Goal: Task Accomplishment & Management: Manage account settings

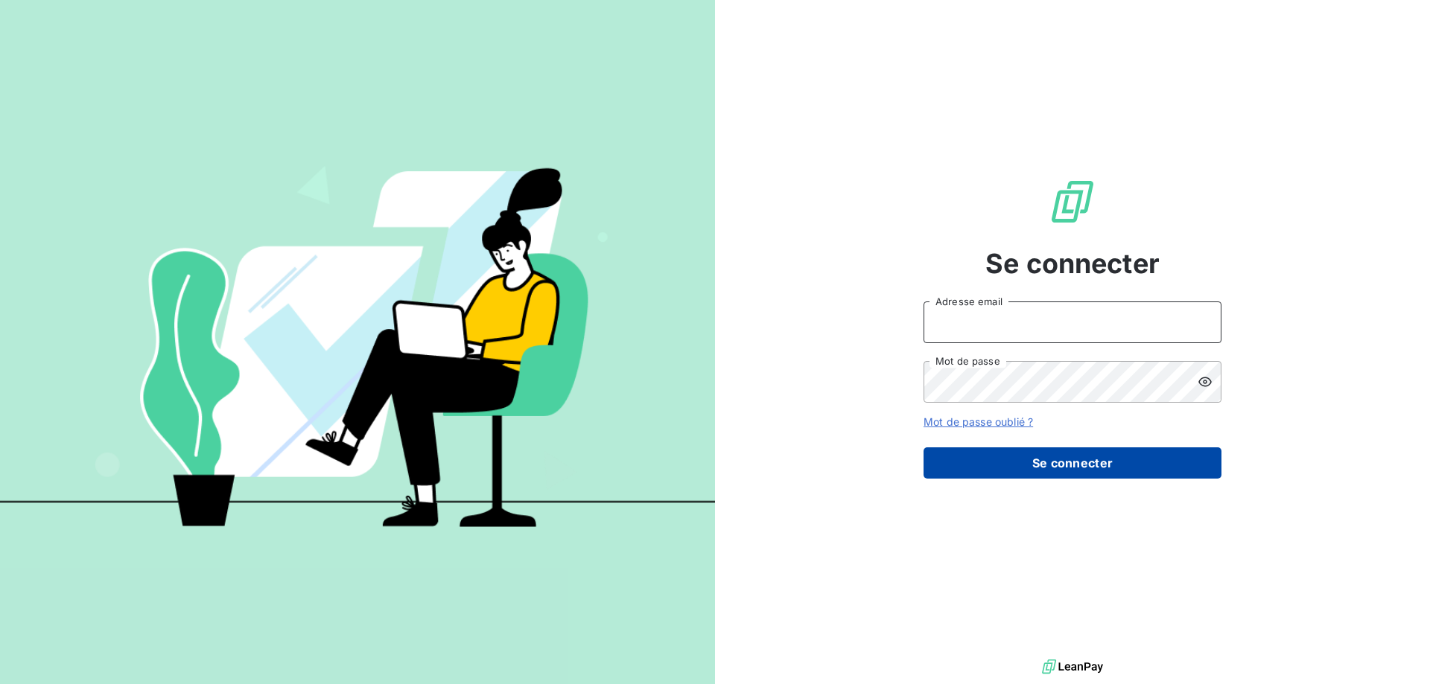
type input "awigno@thibaut.fr"
click at [966, 456] on button "Se connecter" at bounding box center [1072, 463] width 298 height 31
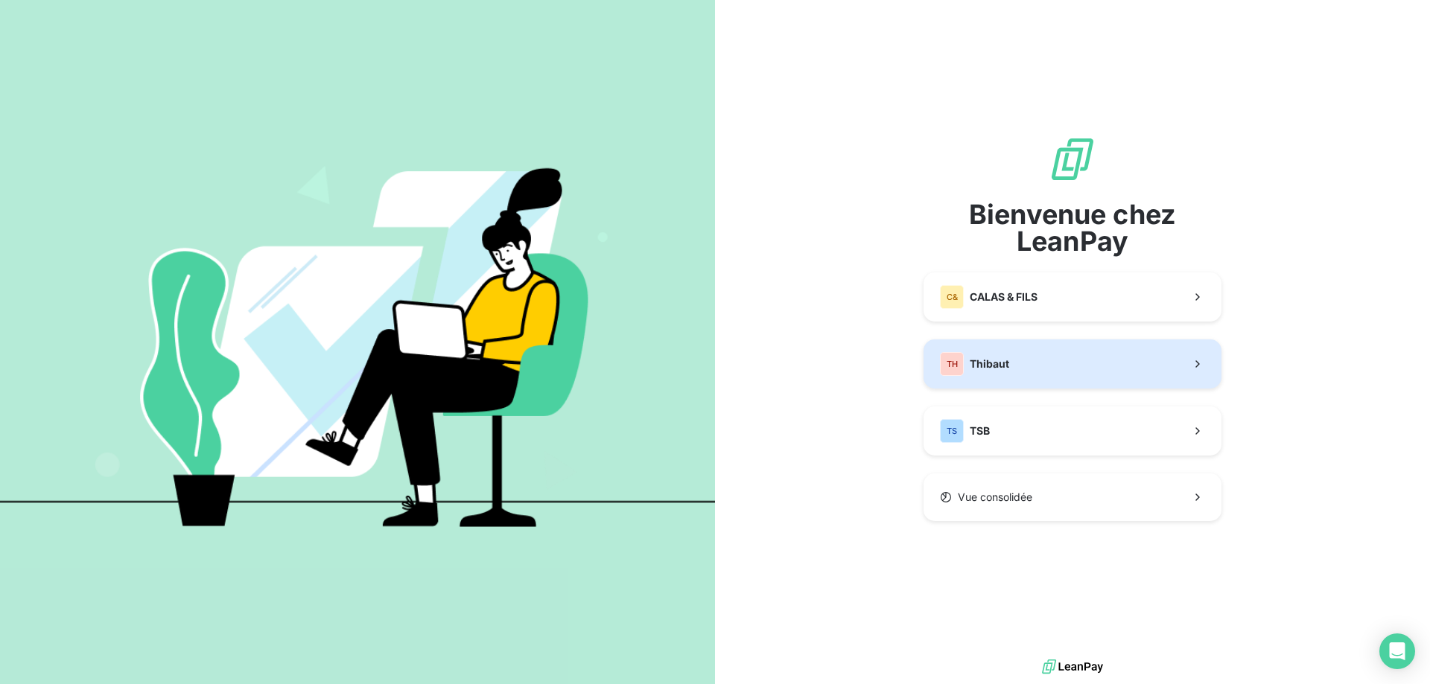
click at [1003, 357] on span "Thibaut" at bounding box center [989, 364] width 39 height 15
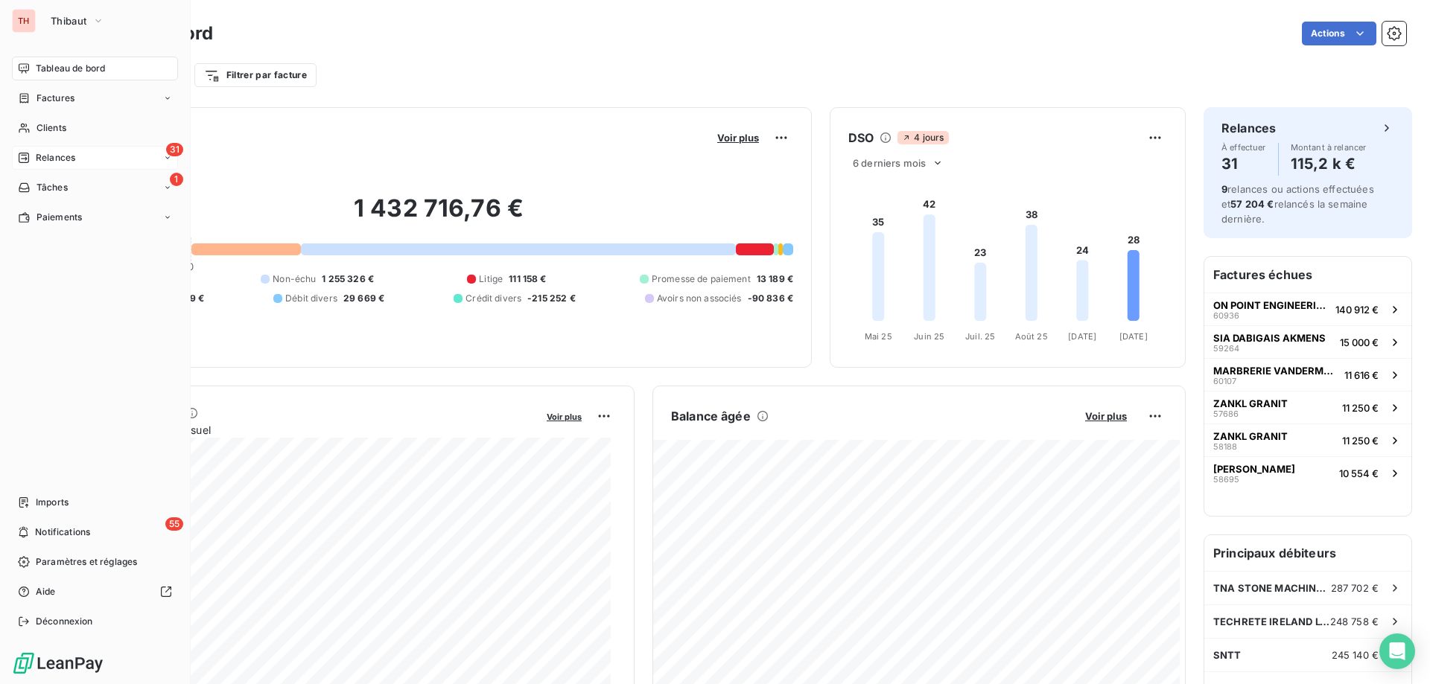
click at [36, 158] on span "Relances" at bounding box center [55, 157] width 39 height 13
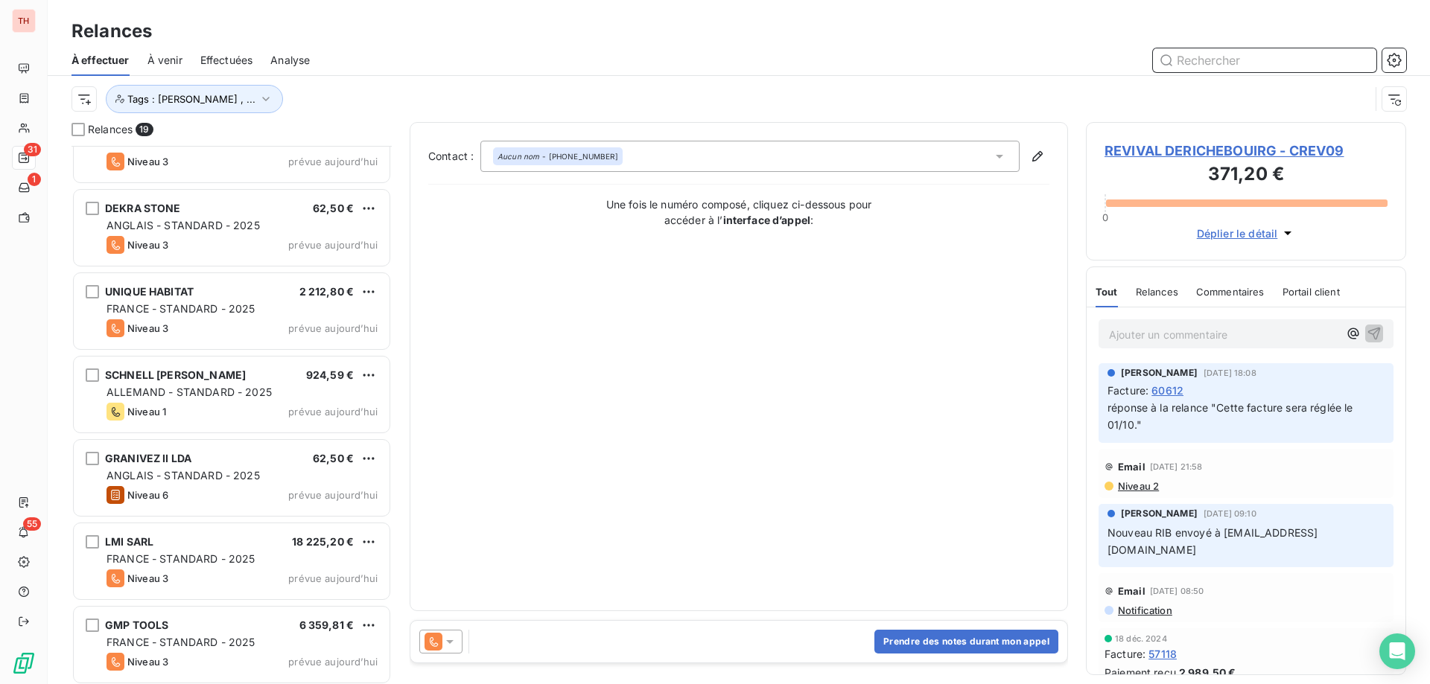
scroll to position [1047, 0]
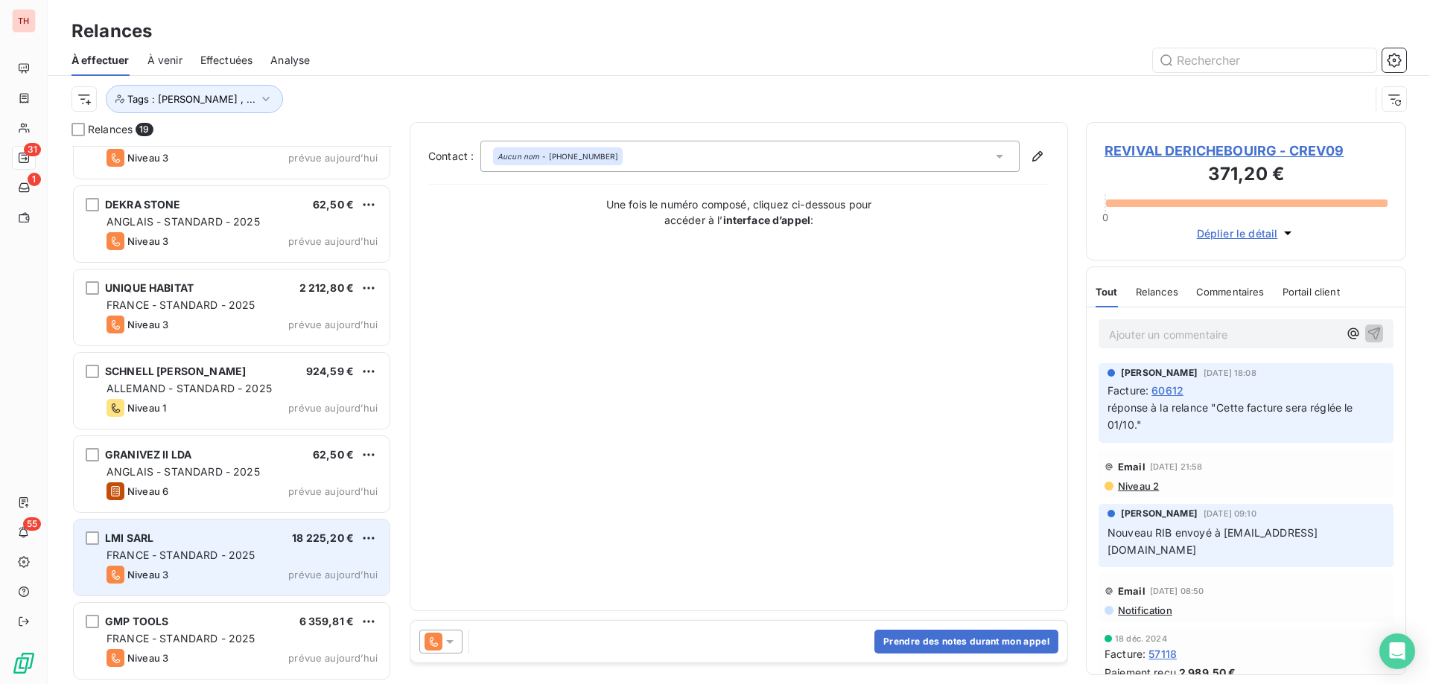
click at [267, 531] on div "LMI SARL 18 225,20 € FRANCE - STANDARD - 2025 Niveau 3 prévue aujourd’hui" at bounding box center [232, 558] width 316 height 76
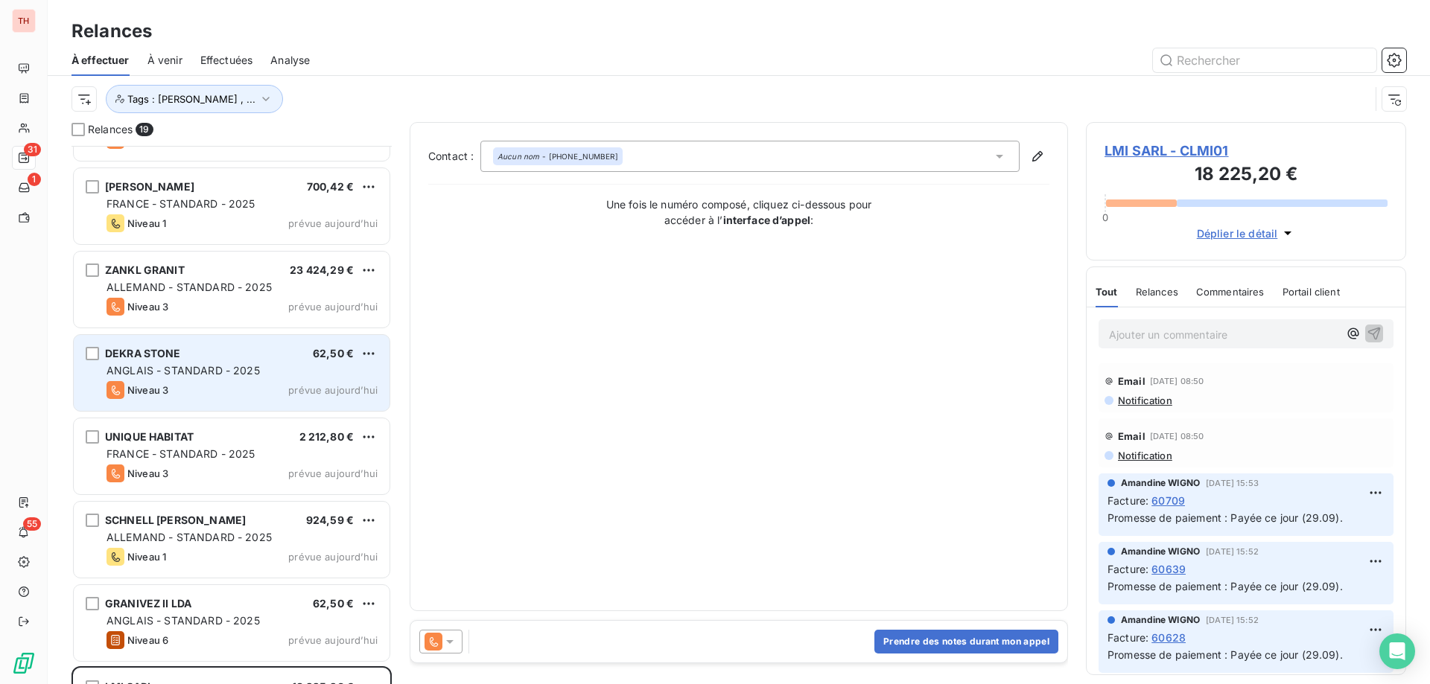
scroll to position [824, 0]
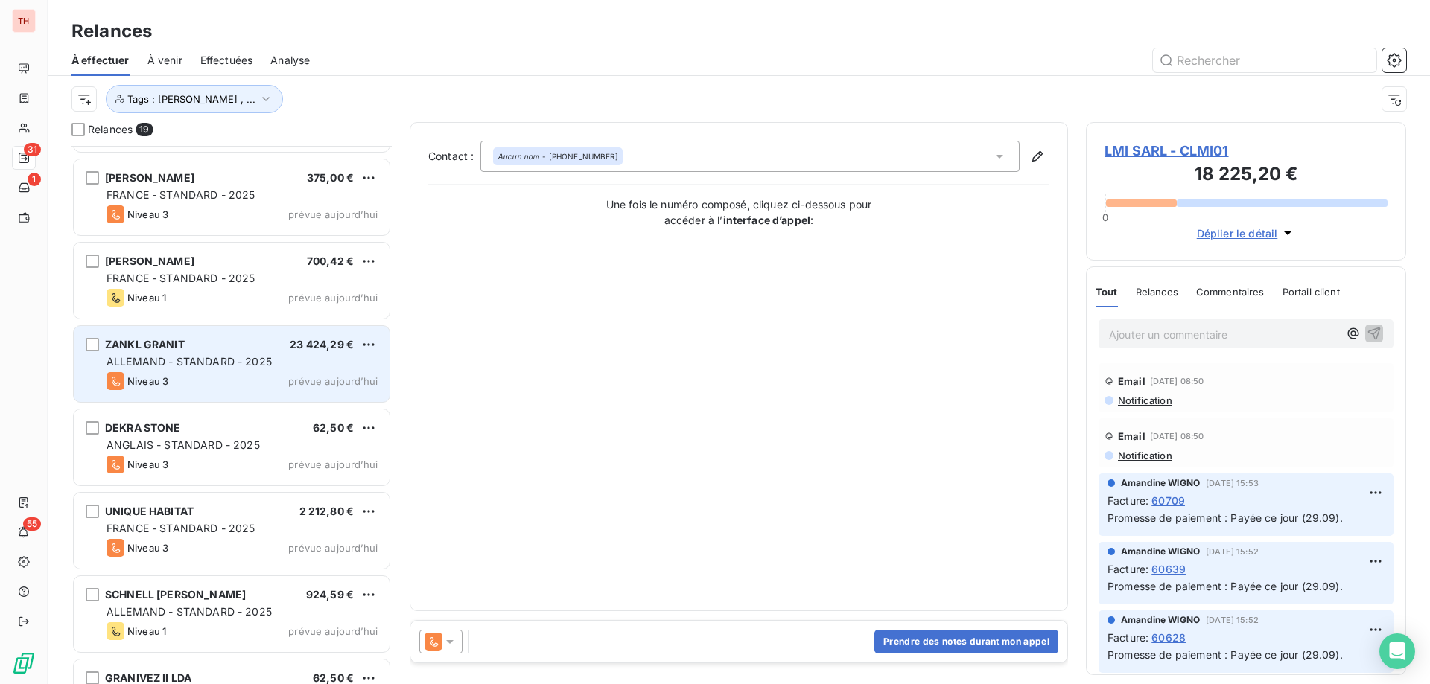
click at [275, 342] on div "ZANKL GRANIT 23 424,29 €" at bounding box center [241, 344] width 271 height 13
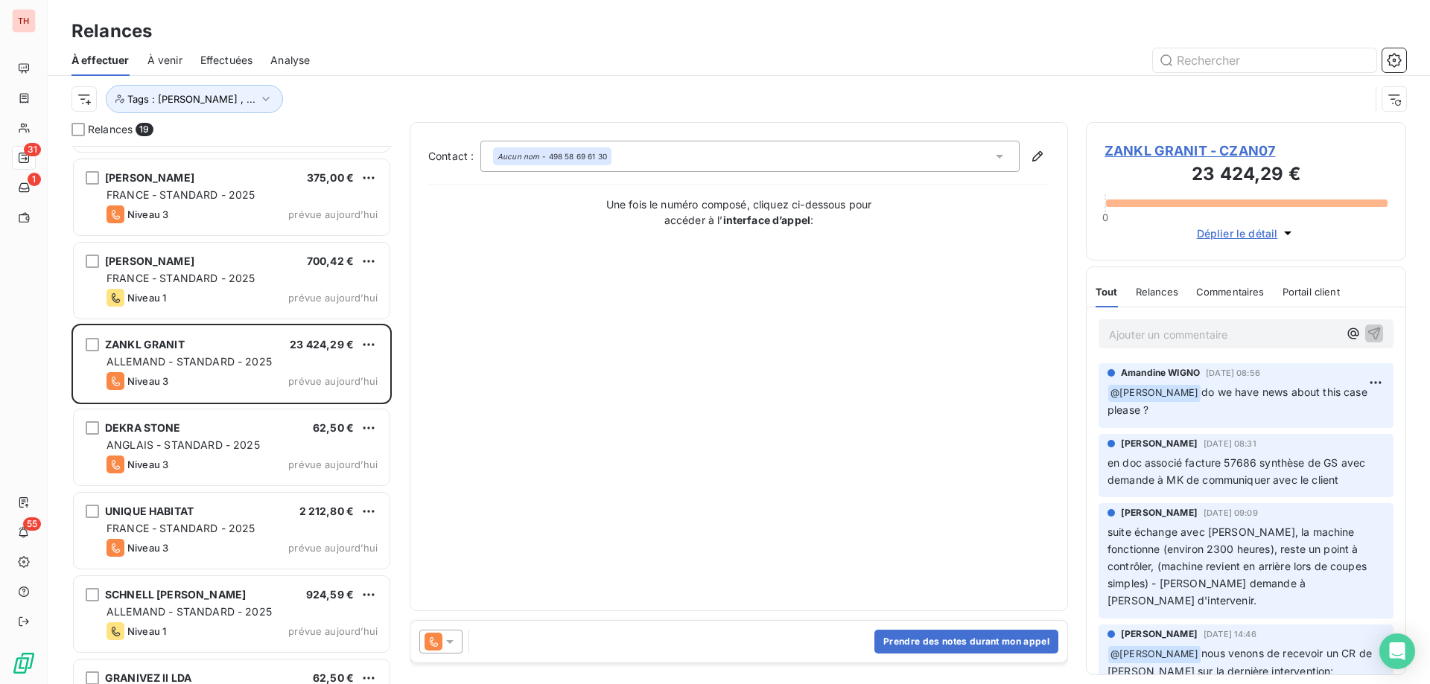
click at [369, 343] on html "TH 31 1 55 Relances À effectuer À venir Effectuées Analyse Tags : Noura Gilbert…" at bounding box center [715, 342] width 1430 height 684
click at [328, 376] on div "Replanifier cette action" at bounding box center [304, 375] width 133 height 24
select select "9"
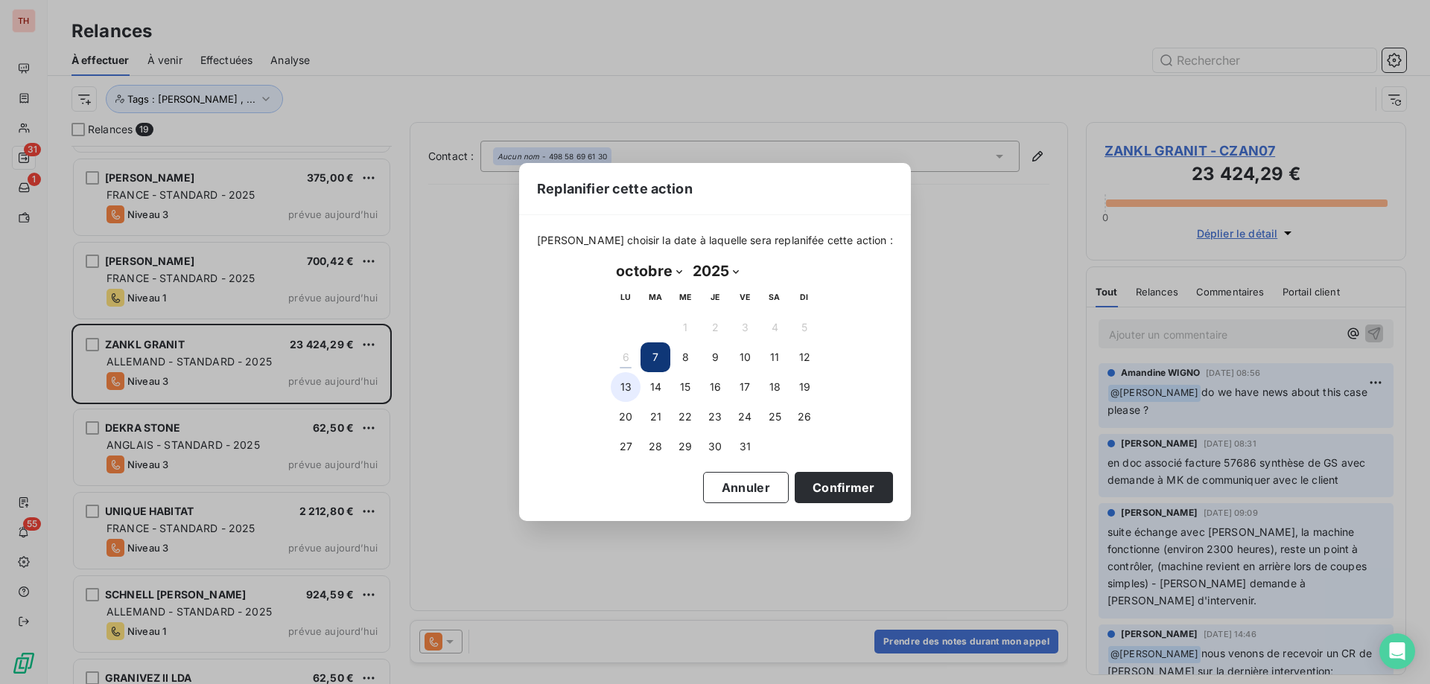
click at [622, 388] on button "13" at bounding box center [626, 387] width 30 height 30
drag, startPoint x: 826, startPoint y: 488, endPoint x: 782, endPoint y: 481, distance: 44.4
click at [826, 488] on button "Confirmer" at bounding box center [844, 487] width 98 height 31
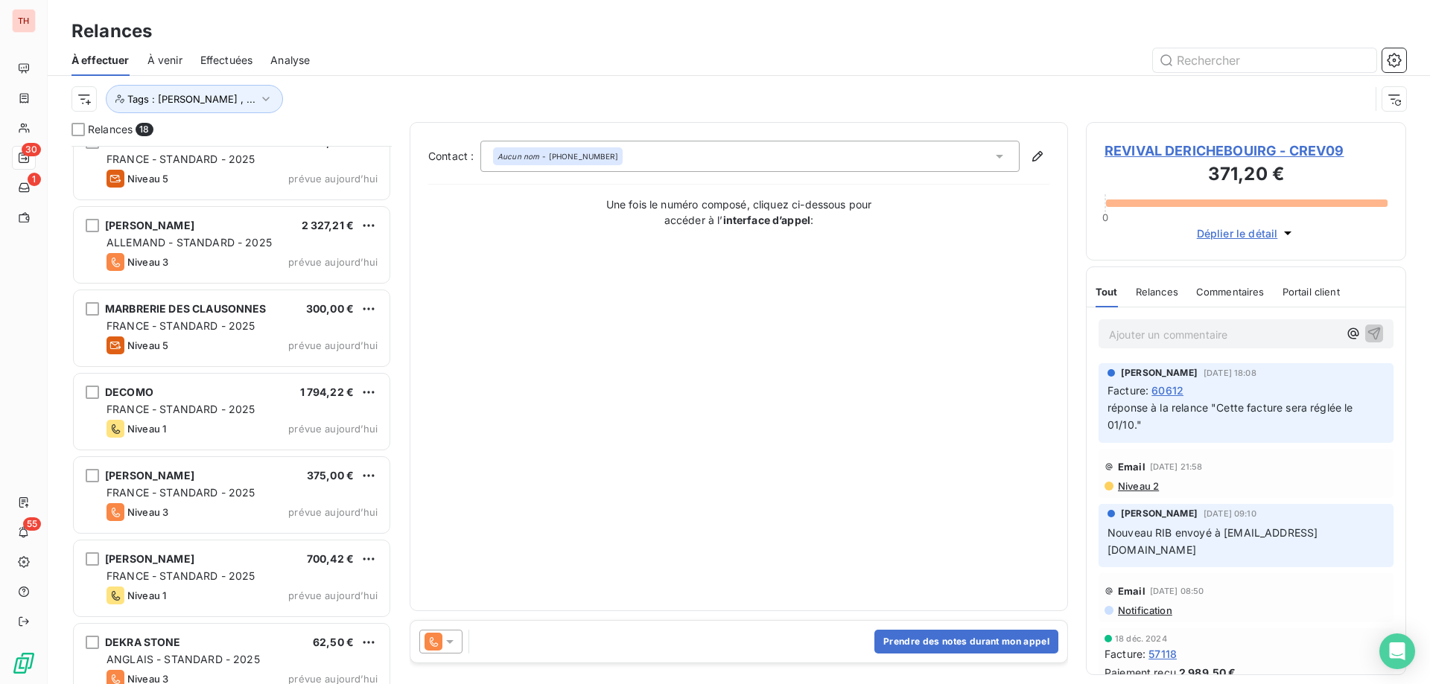
scroll to position [451, 0]
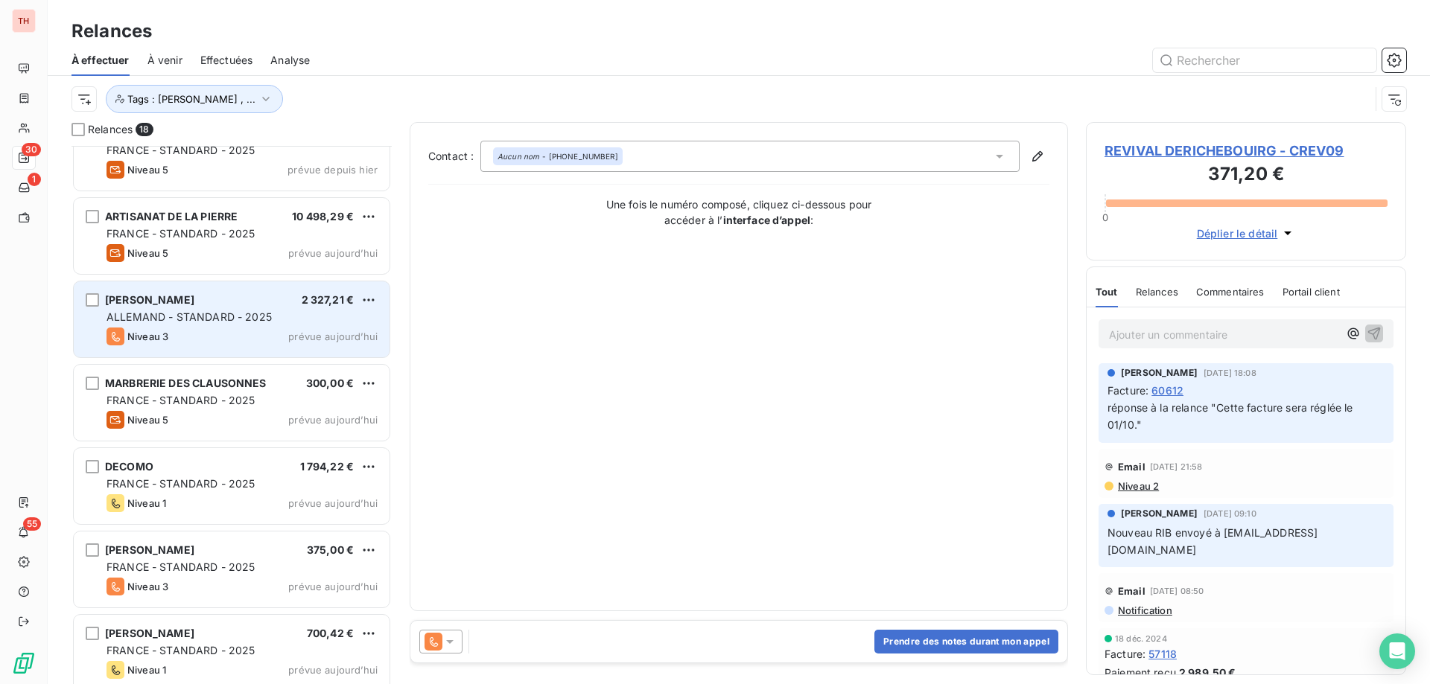
click at [267, 289] on div "MATTHIAS BISCHOFF 2 327,21 € ALLEMAND - STANDARD - 2025 Niveau 3 prévue aujourd…" at bounding box center [232, 319] width 316 height 76
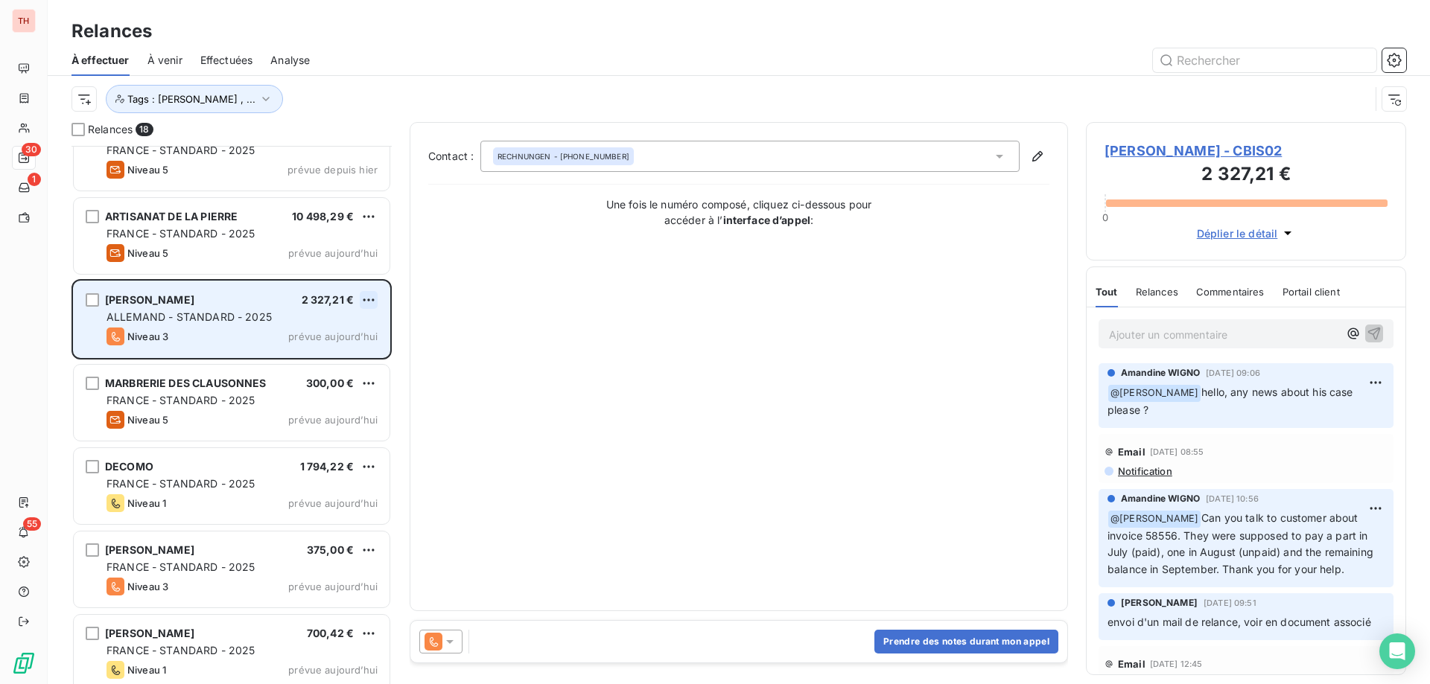
click at [371, 296] on html "TH 30 1 55 Relances À effectuer À venir Effectuées Analyse Tags : Noura Gilbert…" at bounding box center [715, 342] width 1430 height 684
click at [337, 323] on div "Replanifier cette action" at bounding box center [304, 330] width 133 height 24
select select "9"
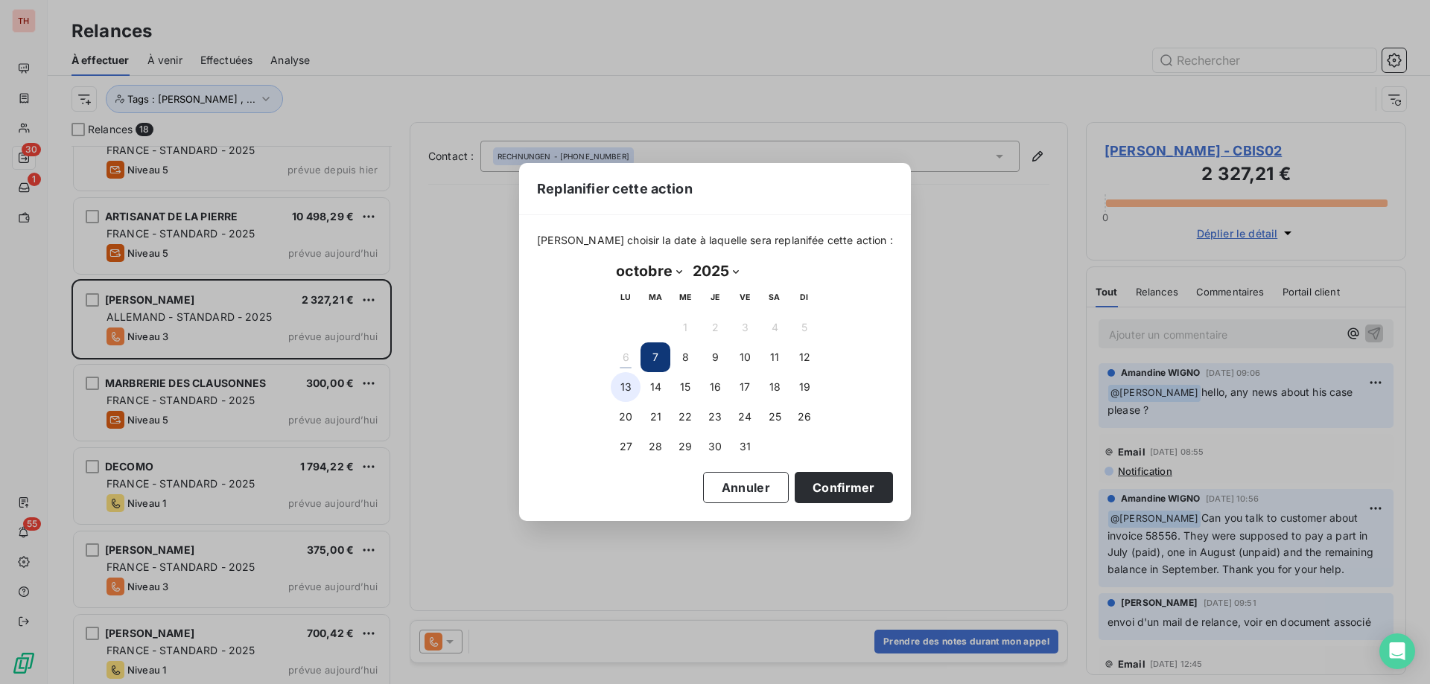
click at [620, 376] on button "13" at bounding box center [626, 387] width 30 height 30
click at [796, 489] on button "Confirmer" at bounding box center [844, 487] width 98 height 31
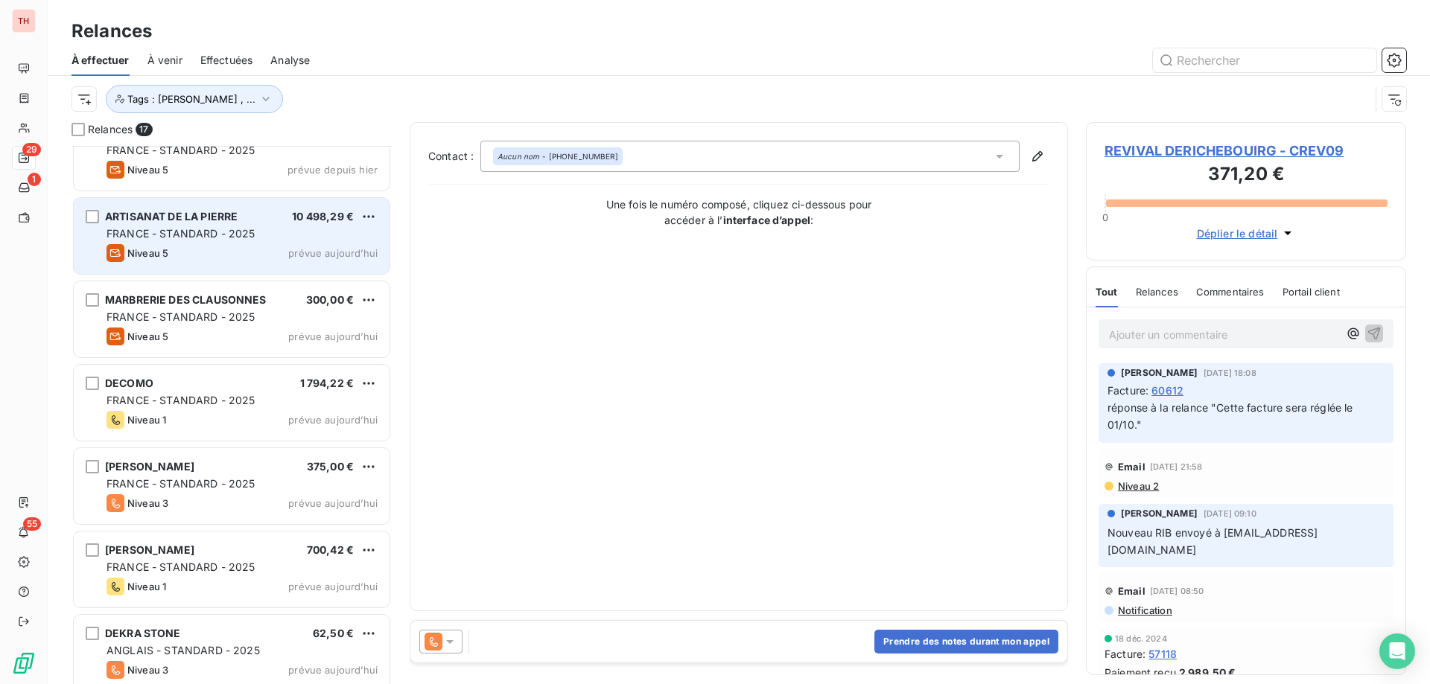
click at [270, 213] on div "ARTISANAT DE LA PIERRE 10 498,29 €" at bounding box center [241, 216] width 271 height 13
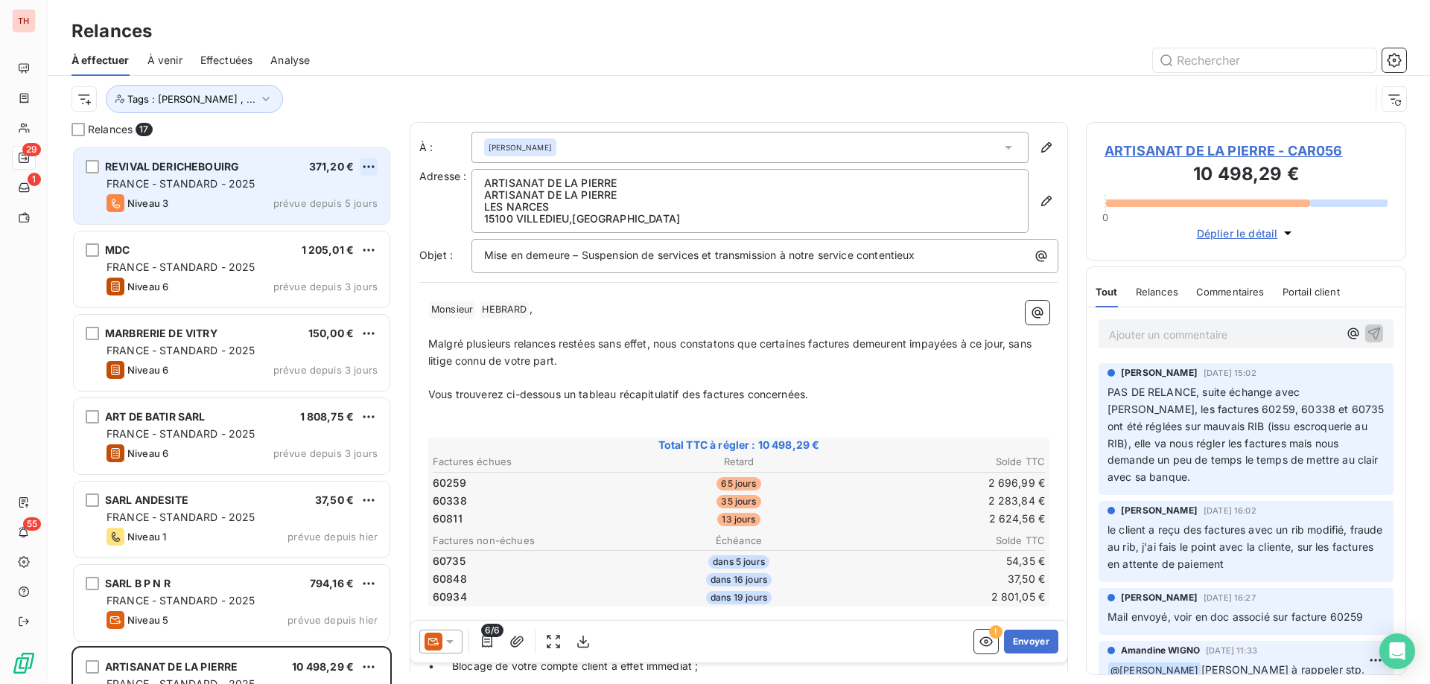
click at [376, 166] on html "TH 29 1 55 Relances À effectuer À venir Effectuées Analyse Tags : Noura Gilbert…" at bounding box center [715, 342] width 1430 height 684
click at [333, 191] on div "Replanifier cette action" at bounding box center [304, 197] width 133 height 24
select select "9"
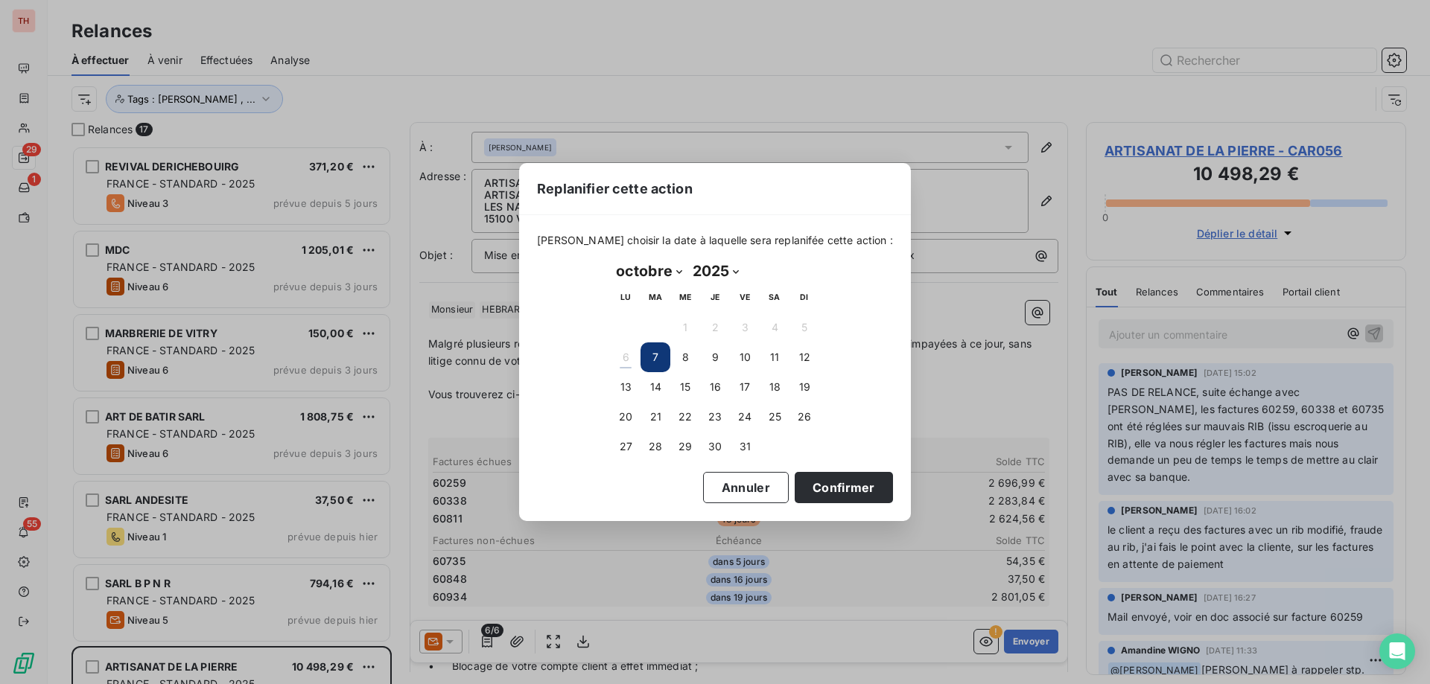
drag, startPoint x: 811, startPoint y: 479, endPoint x: 649, endPoint y: 567, distance: 185.0
click at [811, 479] on button "Confirmer" at bounding box center [844, 487] width 98 height 31
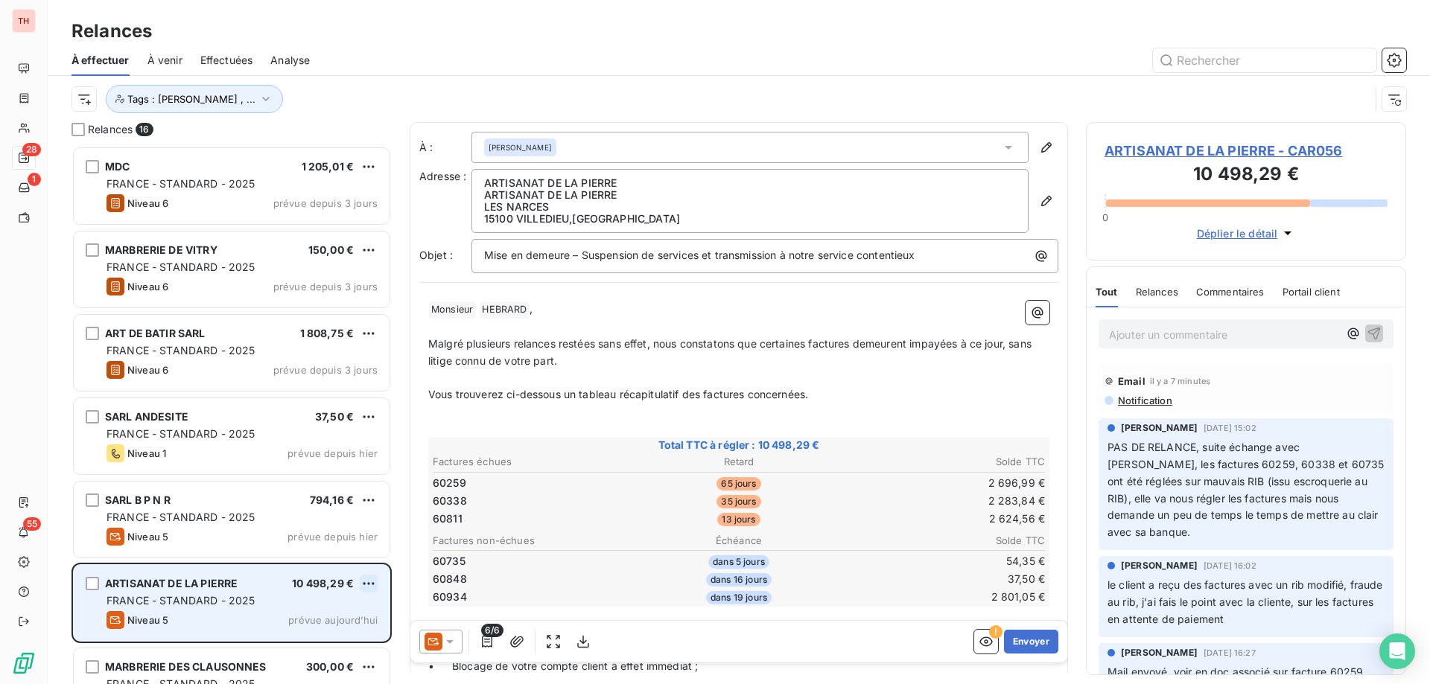
click at [363, 582] on html "TH 28 1 55 Relances À effectuer À venir Effectuées Analyse Tags : Noura Gilbert…" at bounding box center [715, 342] width 1430 height 684
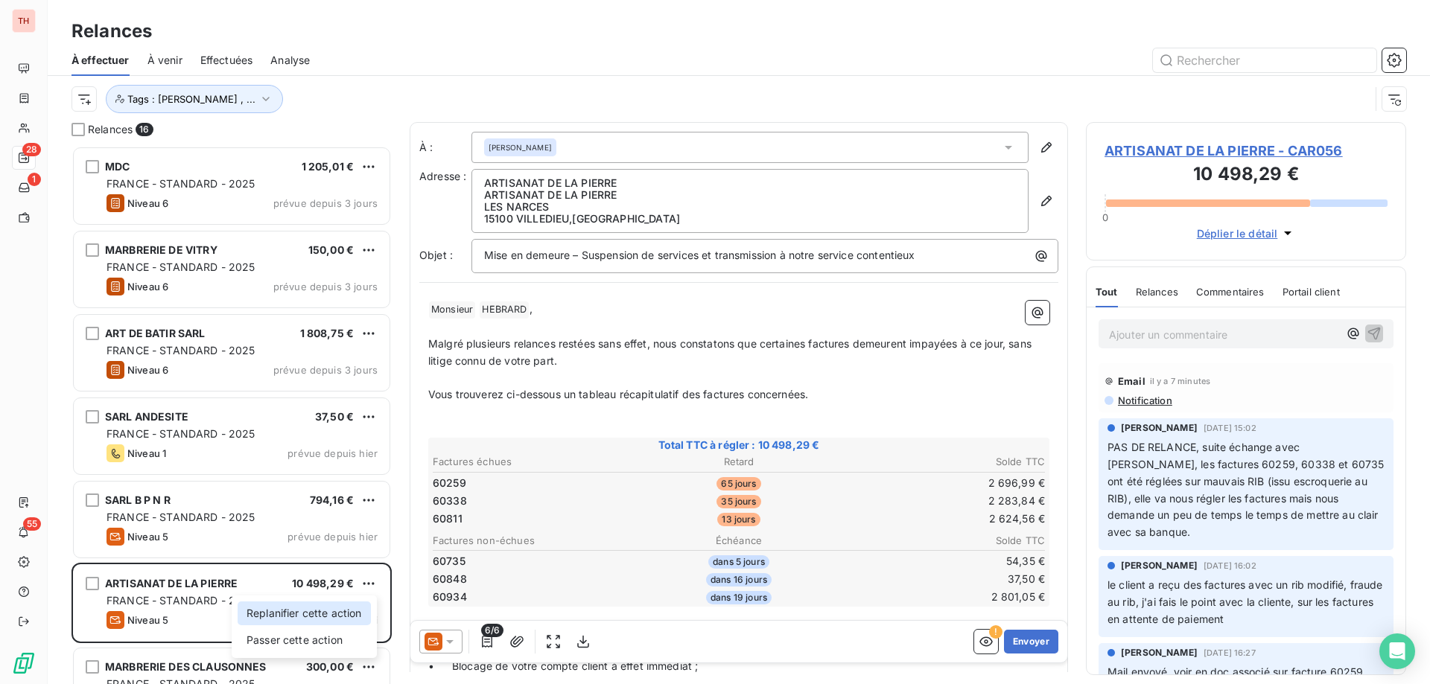
click at [352, 611] on div "Replanifier cette action" at bounding box center [304, 614] width 133 height 24
select select "9"
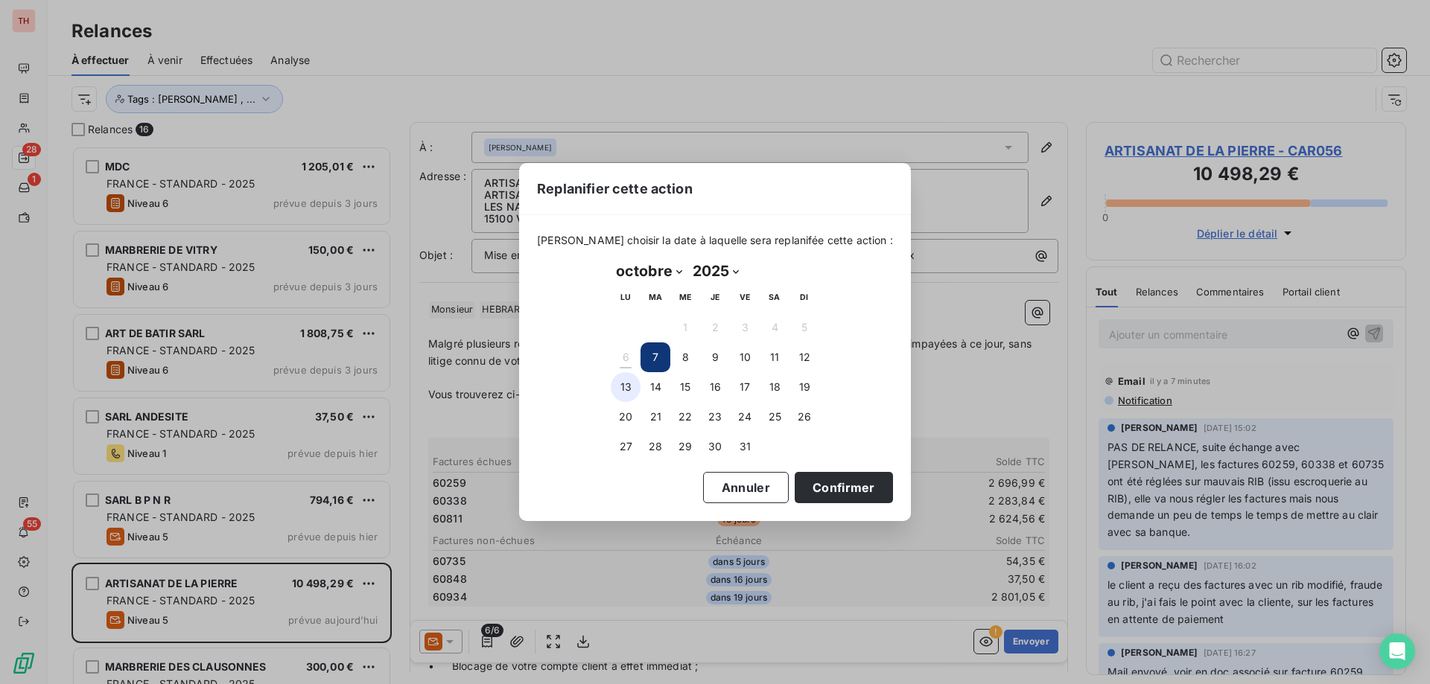
click at [626, 387] on button "13" at bounding box center [626, 387] width 30 height 30
click at [807, 492] on button "Confirmer" at bounding box center [844, 487] width 98 height 31
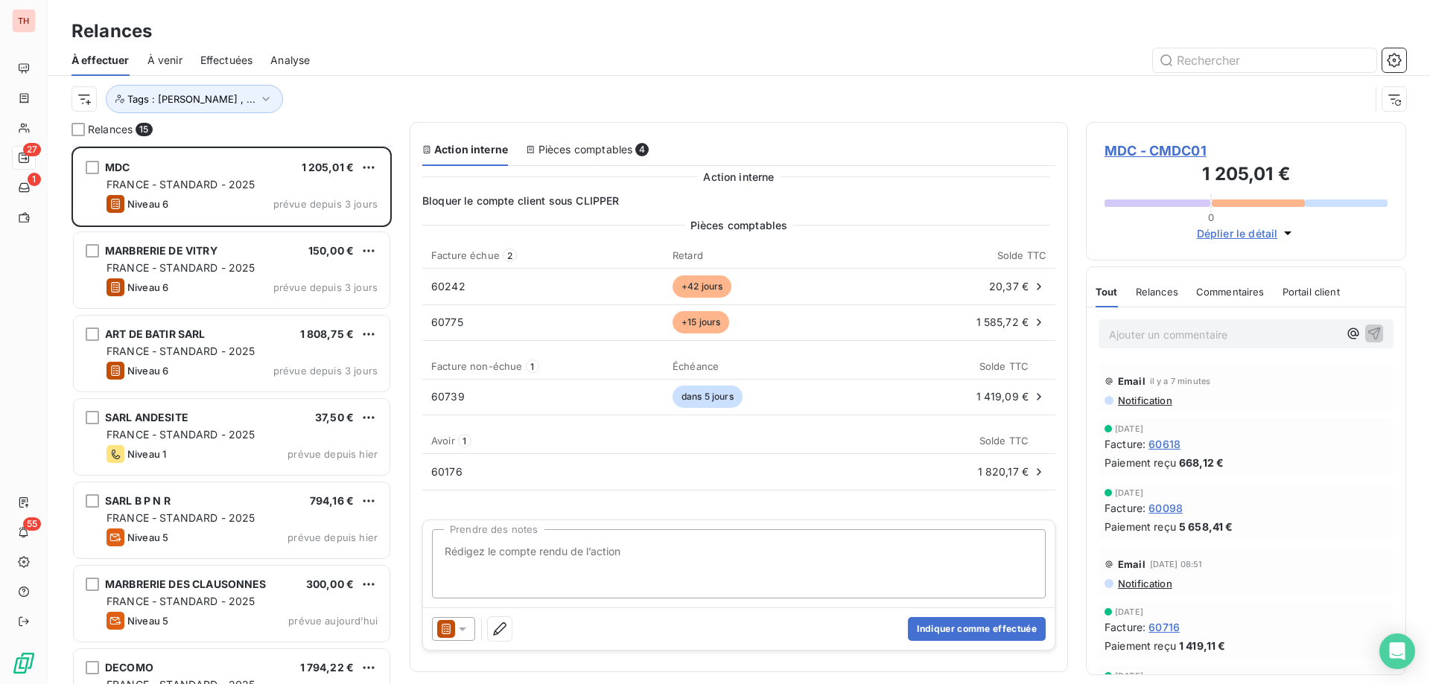
scroll to position [150, 0]
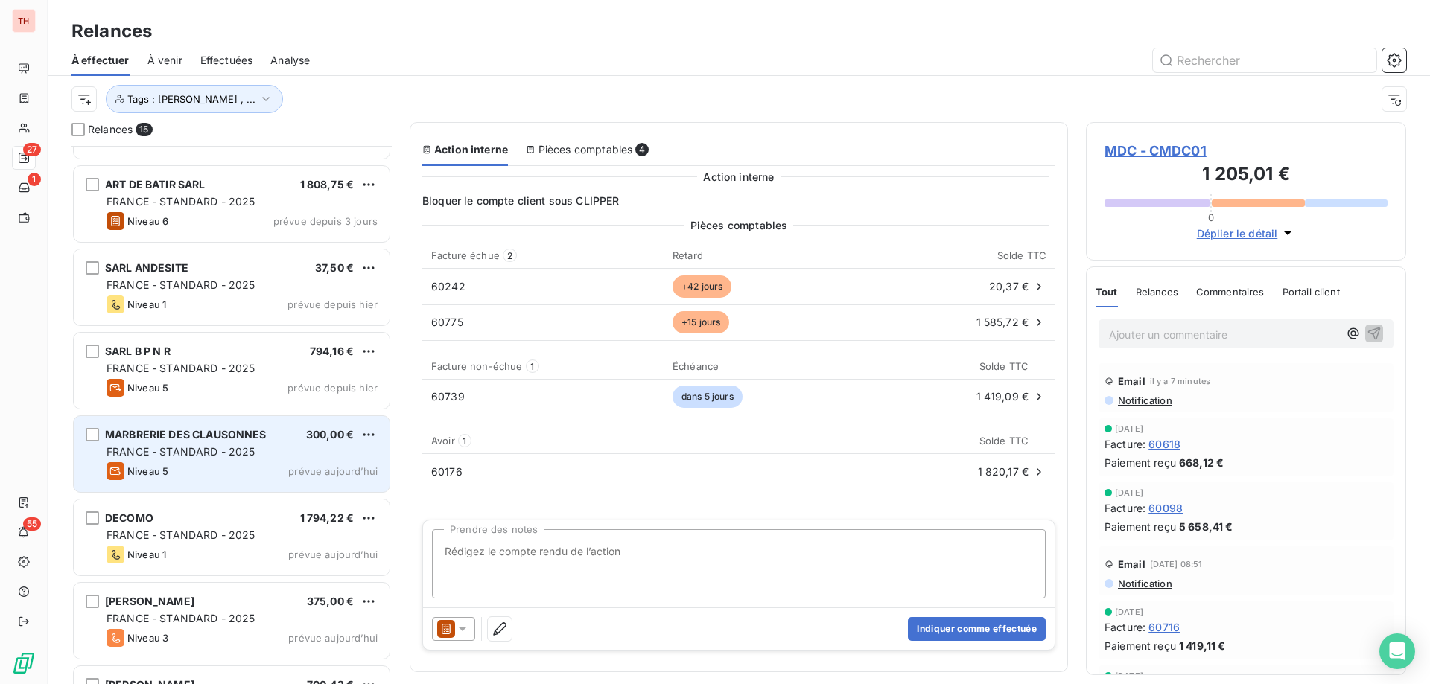
click at [256, 468] on div "Niveau 5 prévue aujourd’hui" at bounding box center [241, 471] width 271 height 18
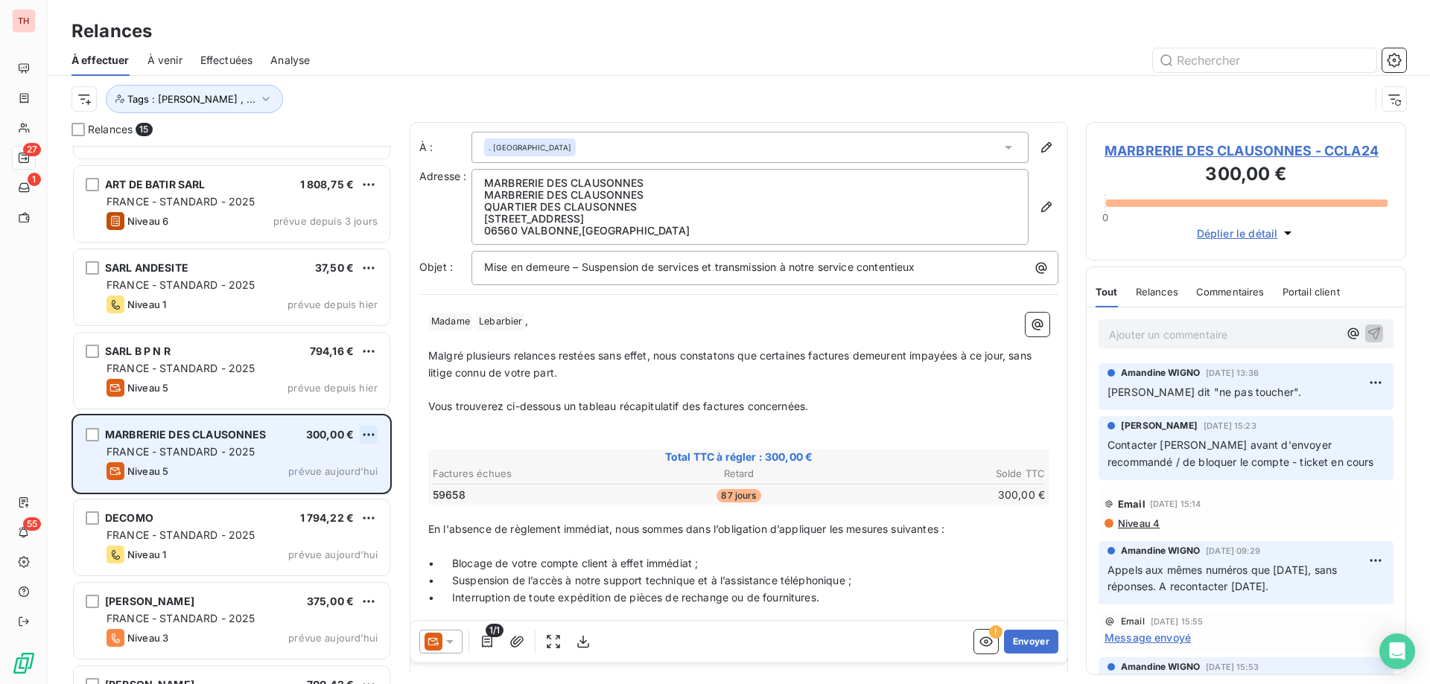
click at [367, 438] on html "TH 27 1 55 Relances À effectuer À venir Effectuées Analyse Tags : Noura Gilbert…" at bounding box center [715, 342] width 1430 height 684
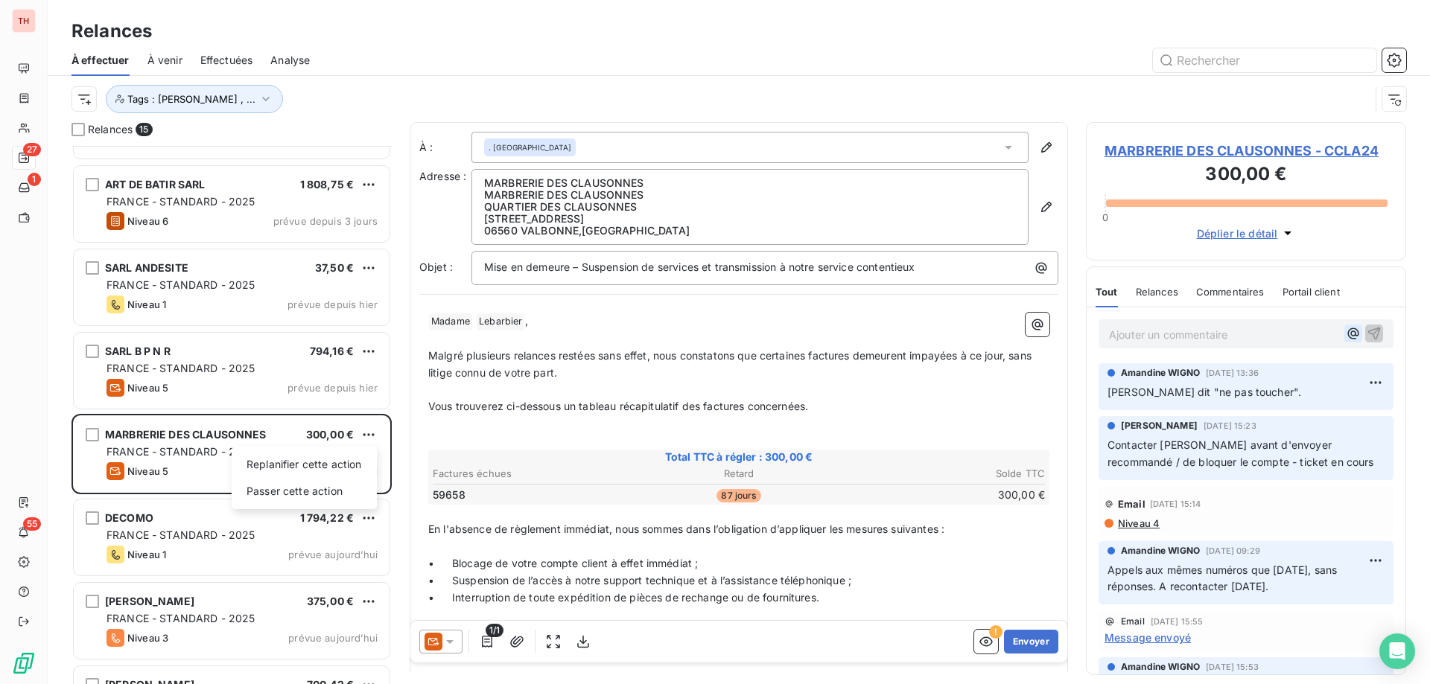
click at [1345, 337] on html "TH 27 1 55 Relances À effectuer À venir Effectuées Analyse Tags : Noura Gilbert…" at bounding box center [715, 342] width 1430 height 684
click at [1346, 335] on icon "button" at bounding box center [1353, 333] width 15 height 15
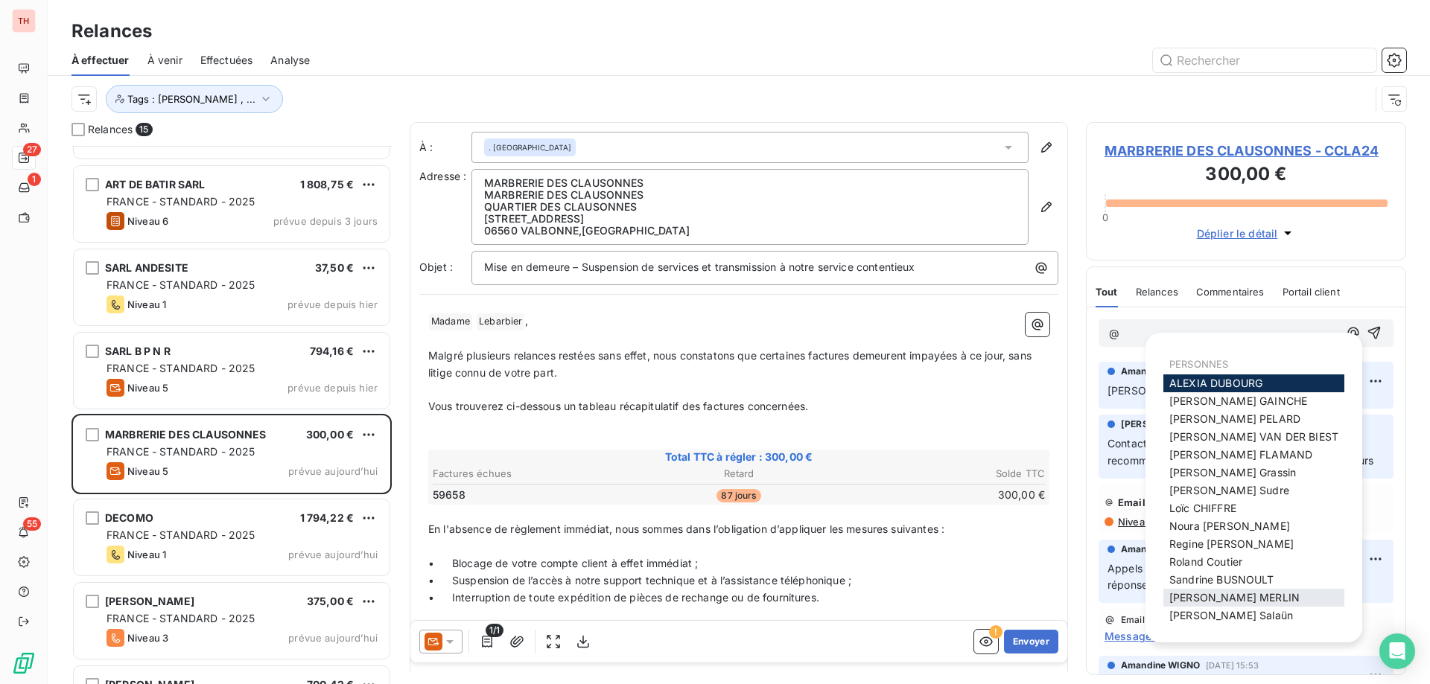
click at [1230, 593] on span "Tony MERLIN" at bounding box center [1234, 597] width 130 height 13
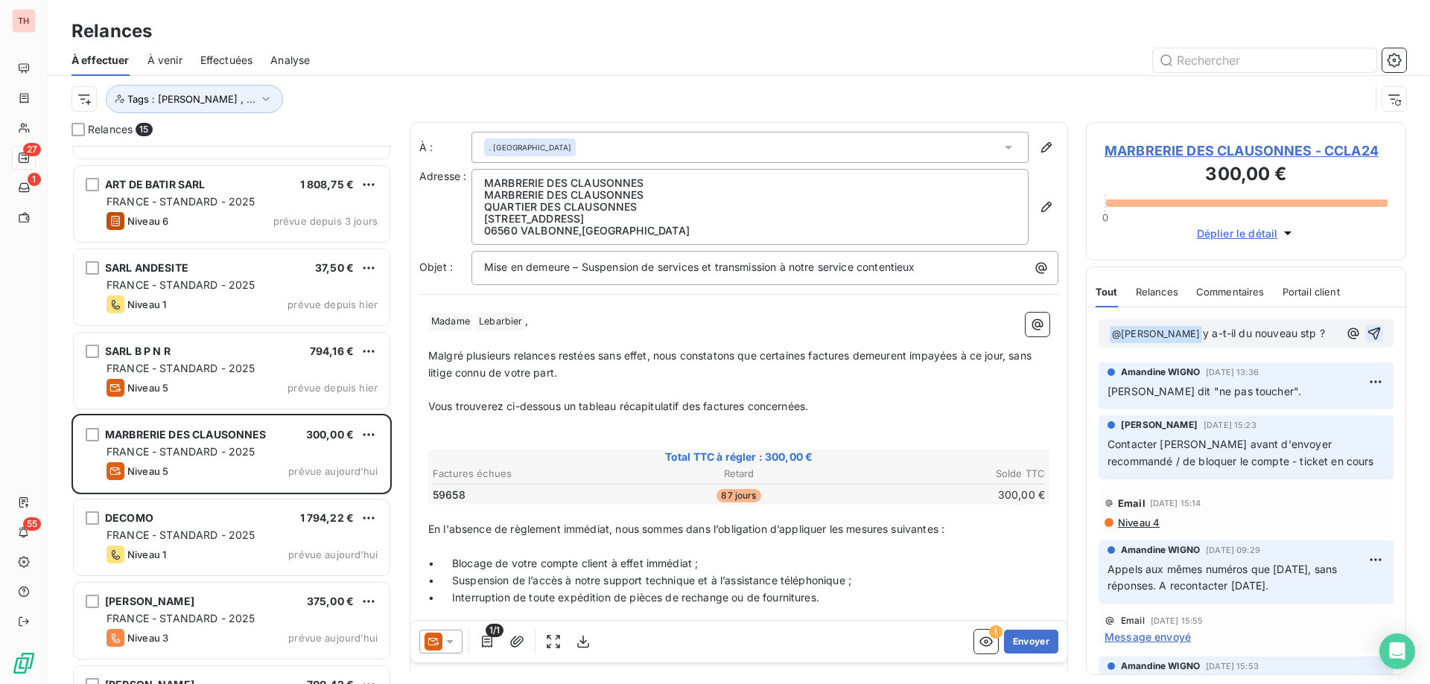
click at [1367, 331] on icon "button" at bounding box center [1374, 333] width 15 height 15
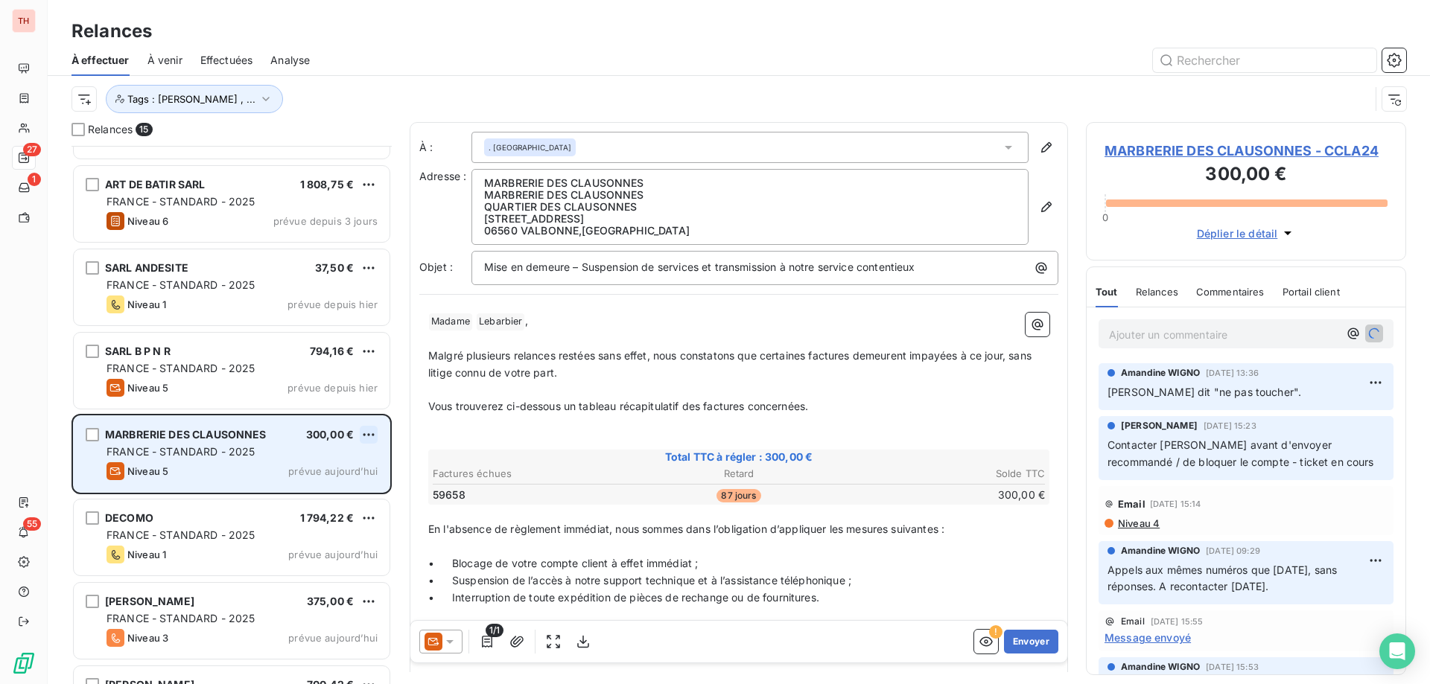
click at [366, 431] on html "TH 27 1 55 Relances À effectuer À venir Effectuées Analyse Tags : Noura Gilbert…" at bounding box center [715, 342] width 1430 height 684
click at [331, 462] on div "Replanifier cette action" at bounding box center [304, 465] width 133 height 24
select select "9"
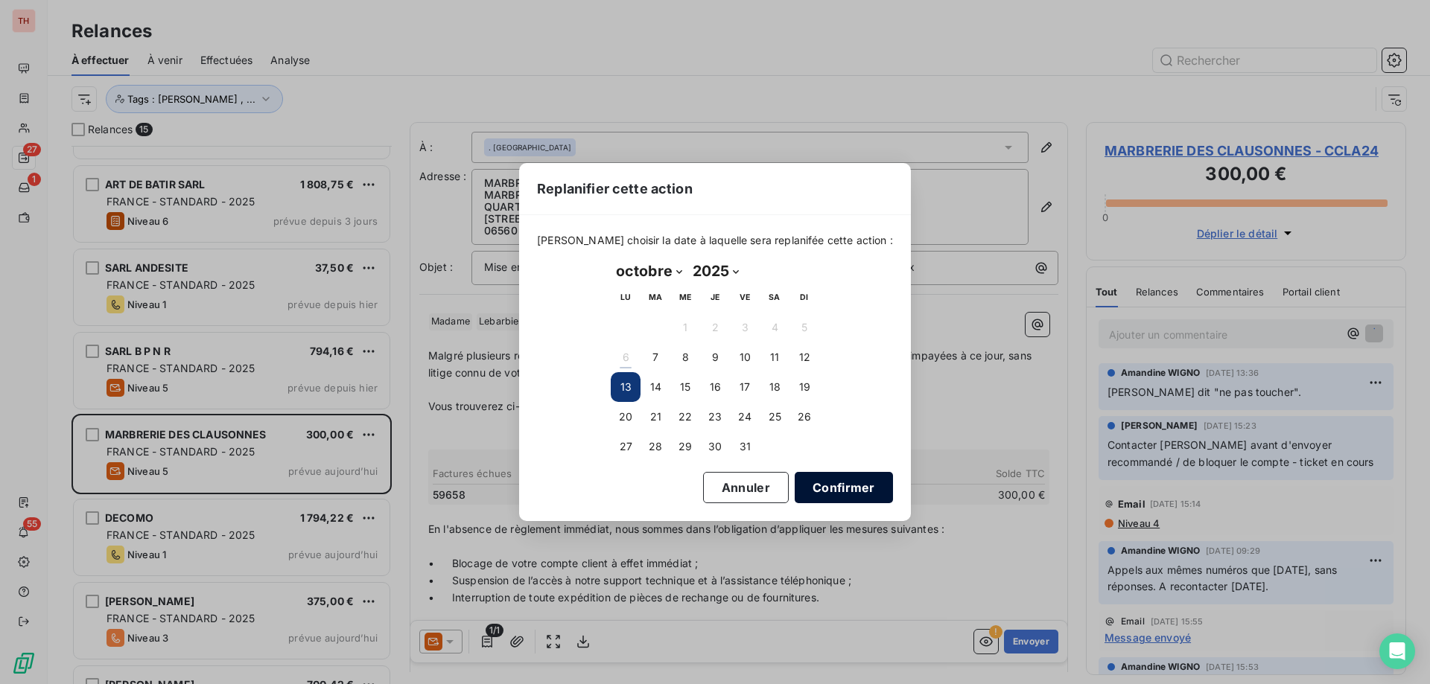
click at [818, 493] on button "Confirmer" at bounding box center [844, 487] width 98 height 31
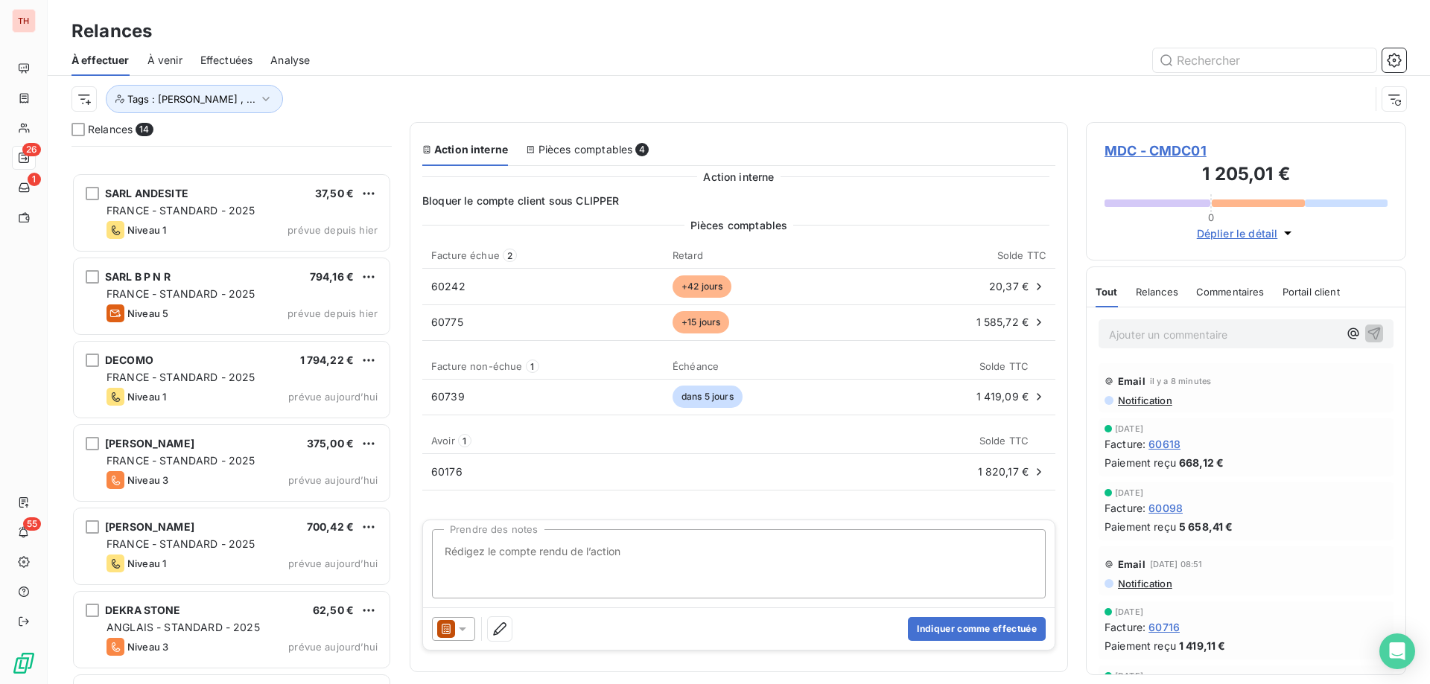
scroll to position [373, 0]
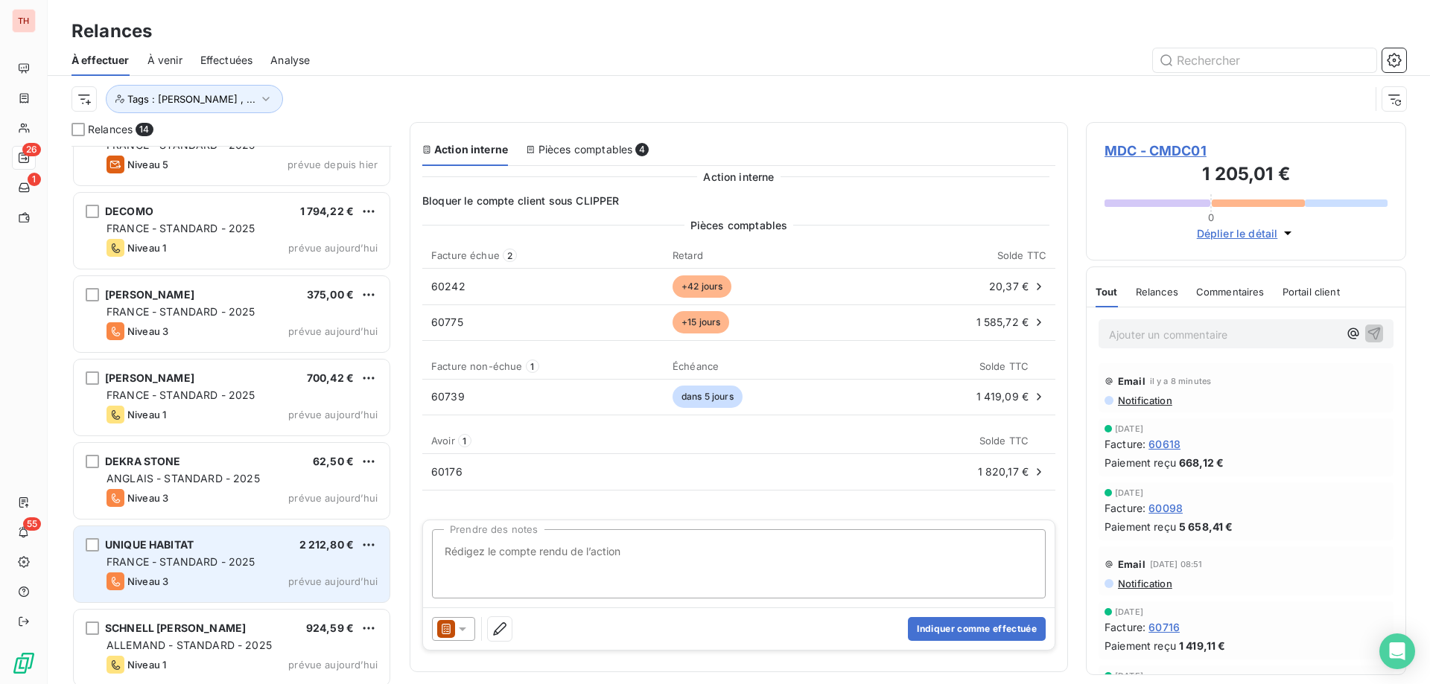
click at [270, 550] on div "UNIQUE HABITAT 2 212,80 €" at bounding box center [241, 544] width 271 height 13
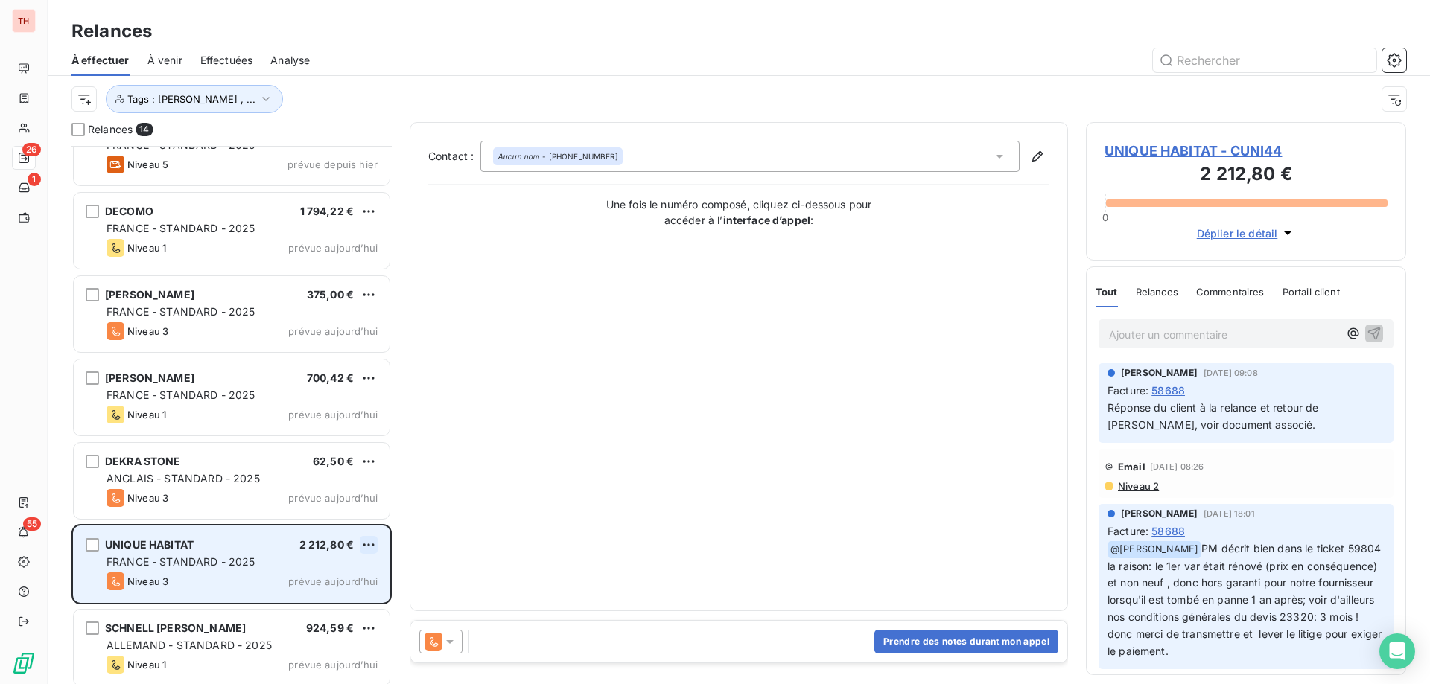
click at [367, 538] on html "TH 26 1 55 Relances À effectuer À venir Effectuées Analyse Tags : Noura Gilbert…" at bounding box center [715, 342] width 1430 height 684
drag, startPoint x: 325, startPoint y: 570, endPoint x: 366, endPoint y: 569, distance: 41.0
click at [325, 570] on div "Replanifier cette action" at bounding box center [304, 575] width 133 height 24
select select "9"
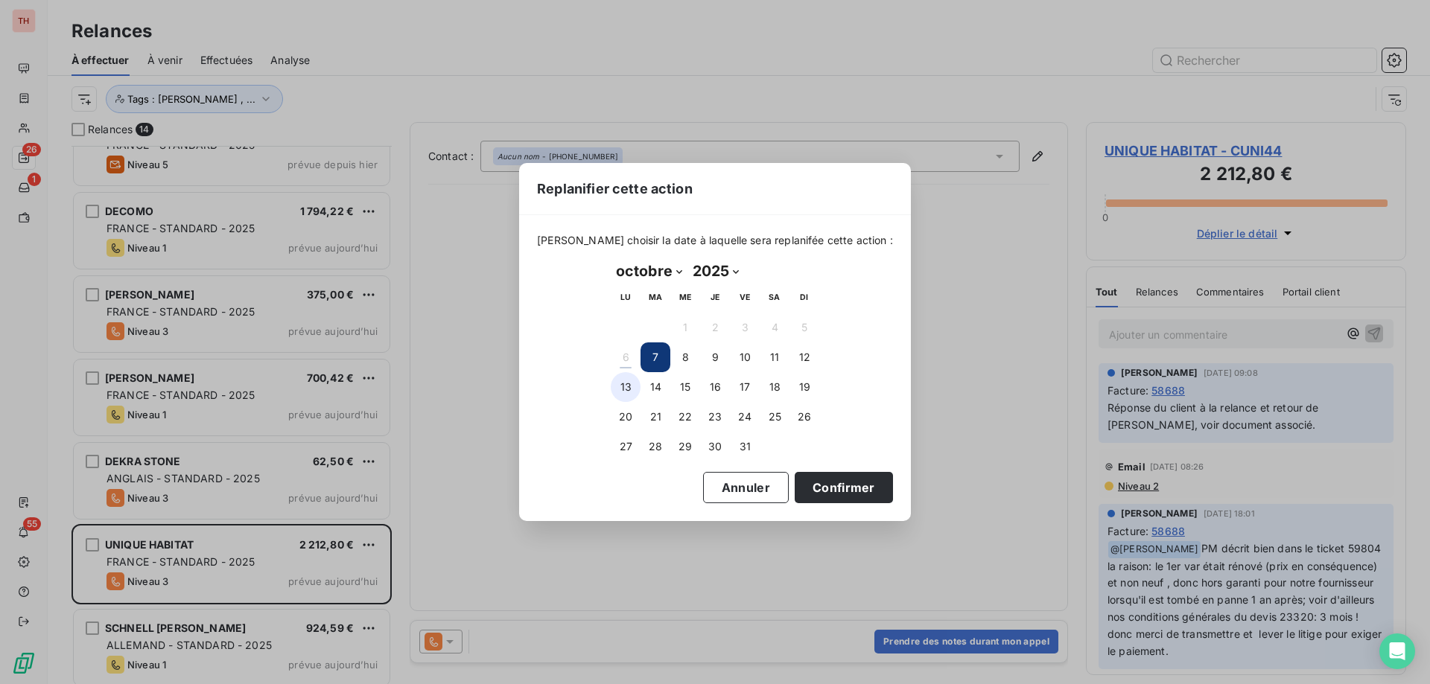
click at [629, 383] on button "13" at bounding box center [626, 387] width 30 height 30
click at [808, 484] on button "Confirmer" at bounding box center [844, 487] width 98 height 31
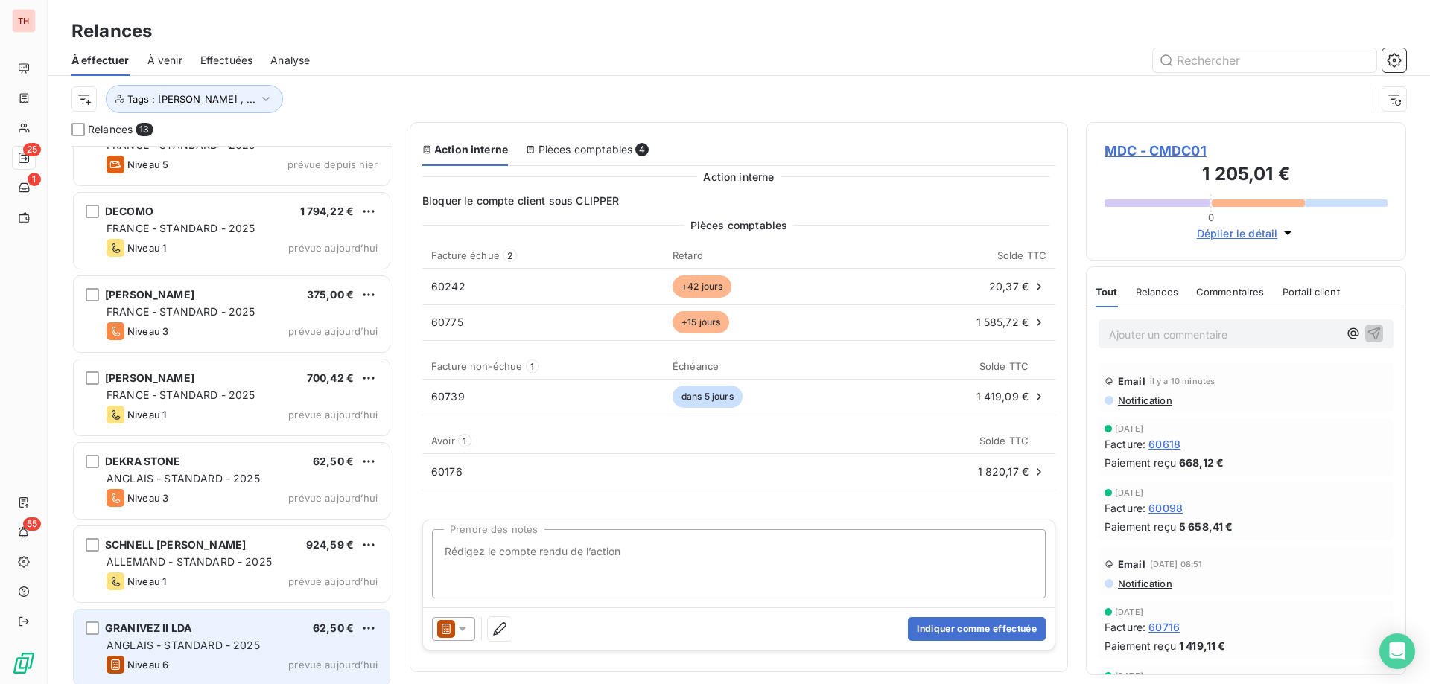
scroll to position [522, 0]
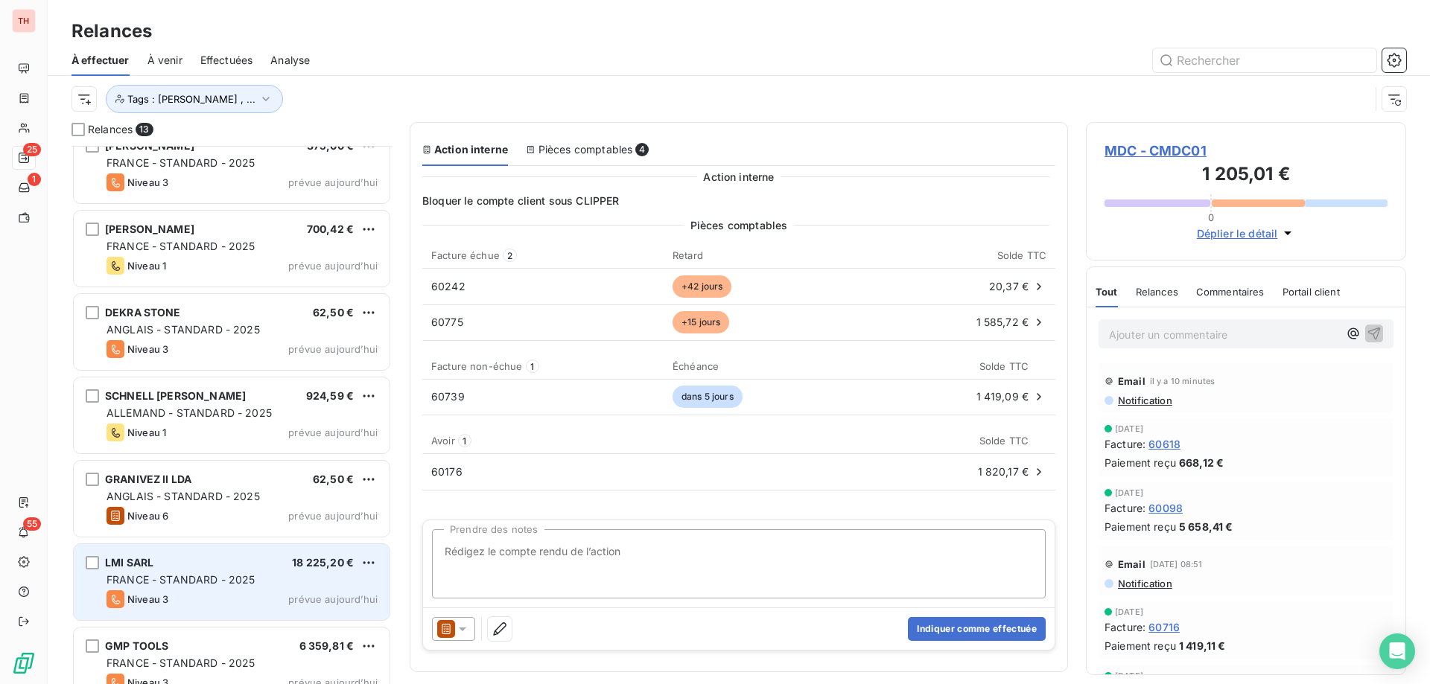
click at [265, 562] on div "LMI SARL 18 225,20 €" at bounding box center [241, 562] width 271 height 13
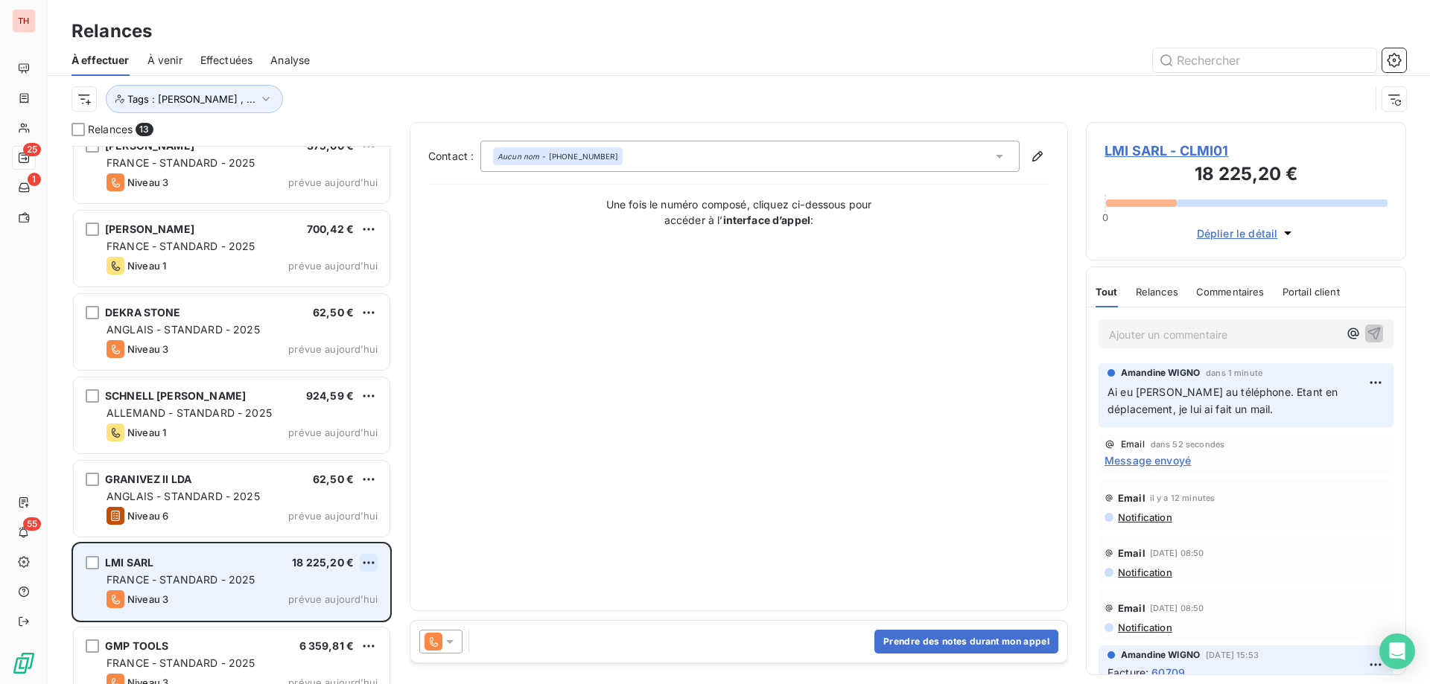
click at [377, 566] on html "TH 25 1 55 Relances À effectuer À venir Effectuées Analyse Tags : Noura Gilbert…" at bounding box center [715, 342] width 1430 height 684
click at [354, 594] on div "Replanifier cette action" at bounding box center [304, 593] width 133 height 24
select select "9"
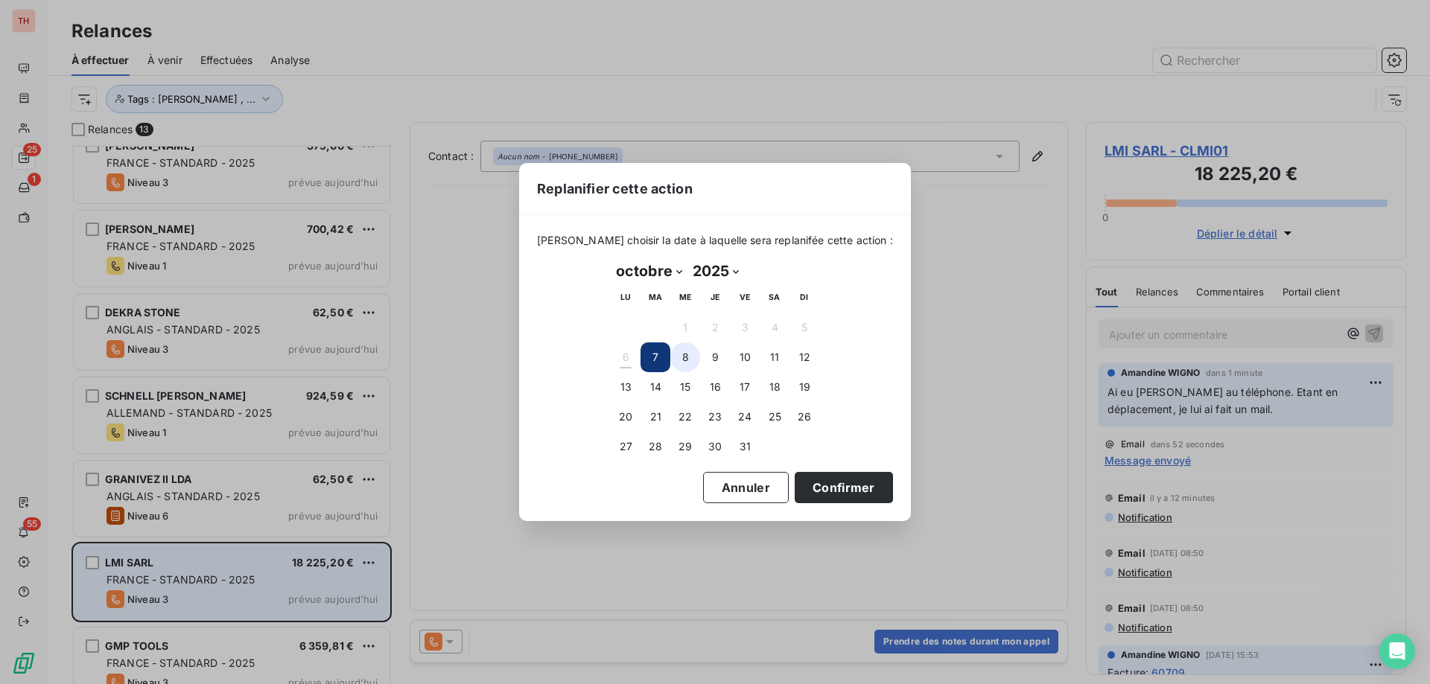
click at [678, 360] on button "8" at bounding box center [685, 358] width 30 height 30
click at [805, 492] on button "Confirmer" at bounding box center [844, 487] width 98 height 31
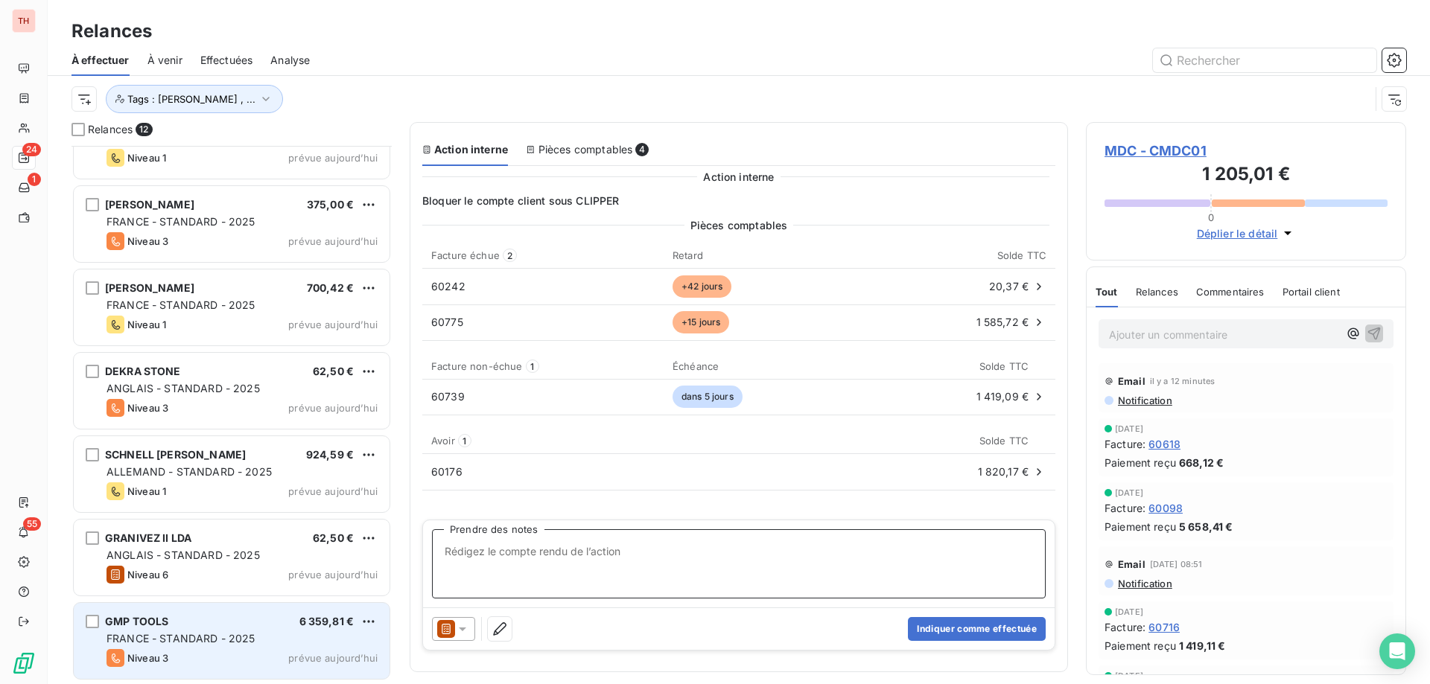
scroll to position [462, 0]
click at [282, 623] on div "GMP TOOLS 6 359,81 €" at bounding box center [241, 622] width 271 height 13
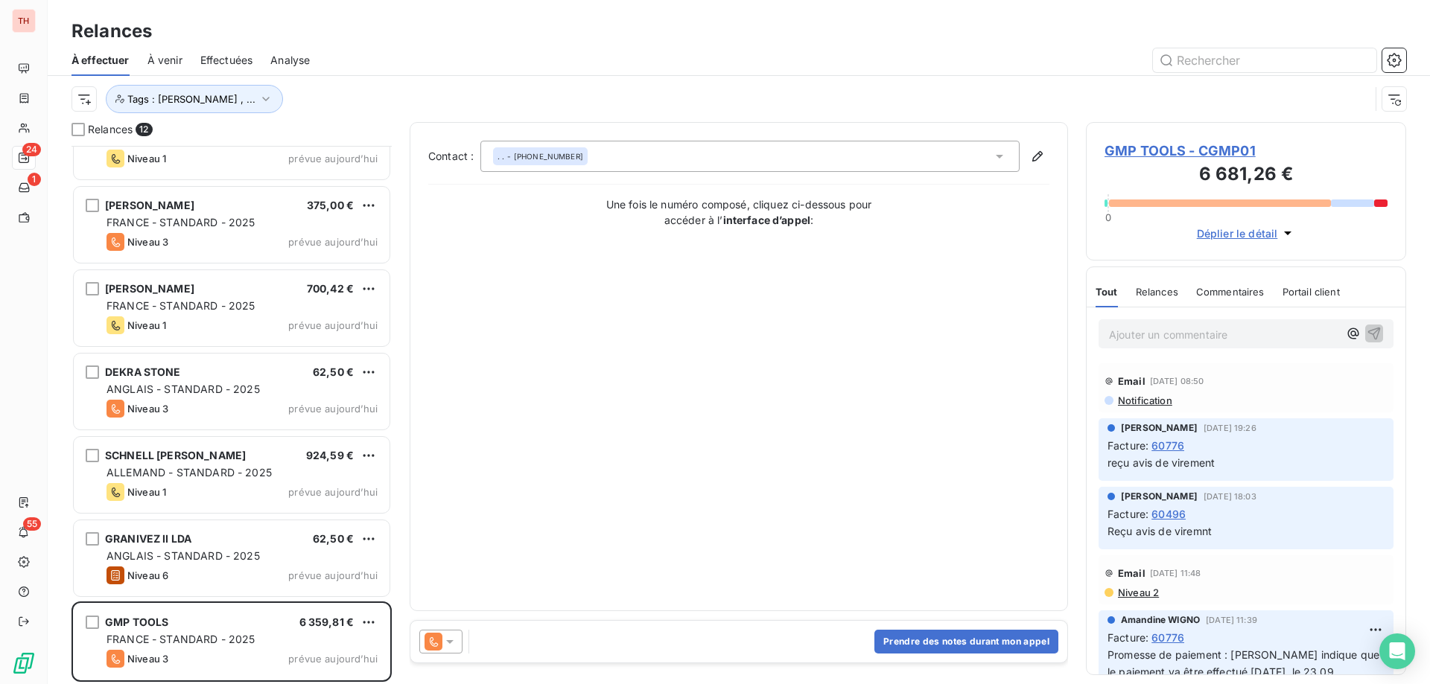
click at [400, 578] on div "Relances 12 MDC 1 205,01 € FRANCE - STANDARD - 2025 Niveau 6 prévue depuis 3 jo…" at bounding box center [739, 403] width 1382 height 562
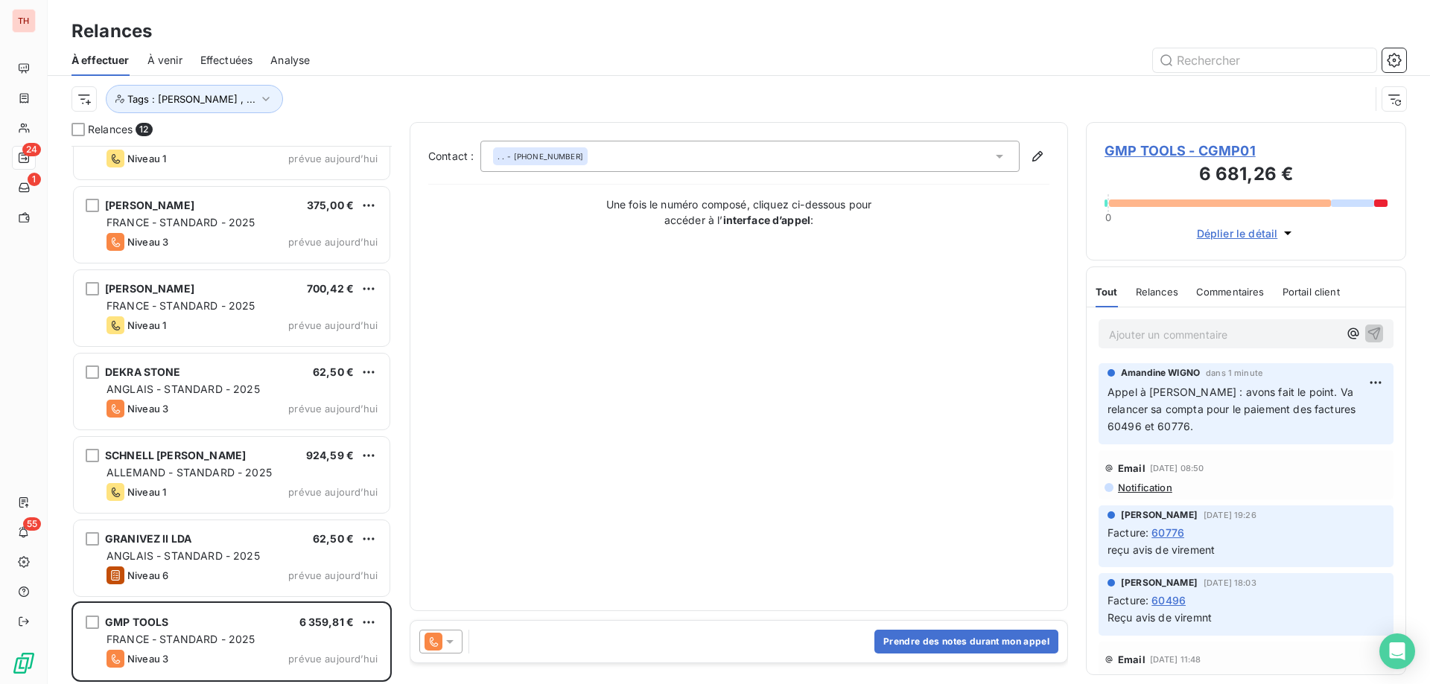
click at [371, 620] on html "TH 24 1 55 Relances À effectuer À venir Effectuées Analyse Tags : Noura Gilbert…" at bounding box center [715, 342] width 1430 height 684
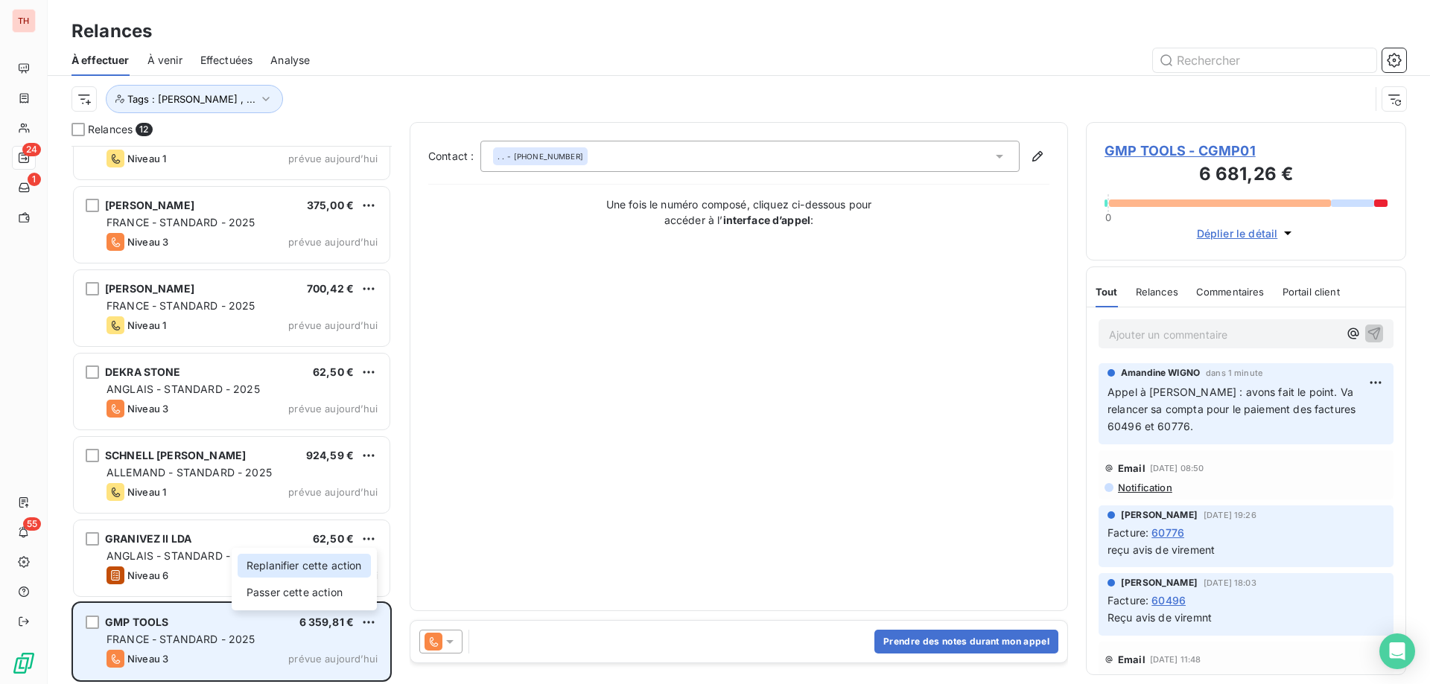
click at [346, 567] on div "Replanifier cette action" at bounding box center [304, 566] width 133 height 24
select select "9"
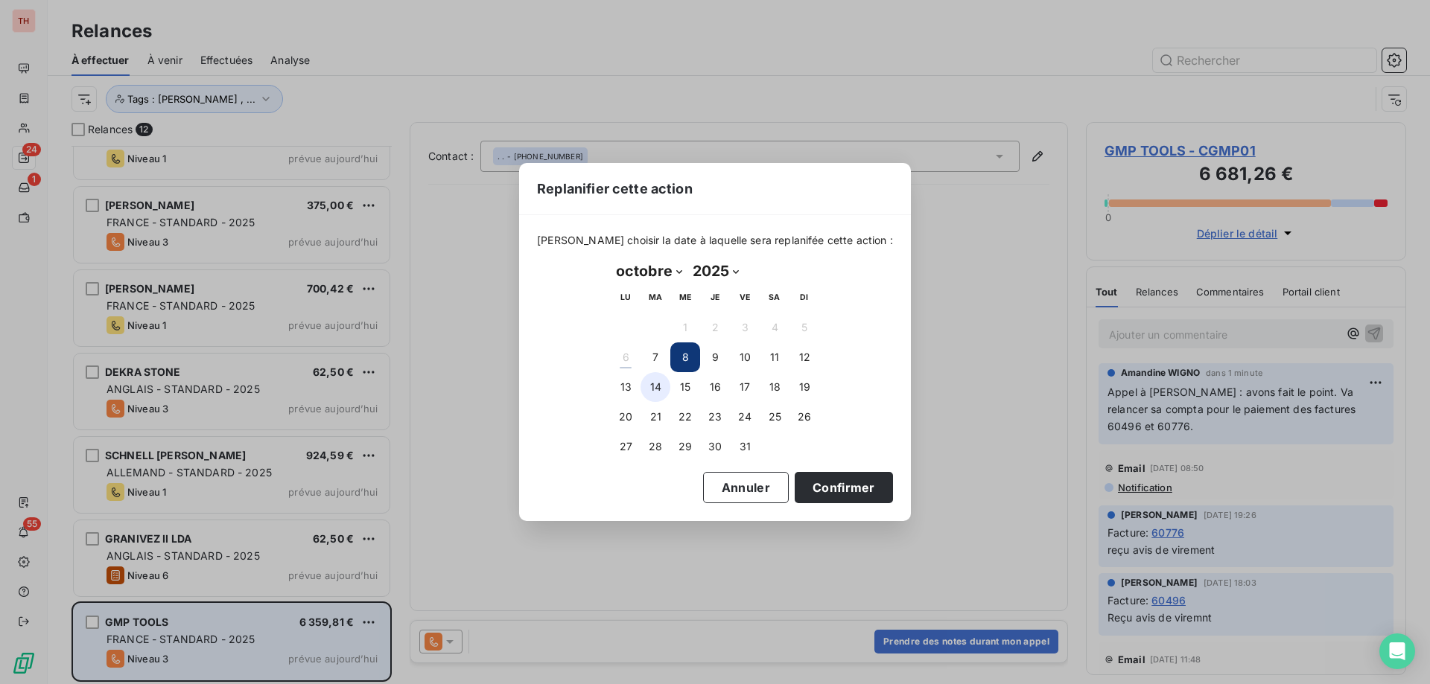
click at [628, 389] on button "13" at bounding box center [626, 387] width 30 height 30
drag, startPoint x: 801, startPoint y: 489, endPoint x: 698, endPoint y: 343, distance: 178.5
click at [801, 489] on button "Confirmer" at bounding box center [844, 487] width 98 height 31
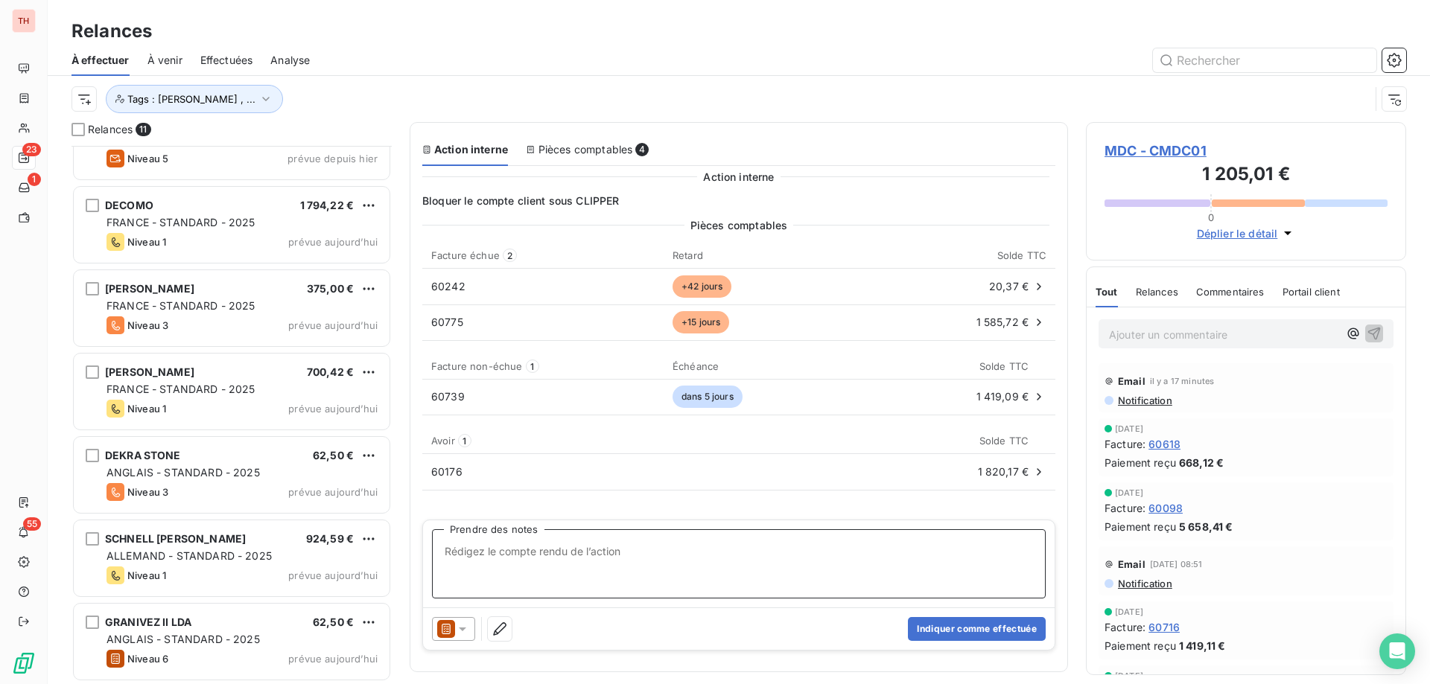
scroll to position [305, 0]
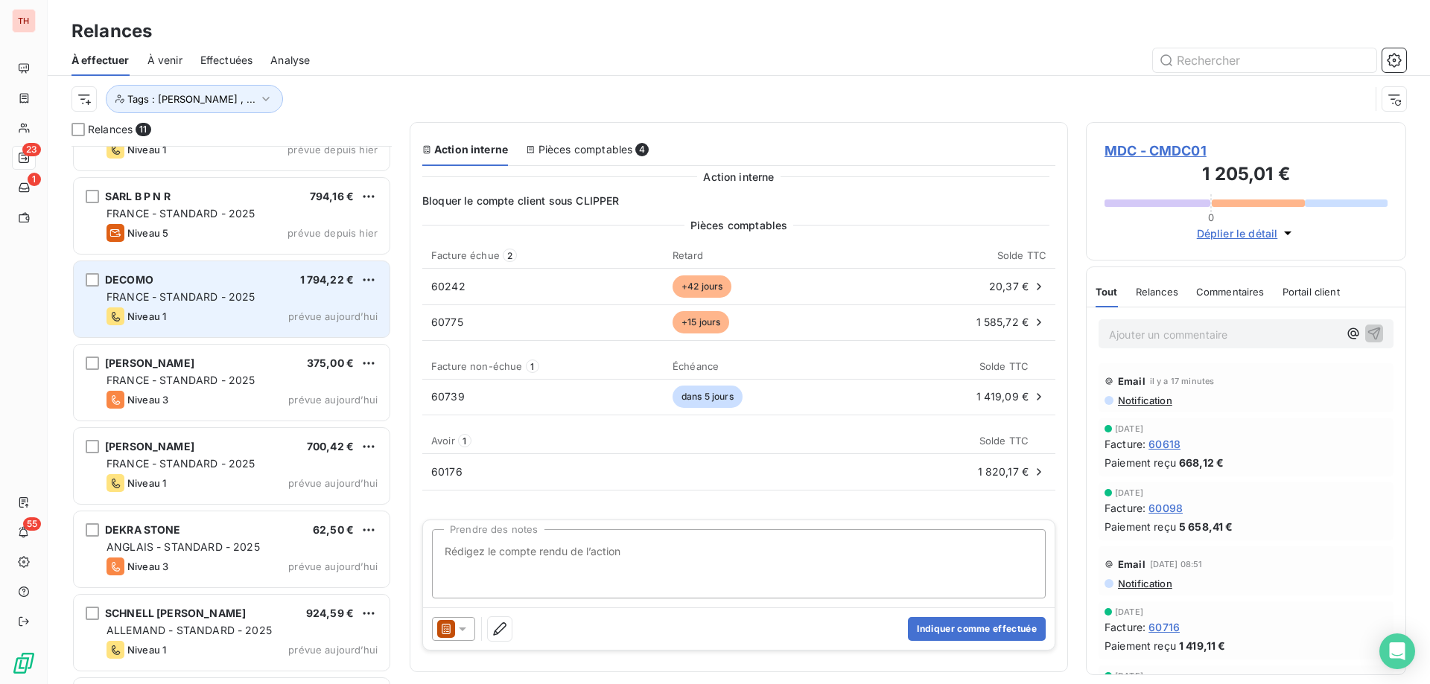
click at [273, 270] on div "DECOMO 1 794,22 € FRANCE - STANDARD - 2025 Niveau 1 prévue aujourd’hui" at bounding box center [232, 299] width 316 height 76
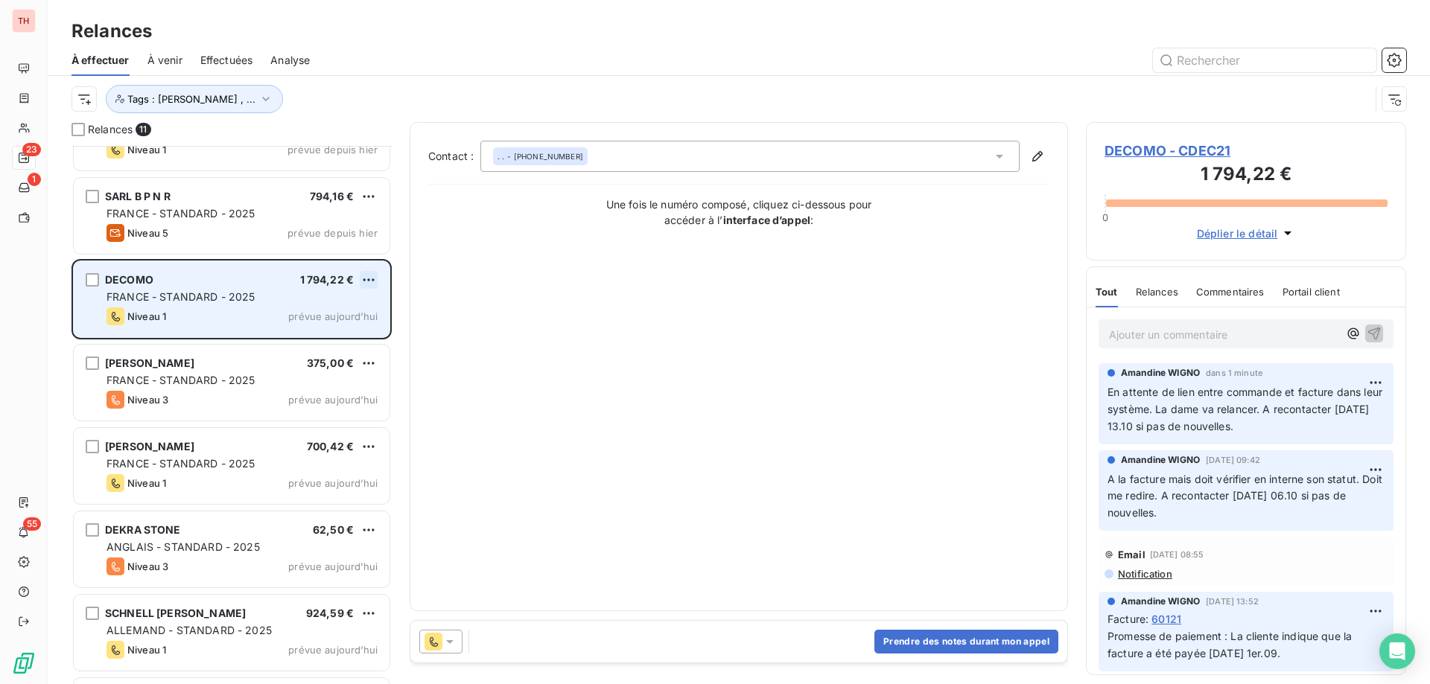
click at [366, 278] on html "TH 23 1 55 Relances À effectuer À venir Effectuées Analyse Tags : Noura Gilbert…" at bounding box center [715, 342] width 1430 height 684
click at [339, 306] on div "Replanifier cette action" at bounding box center [304, 310] width 133 height 24
select select "9"
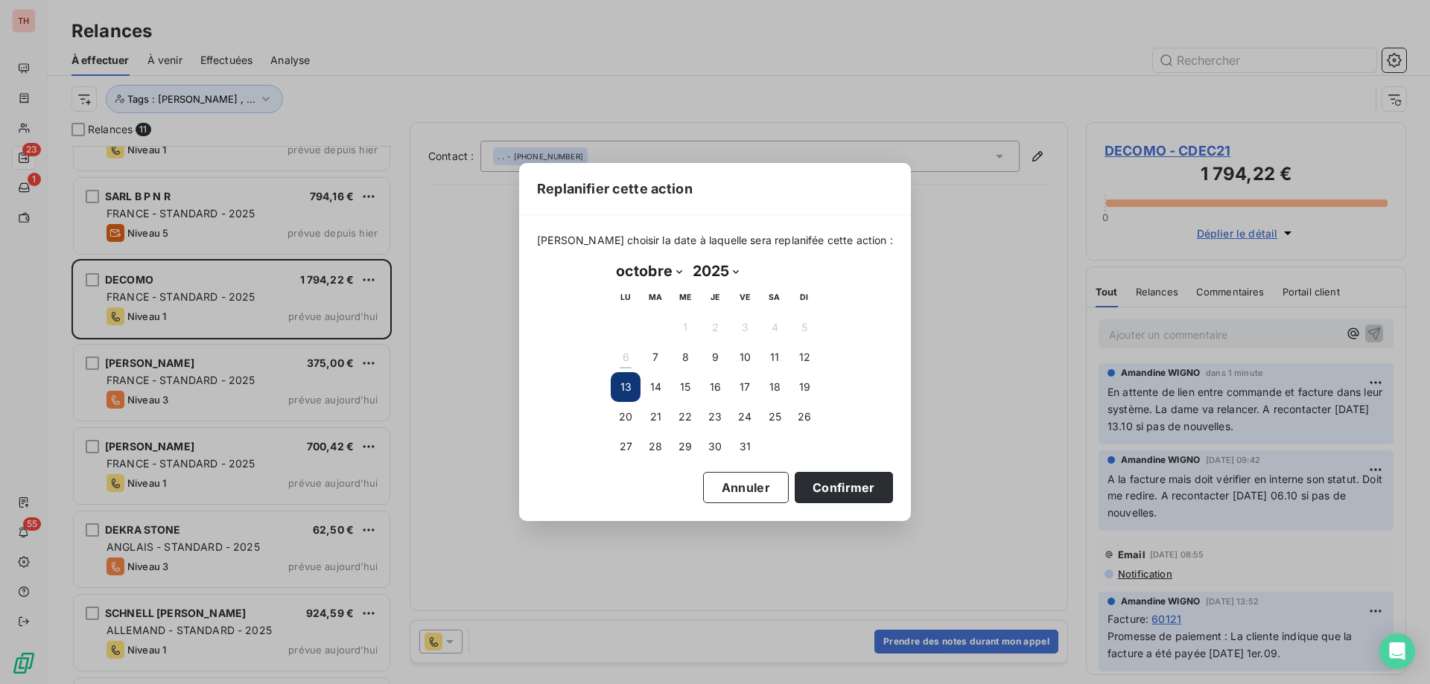
click at [807, 480] on button "Confirmer" at bounding box center [844, 487] width 98 height 31
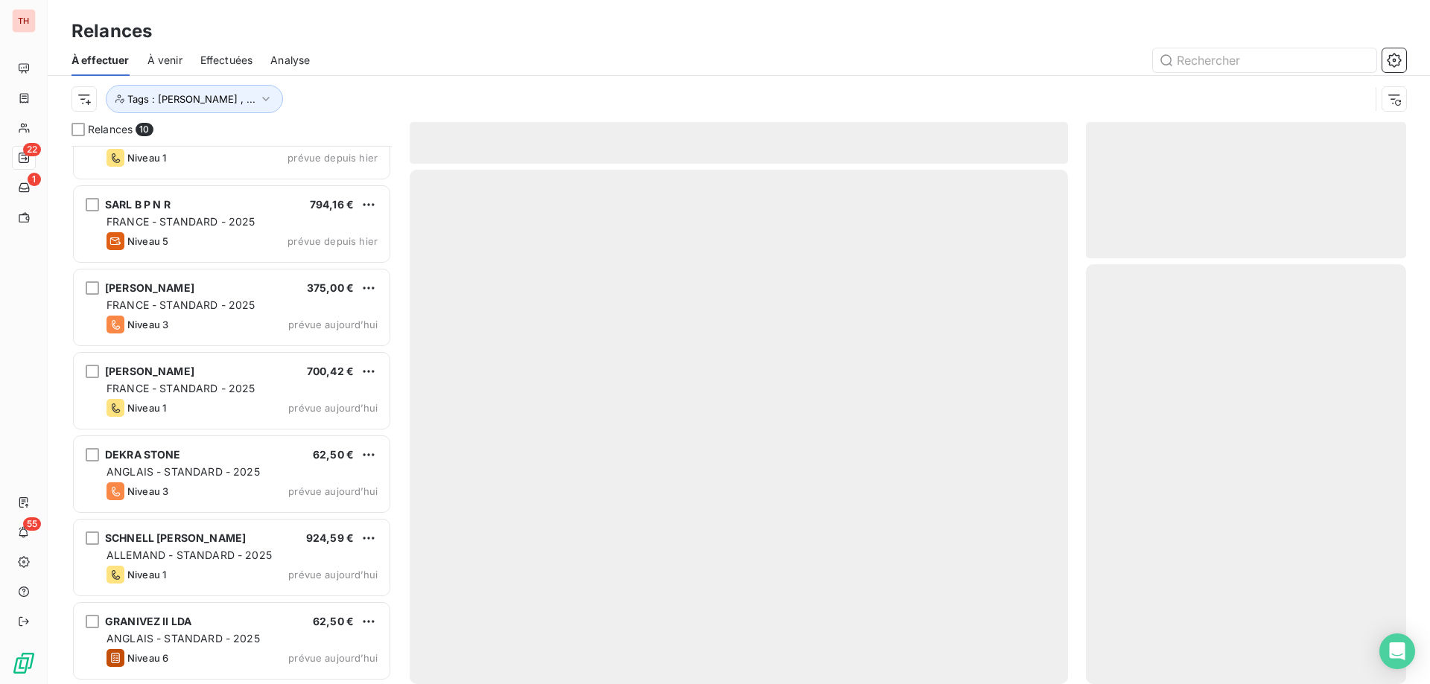
scroll to position [296, 0]
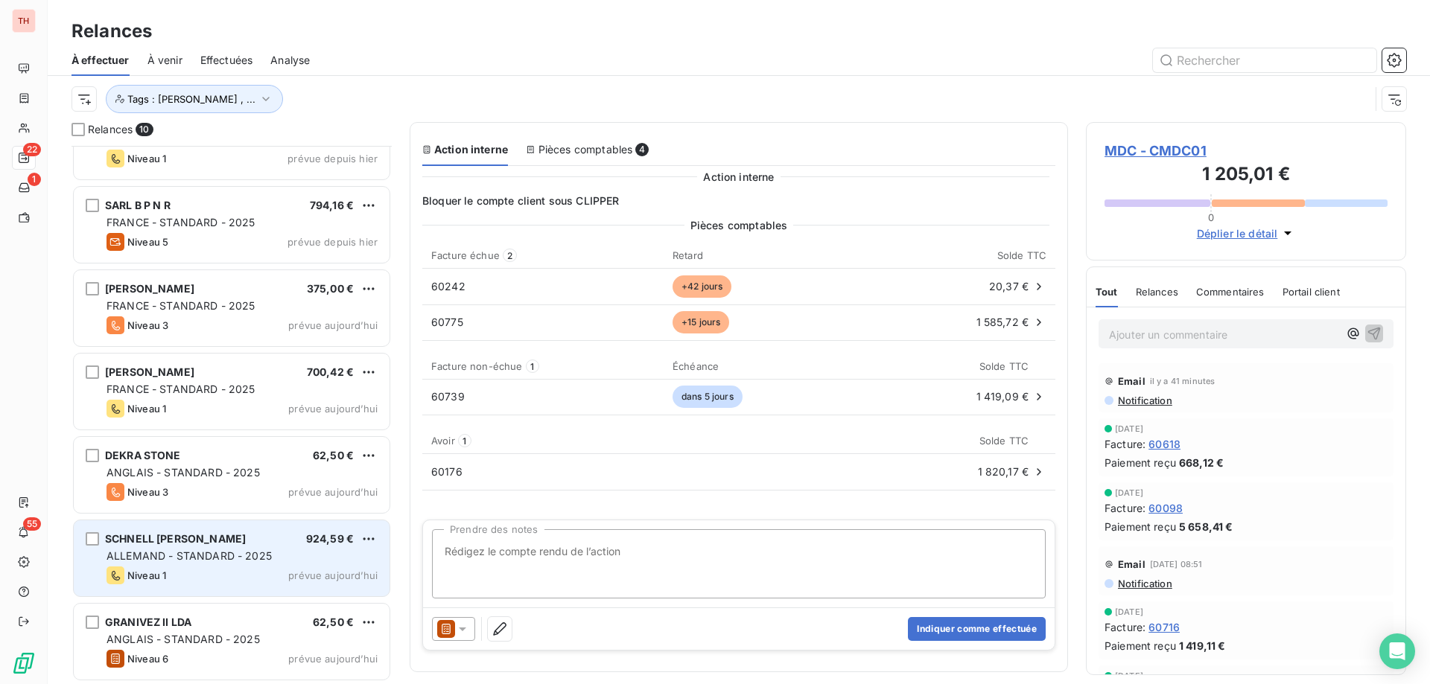
click at [275, 544] on div "SCHNELL [PERSON_NAME] 924,59 €" at bounding box center [241, 538] width 271 height 13
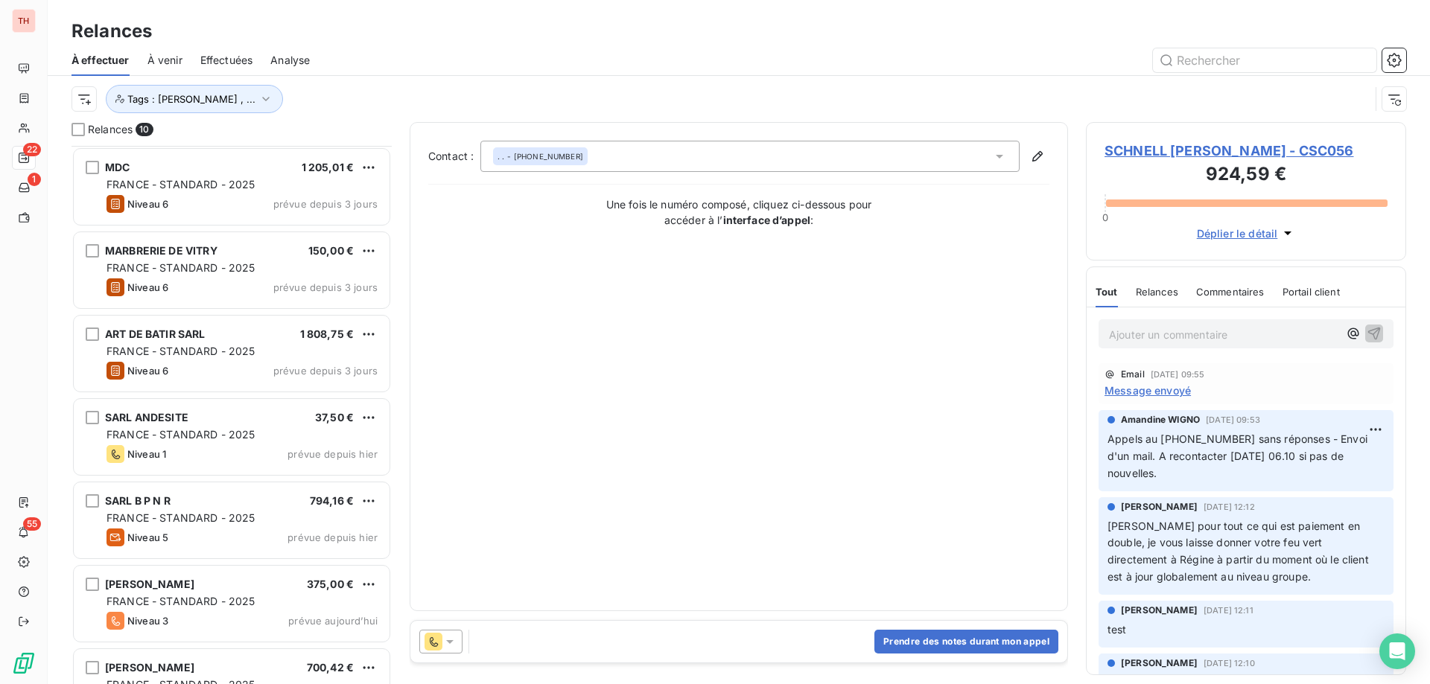
scroll to position [75, 0]
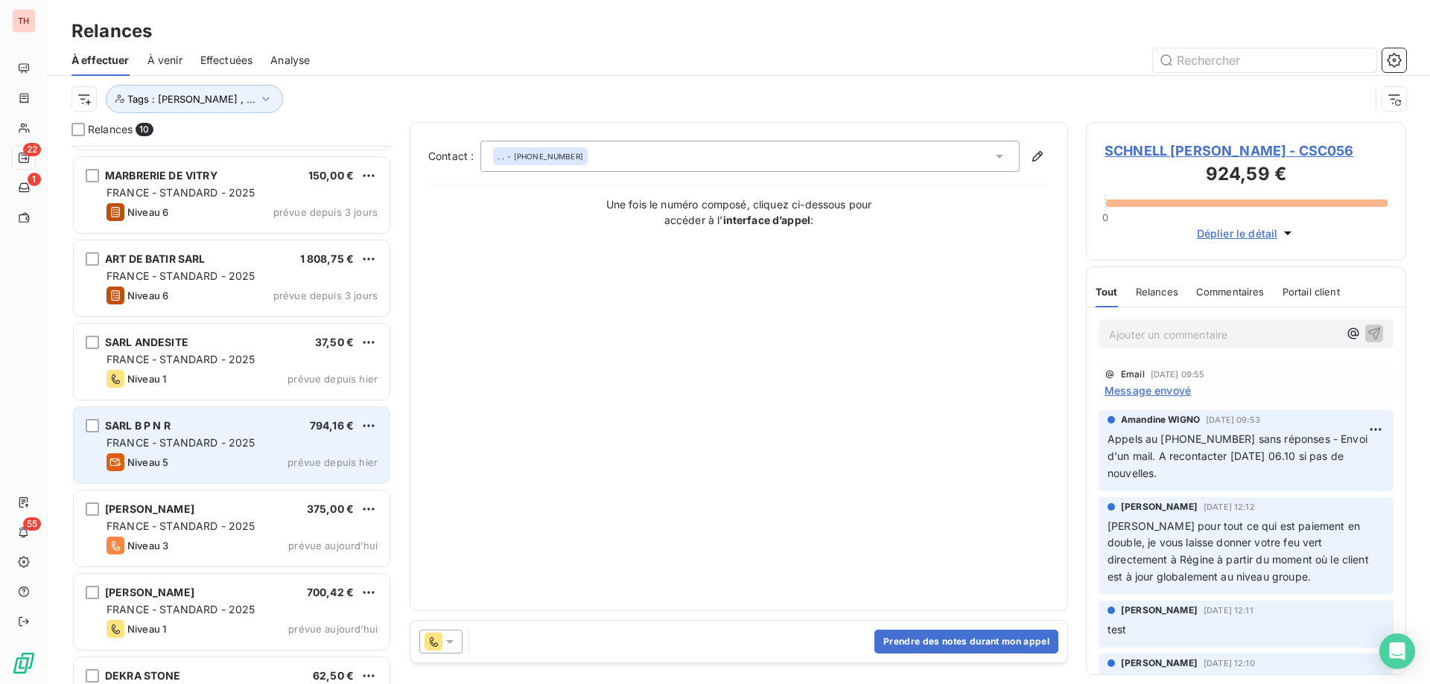
click at [273, 417] on div "SARL B P N R 794,16 € FRANCE - STANDARD - 2025 Niveau 5 prévue depuis hier" at bounding box center [232, 445] width 316 height 76
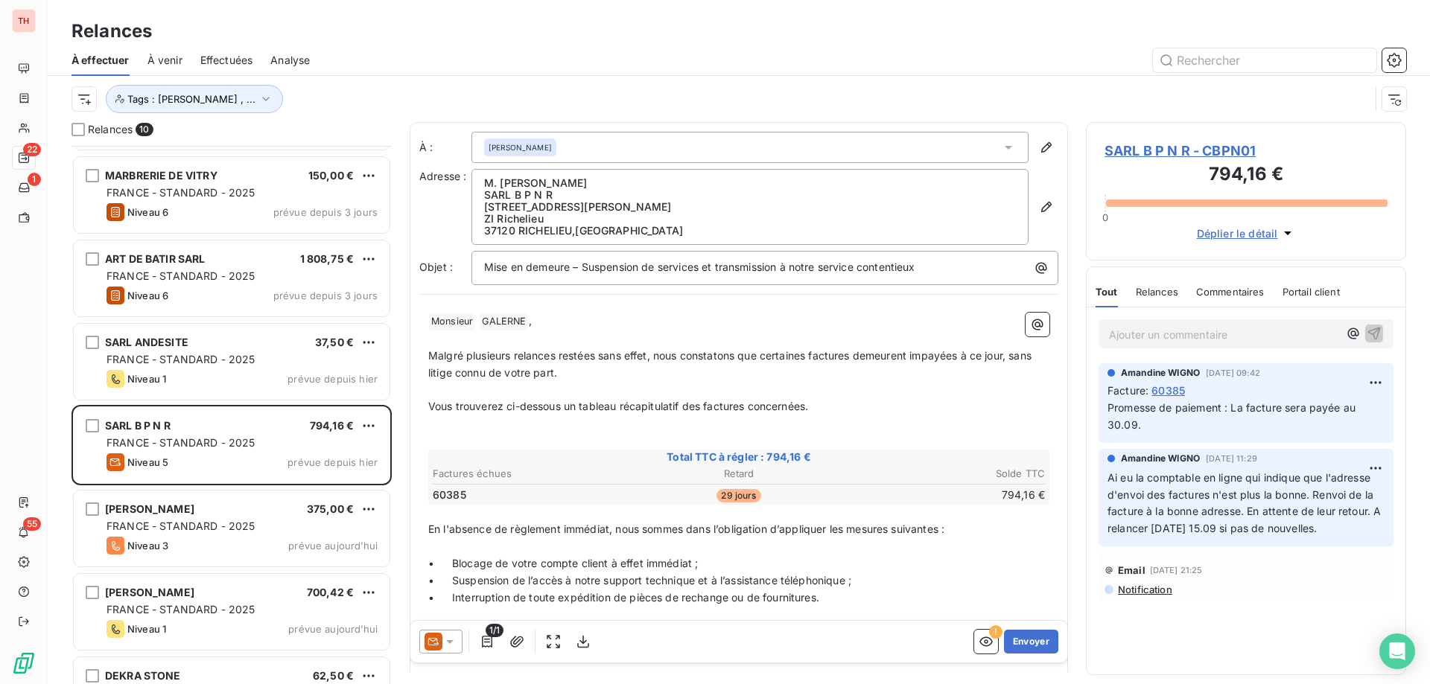
click at [807, 354] on span "Malgré plusieurs relances restées sans effet, nous constatons que certaines fac…" at bounding box center [731, 364] width 606 height 30
click at [920, 352] on span "Malgré plusieurs relances restées sans effet, nous constatons que la facture ci…" at bounding box center [738, 364] width 620 height 30
drag, startPoint x: 963, startPoint y: 351, endPoint x: 970, endPoint y: 367, distance: 18.0
click at [963, 351] on span "Malgré plusieurs relances restées sans effet, nous constatons que la facture ci…" at bounding box center [733, 364] width 611 height 30
click at [662, 407] on span "Vous trouverez ci-dessous un tableau récapitulatif des factures concernées." at bounding box center [618, 406] width 380 height 13
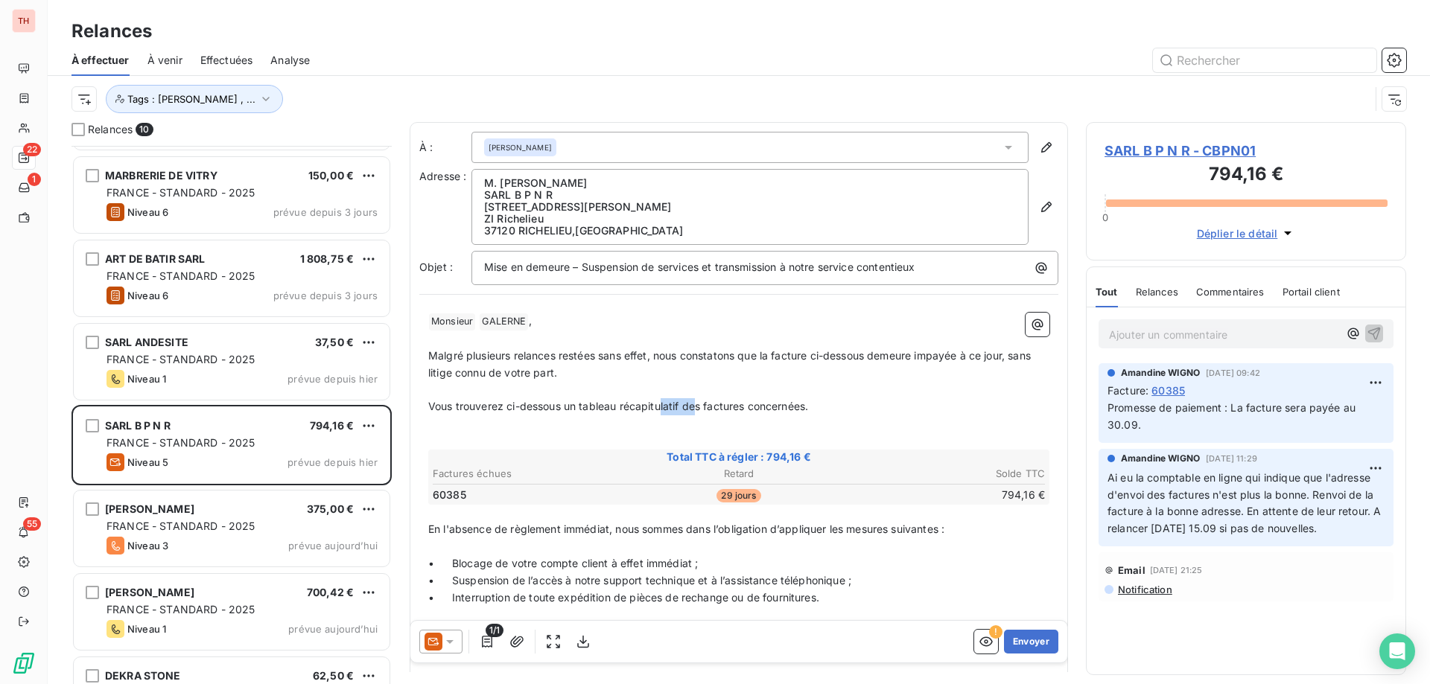
click at [707, 414] on p "Vous trouverez ci-dessous un tableau récapitulatif des factures concernées." at bounding box center [738, 406] width 621 height 17
drag, startPoint x: 689, startPoint y: 409, endPoint x: 565, endPoint y: 406, distance: 123.7
click at [565, 406] on span "Vous trouverez ci-dessous un tableau récapitulatif des factures concernées." at bounding box center [618, 406] width 380 height 13
click at [582, 404] on span "Vous trouverez ci-dessous les factures concernées." at bounding box center [557, 406] width 258 height 13
click at [772, 402] on span "Vous trouverez ci-dessous les informations concernant cette factures concernées." at bounding box center [633, 406] width 410 height 13
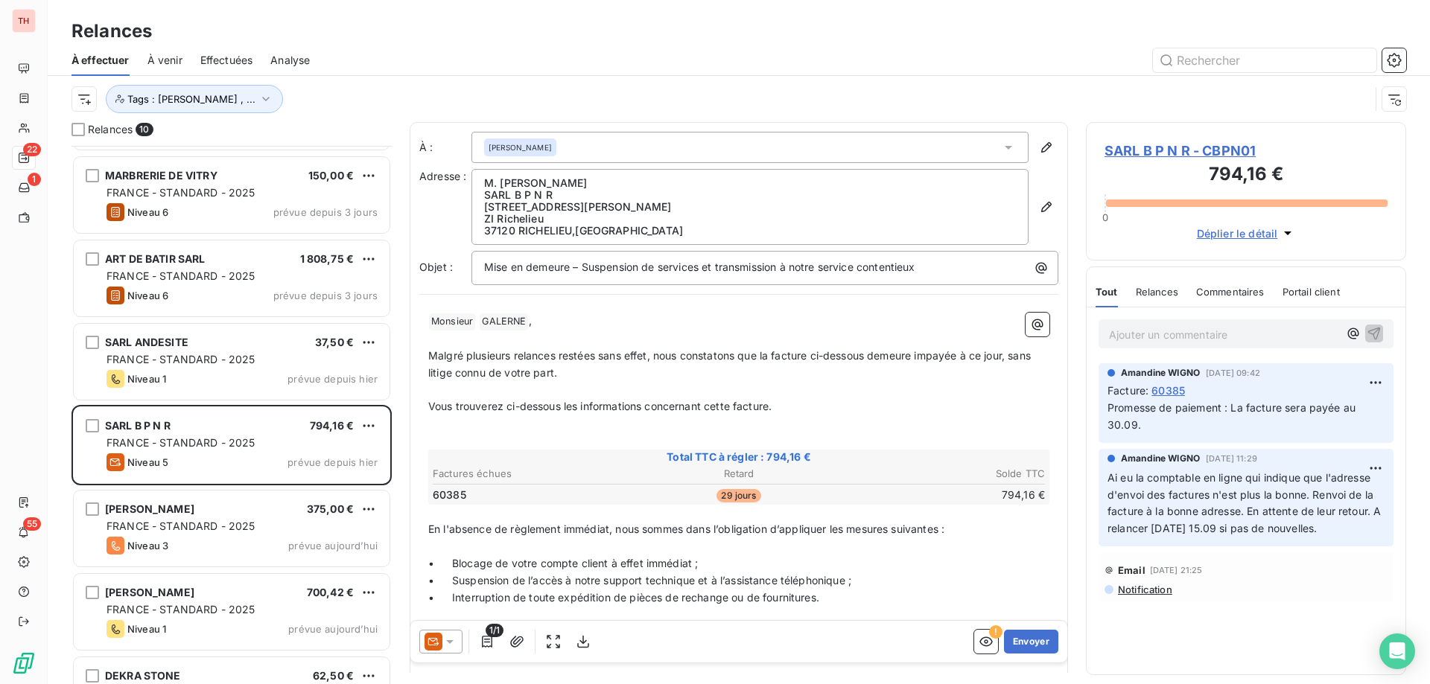
click at [561, 426] on p "﻿" at bounding box center [738, 424] width 621 height 17
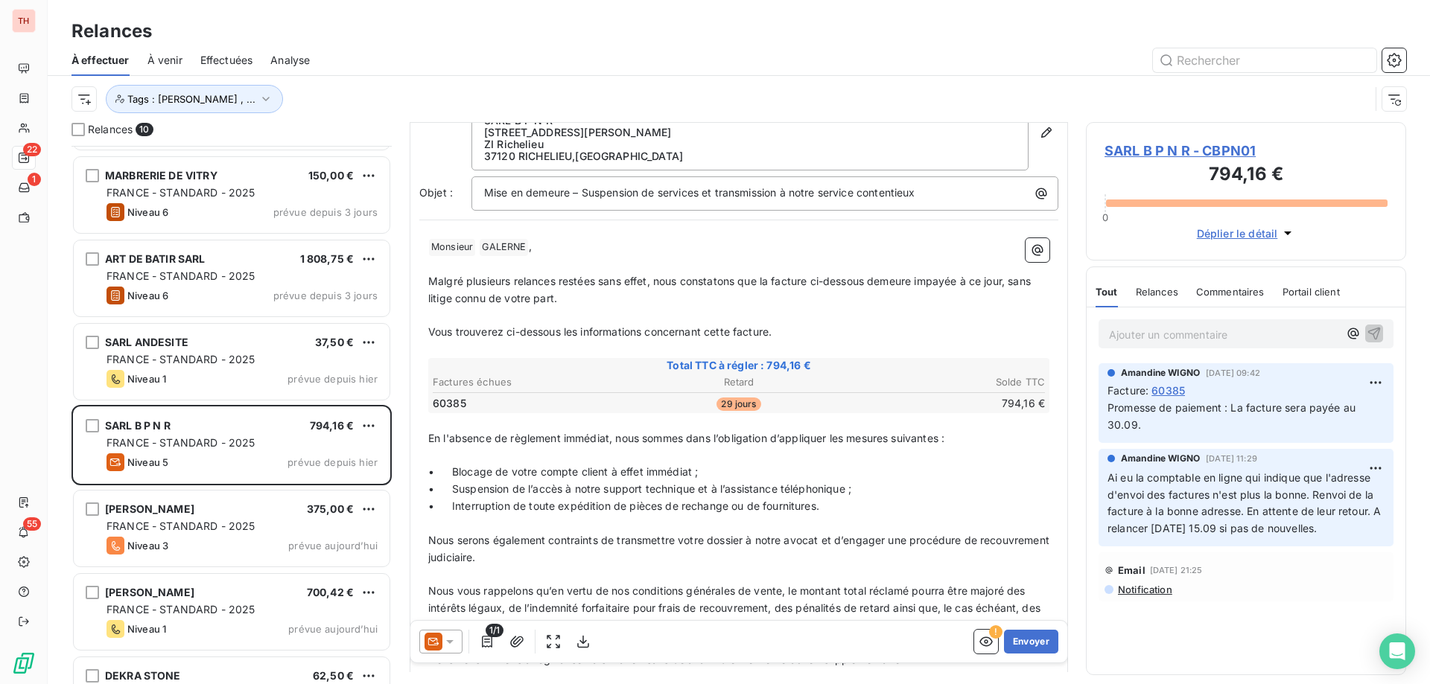
scroll to position [1, 0]
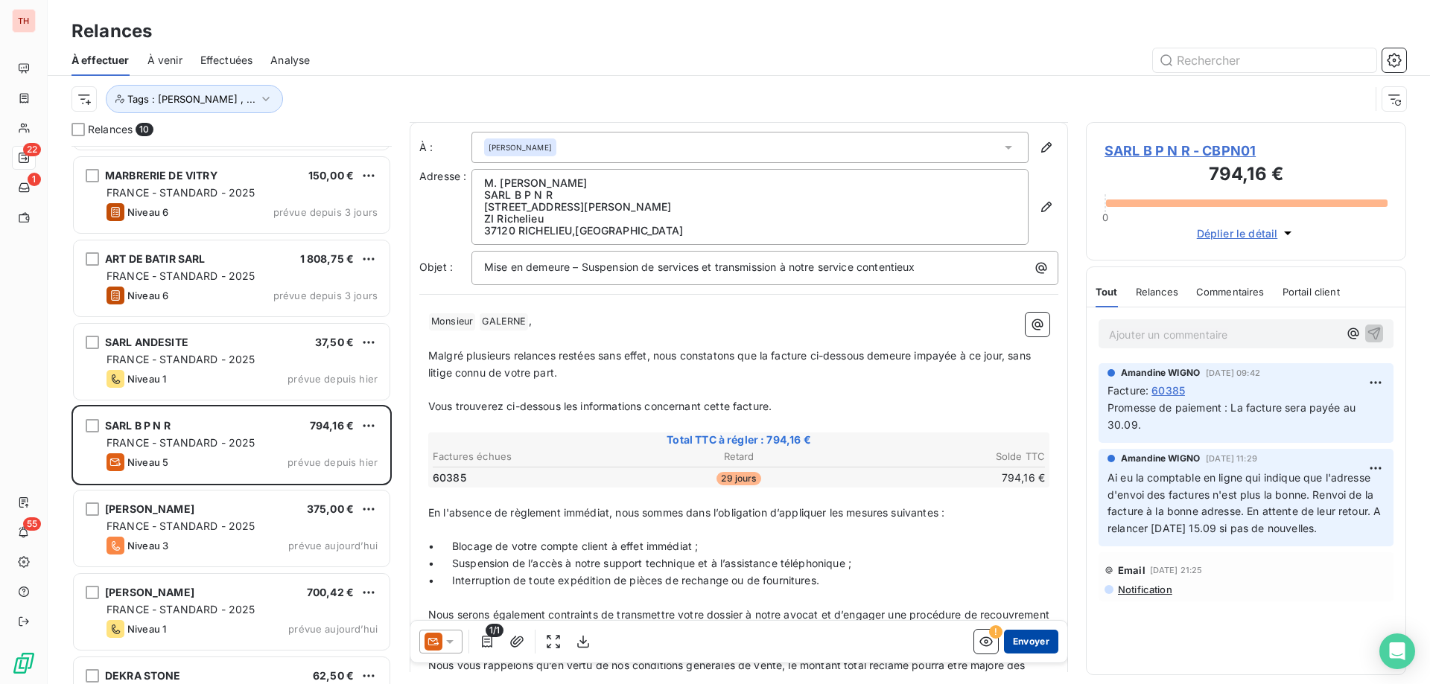
click at [1024, 637] on button "Envoyer" at bounding box center [1031, 642] width 54 height 24
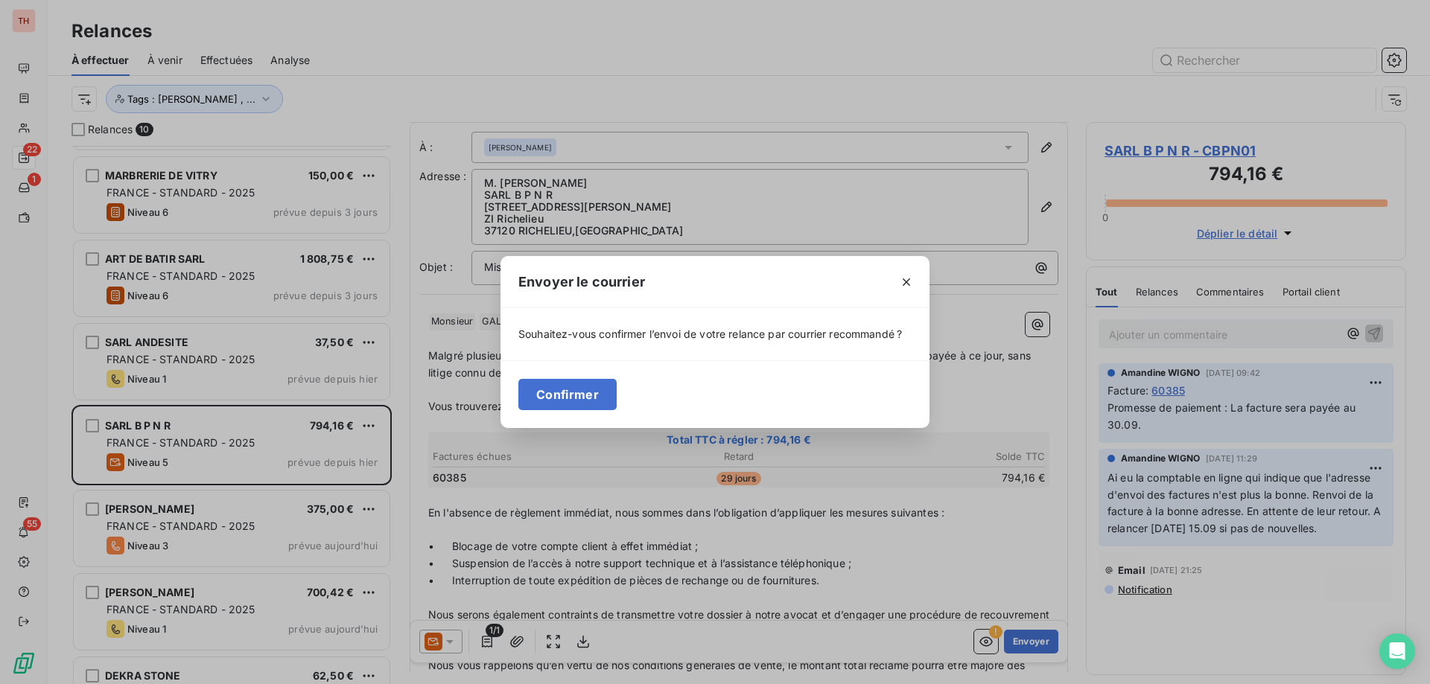
drag, startPoint x: 587, startPoint y: 393, endPoint x: 581, endPoint y: 349, distance: 44.3
click at [587, 394] on button "Confirmer" at bounding box center [567, 394] width 98 height 31
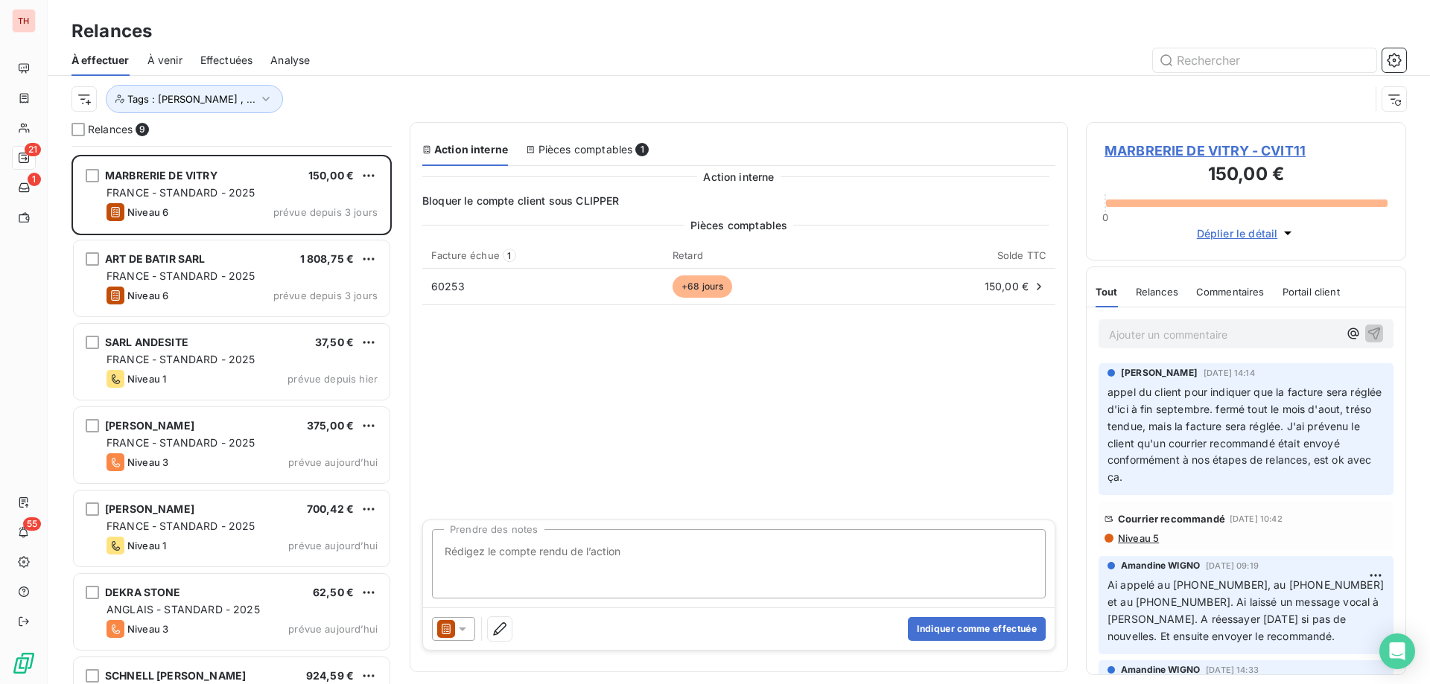
scroll to position [213, 0]
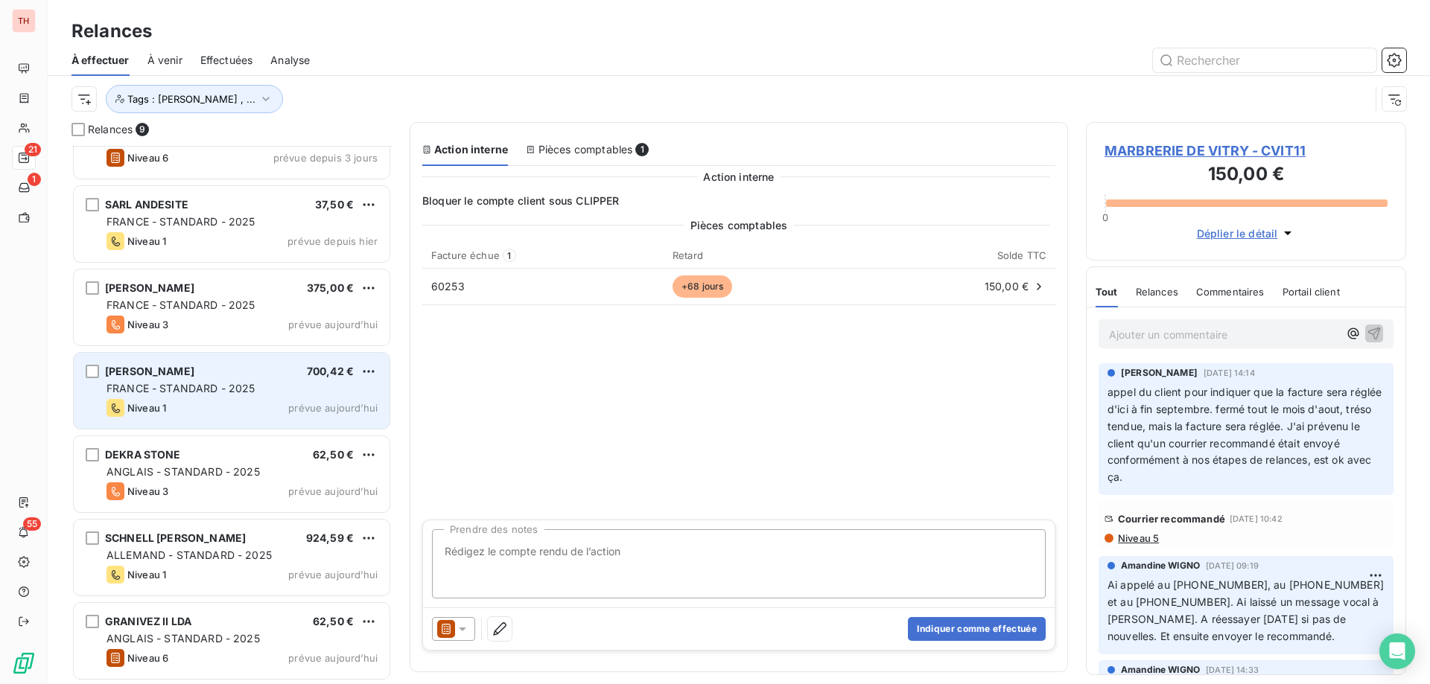
click at [279, 364] on div "SPADACCINI 700,42 € FRANCE - STANDARD - 2025 Niveau 1 prévue aujourd’hui" at bounding box center [232, 391] width 316 height 76
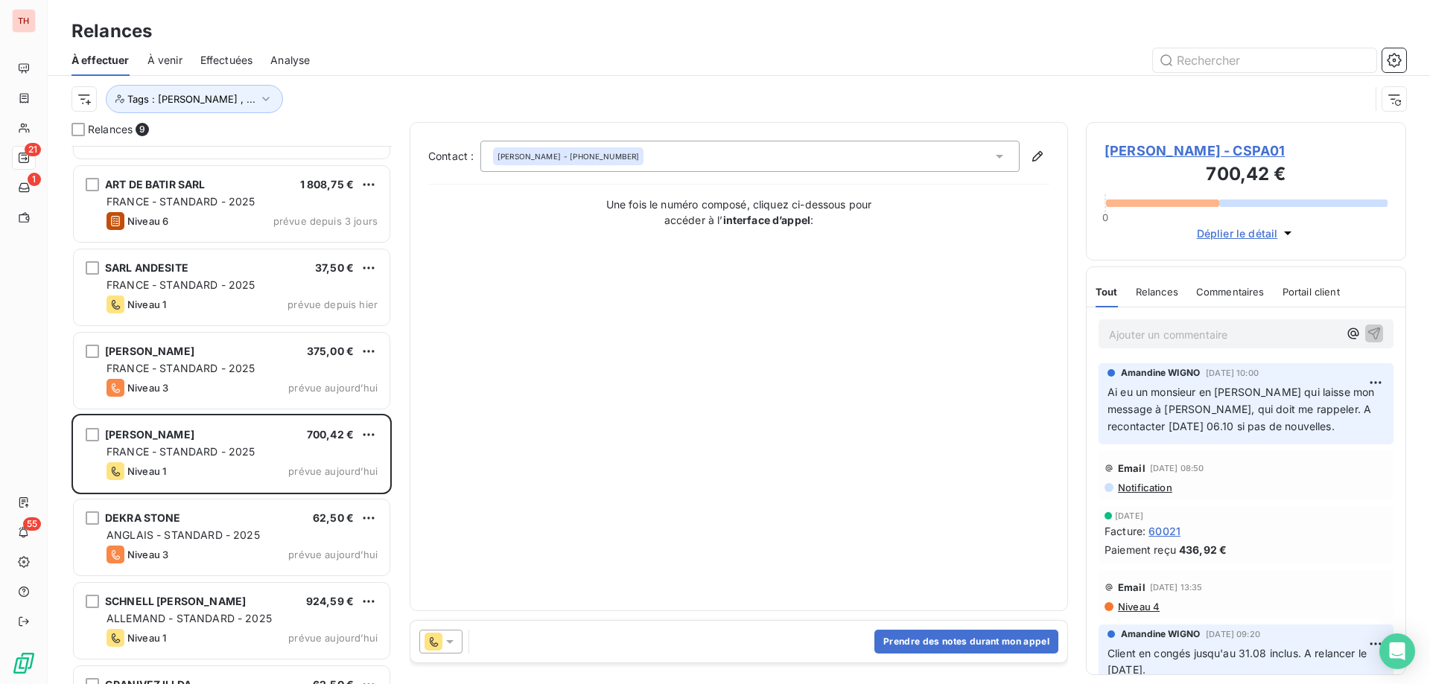
scroll to position [213, 0]
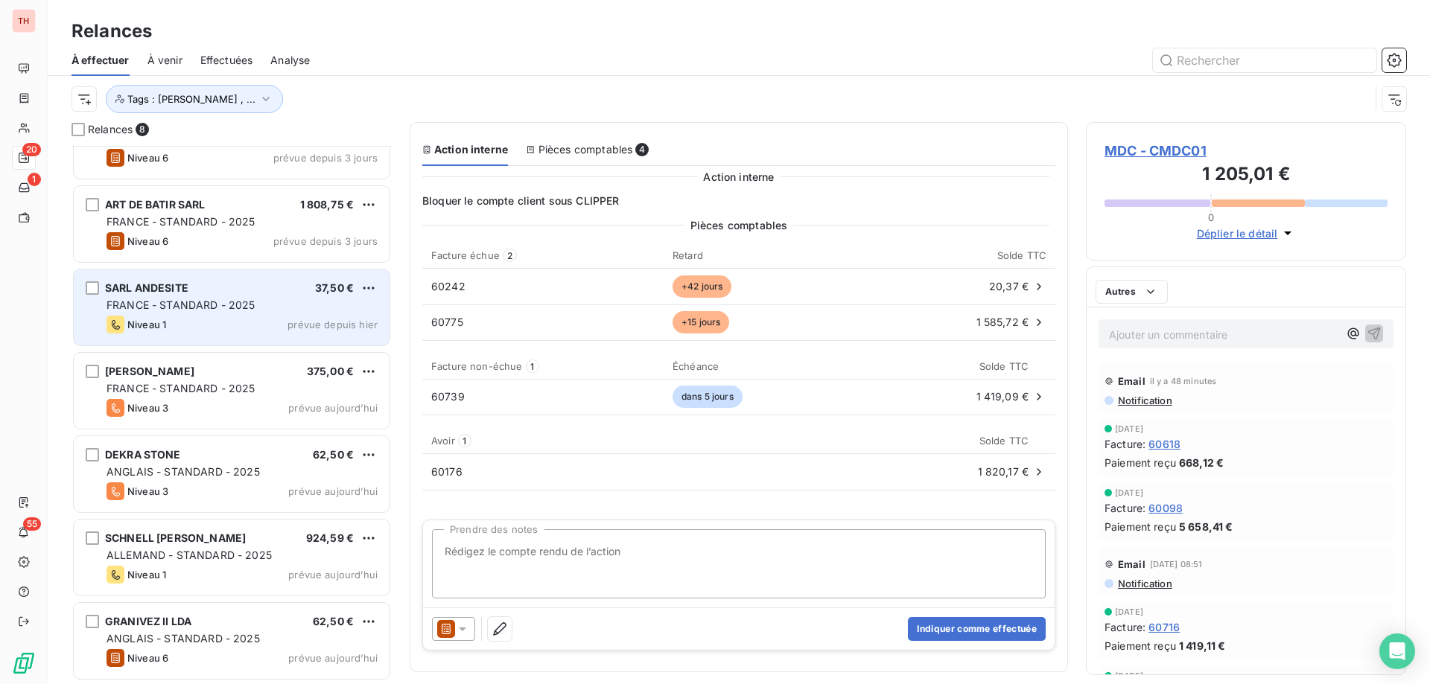
scroll to position [129, 0]
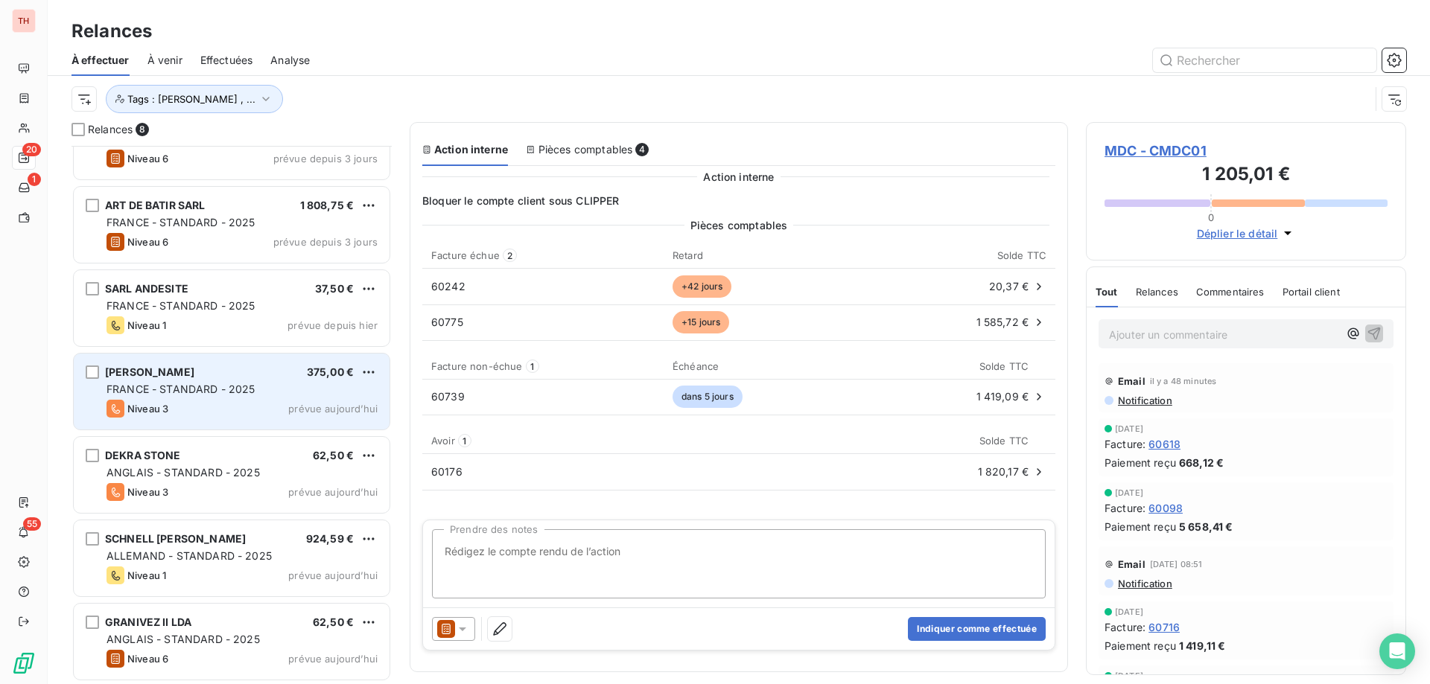
click at [273, 375] on div "MILETTO SARL 375,00 €" at bounding box center [241, 372] width 271 height 13
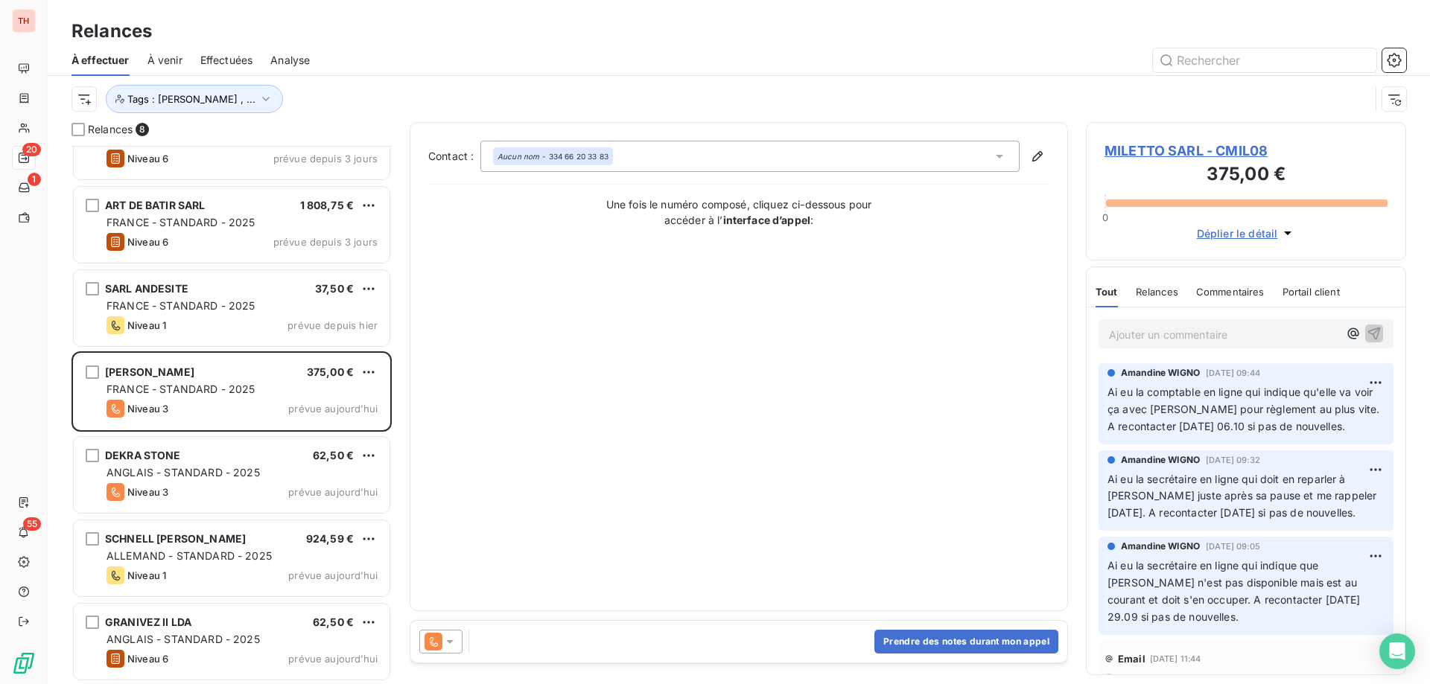
scroll to position [130, 0]
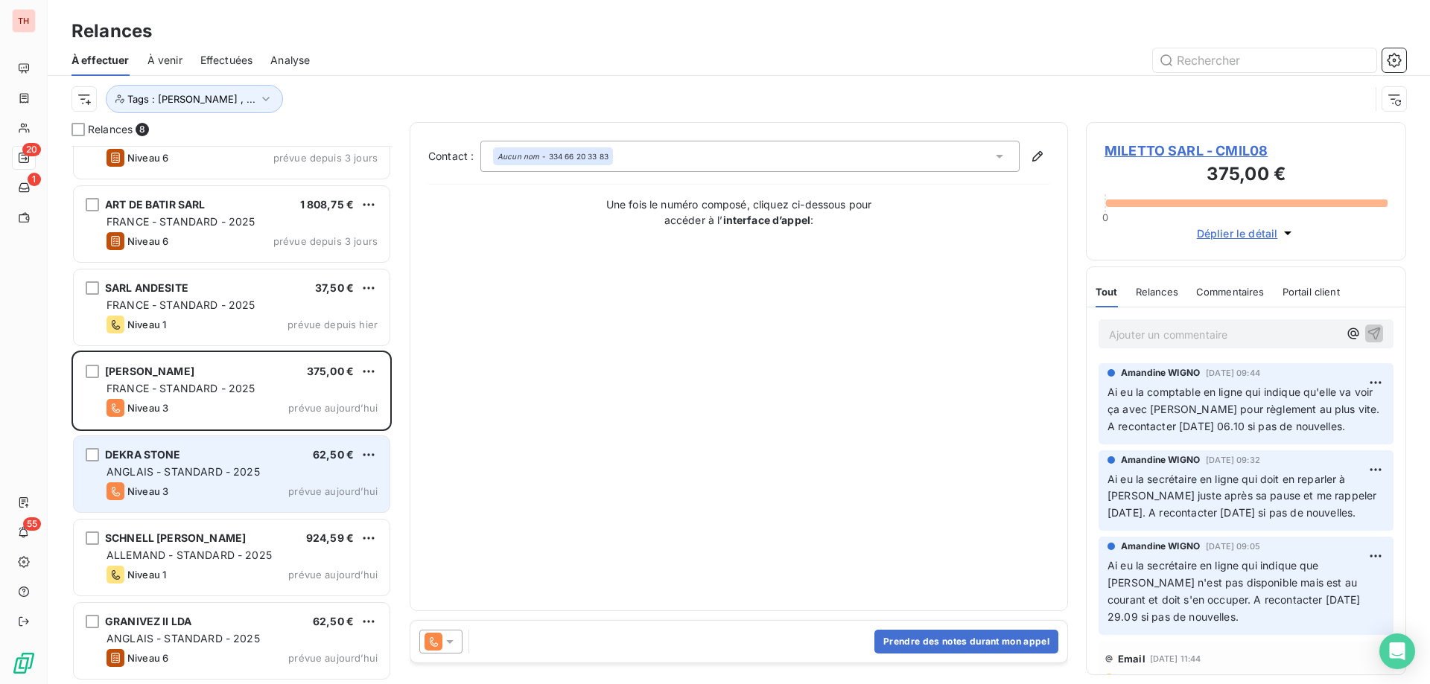
click at [291, 468] on div "ANGLAIS - STANDARD - 2025" at bounding box center [241, 472] width 271 height 15
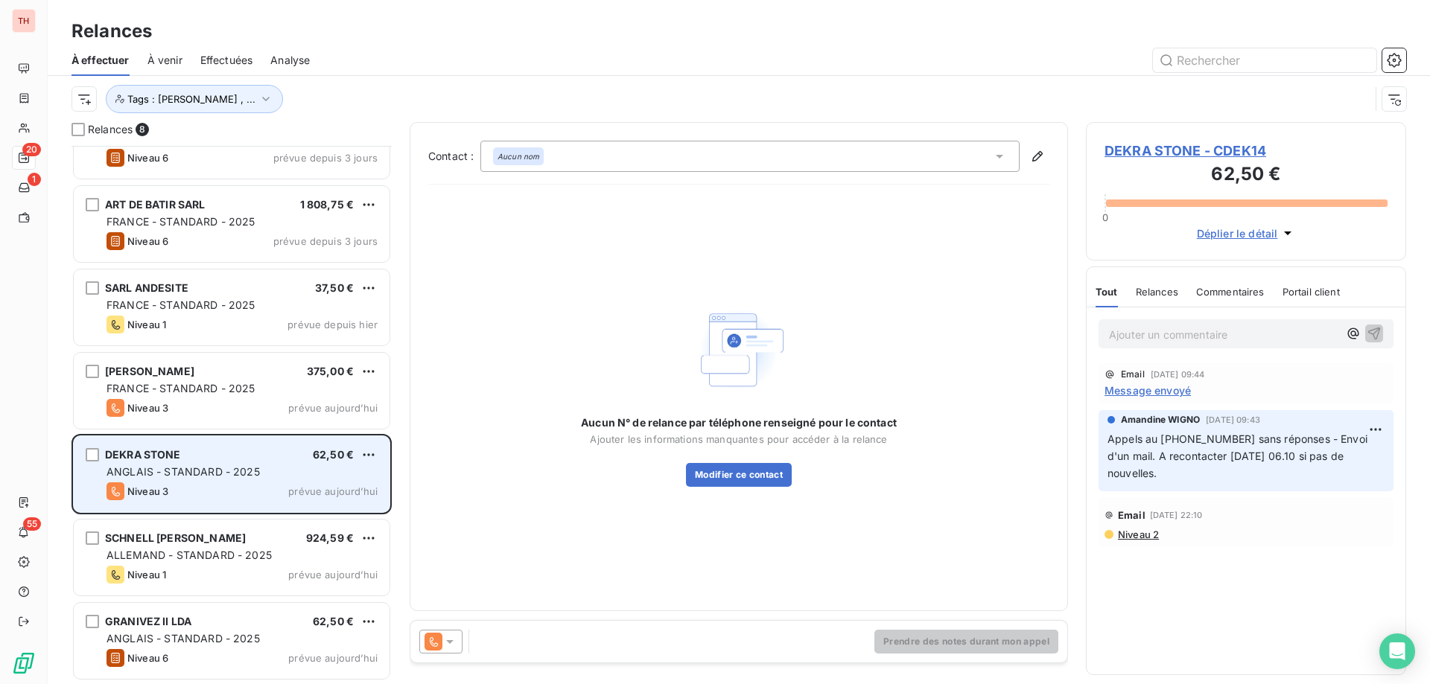
drag, startPoint x: 232, startPoint y: 392, endPoint x: 235, endPoint y: 458, distance: 65.6
click at [234, 392] on span "FRANCE - STANDARD - 2025" at bounding box center [180, 388] width 149 height 13
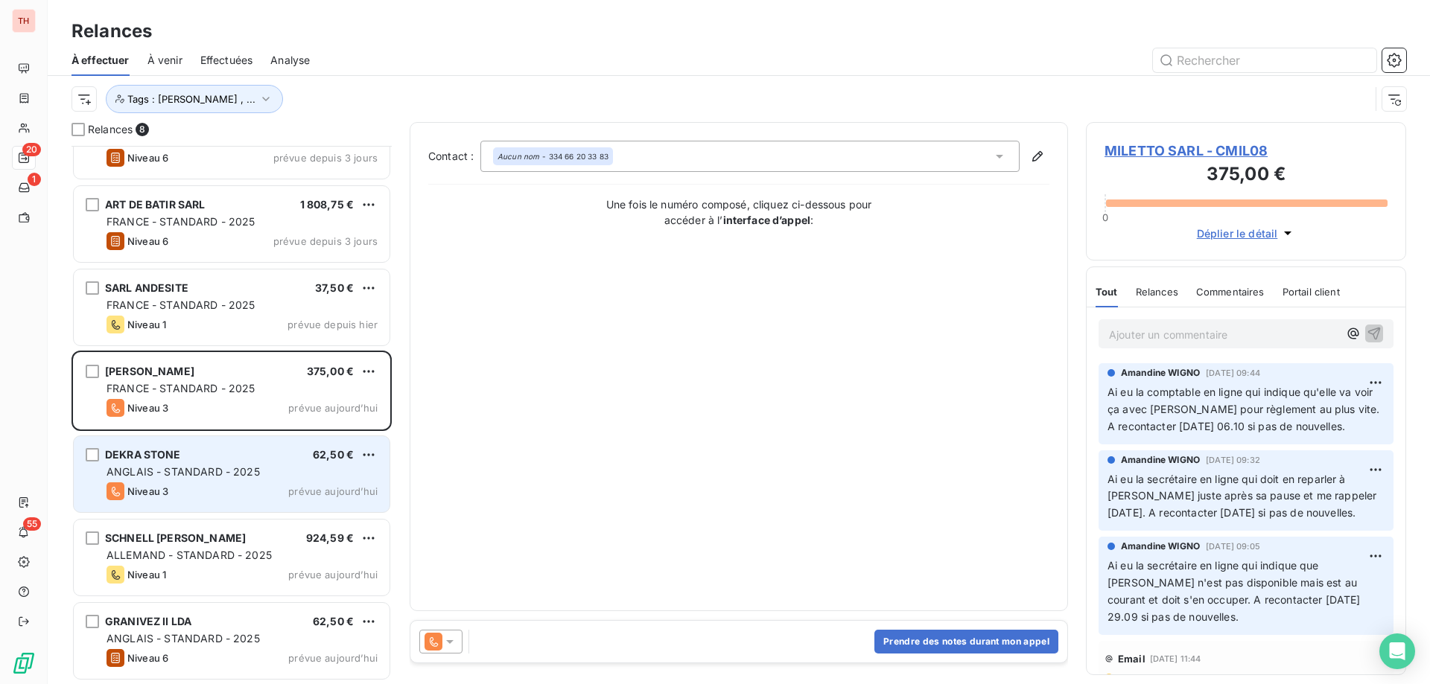
click at [236, 471] on span "ANGLAIS - STANDARD - 2025" at bounding box center [182, 471] width 153 height 13
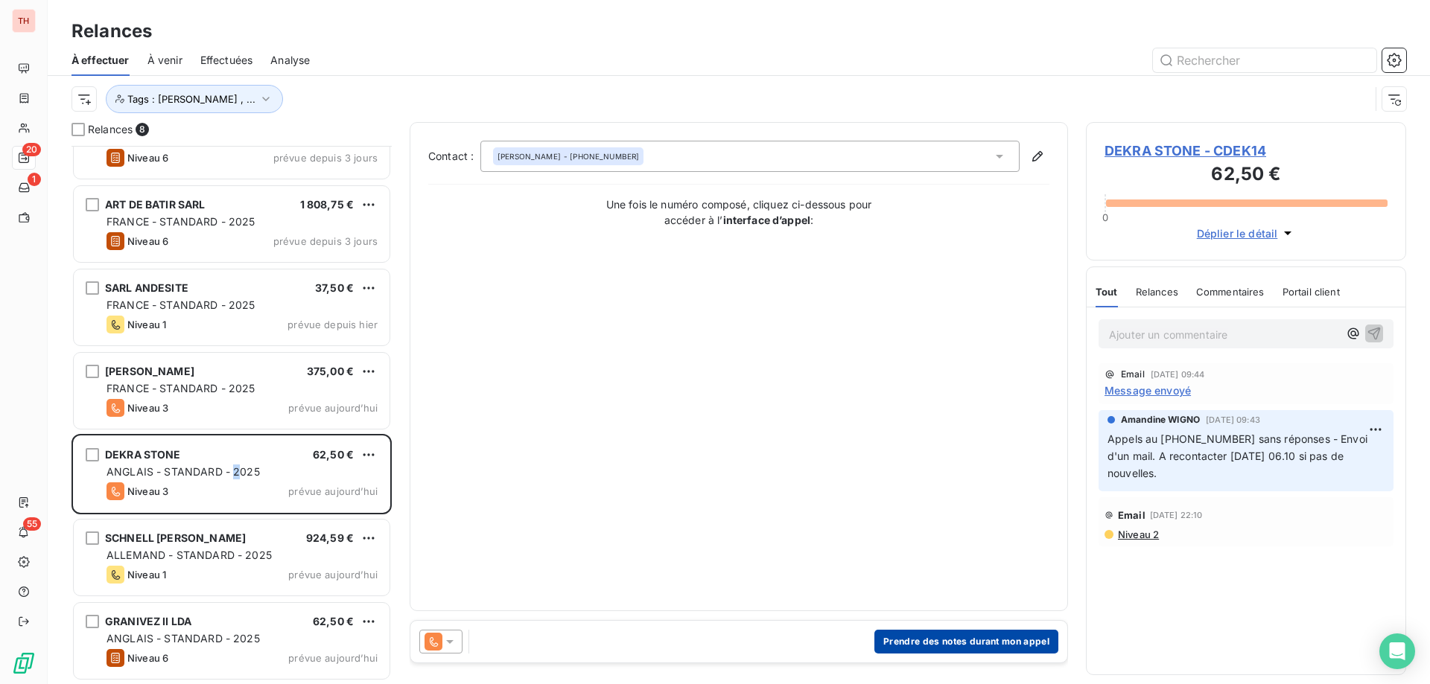
click at [926, 640] on button "Prendre des notes durant mon appel" at bounding box center [966, 642] width 184 height 24
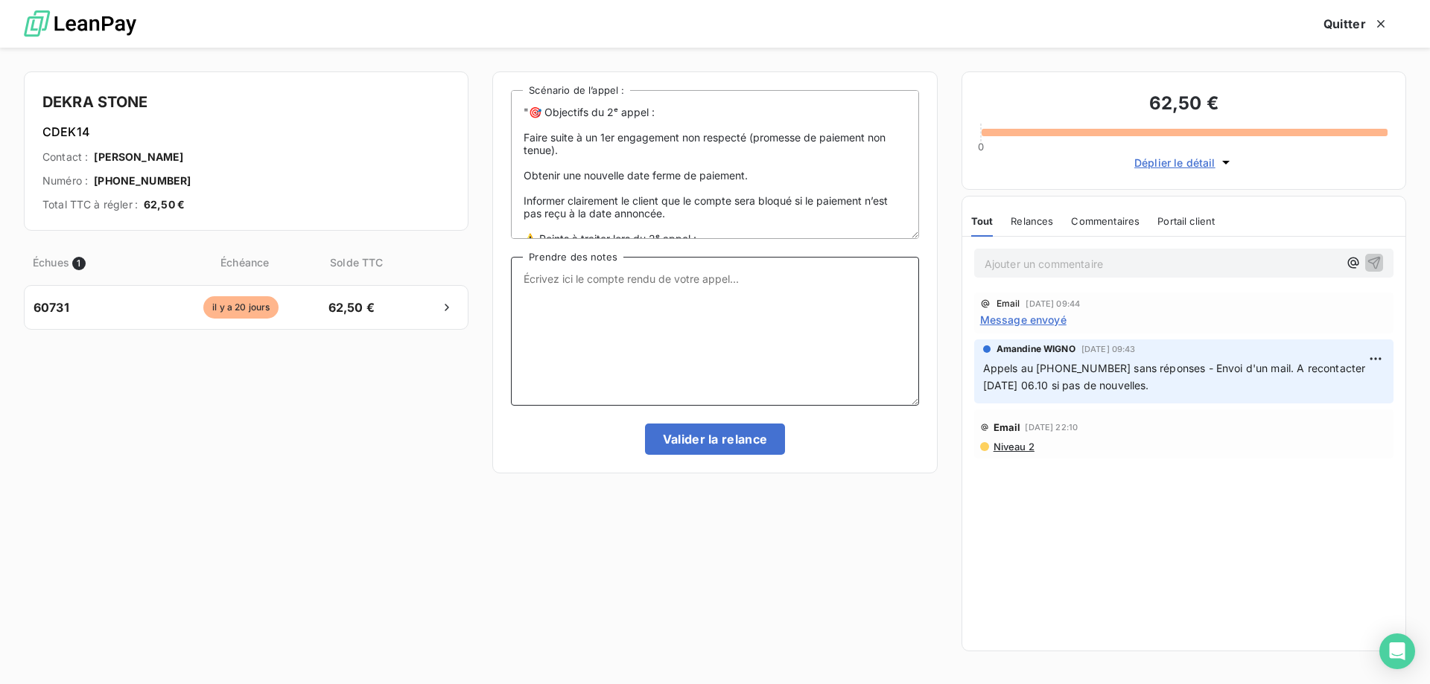
click at [661, 298] on textarea "Prendre des notes" at bounding box center [714, 331] width 407 height 149
paste textarea "+447830127974"
click at [745, 278] on textarea "Appels sans réponses au +447830127974 - Envoi d'un mail." at bounding box center [714, 331] width 407 height 149
type textarea "Appels sans réponses au +447830127974 - Renvoi d'un mail."
click at [683, 448] on button "Valider la relance" at bounding box center [715, 439] width 141 height 31
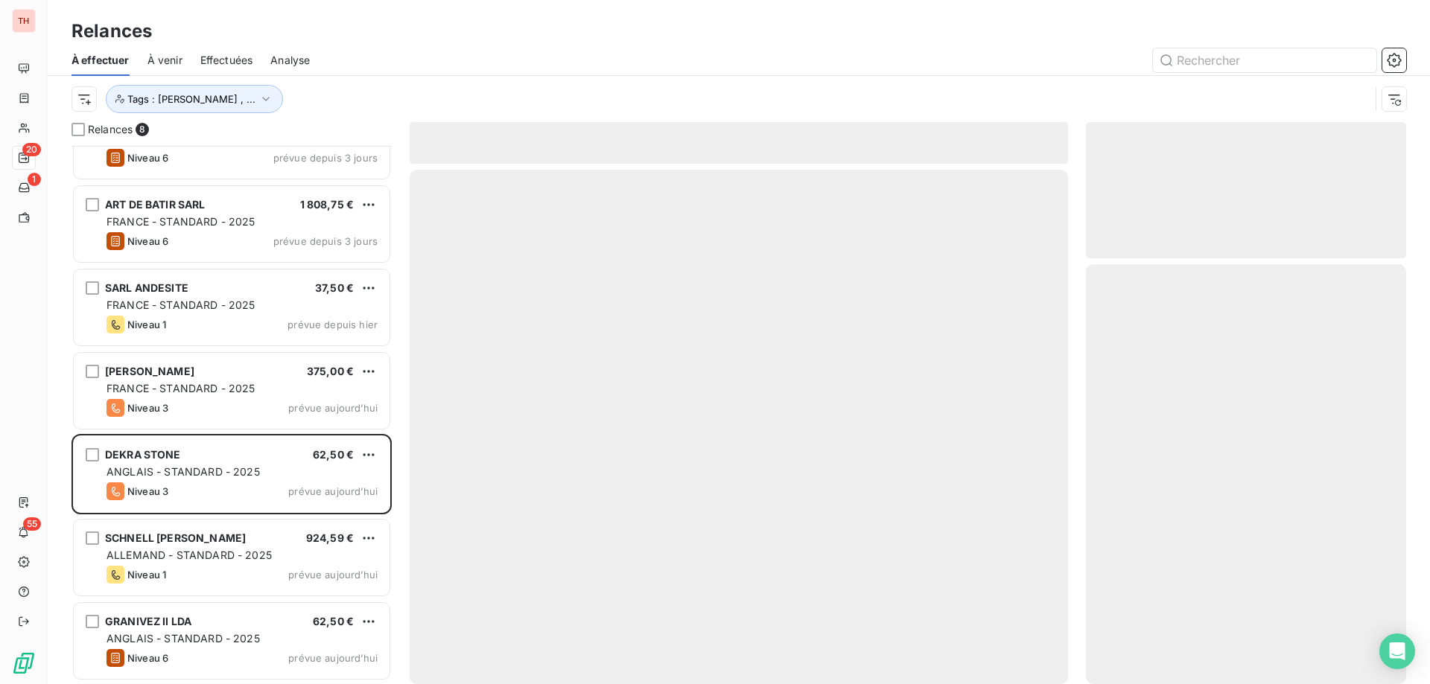
scroll to position [45, 0]
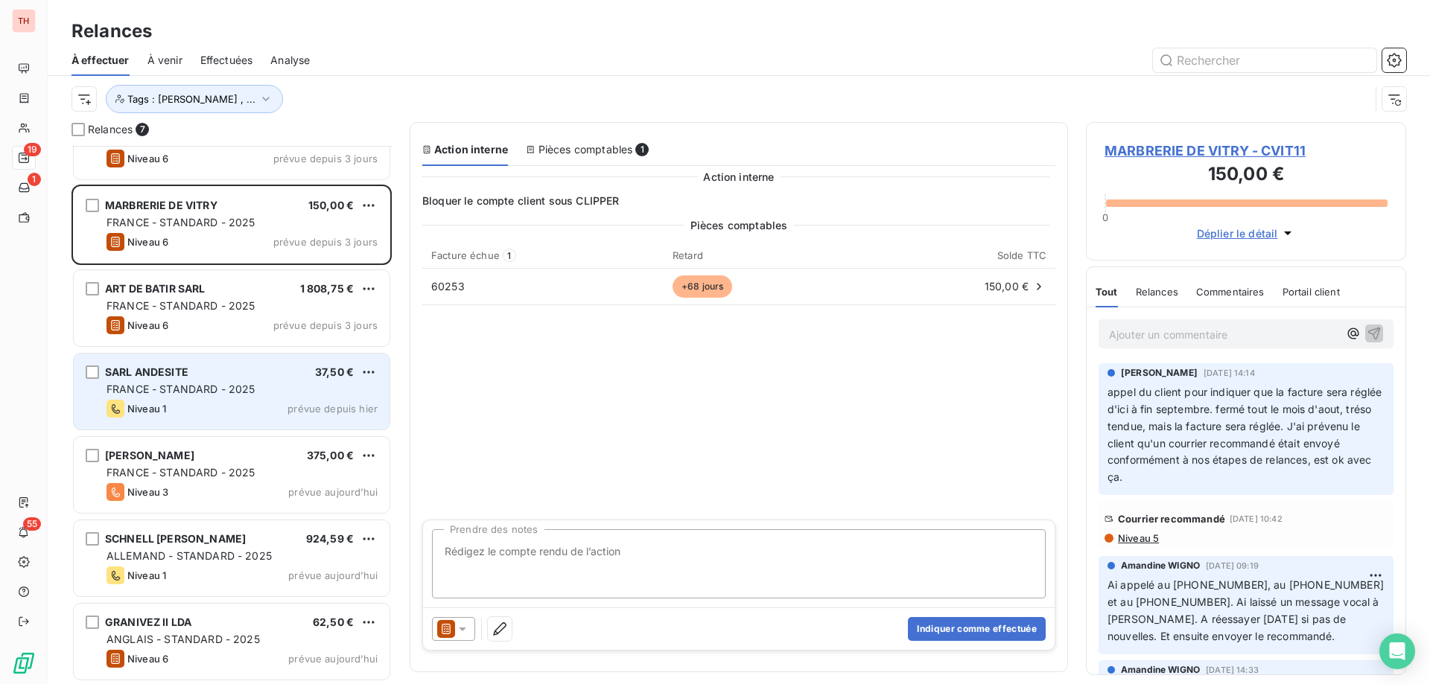
click at [276, 386] on div "FRANCE - STANDARD - 2025" at bounding box center [241, 389] width 271 height 15
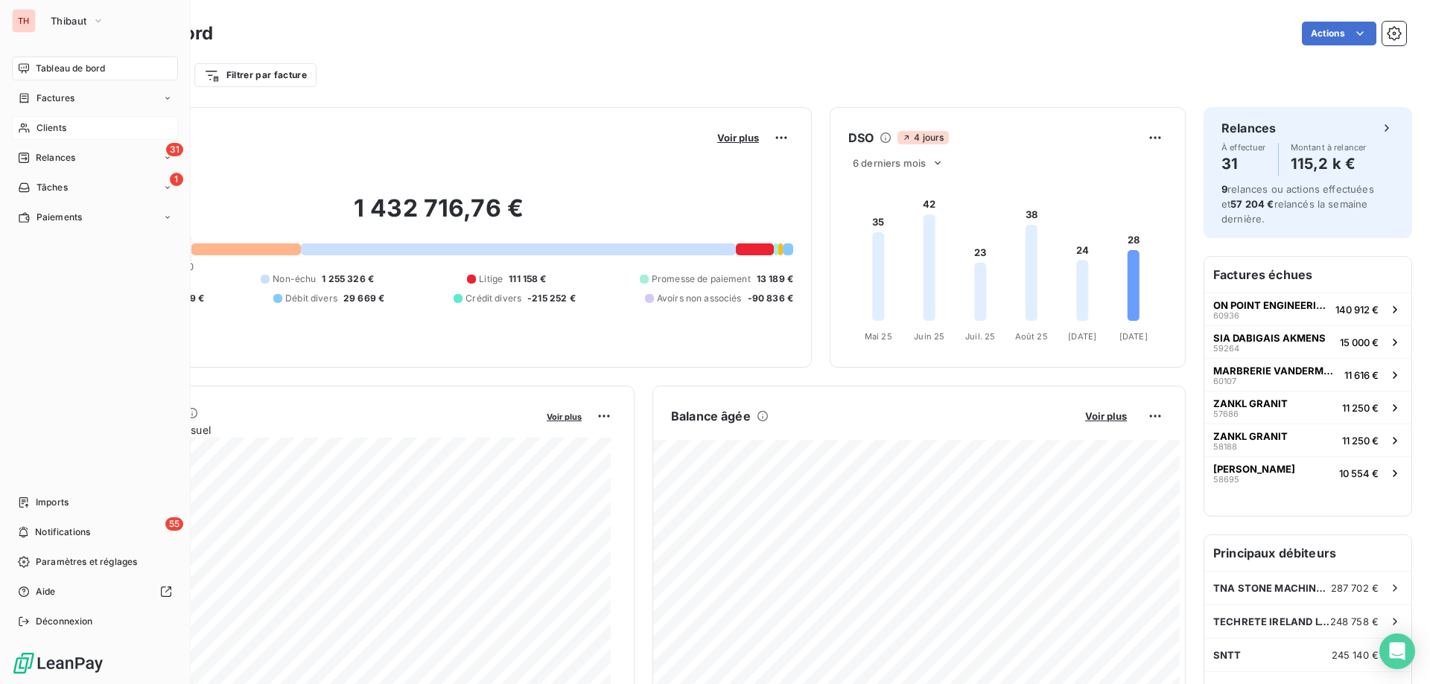
click at [52, 129] on span "Clients" at bounding box center [51, 127] width 30 height 13
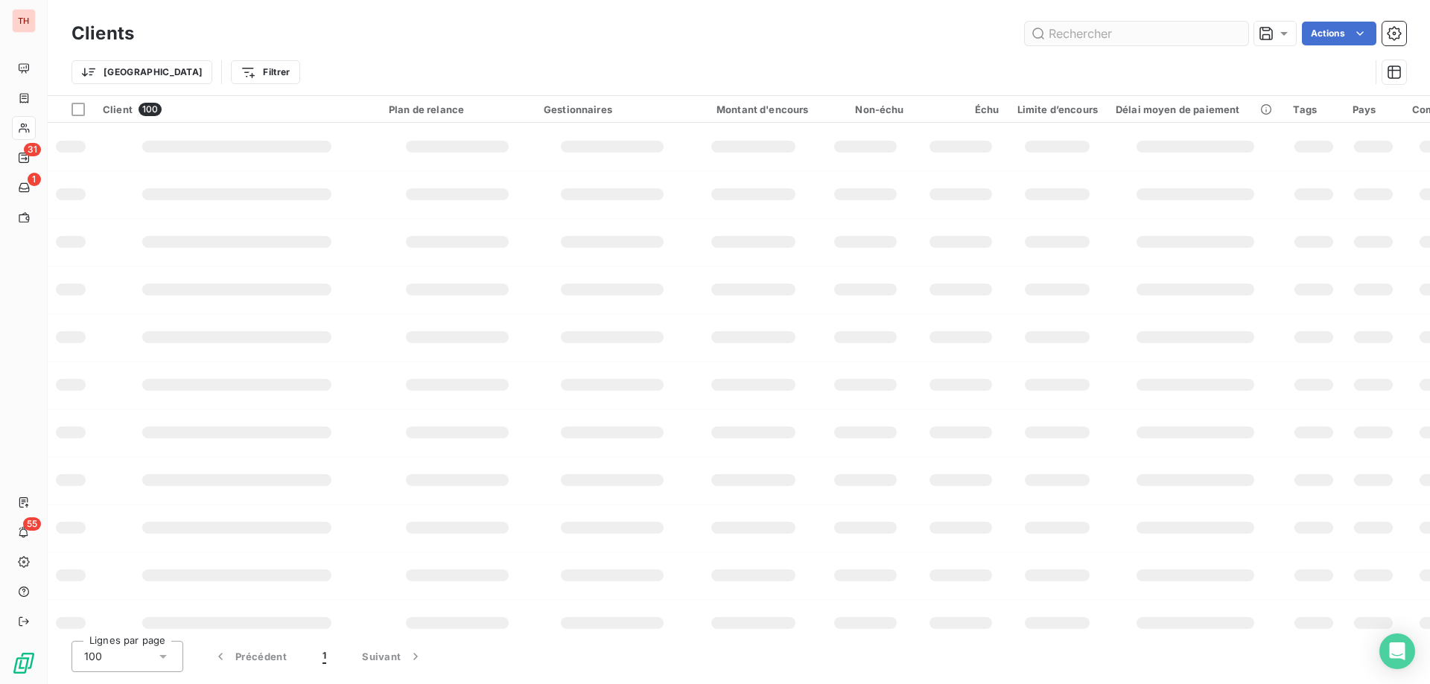
click at [1092, 29] on input "text" at bounding box center [1136, 34] width 223 height 24
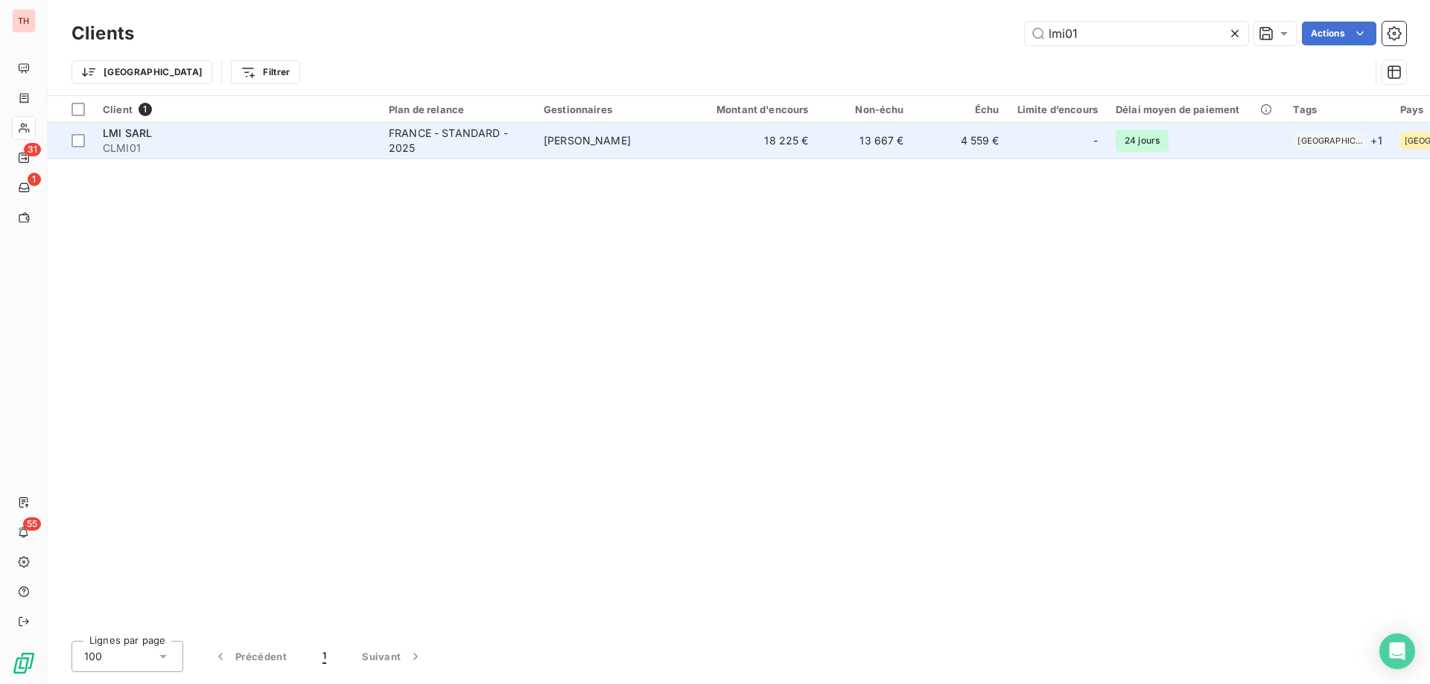
type input "lmi01"
click at [606, 147] on td "[PERSON_NAME]" at bounding box center [612, 141] width 155 height 36
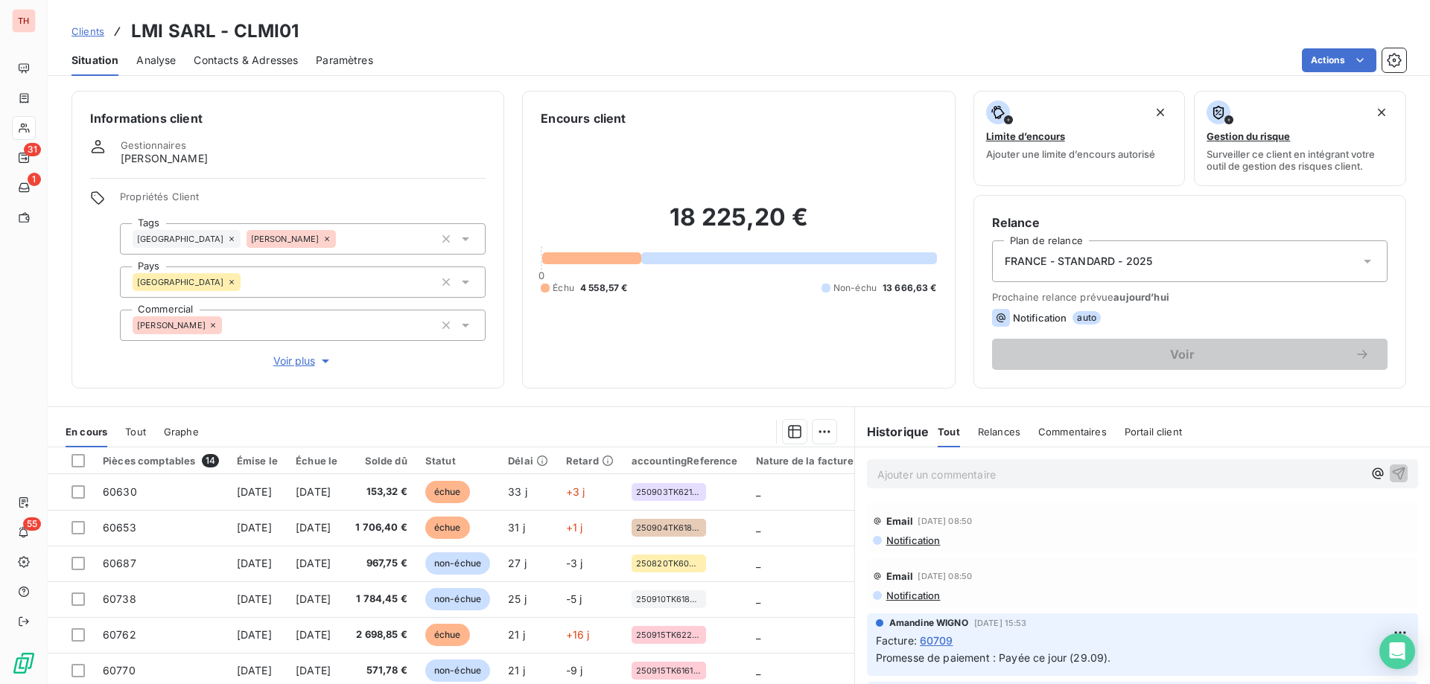
drag, startPoint x: 96, startPoint y: 31, endPoint x: 188, endPoint y: 31, distance: 91.6
click at [95, 31] on span "Clients" at bounding box center [87, 31] width 33 height 12
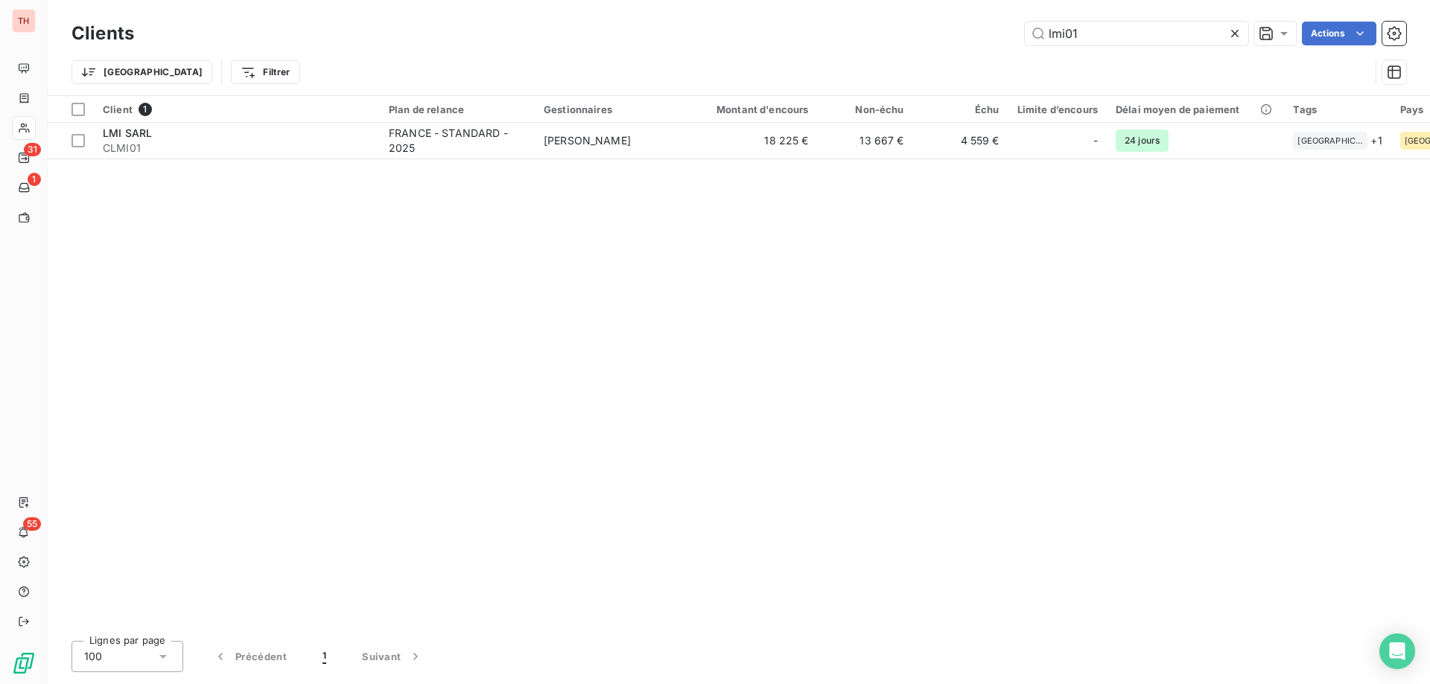
drag, startPoint x: 1084, startPoint y: 31, endPoint x: 1018, endPoint y: 32, distance: 65.6
click at [1018, 31] on div "lmi01 Actions" at bounding box center [779, 34] width 1254 height 24
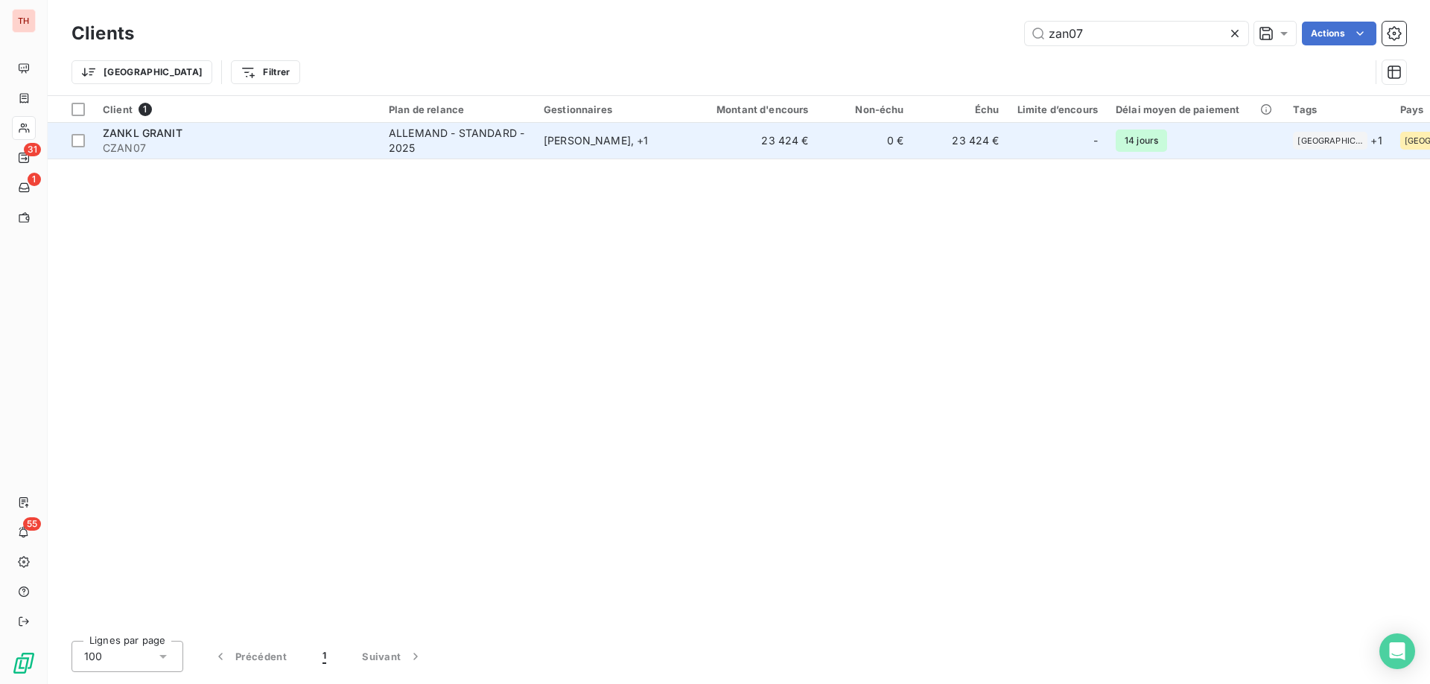
type input "zan07"
click at [574, 141] on div "Frank Szillat , + 1" at bounding box center [612, 140] width 137 height 15
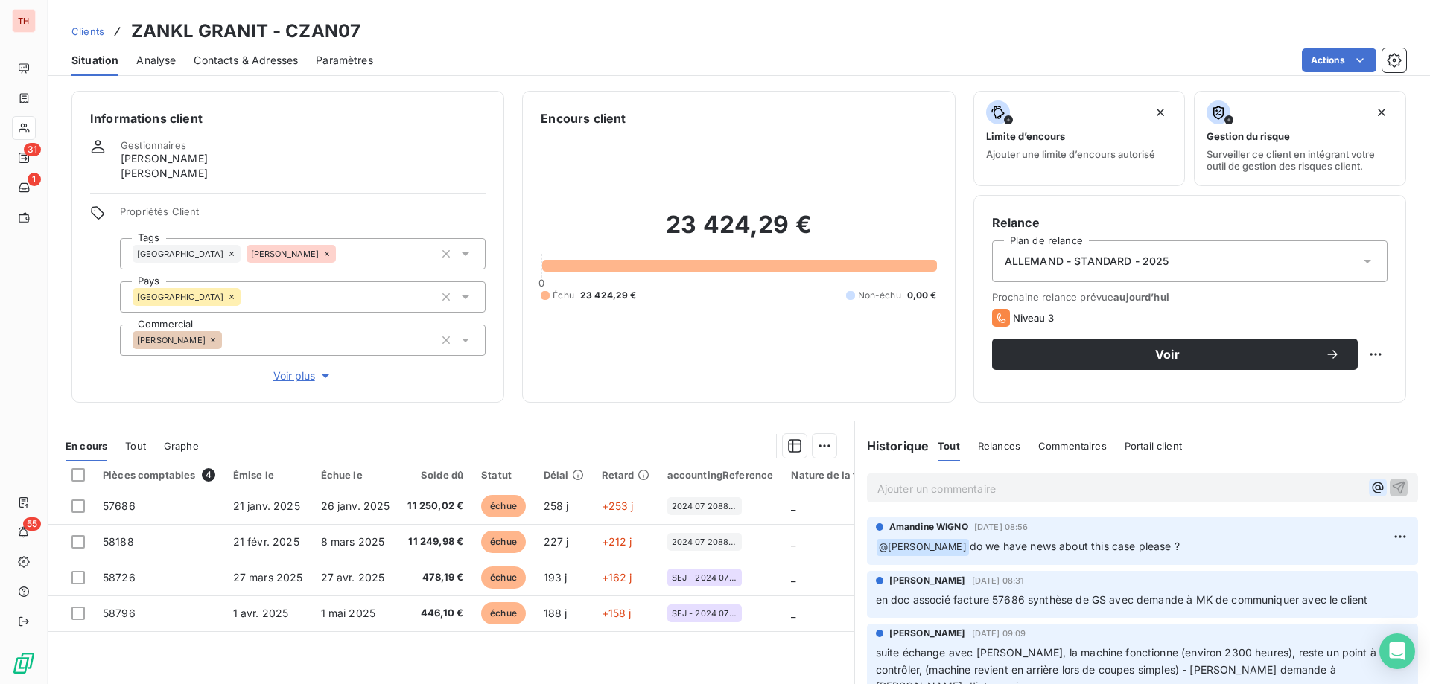
click at [1370, 487] on icon "button" at bounding box center [1377, 487] width 15 height 15
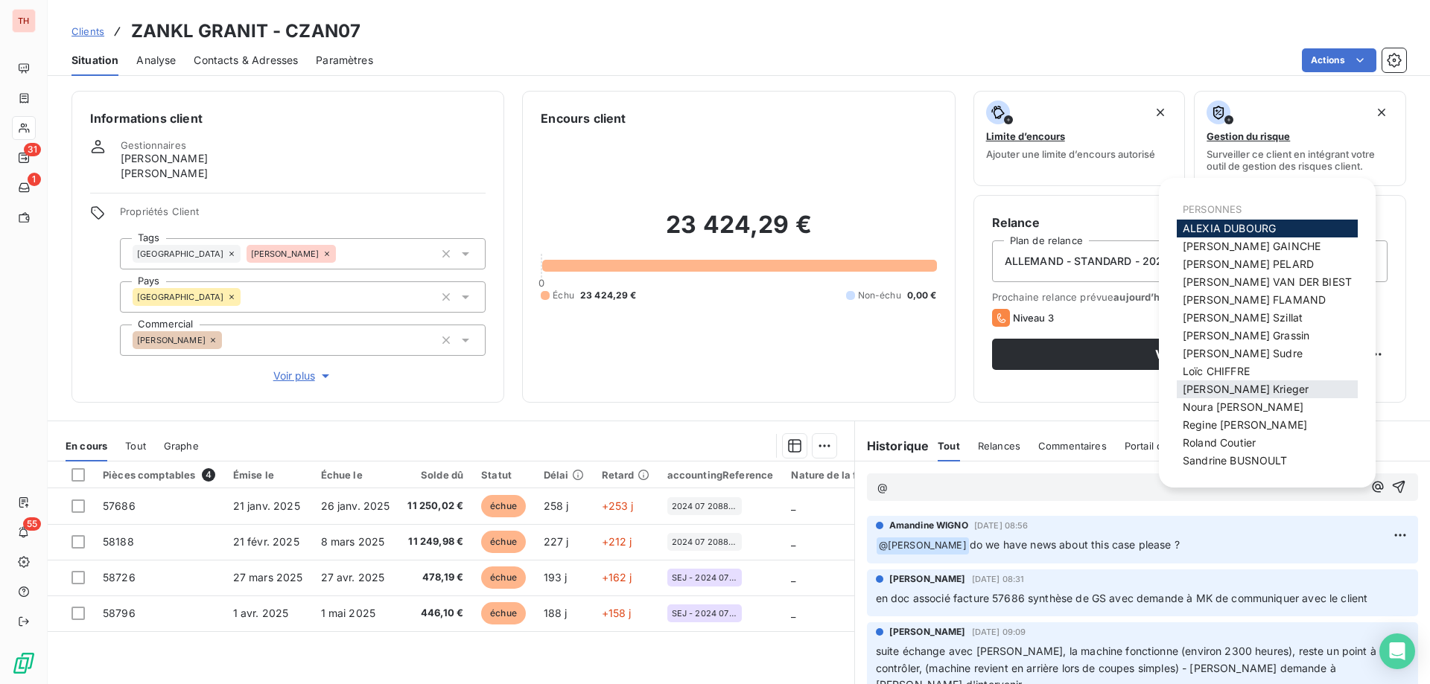
click at [1264, 387] on div "Markus Krieger" at bounding box center [1267, 390] width 181 height 18
click at [1209, 389] on span "Markus Krieger" at bounding box center [1246, 389] width 126 height 13
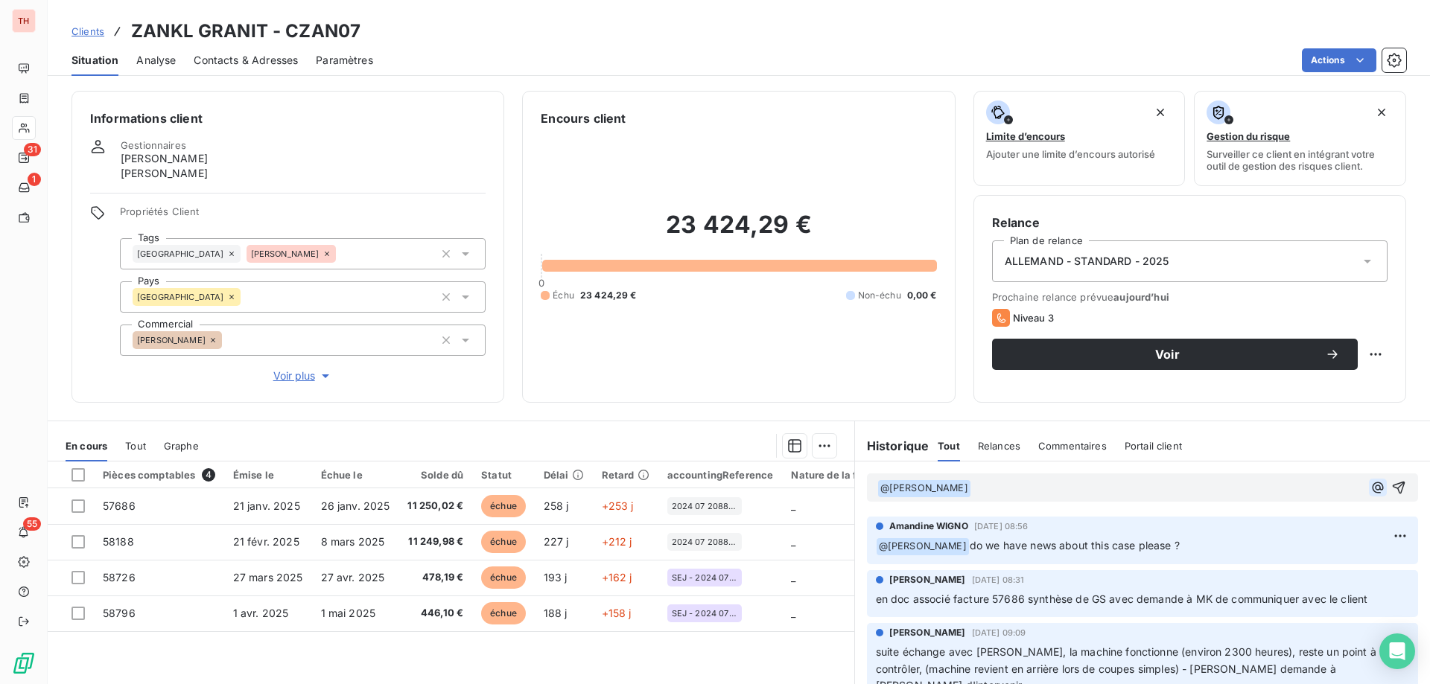
click at [1370, 491] on icon "button" at bounding box center [1377, 487] width 15 height 15
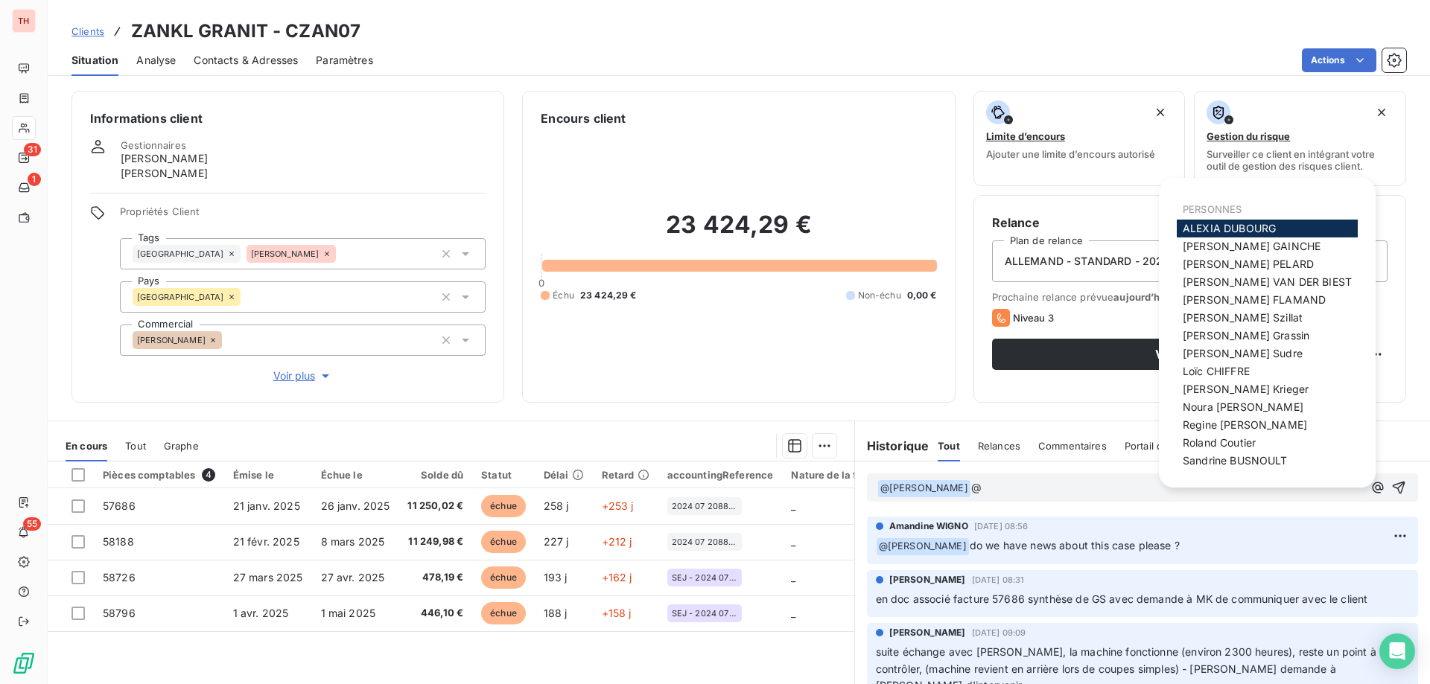
click at [1242, 319] on span "Frank Szillat" at bounding box center [1243, 317] width 120 height 13
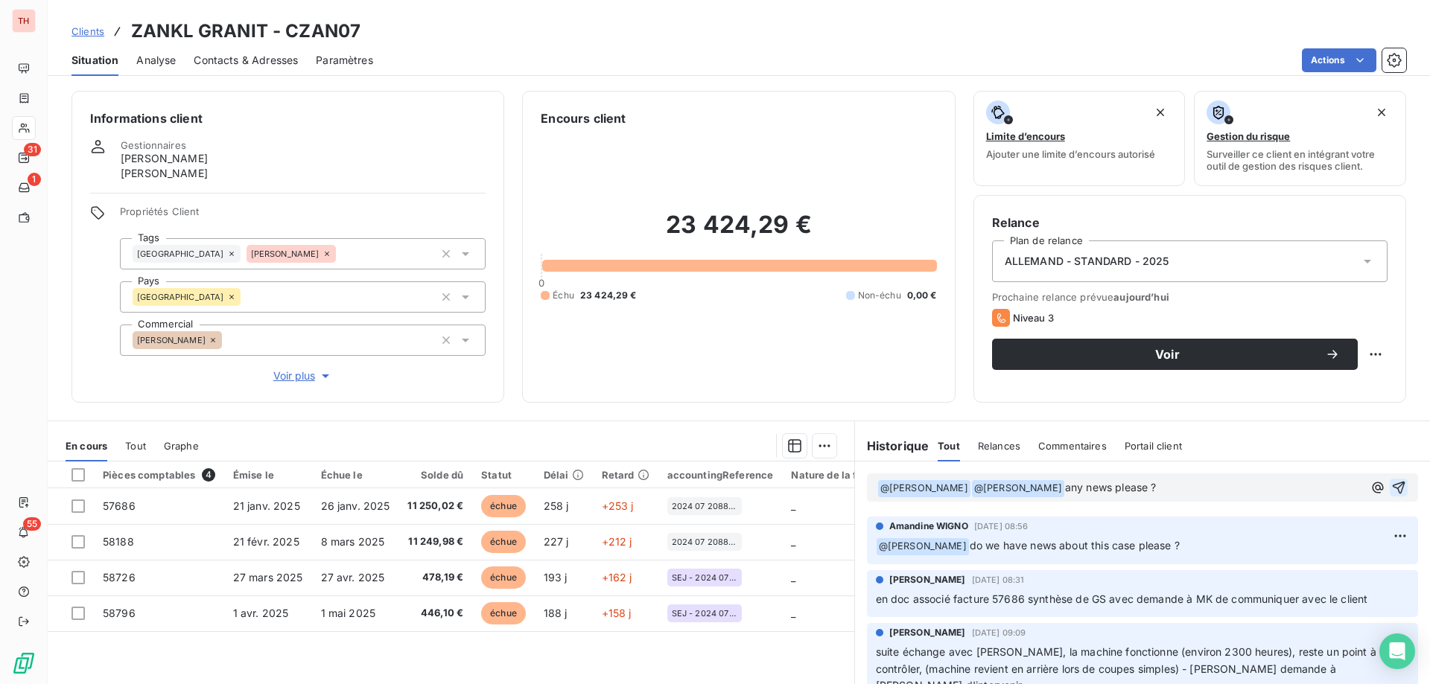
click at [1393, 485] on icon "button" at bounding box center [1399, 488] width 13 height 13
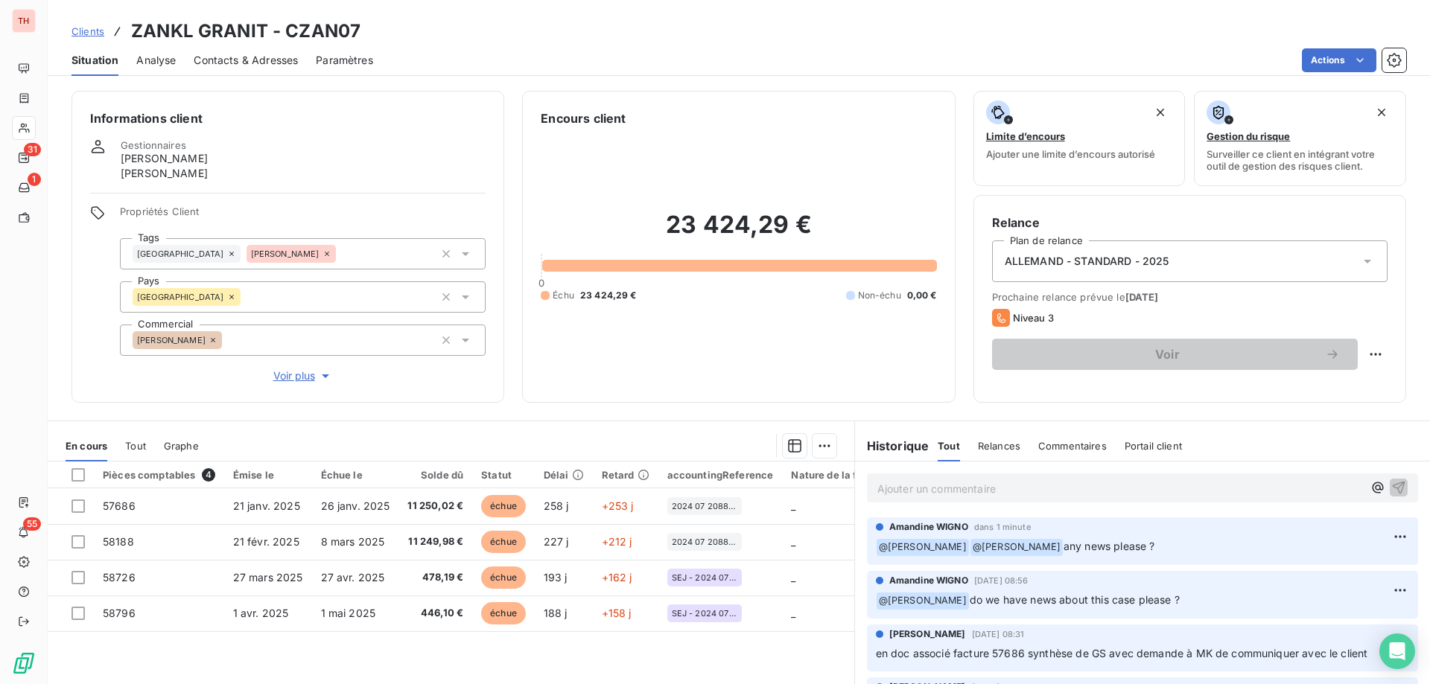
click at [78, 39] on div "Clients ZANKL GRANIT - CZAN07" at bounding box center [215, 31] width 289 height 27
click at [85, 32] on span "Clients" at bounding box center [87, 31] width 33 height 12
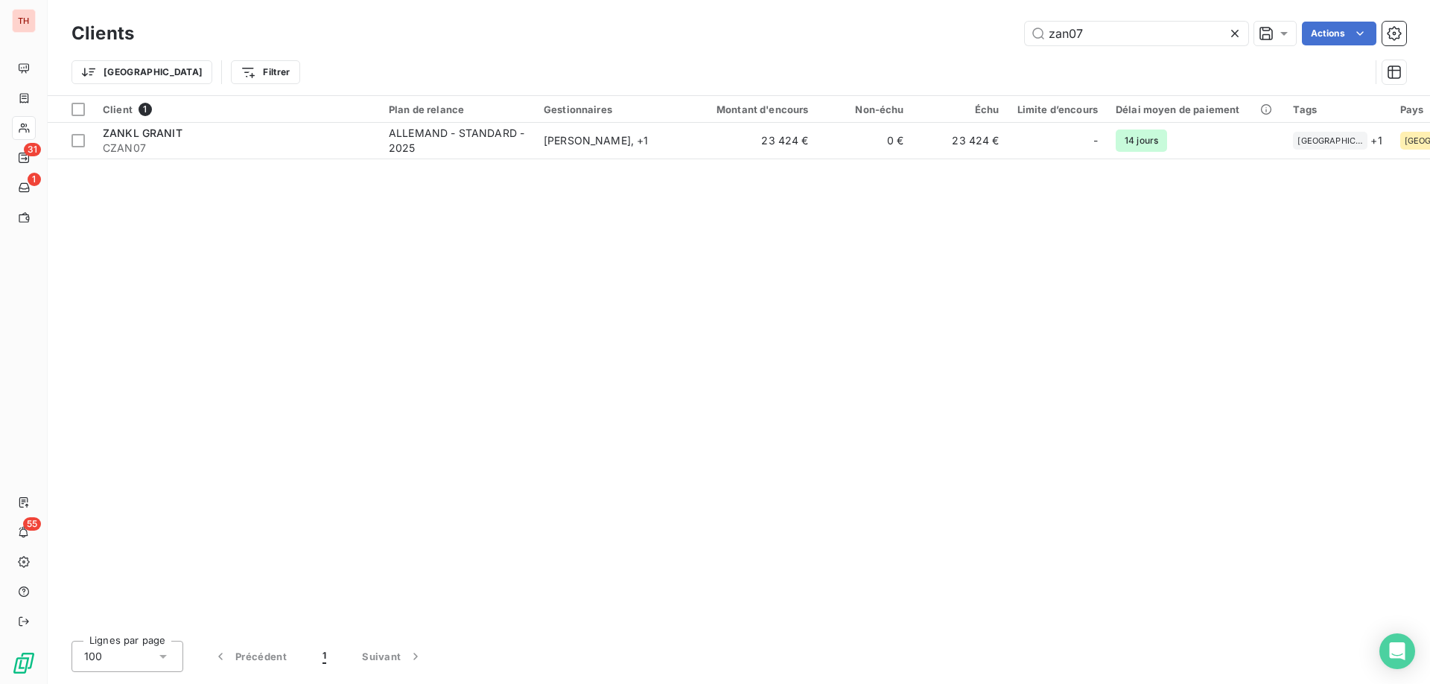
drag, startPoint x: 1096, startPoint y: 34, endPoint x: 965, endPoint y: 38, distance: 131.1
click at [965, 38] on div "zan07 Actions" at bounding box center [779, 34] width 1254 height 24
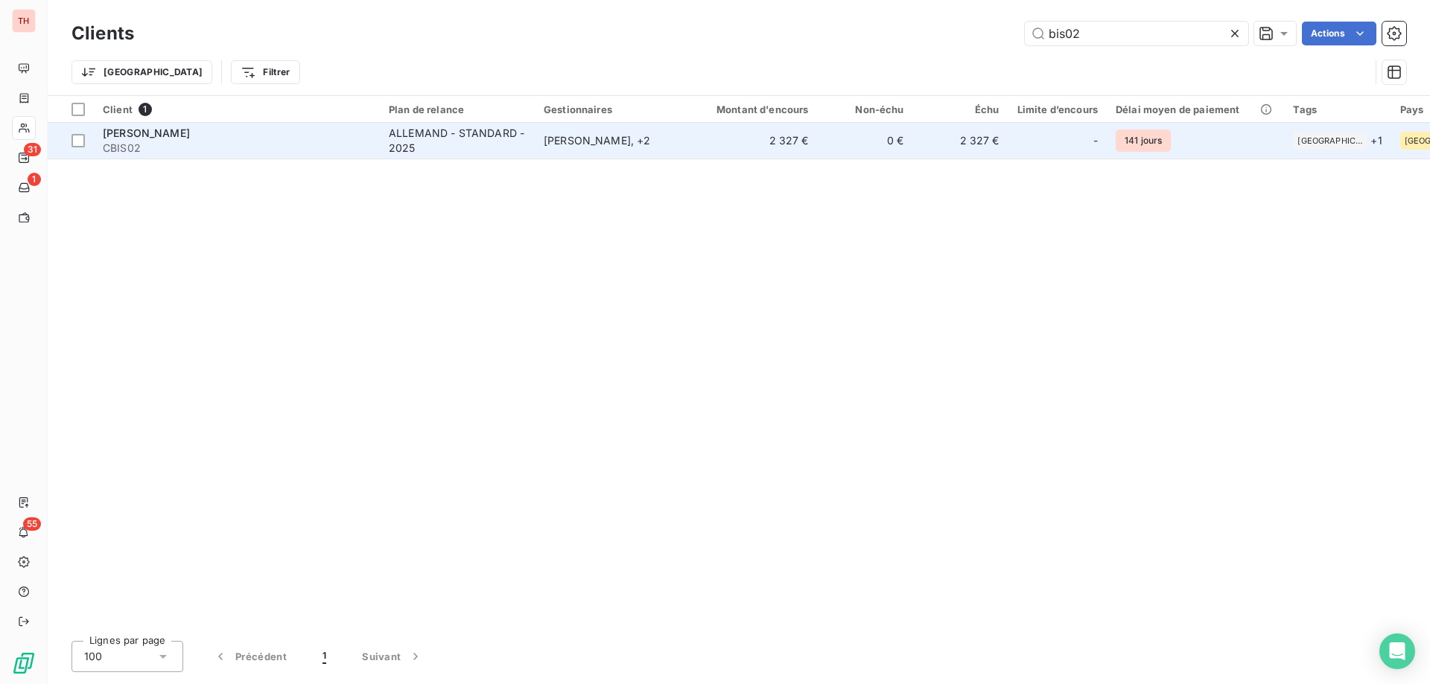
type input "bis02"
drag, startPoint x: 566, startPoint y: 145, endPoint x: 577, endPoint y: 136, distance: 14.3
click at [564, 145] on div "Frank Szillat , + 2" at bounding box center [612, 140] width 137 height 15
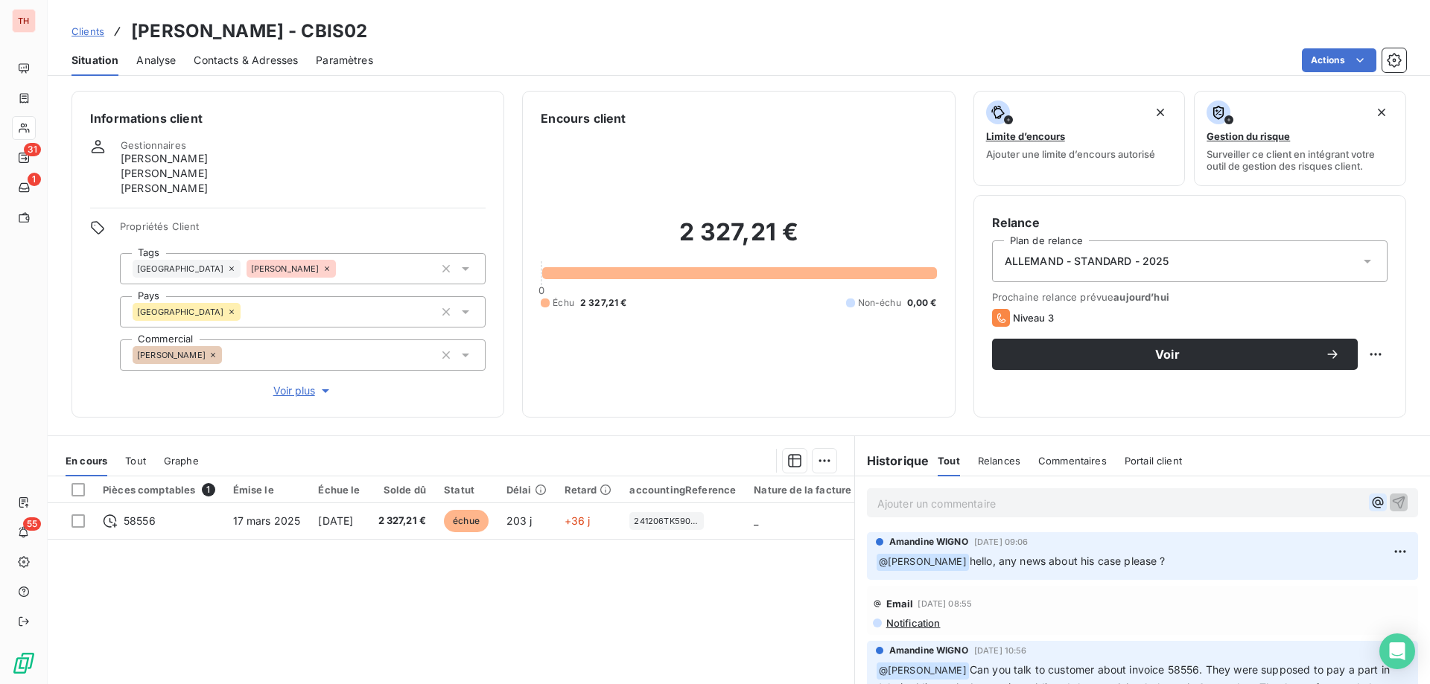
click at [1370, 508] on icon "button" at bounding box center [1377, 502] width 15 height 15
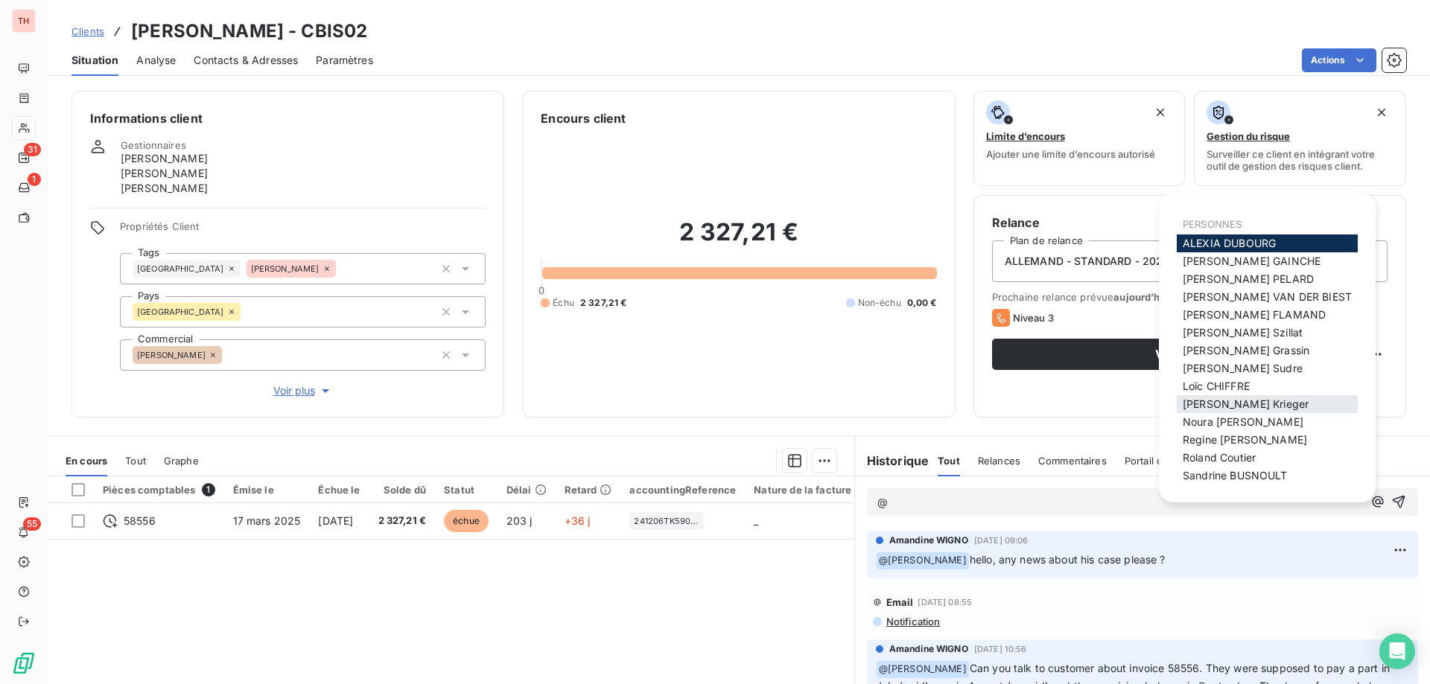
click at [1253, 406] on span "Markus Krieger" at bounding box center [1246, 404] width 126 height 13
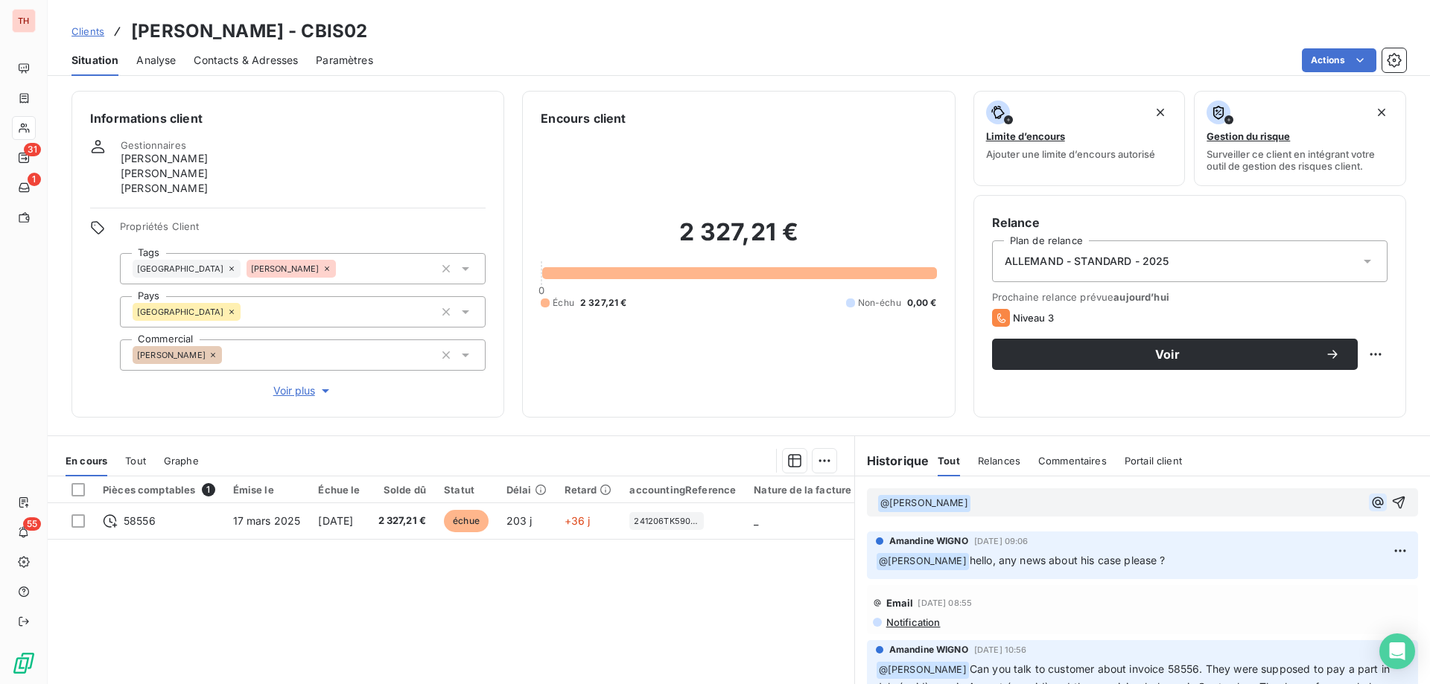
click at [1370, 500] on icon "button" at bounding box center [1377, 502] width 15 height 15
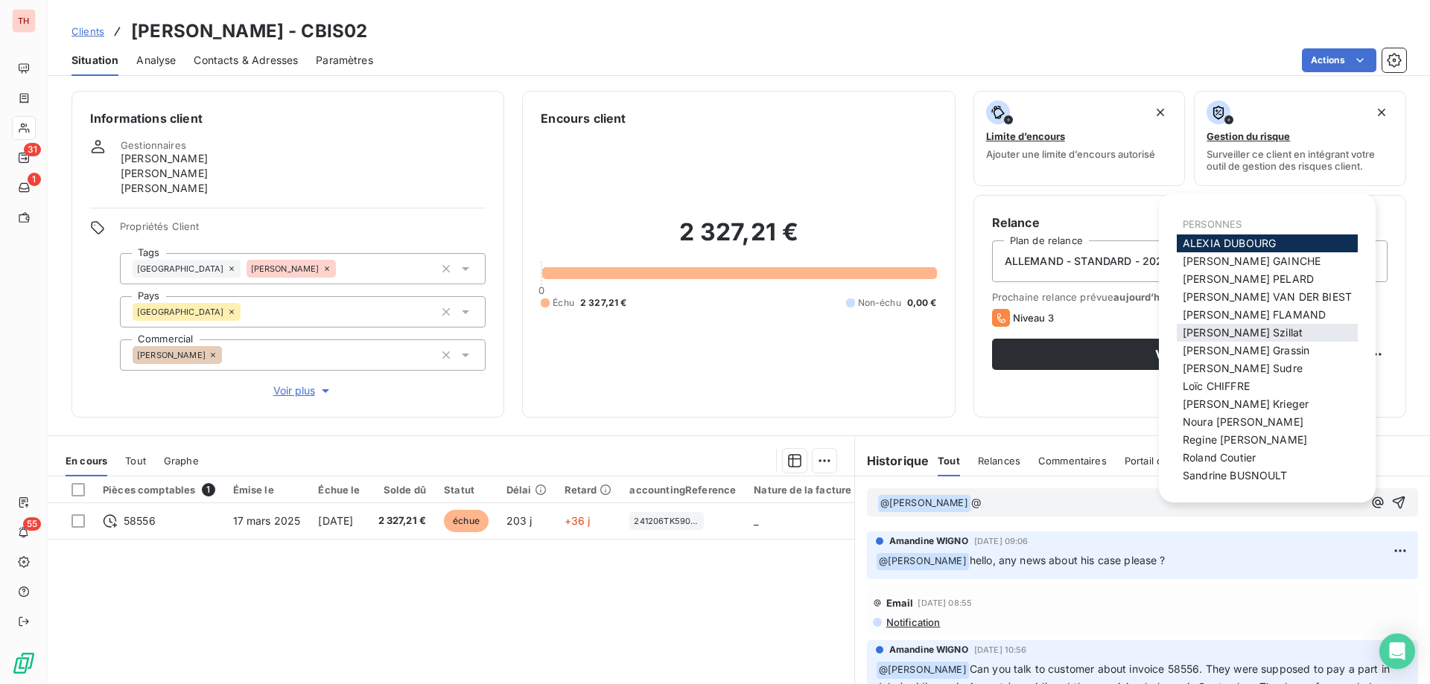
click at [1241, 334] on span "Frank Szillat" at bounding box center [1243, 332] width 120 height 13
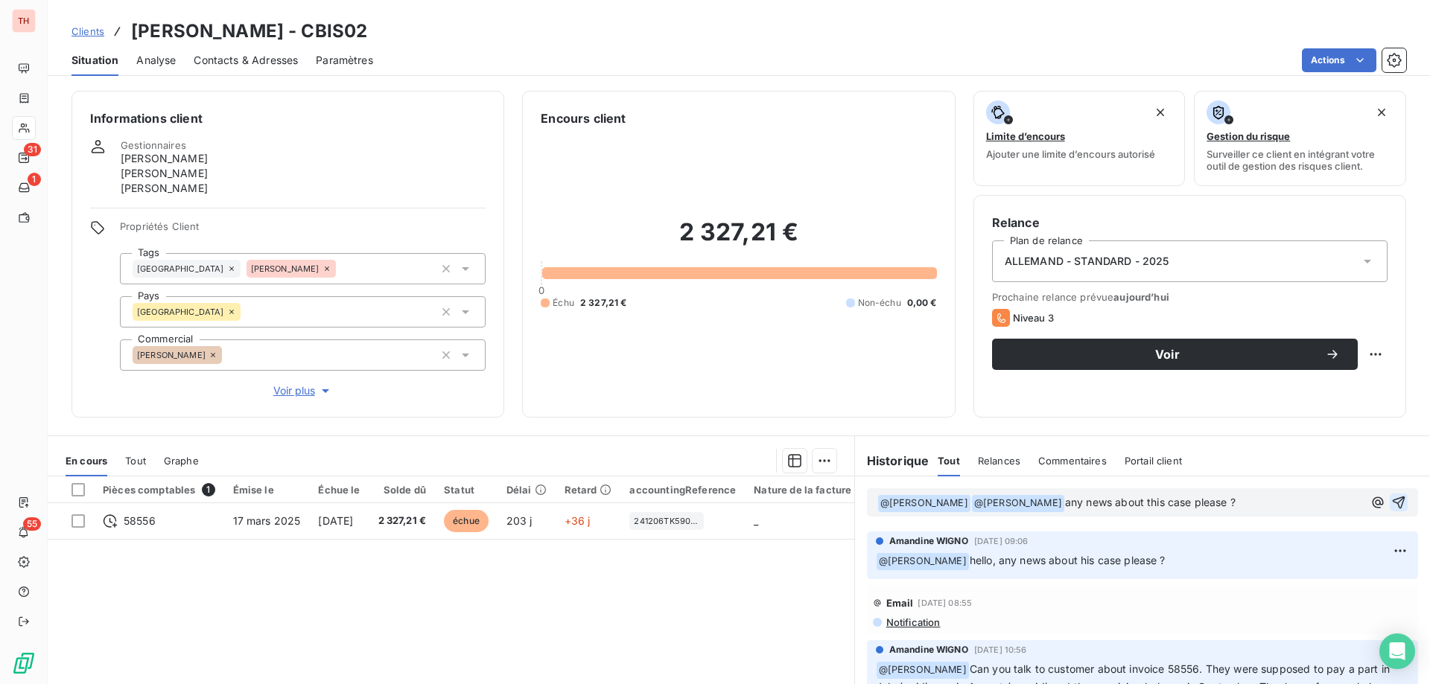
click at [1391, 505] on icon "button" at bounding box center [1398, 502] width 15 height 15
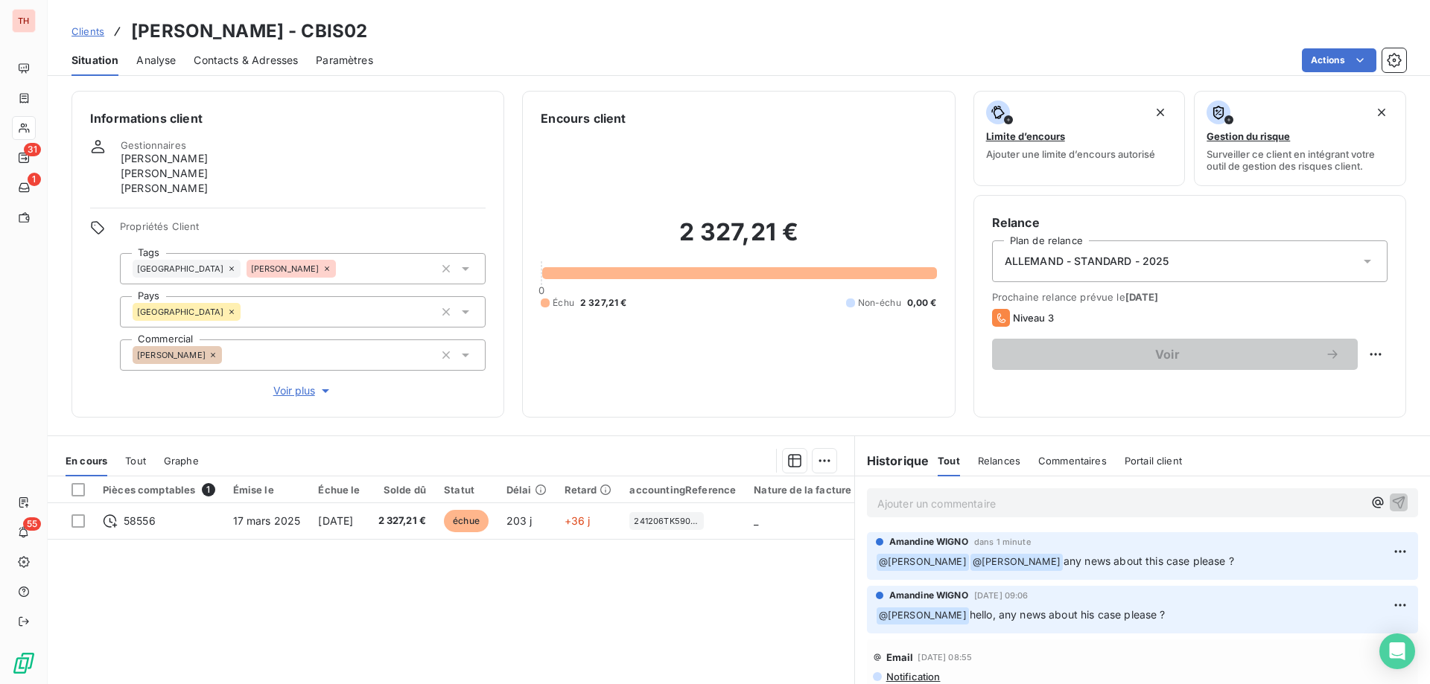
drag, startPoint x: 95, startPoint y: 30, endPoint x: 158, endPoint y: 31, distance: 62.6
click at [95, 30] on span "Clients" at bounding box center [87, 31] width 33 height 12
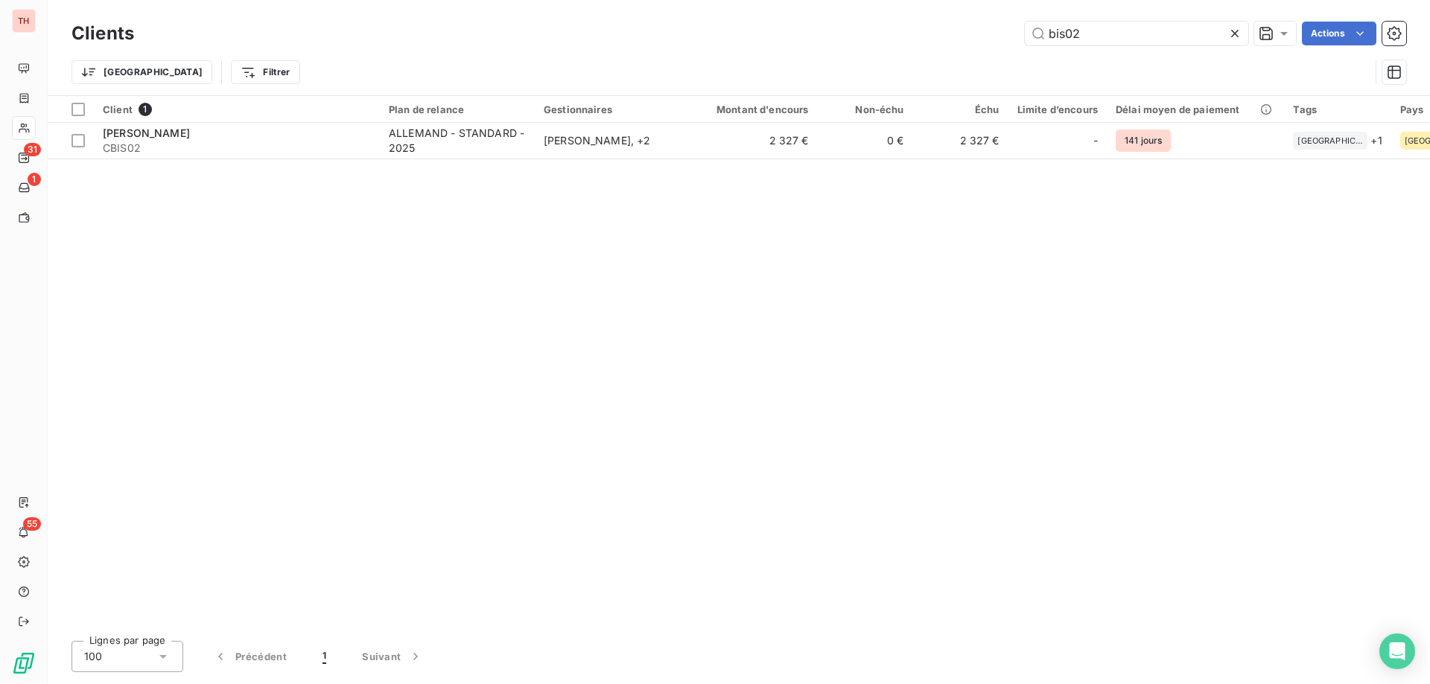
drag, startPoint x: 1089, startPoint y: 30, endPoint x: 990, endPoint y: 37, distance: 100.1
click at [990, 37] on div "bis02 Actions" at bounding box center [779, 34] width 1254 height 24
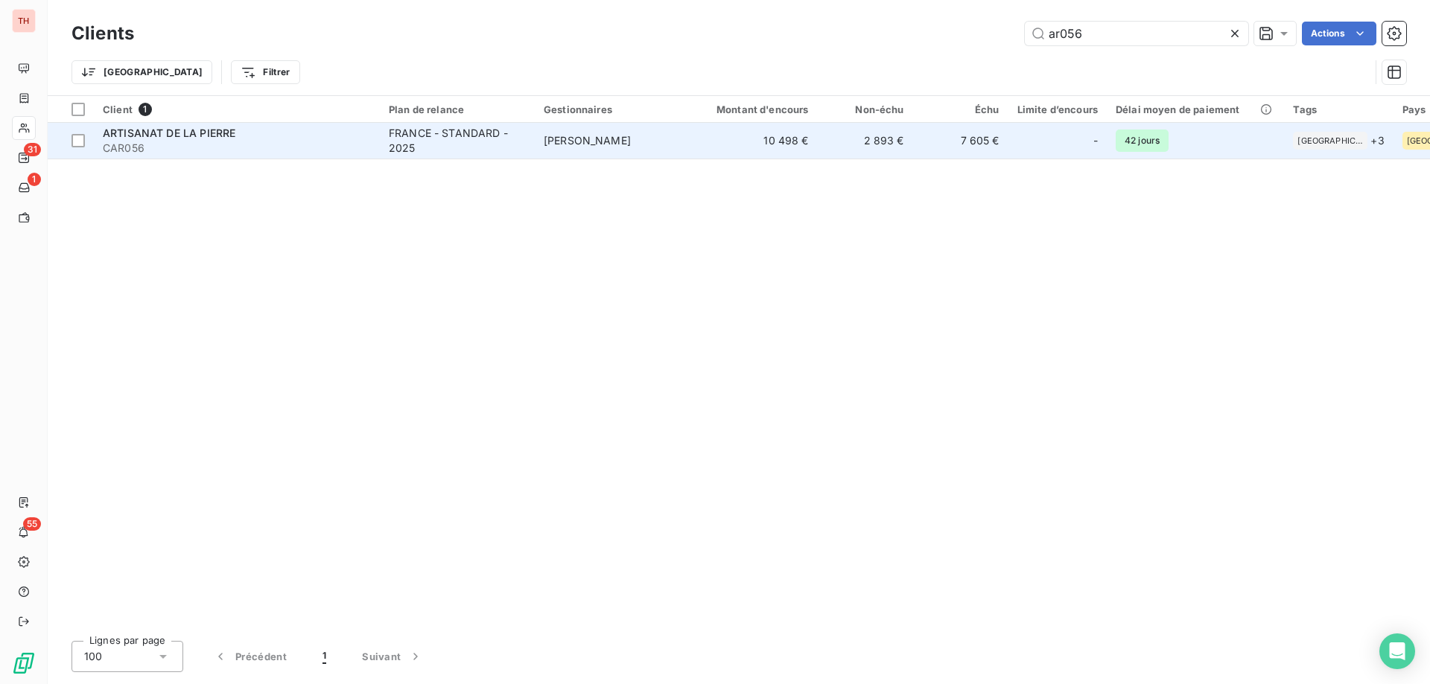
type input "ar056"
click at [654, 143] on td "PATRICK DELBREIL" at bounding box center [612, 141] width 155 height 36
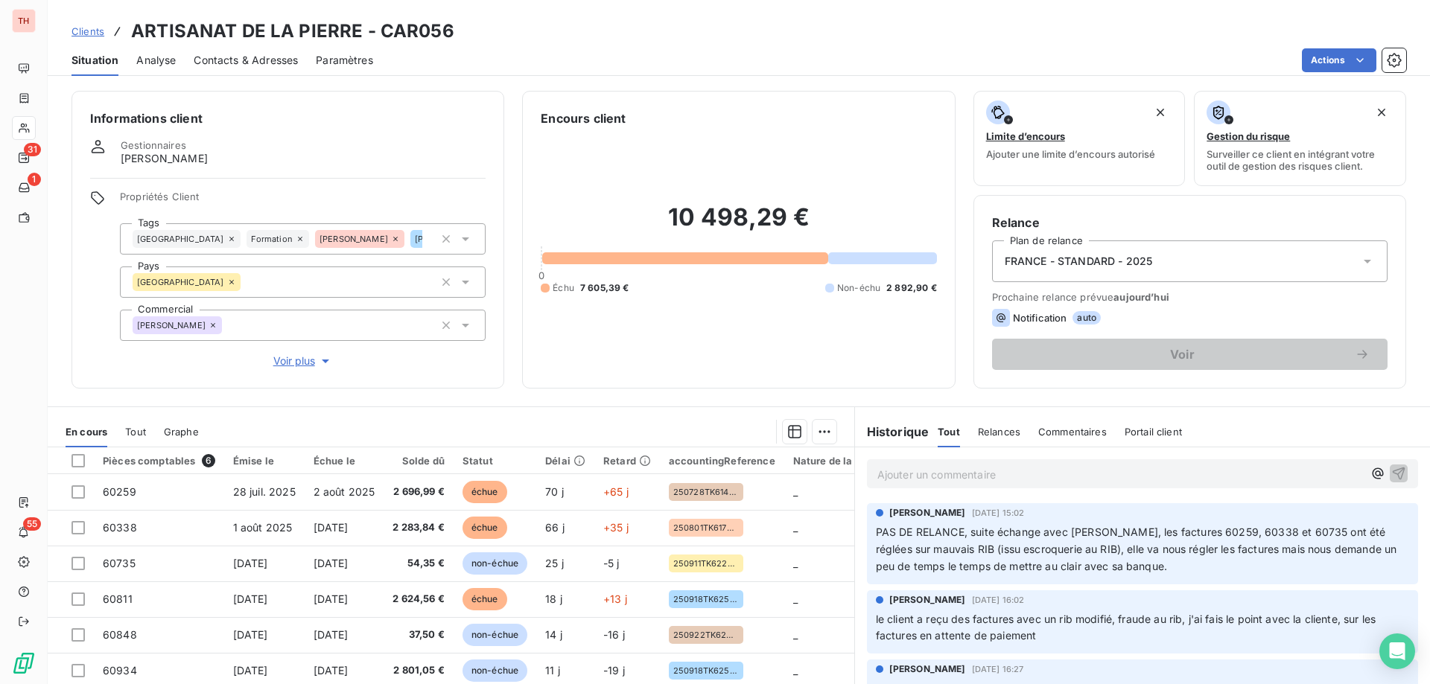
drag, startPoint x: 83, startPoint y: 31, endPoint x: 600, endPoint y: 31, distance: 517.6
click at [83, 31] on span "Clients" at bounding box center [87, 31] width 33 height 12
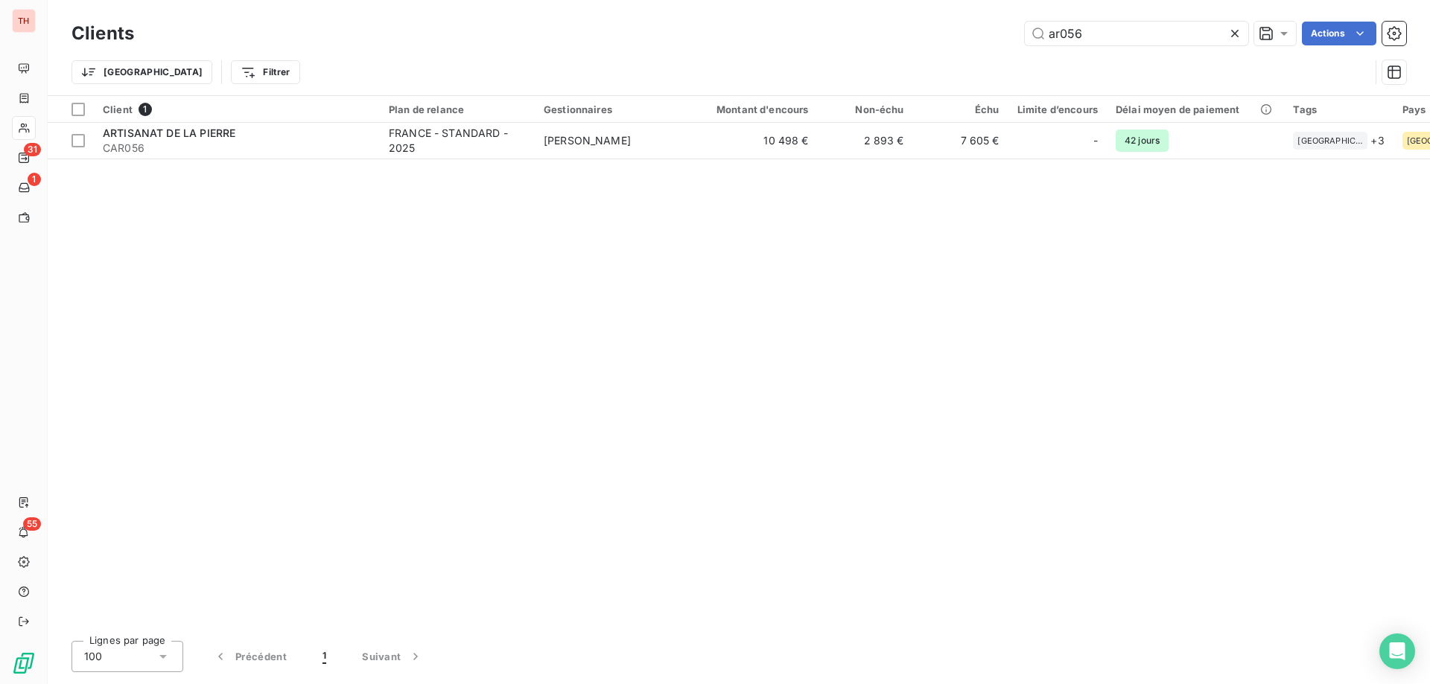
drag, startPoint x: 1083, startPoint y: 36, endPoint x: 1021, endPoint y: 35, distance: 61.8
click at [1021, 35] on div "ar056 Actions" at bounding box center [779, 34] width 1254 height 24
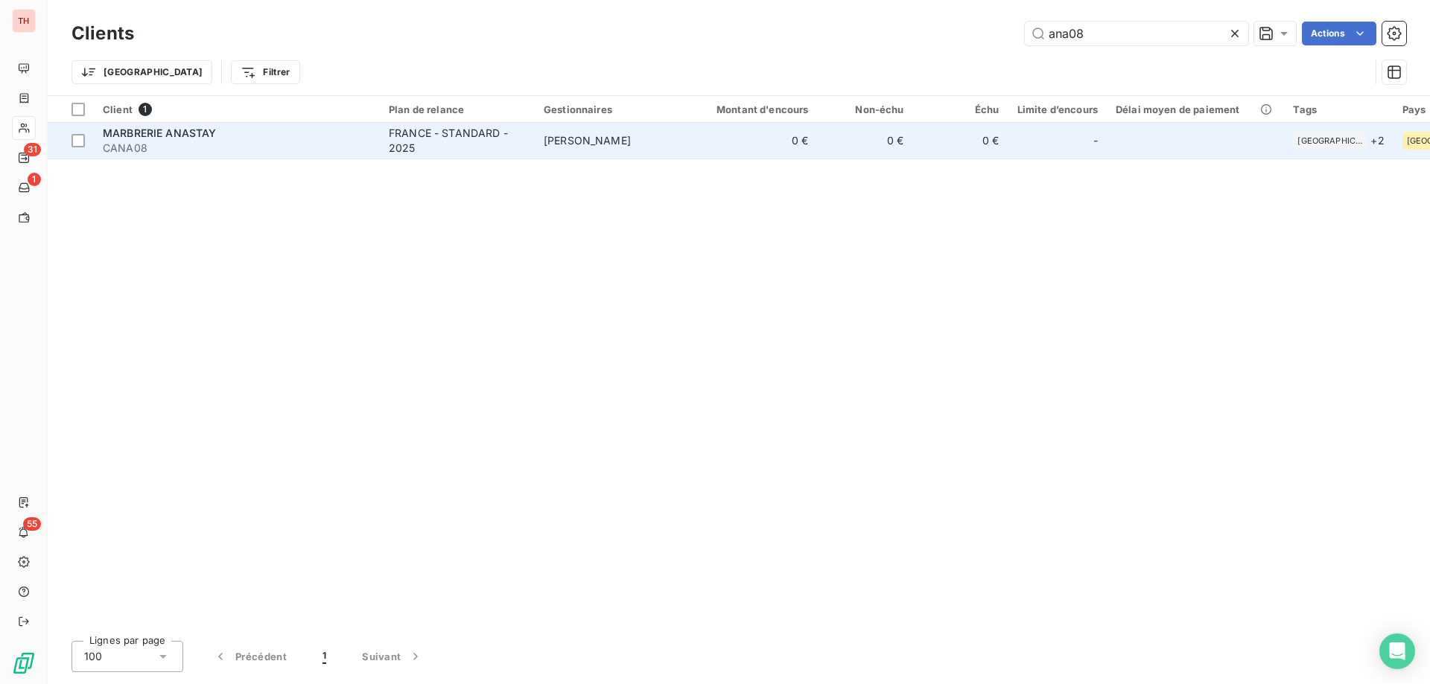
type input "ana08"
click at [529, 151] on td "FRANCE - STANDARD - 2025" at bounding box center [457, 141] width 155 height 36
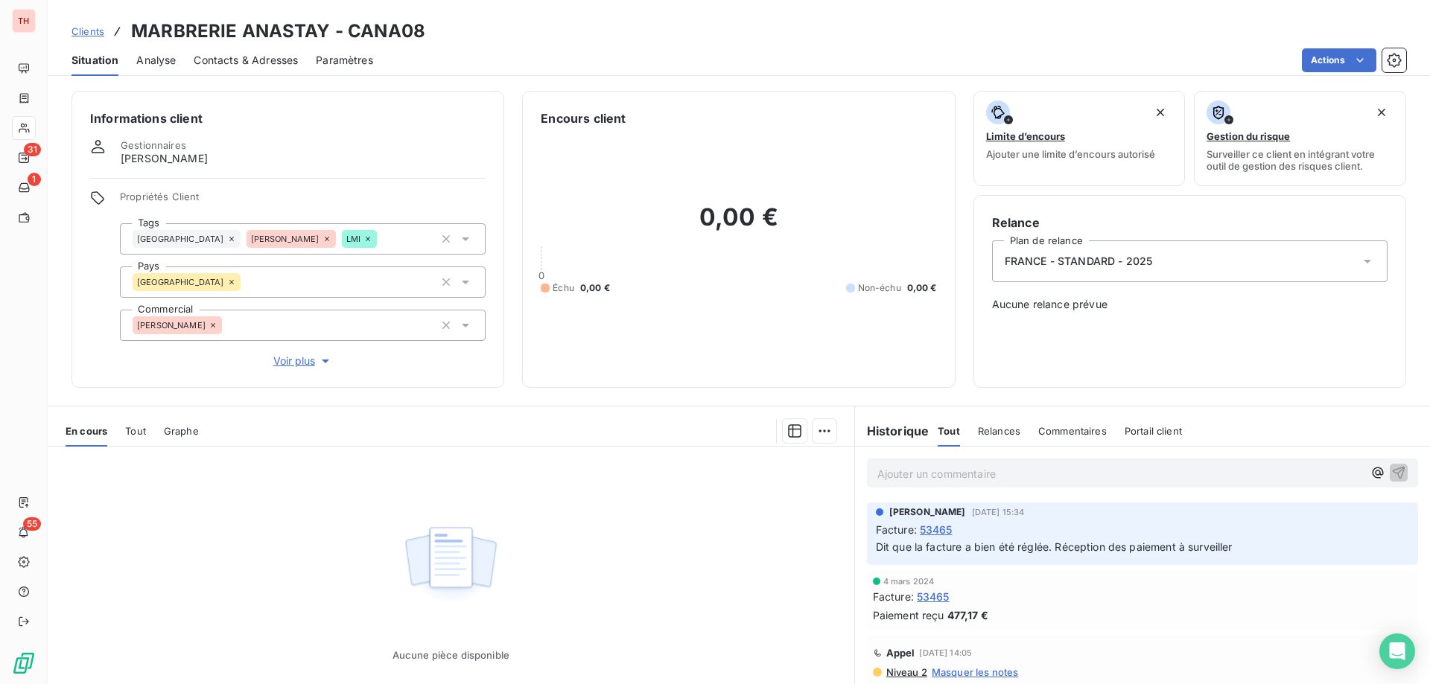
drag, startPoint x: 89, startPoint y: 33, endPoint x: 660, endPoint y: 15, distance: 570.7
click at [89, 33] on span "Clients" at bounding box center [87, 31] width 33 height 12
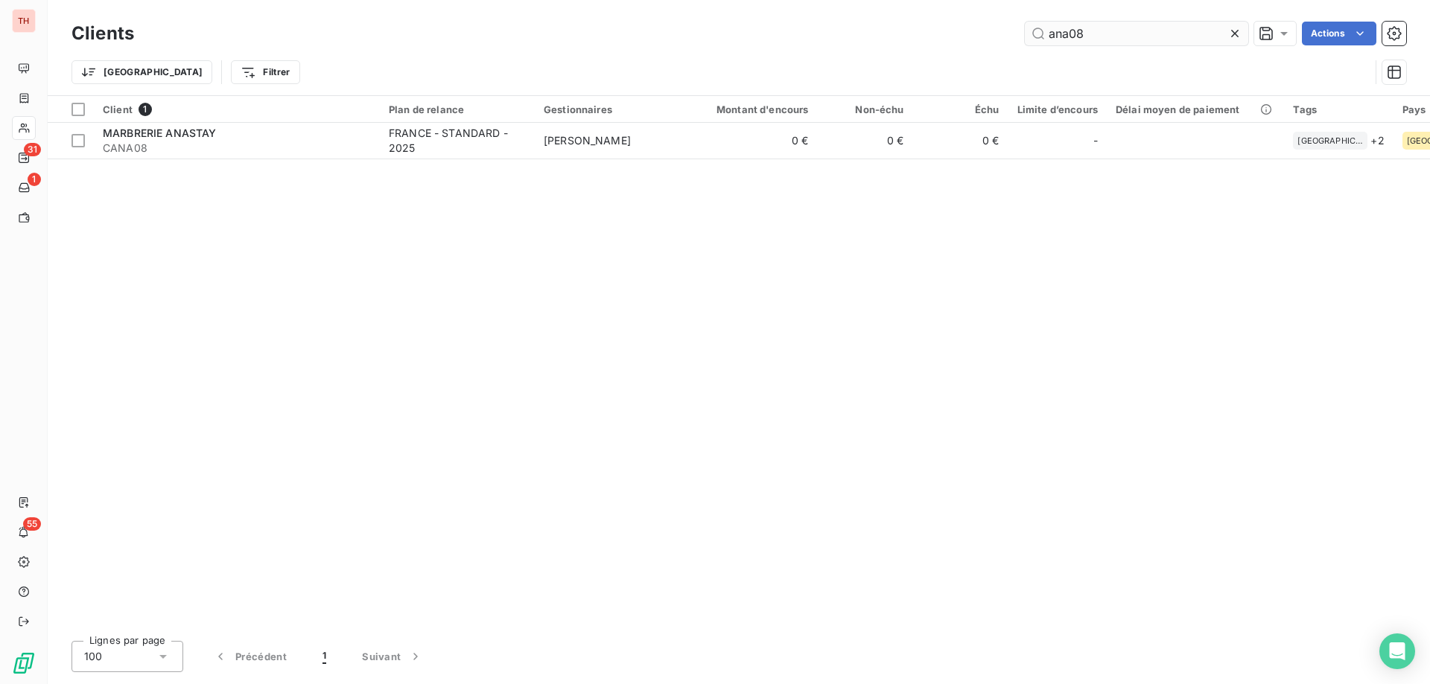
drag, startPoint x: 1090, startPoint y: 36, endPoint x: 1031, endPoint y: 35, distance: 58.8
click at [1034, 35] on input "ana08" at bounding box center [1136, 34] width 223 height 24
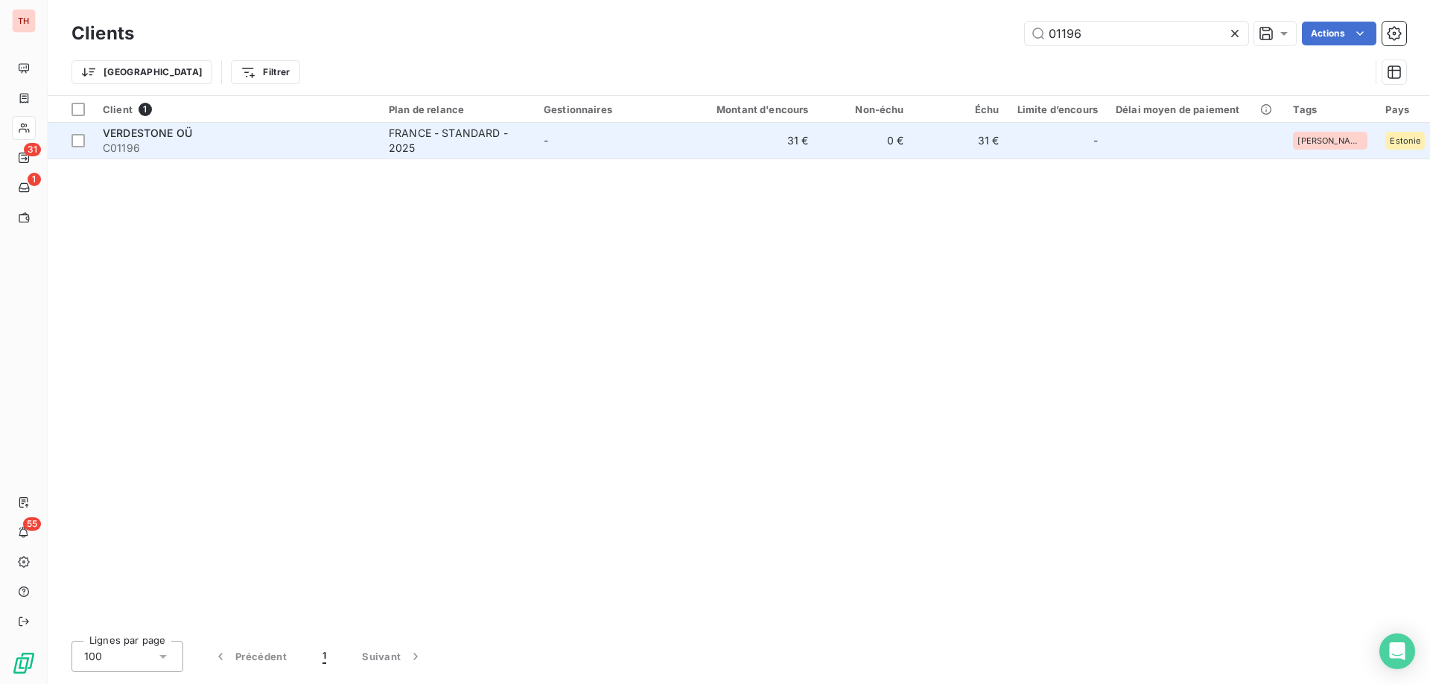
type input "01196"
click at [592, 149] on td "-" at bounding box center [612, 141] width 155 height 36
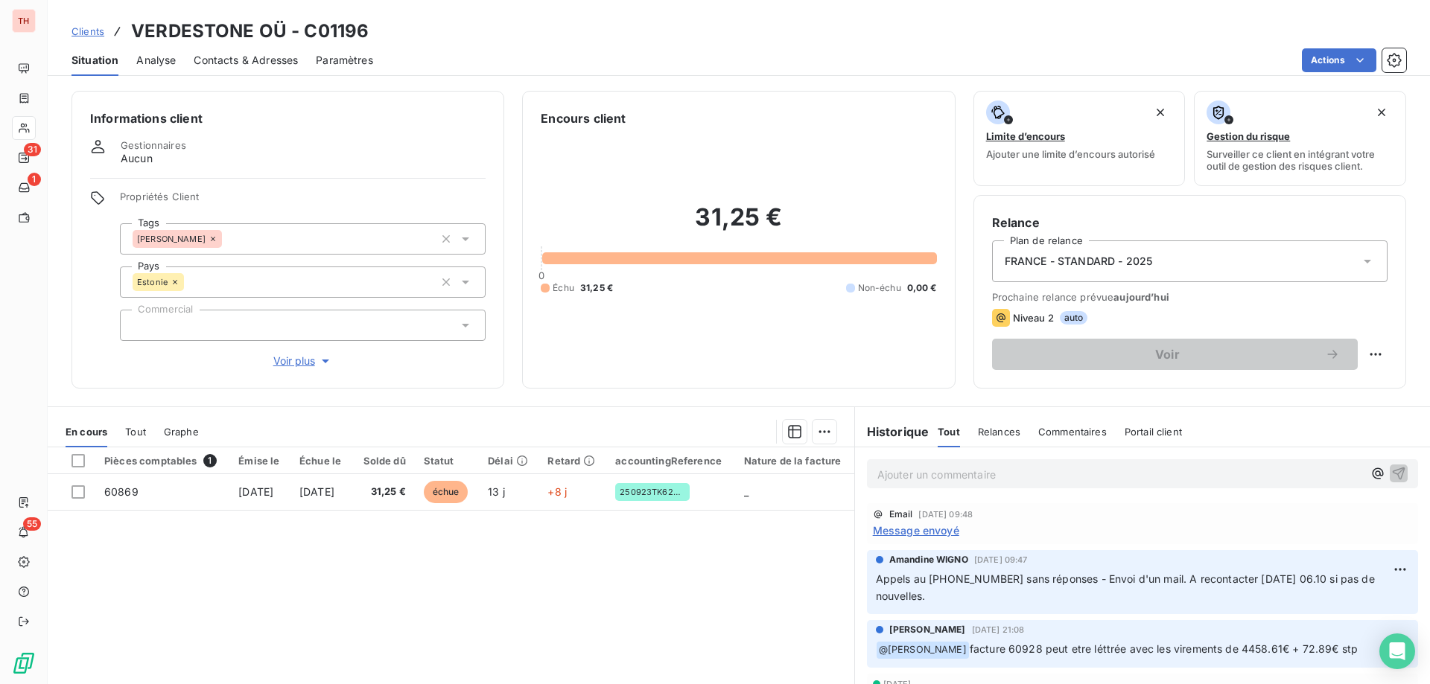
drag, startPoint x: 77, startPoint y: 27, endPoint x: 169, endPoint y: 30, distance: 92.4
click at [77, 27] on span "Clients" at bounding box center [87, 31] width 33 height 12
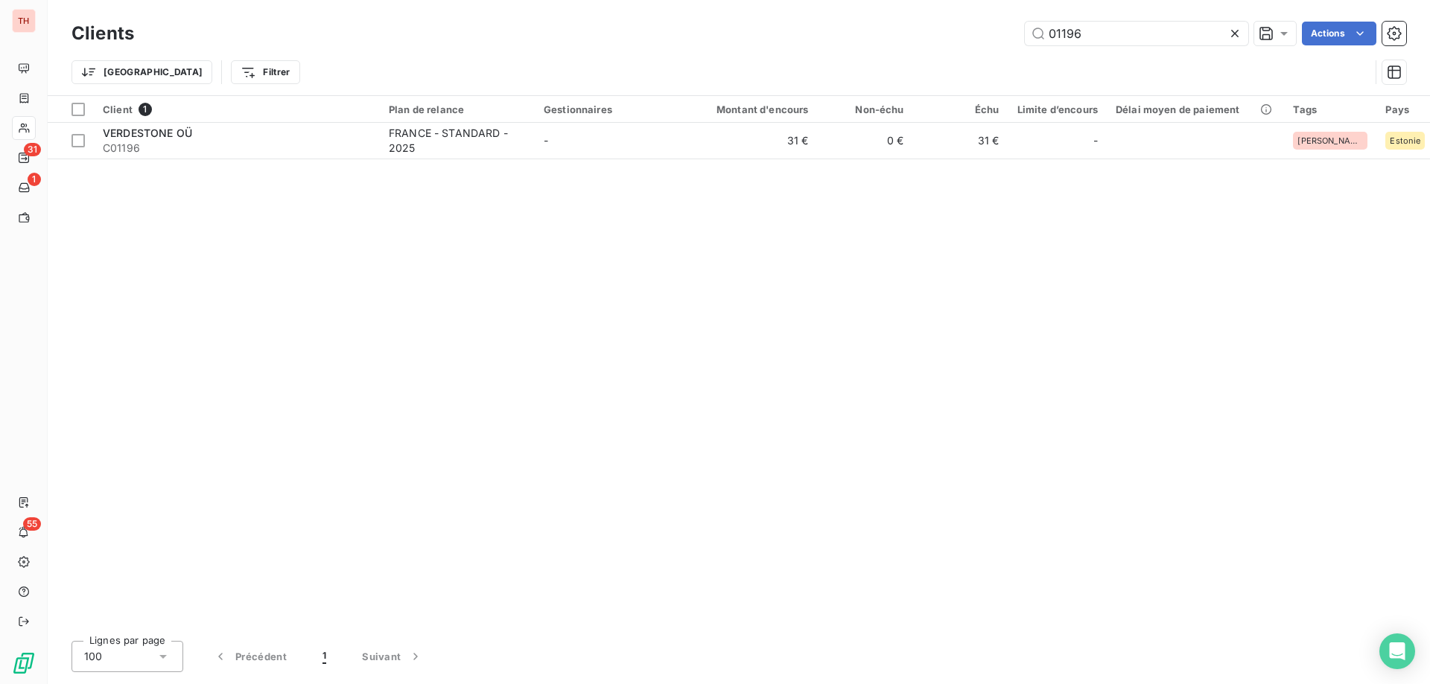
drag, startPoint x: 1030, startPoint y: 31, endPoint x: 1019, endPoint y: 32, distance: 11.3
click at [1019, 32] on div "01196 Actions" at bounding box center [779, 34] width 1254 height 24
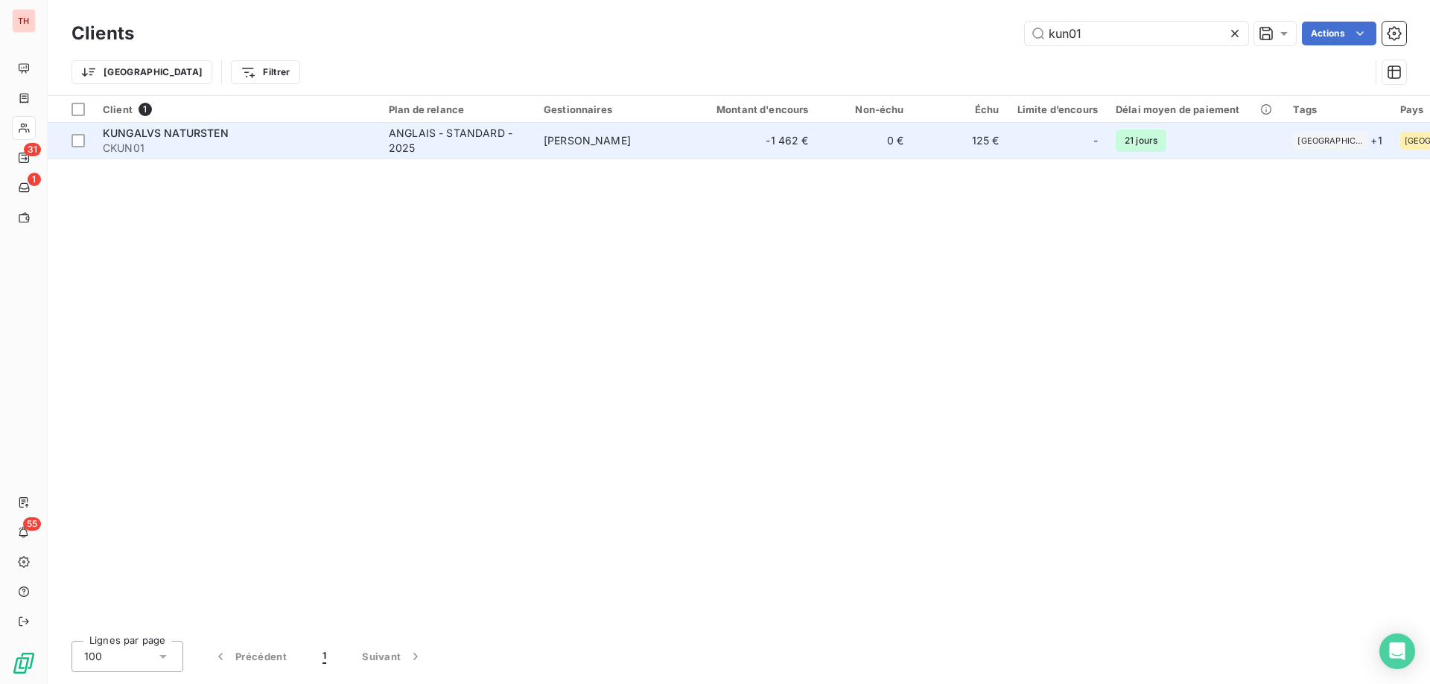
type input "kun01"
click at [710, 144] on td "-1 462 €" at bounding box center [754, 141] width 128 height 36
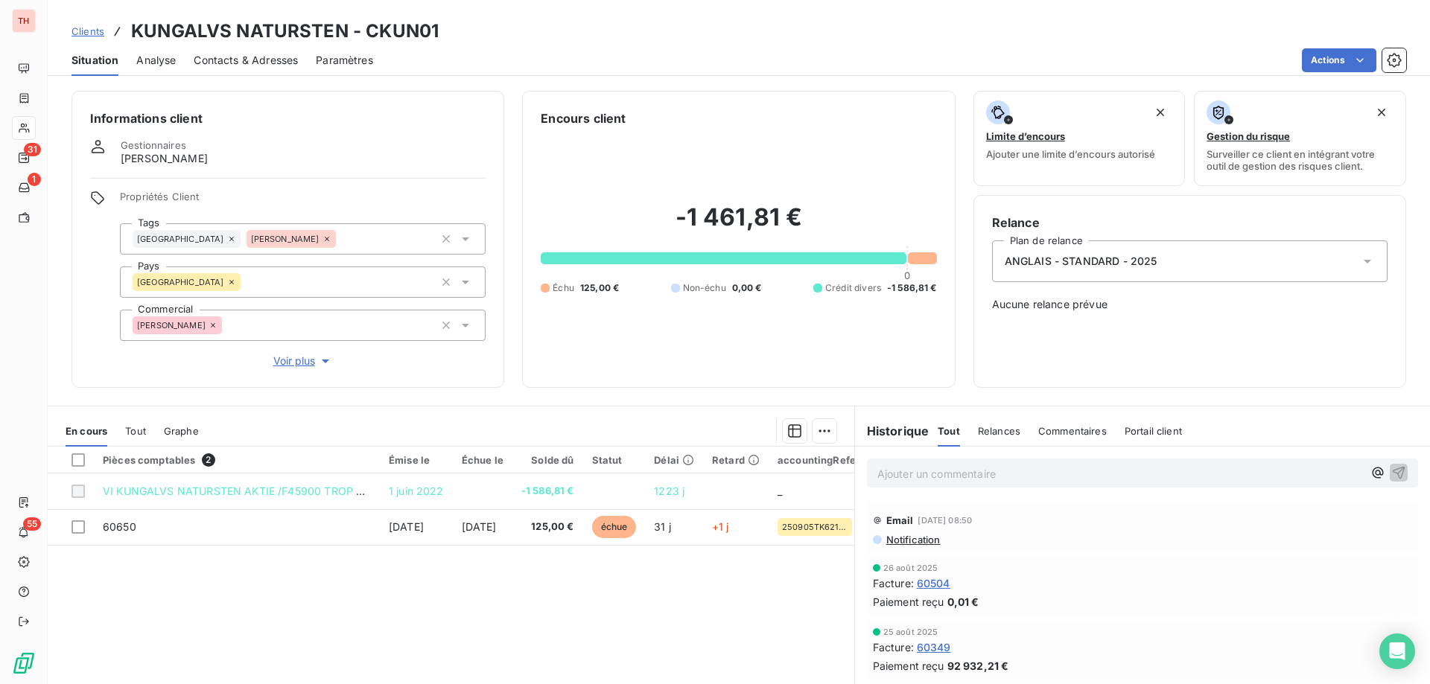
click at [81, 34] on span "Clients" at bounding box center [87, 31] width 33 height 12
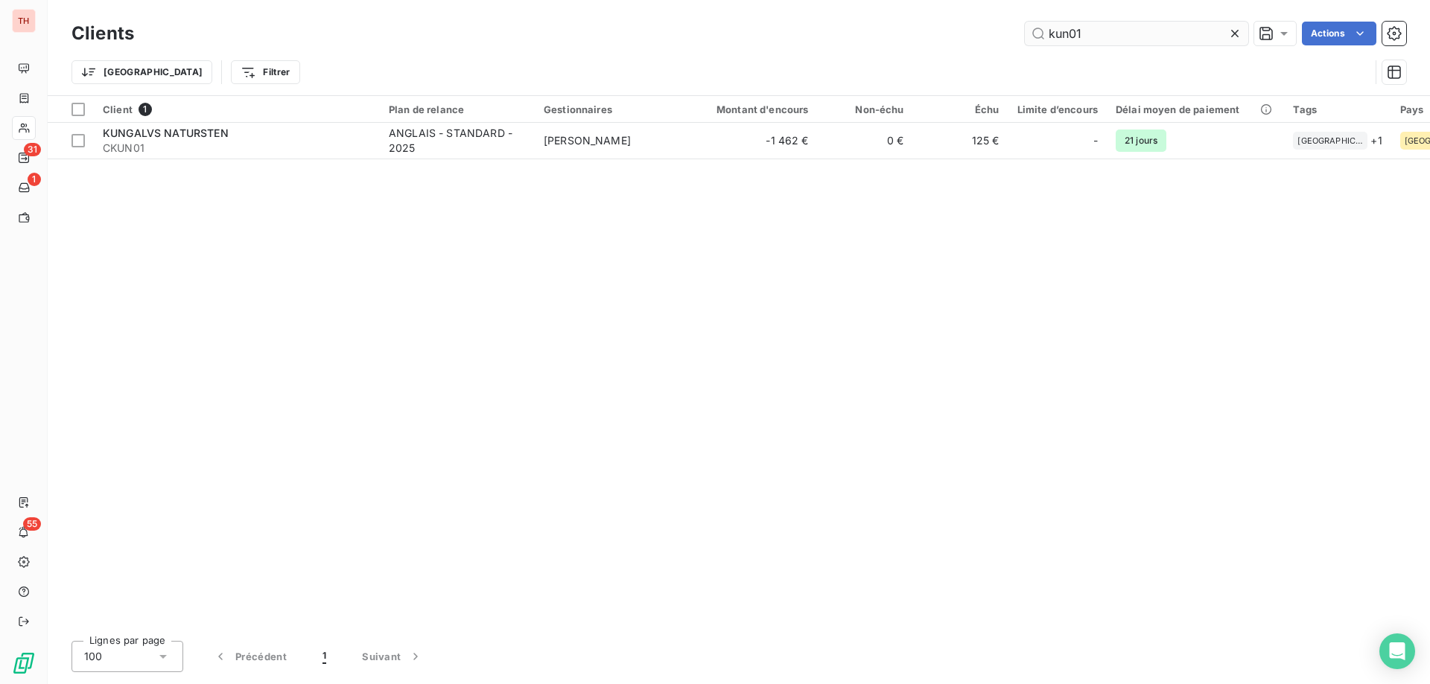
drag, startPoint x: 1120, startPoint y: 36, endPoint x: 1034, endPoint y: 36, distance: 85.6
click at [1037, 36] on input "kun01" at bounding box center [1136, 34] width 223 height 24
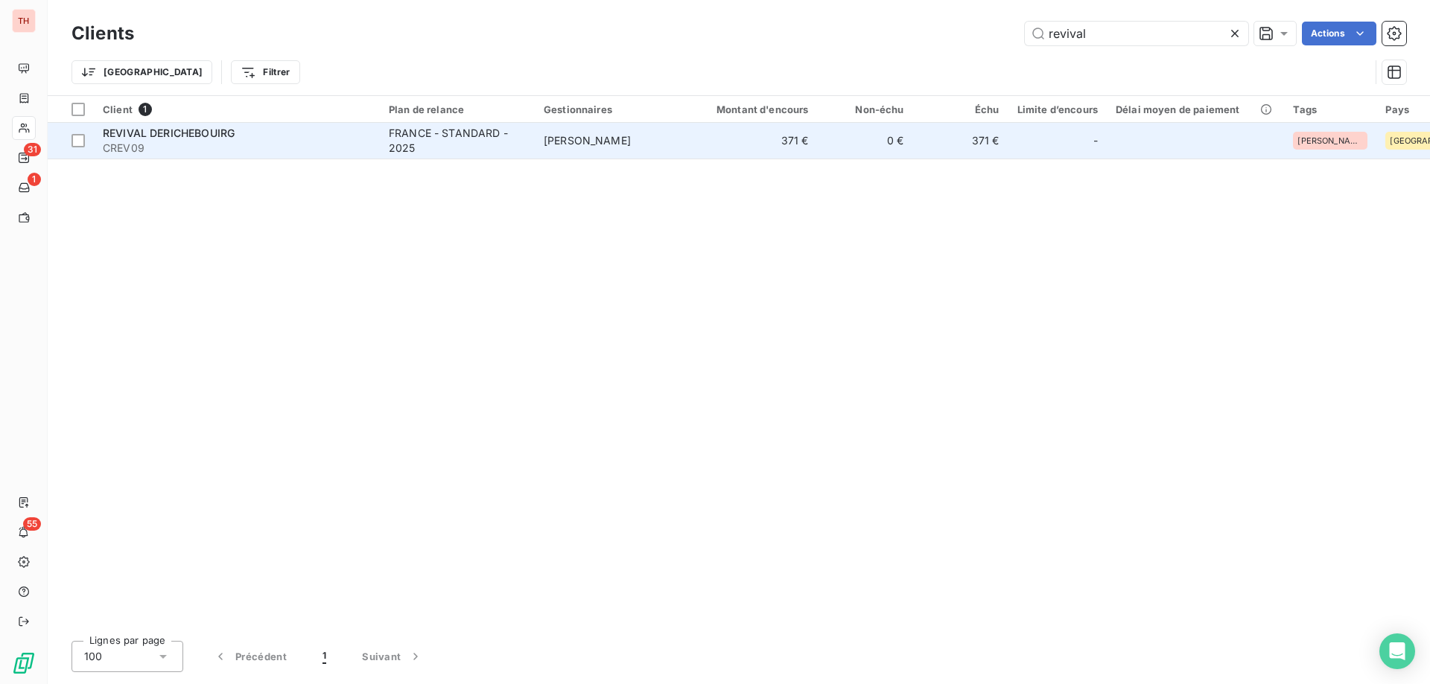
type input "revival"
click at [497, 150] on div "FRANCE - STANDARD - 2025" at bounding box center [457, 141] width 137 height 30
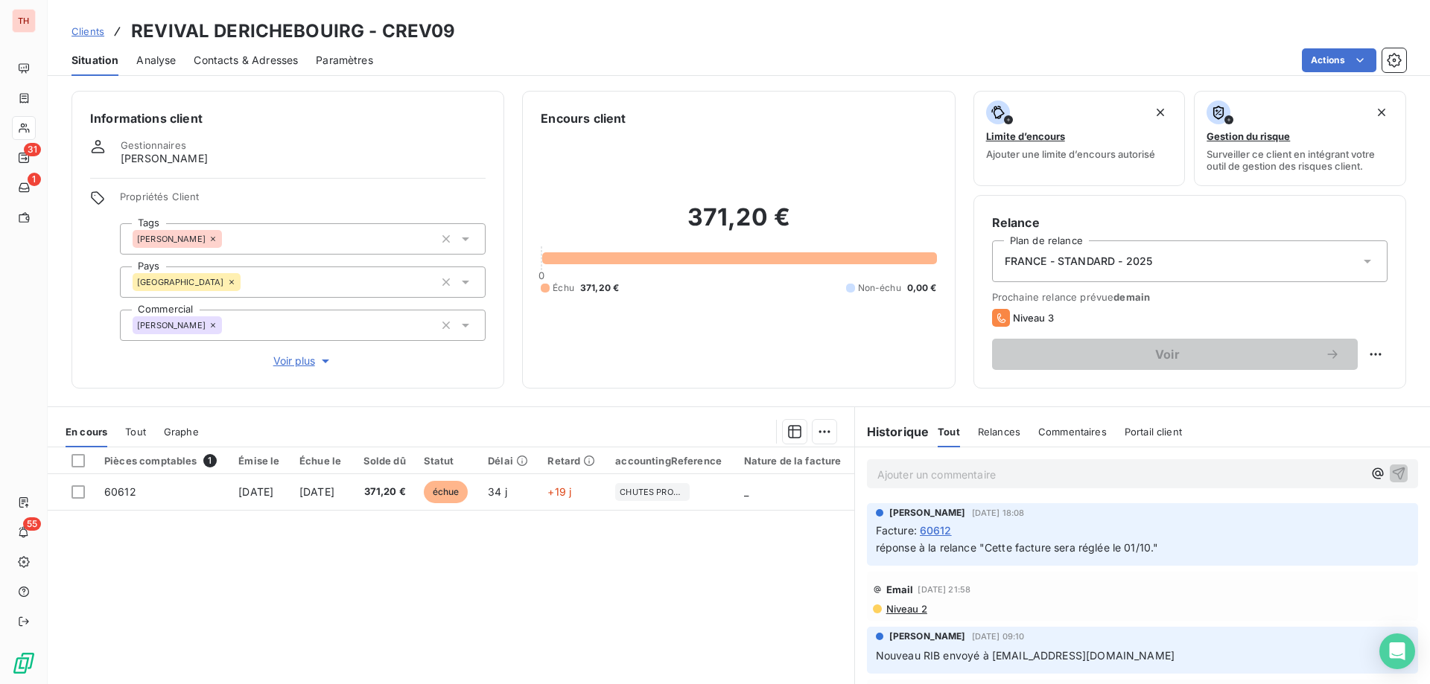
click at [86, 31] on span "Clients" at bounding box center [87, 31] width 33 height 12
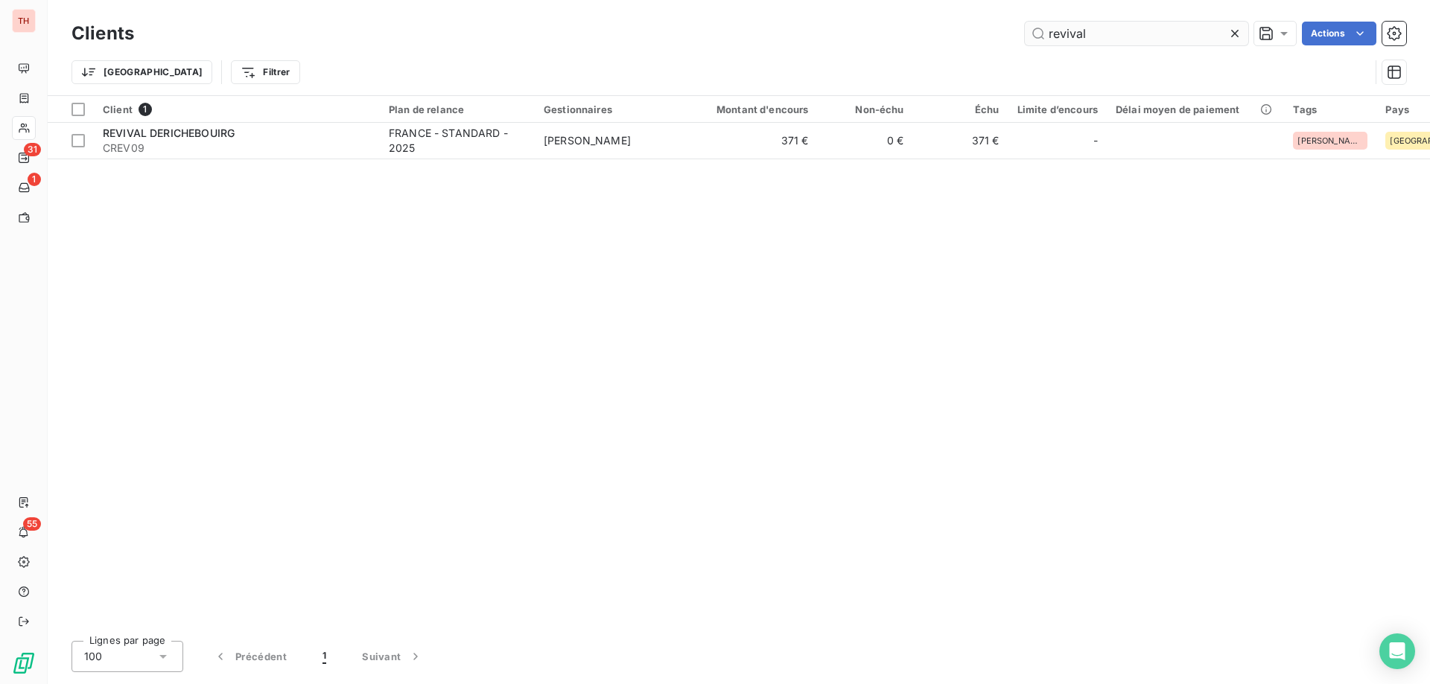
drag, startPoint x: 1075, startPoint y: 34, endPoint x: 1083, endPoint y: 34, distance: 8.2
click at [1075, 34] on input "revival" at bounding box center [1136, 34] width 223 height 24
drag, startPoint x: 1054, startPoint y: 31, endPoint x: 996, endPoint y: 28, distance: 57.4
click at [996, 28] on div "revival Actions" at bounding box center [779, 34] width 1254 height 24
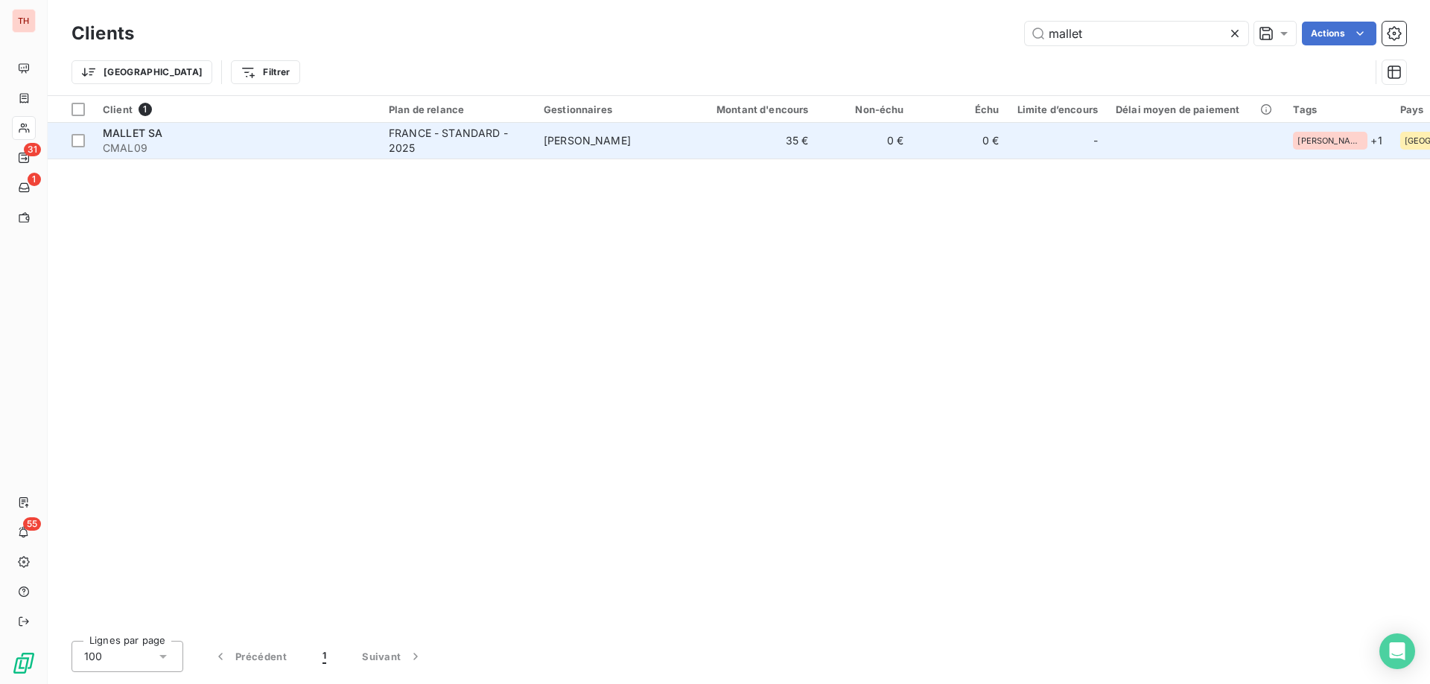
type input "mallet"
click at [690, 146] on td "35 €" at bounding box center [754, 141] width 128 height 36
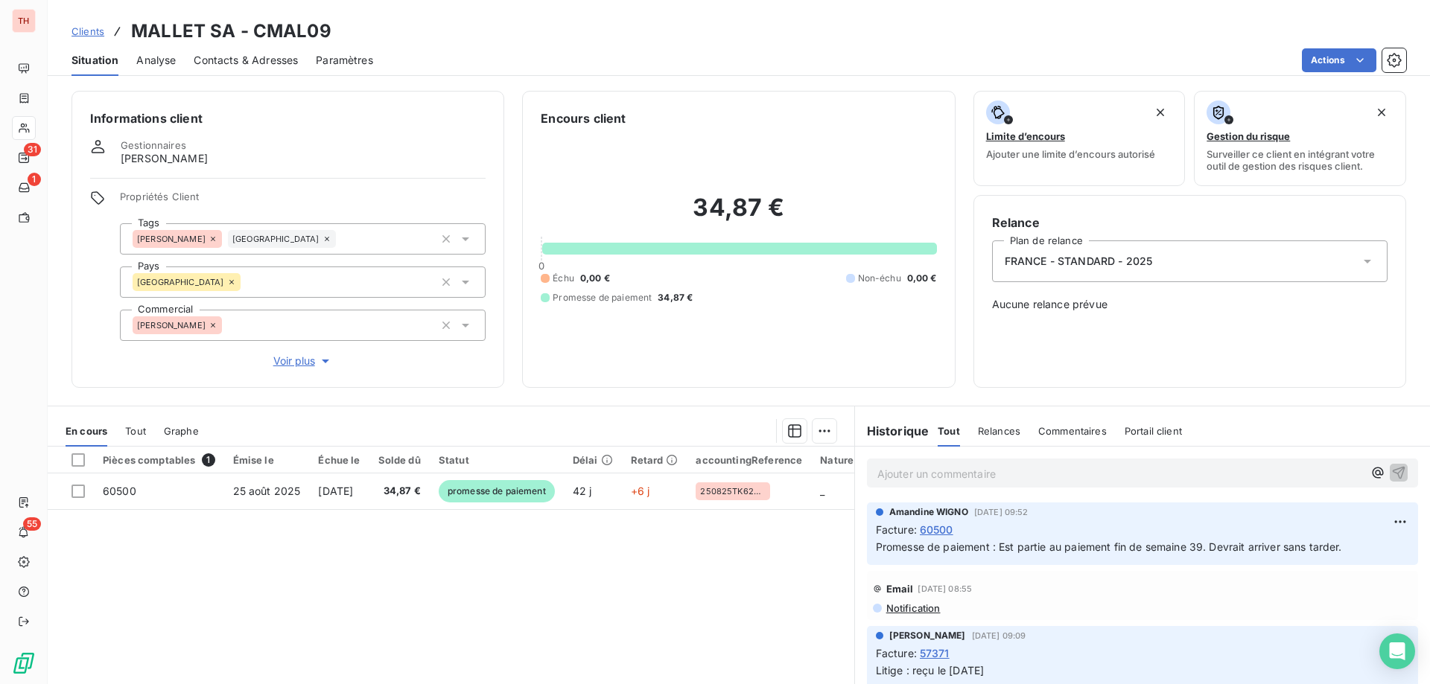
drag, startPoint x: 83, startPoint y: 28, endPoint x: 211, endPoint y: 24, distance: 128.9
click at [83, 28] on span "Clients" at bounding box center [87, 31] width 33 height 12
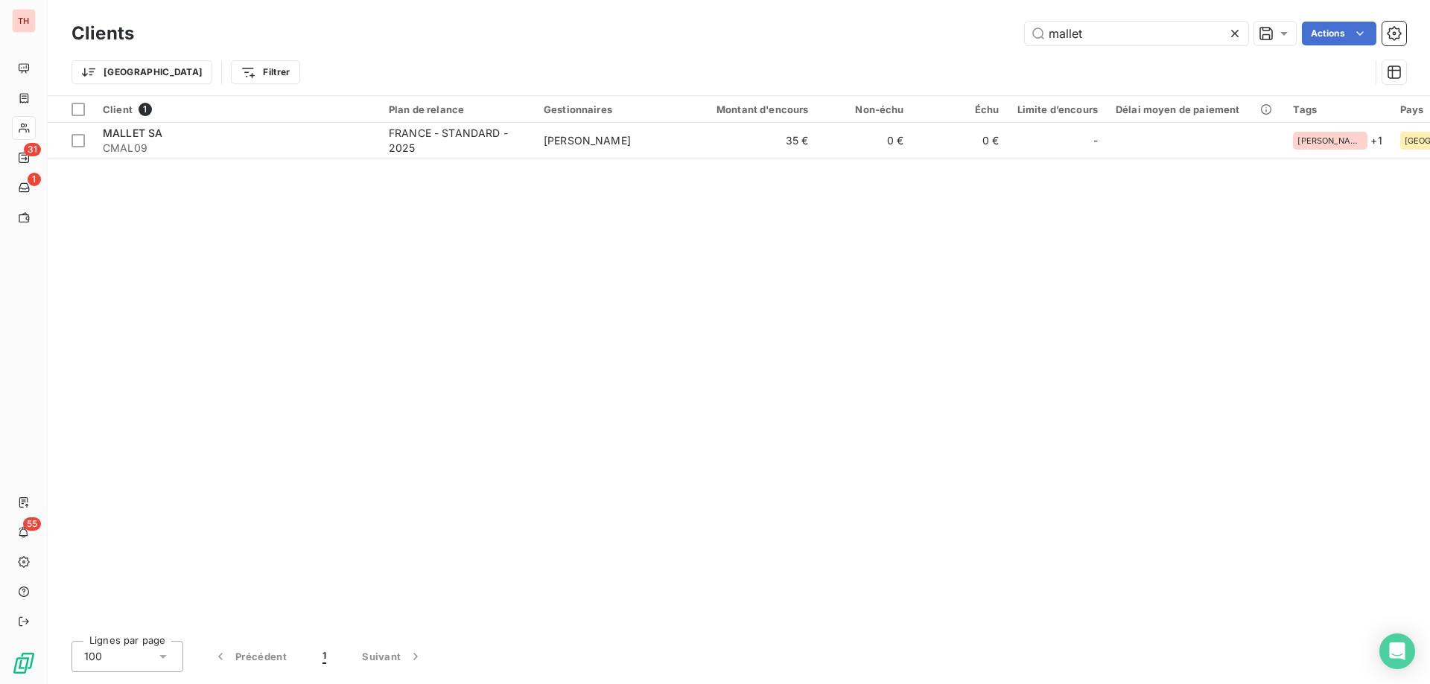
drag, startPoint x: 1117, startPoint y: 32, endPoint x: 1020, endPoint y: 32, distance: 96.8
click at [1020, 32] on div "mallet Actions" at bounding box center [779, 34] width 1254 height 24
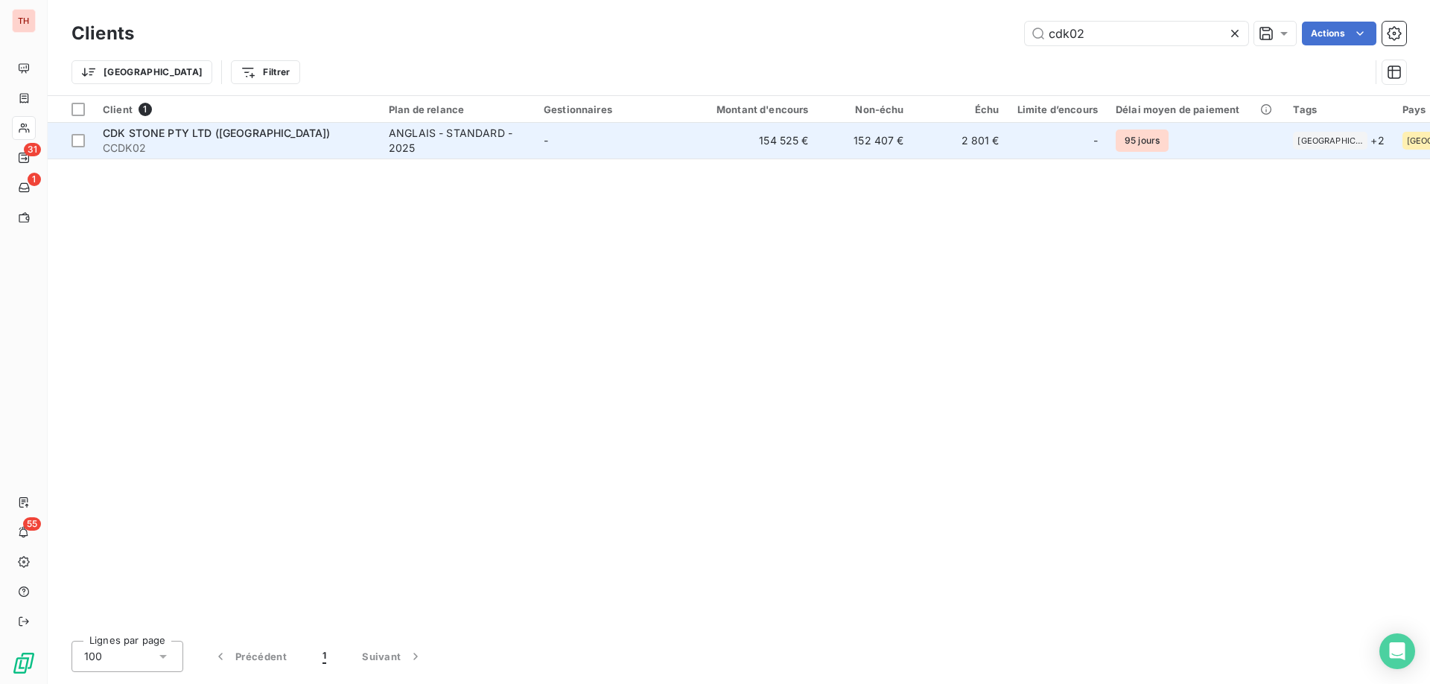
type input "cdk02"
click at [399, 144] on div "ANGLAIS - STANDARD - 2025" at bounding box center [457, 141] width 137 height 30
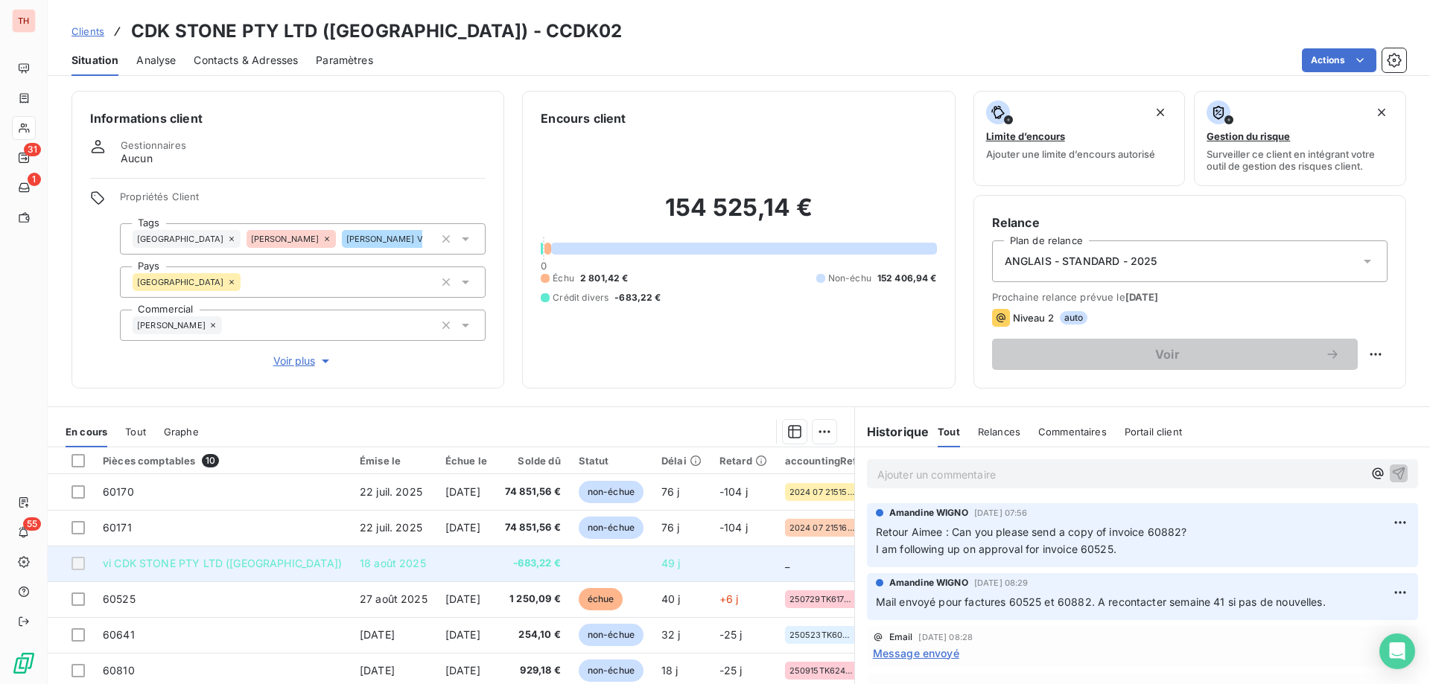
scroll to position [104, 0]
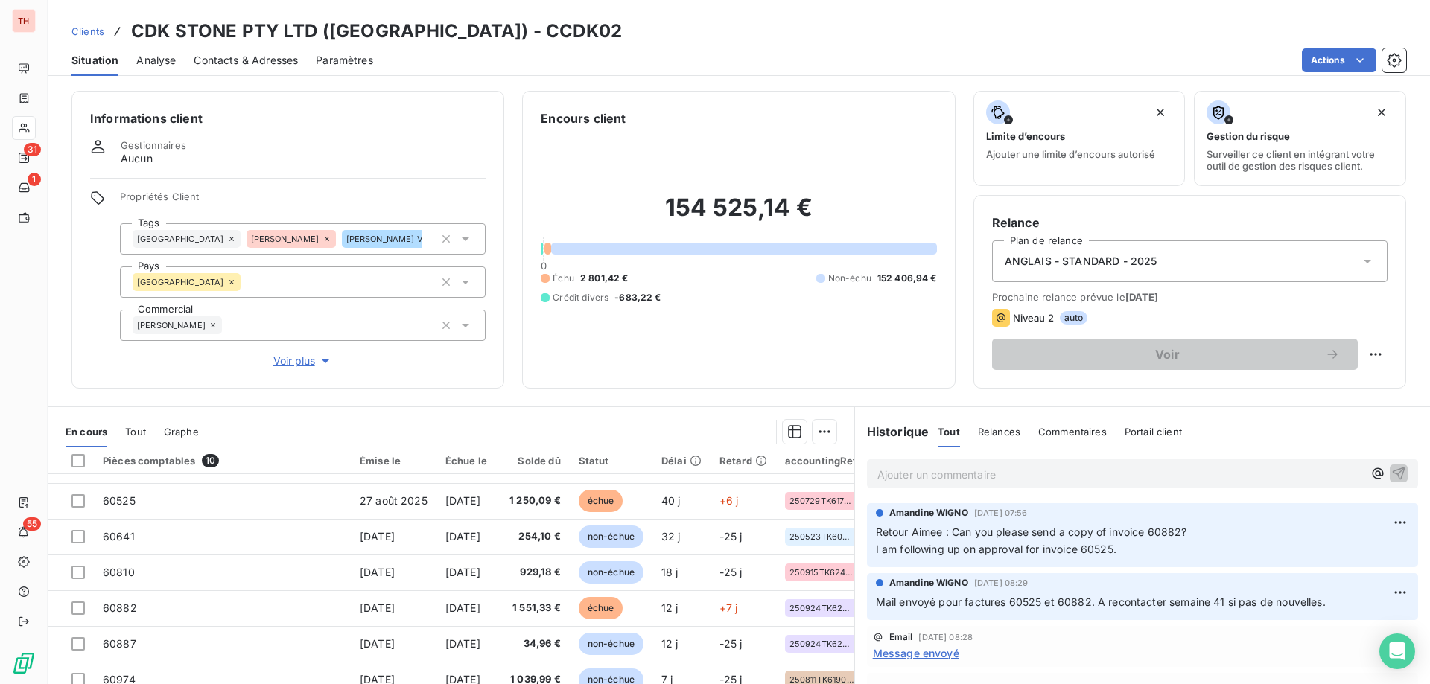
click at [95, 33] on span "Clients" at bounding box center [87, 31] width 33 height 12
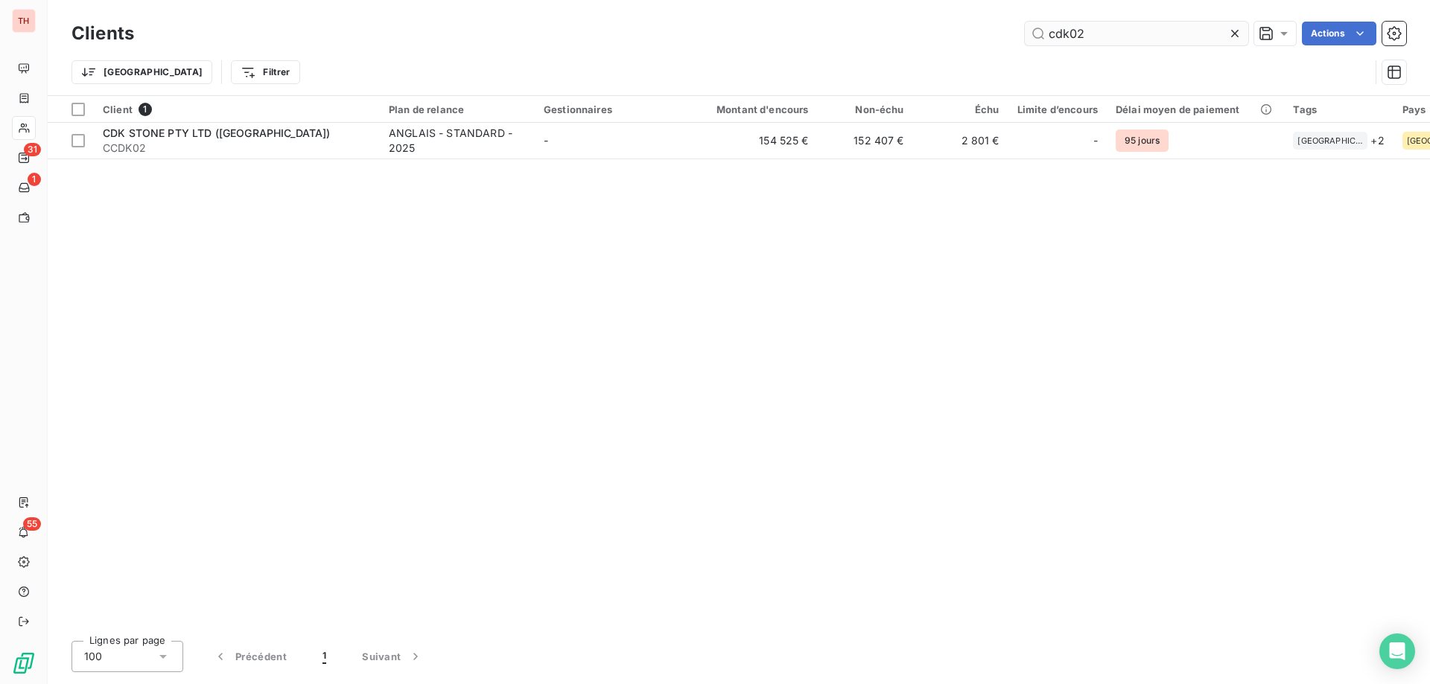
drag, startPoint x: 1095, startPoint y: 32, endPoint x: 1029, endPoint y: 32, distance: 66.3
click at [1029, 32] on input "cdk02" at bounding box center [1136, 34] width 223 height 24
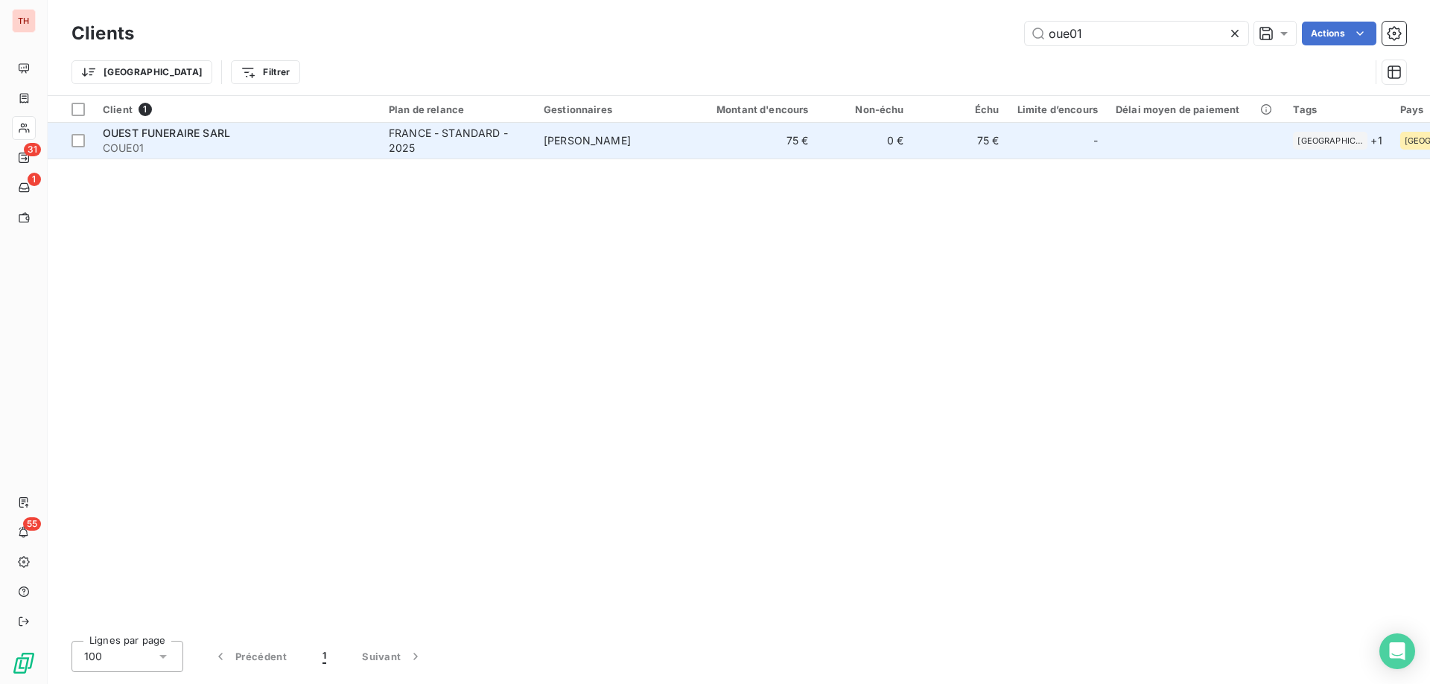
type input "oue01"
click at [632, 150] on td "PATRICK DELBREIL" at bounding box center [612, 141] width 155 height 36
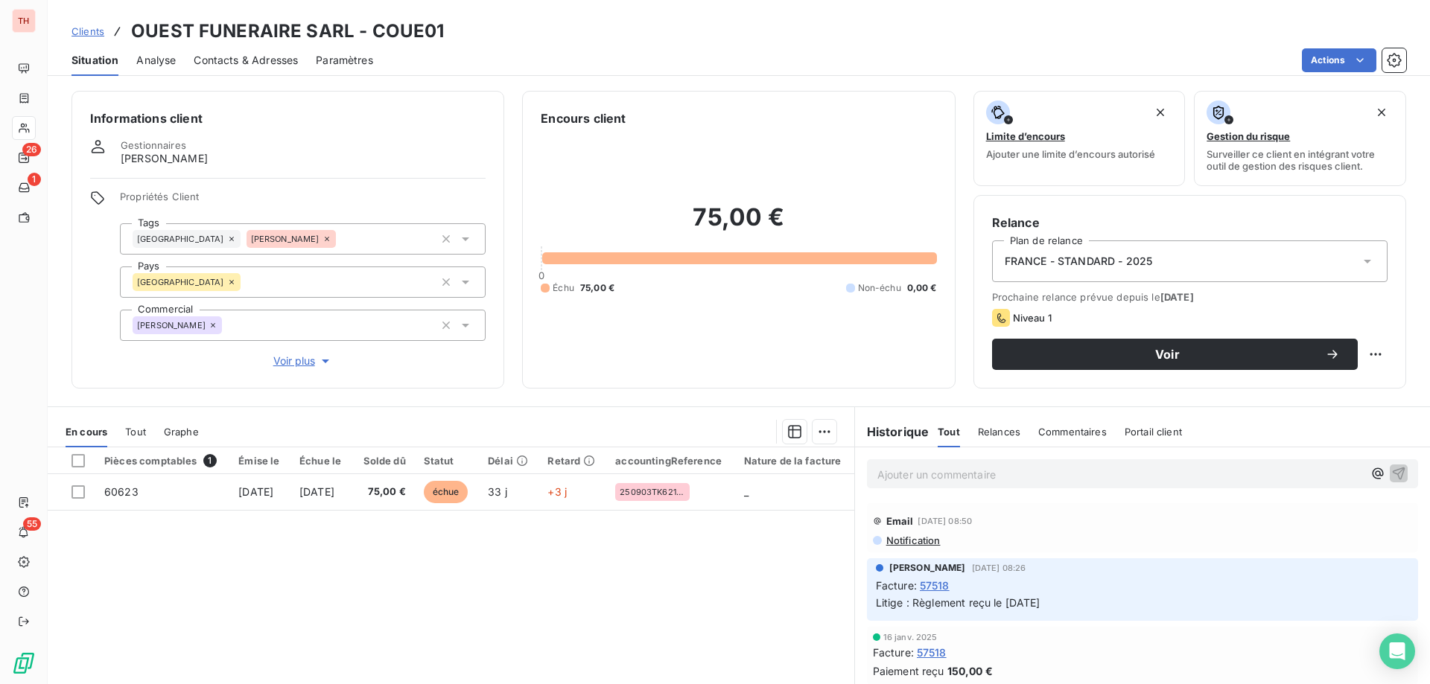
click at [79, 31] on span "Clients" at bounding box center [87, 31] width 33 height 12
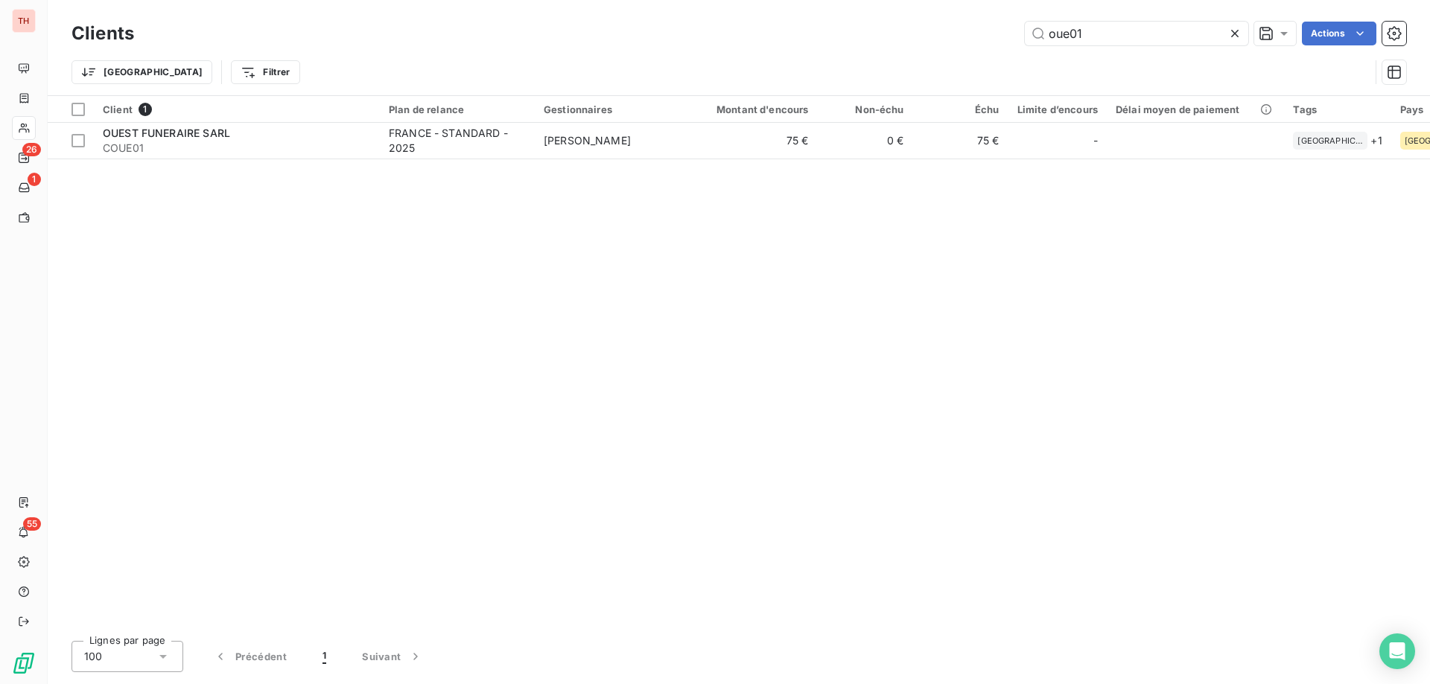
drag, startPoint x: 1101, startPoint y: 42, endPoint x: 1020, endPoint y: 38, distance: 80.5
click at [1020, 38] on div "oue01 Actions" at bounding box center [779, 34] width 1254 height 24
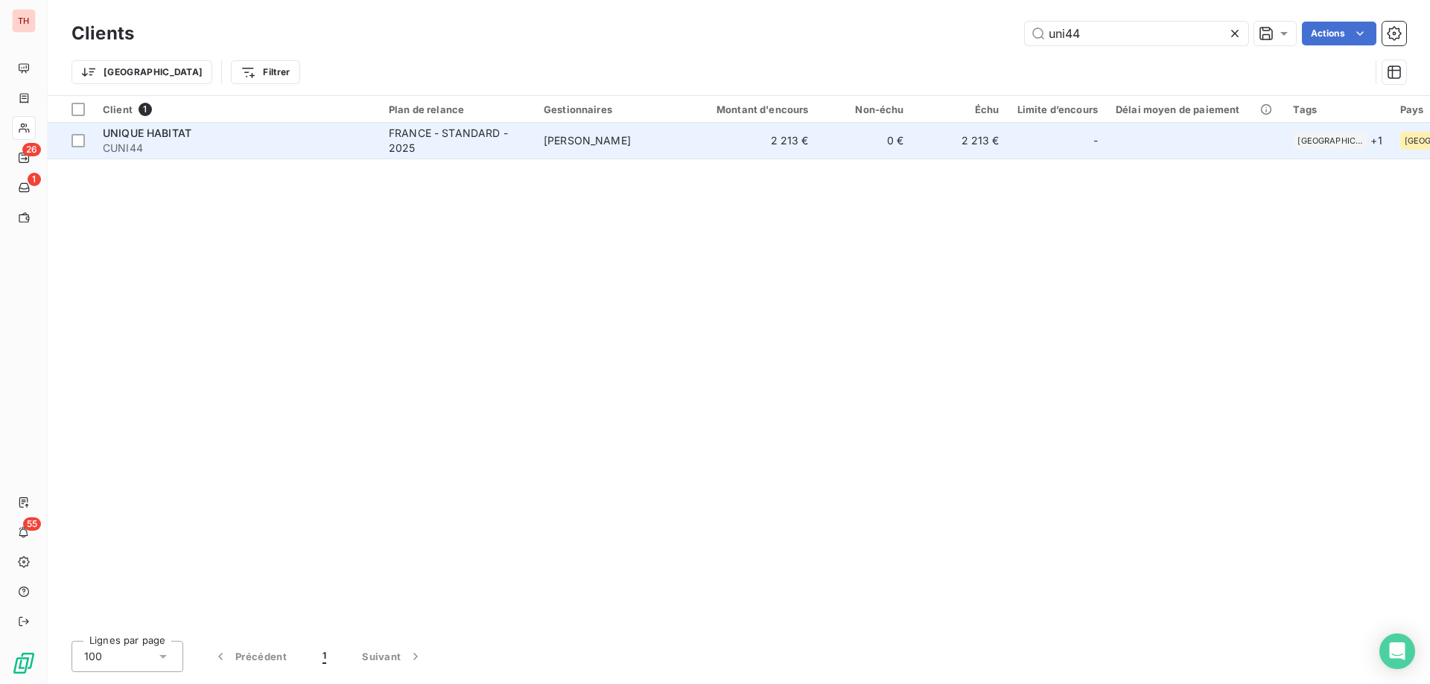
type input "uni44"
drag, startPoint x: 523, startPoint y: 133, endPoint x: 540, endPoint y: 130, distance: 17.5
click at [523, 133] on div "FRANCE - STANDARD - 2025" at bounding box center [457, 141] width 137 height 30
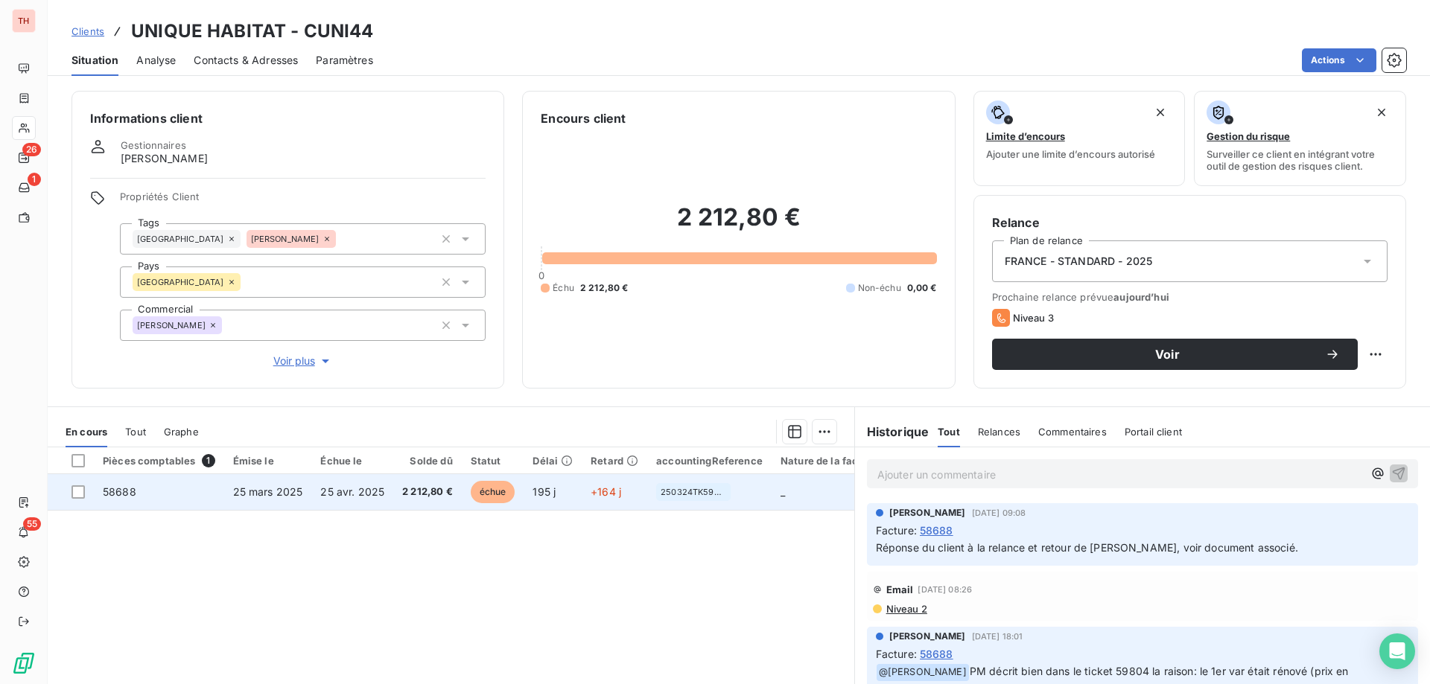
click at [387, 492] on td "25 avr. 2025" at bounding box center [352, 492] width 82 height 36
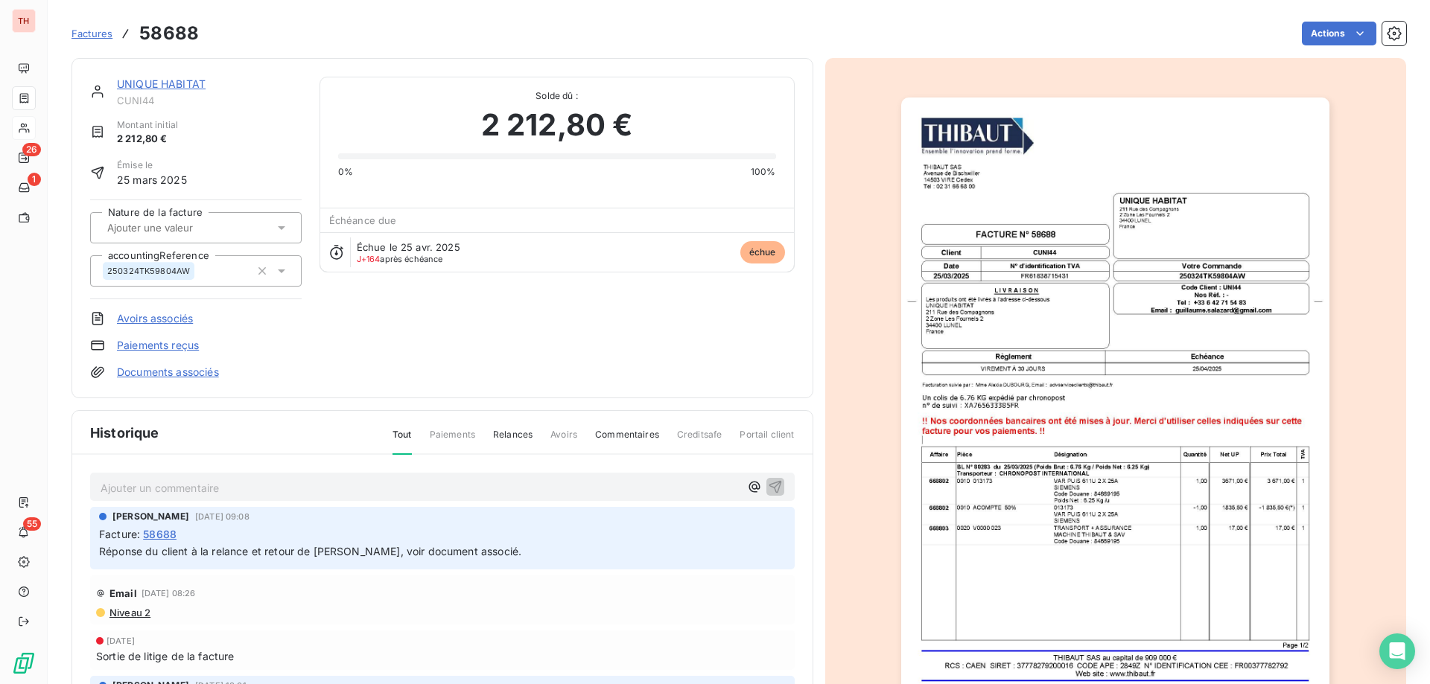
click at [181, 374] on link "Documents associés" at bounding box center [168, 372] width 102 height 15
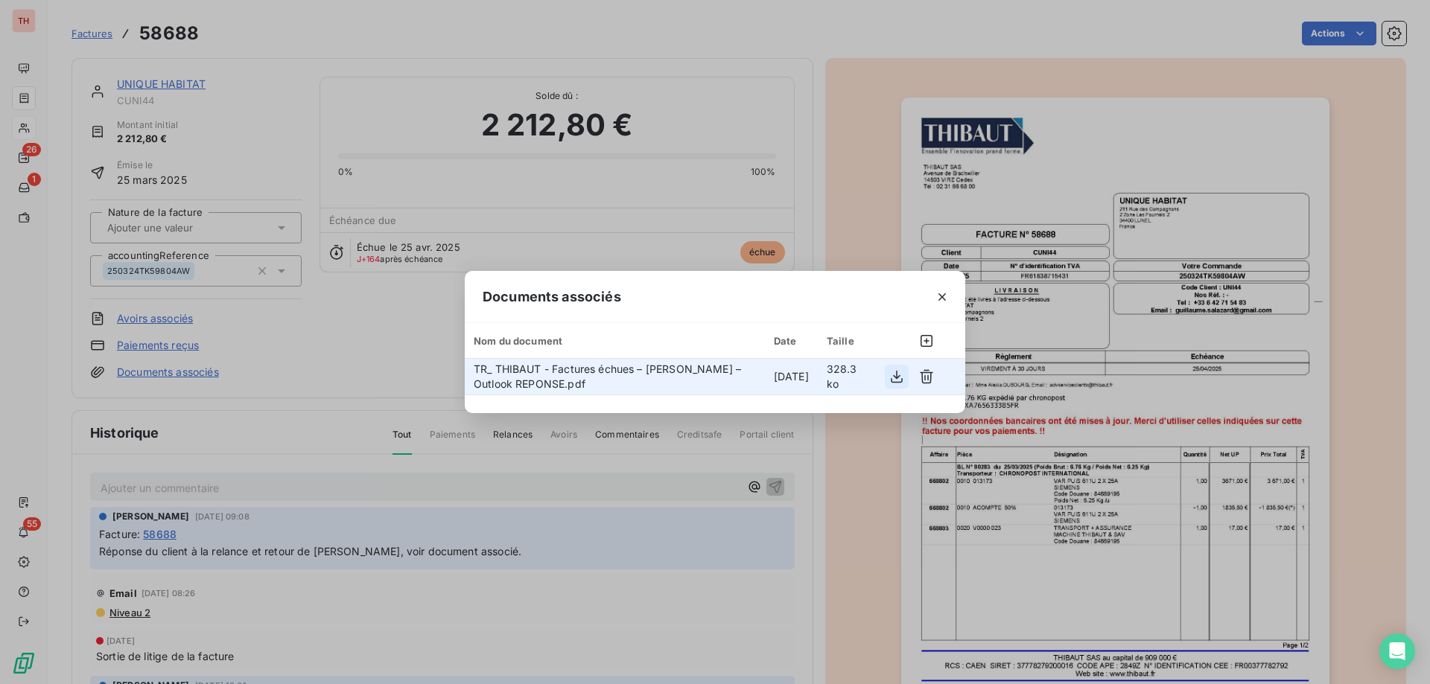
click at [899, 375] on icon "button" at bounding box center [896, 376] width 15 height 15
click at [942, 290] on icon "button" at bounding box center [942, 297] width 15 height 15
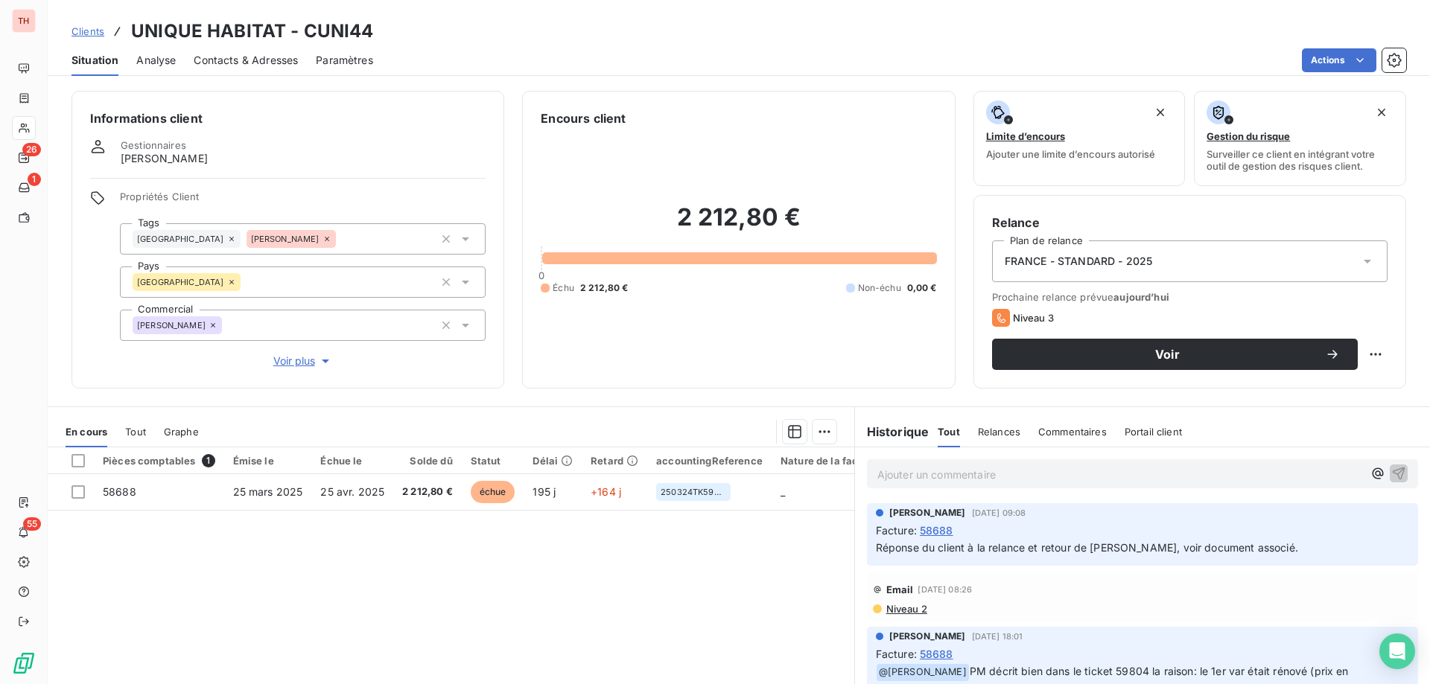
click at [1110, 474] on p "Ajouter un commentaire ﻿" at bounding box center [1120, 474] width 486 height 19
click at [1393, 474] on icon "button" at bounding box center [1399, 473] width 13 height 13
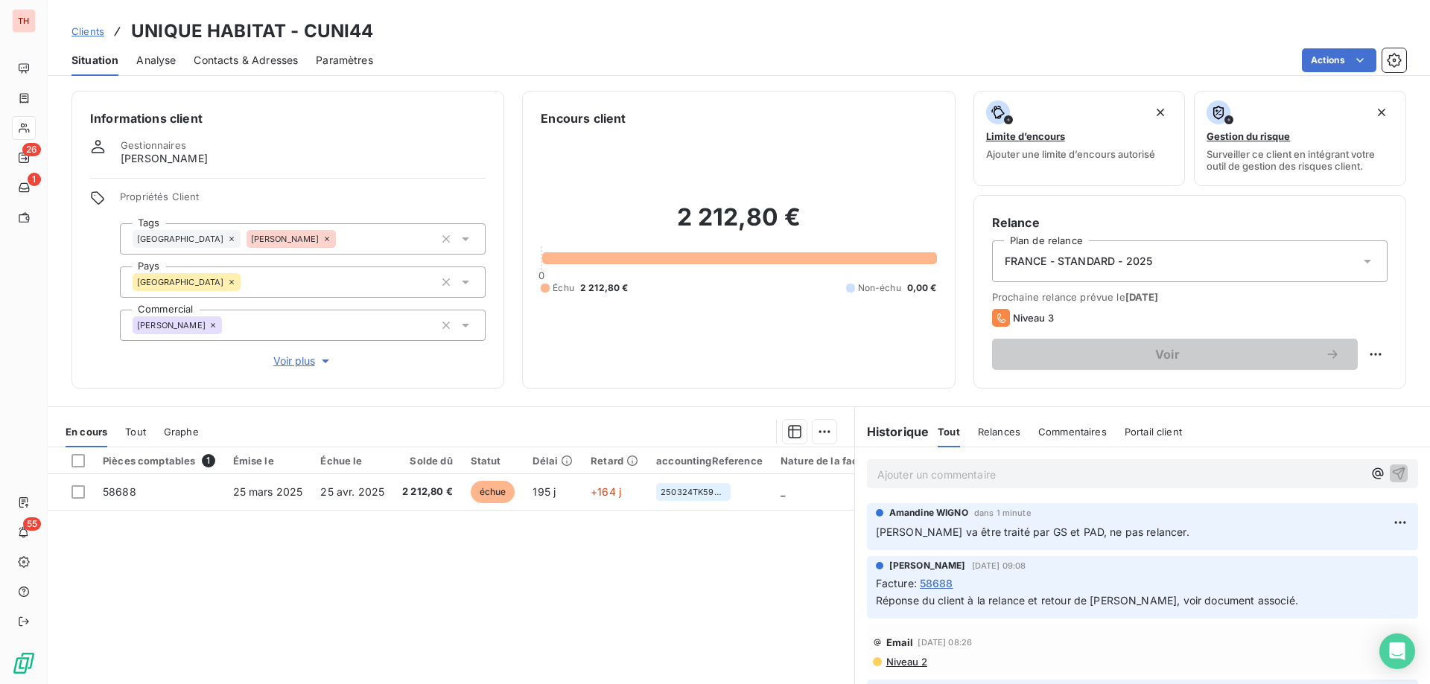
click at [96, 31] on span "Clients" at bounding box center [87, 31] width 33 height 12
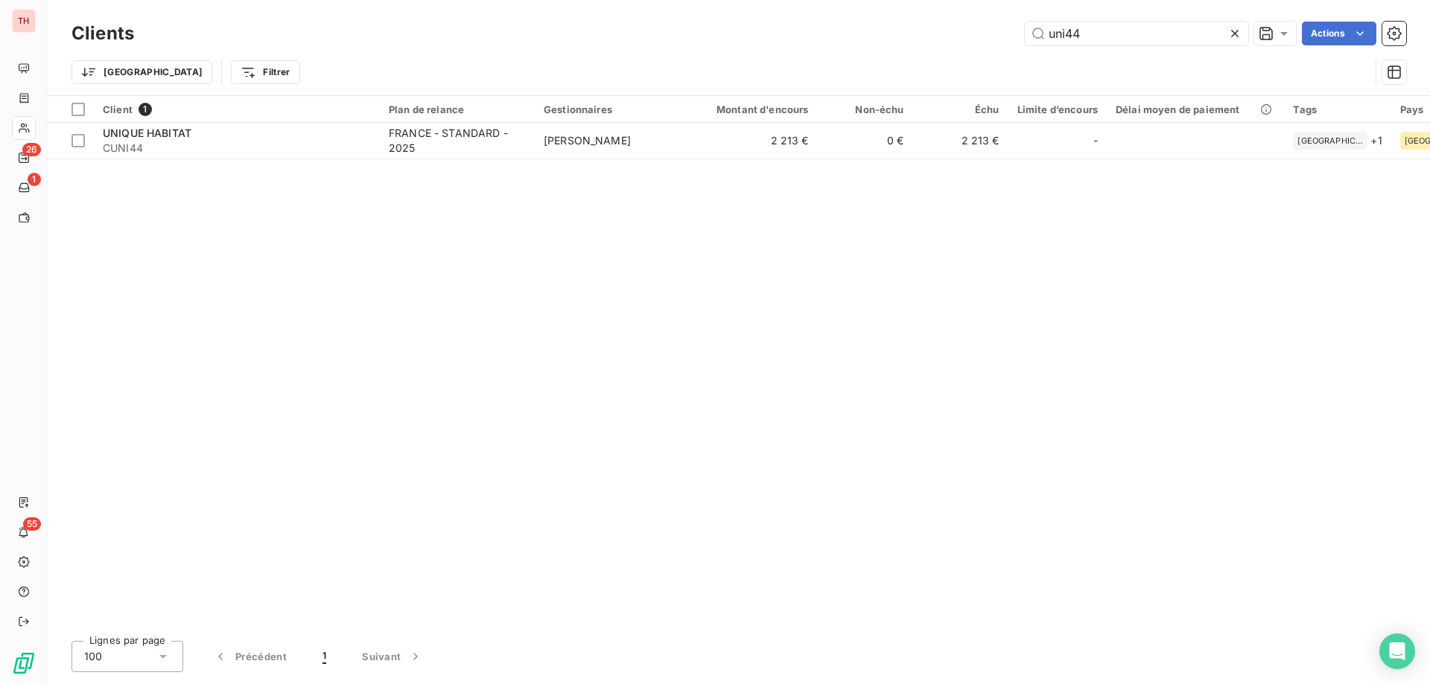
click at [1017, 36] on div "uni44 Actions" at bounding box center [779, 34] width 1254 height 24
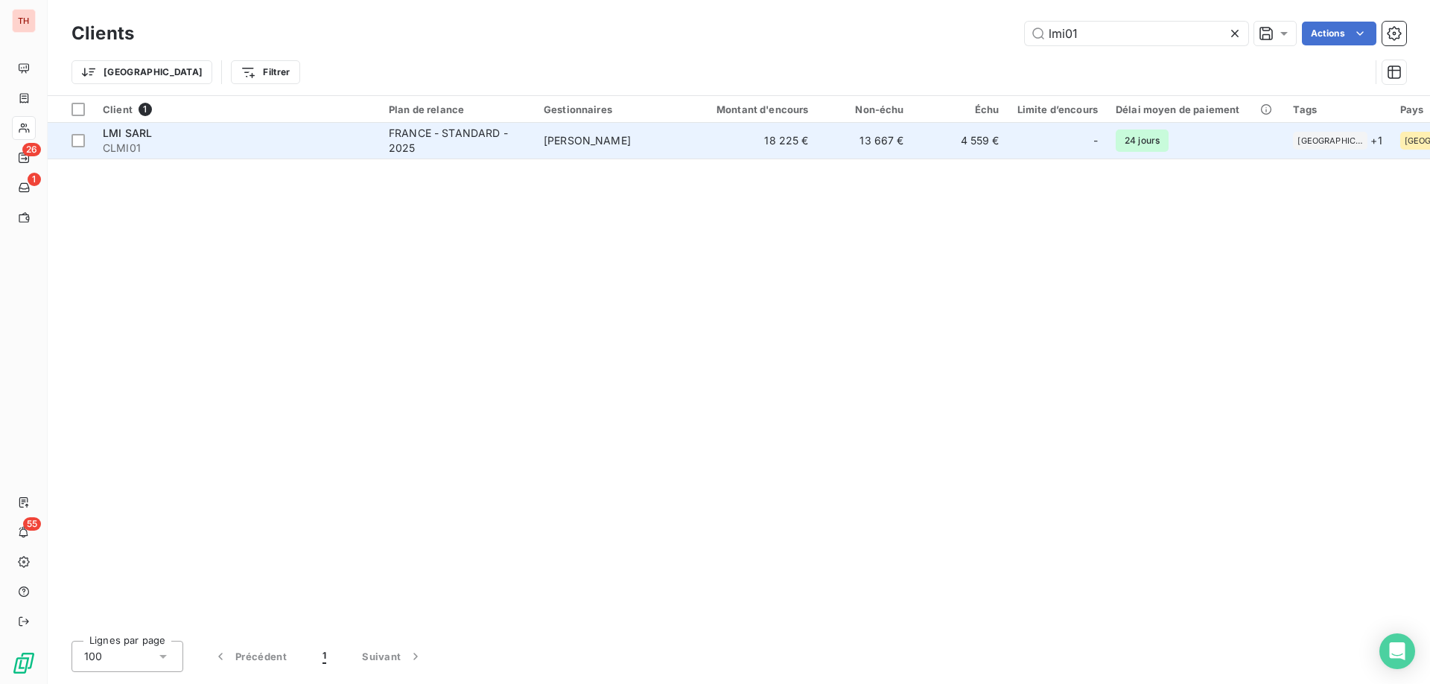
type input "lmi01"
click at [636, 141] on td "Tony MERLIN" at bounding box center [612, 141] width 155 height 36
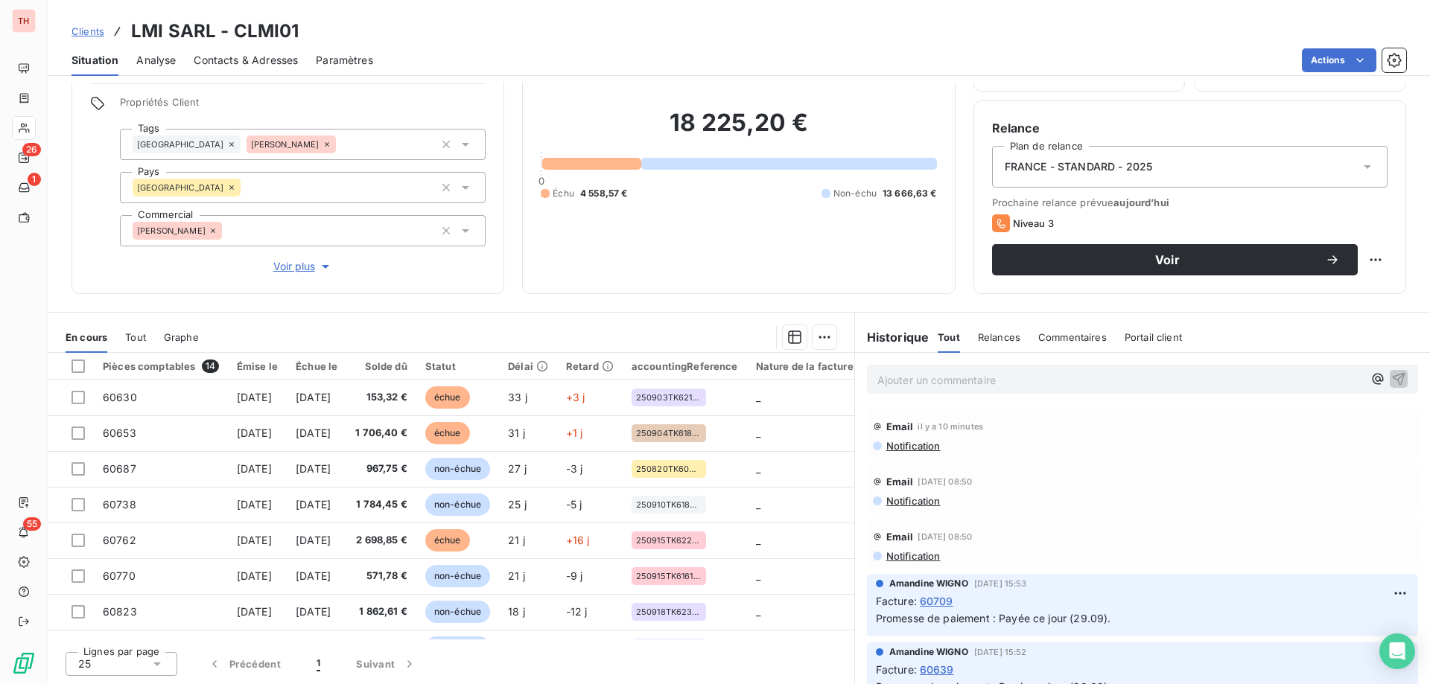
click at [1317, 48] on html "TH 26 1 55 Clients LMI SARL - CLMI01 Situation Analyse Contacts & Adresses Para…" at bounding box center [715, 342] width 1430 height 684
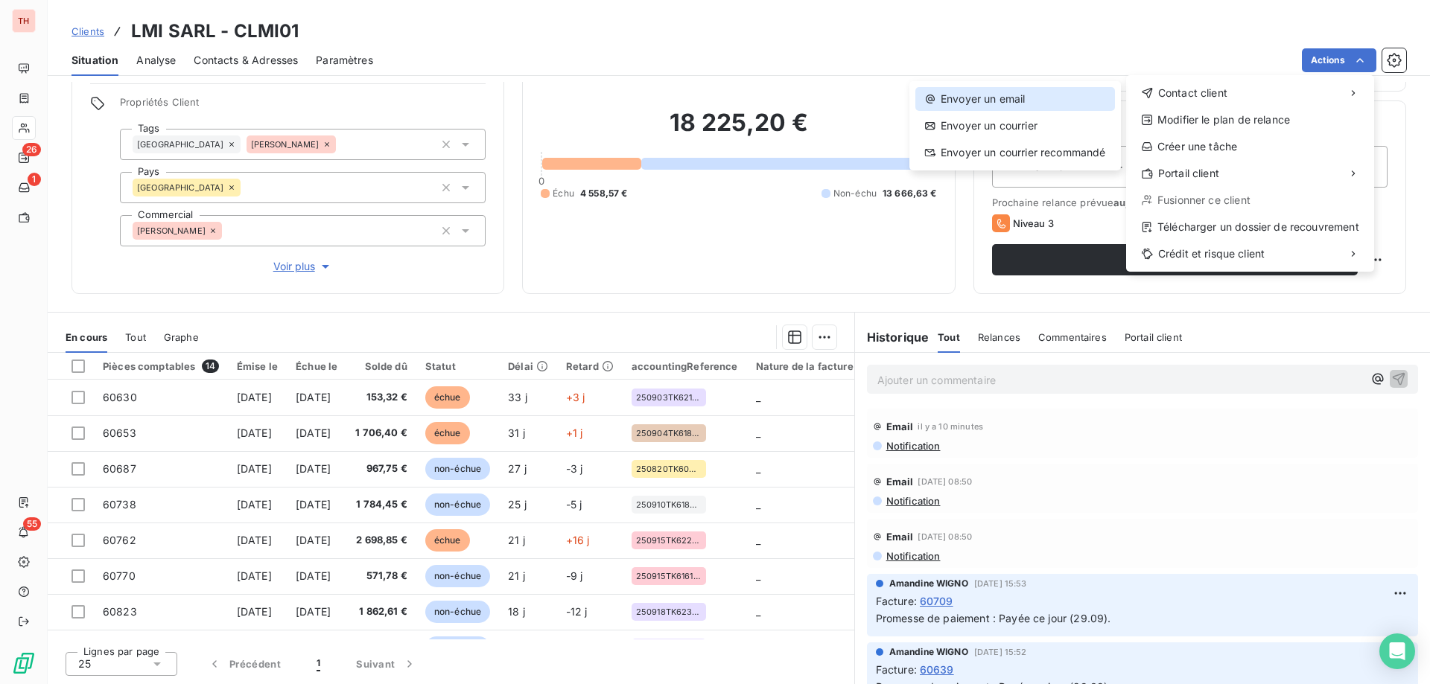
click at [1033, 94] on div "Envoyer un email" at bounding box center [1015, 99] width 200 height 24
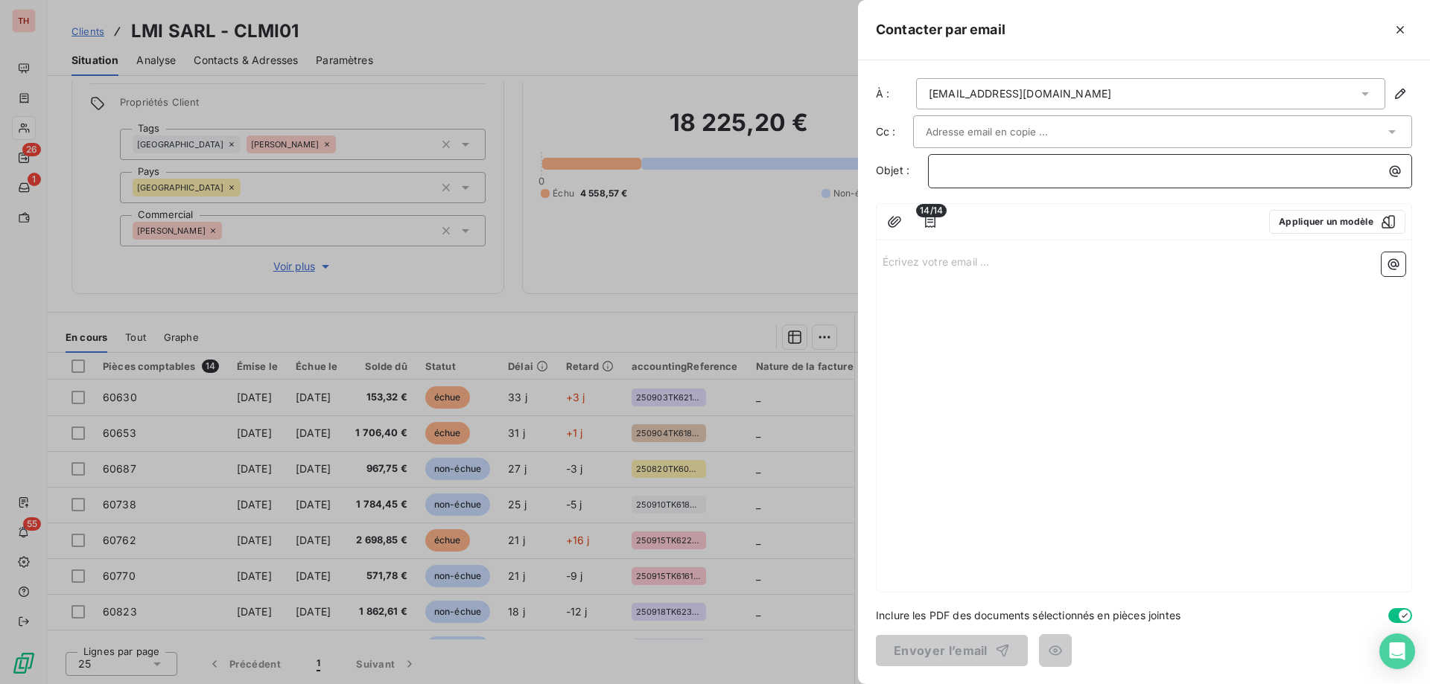
click at [977, 169] on p "﻿" at bounding box center [1174, 170] width 466 height 17
click at [985, 260] on p "Écrivez votre email ... ﻿" at bounding box center [1143, 260] width 523 height 17
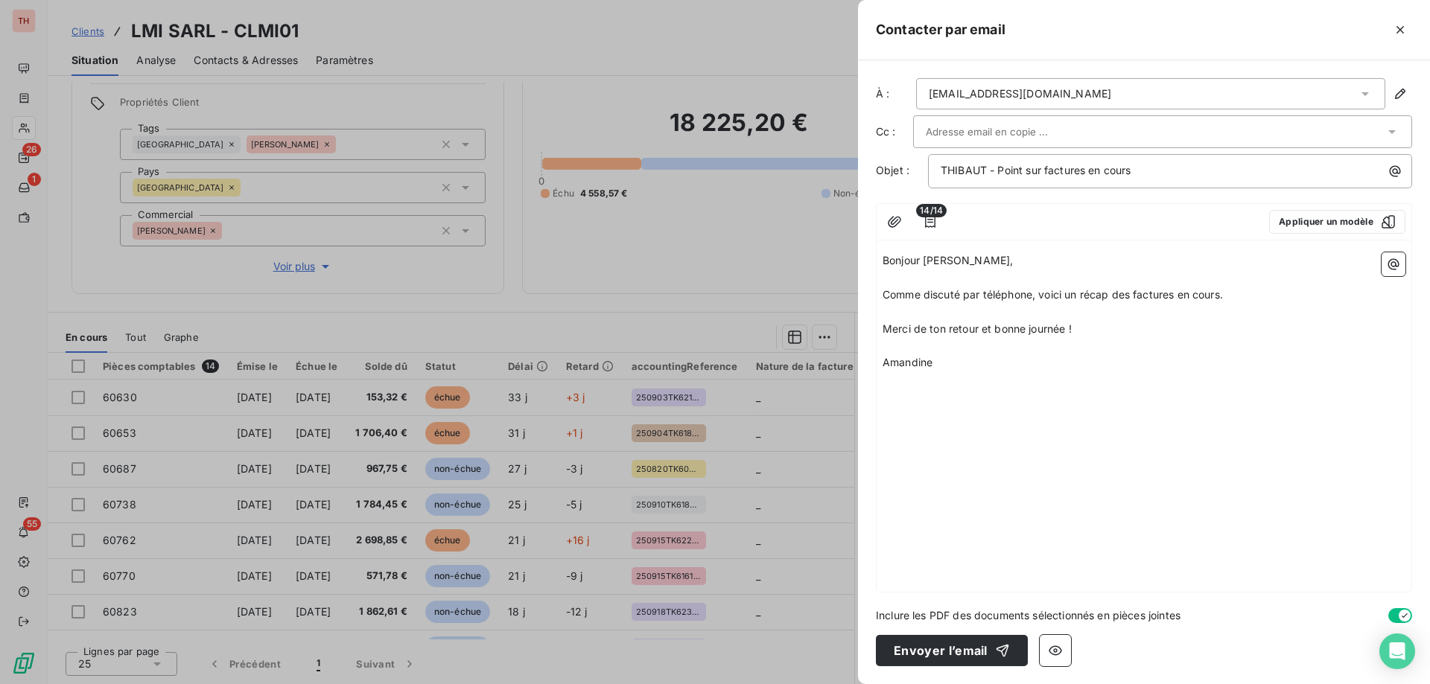
click at [926, 217] on span "14/14" at bounding box center [931, 210] width 31 height 13
click at [932, 228] on icon "button" at bounding box center [930, 221] width 15 height 15
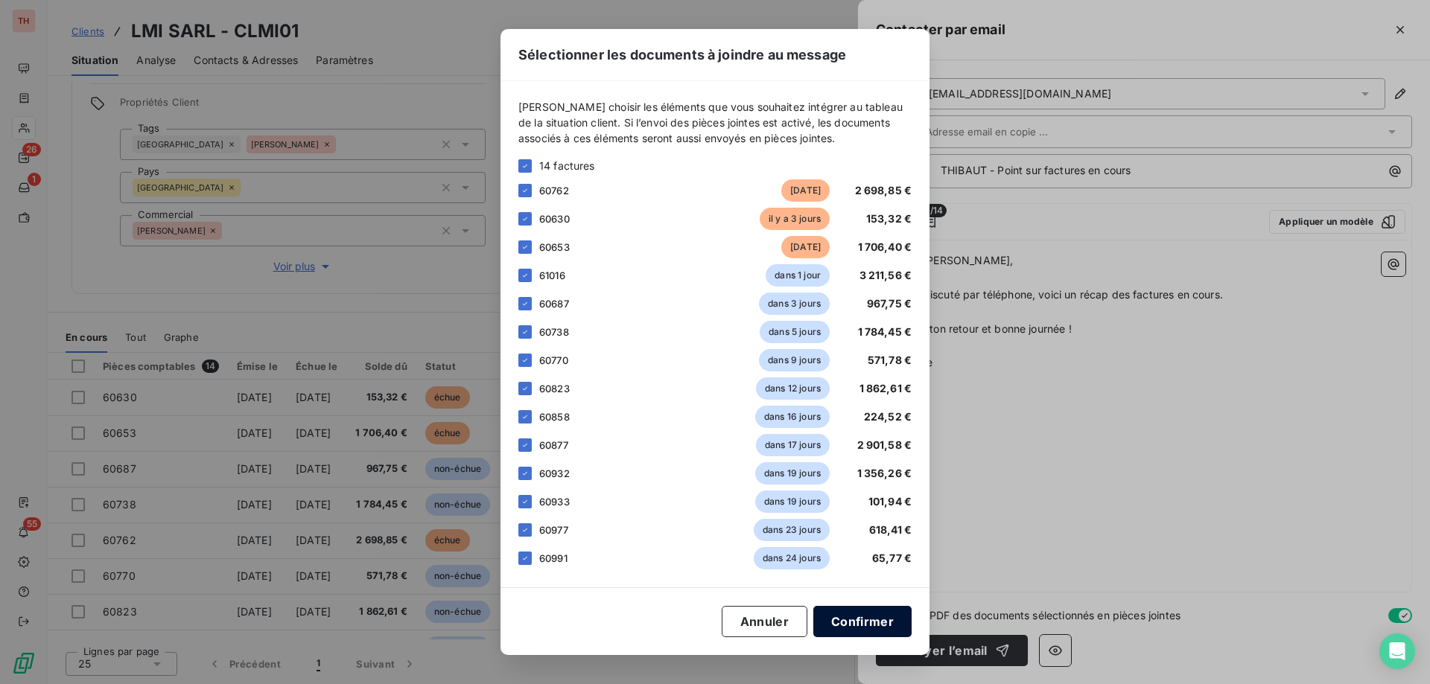
drag, startPoint x: 860, startPoint y: 626, endPoint x: 870, endPoint y: 620, distance: 11.4
click at [860, 626] on button "Confirmer" at bounding box center [862, 621] width 98 height 31
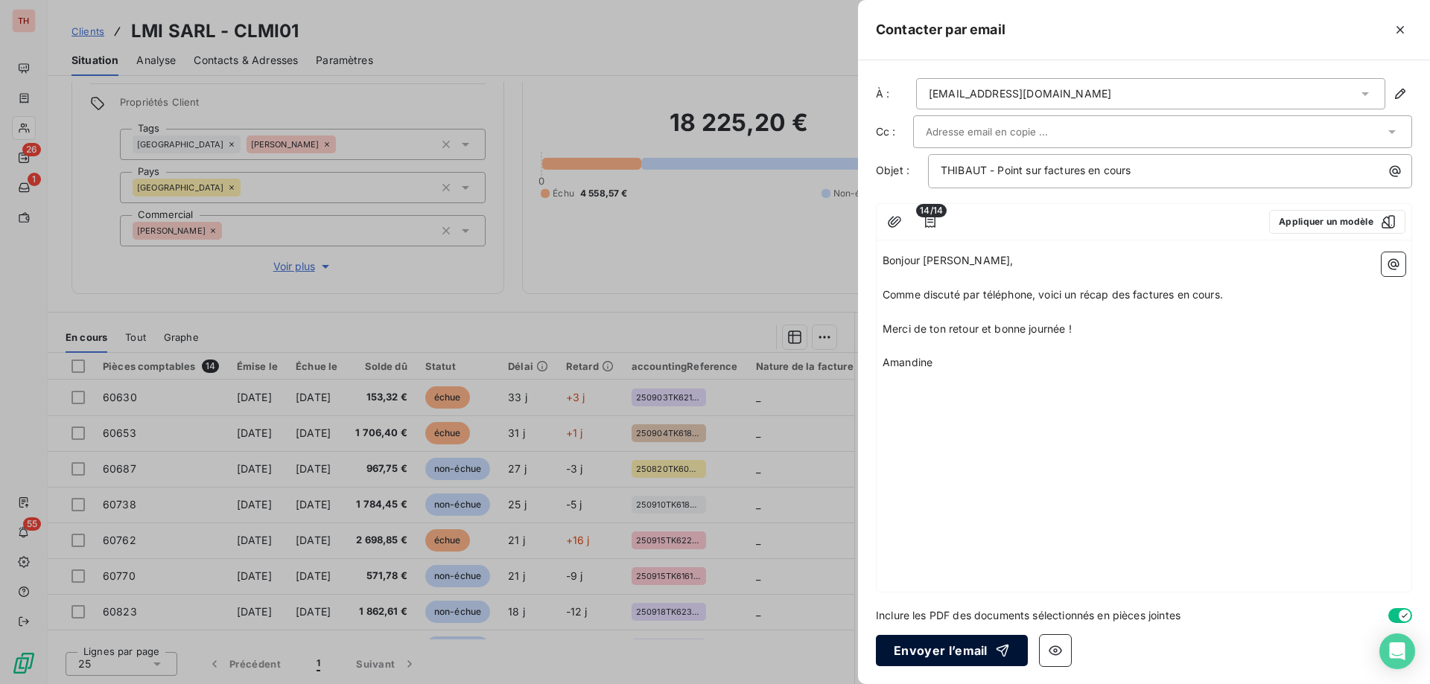
click at [952, 649] on button "Envoyer l’email" at bounding box center [952, 650] width 152 height 31
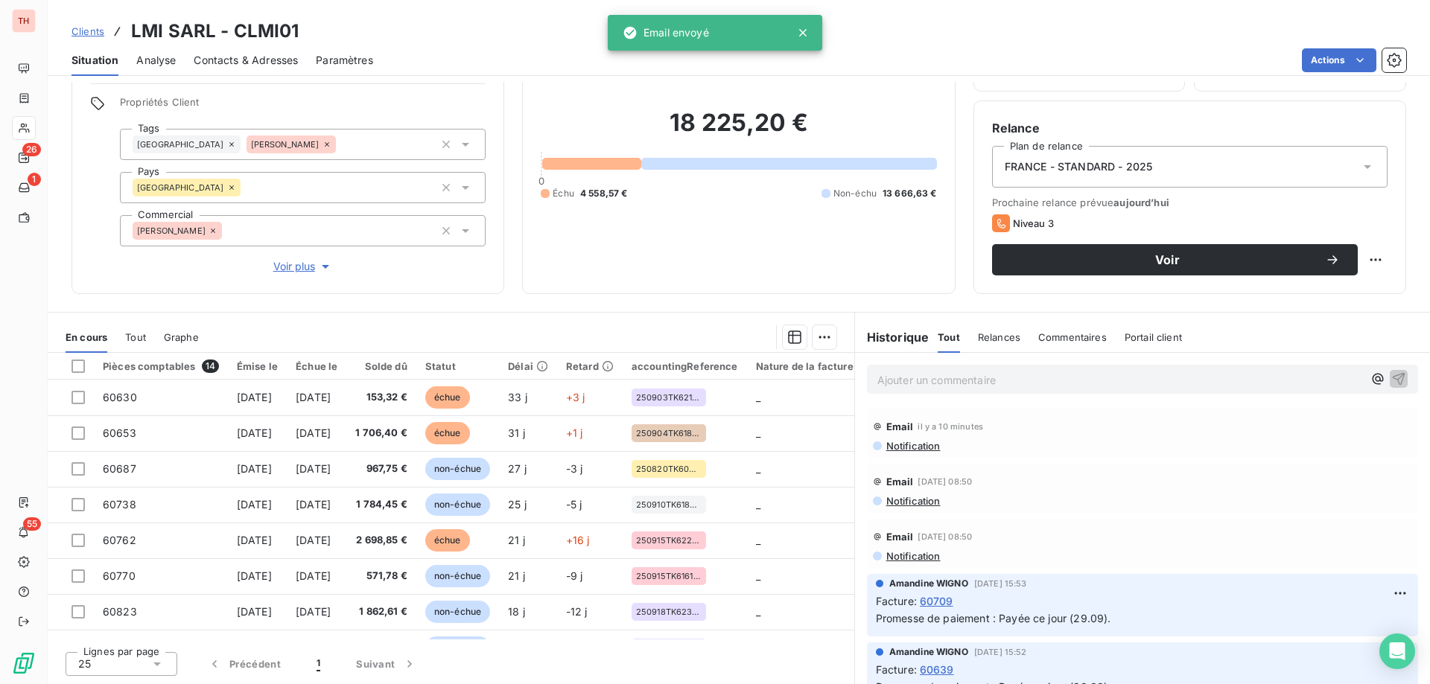
click at [1077, 377] on p "Ajouter un commentaire ﻿" at bounding box center [1120, 380] width 486 height 19
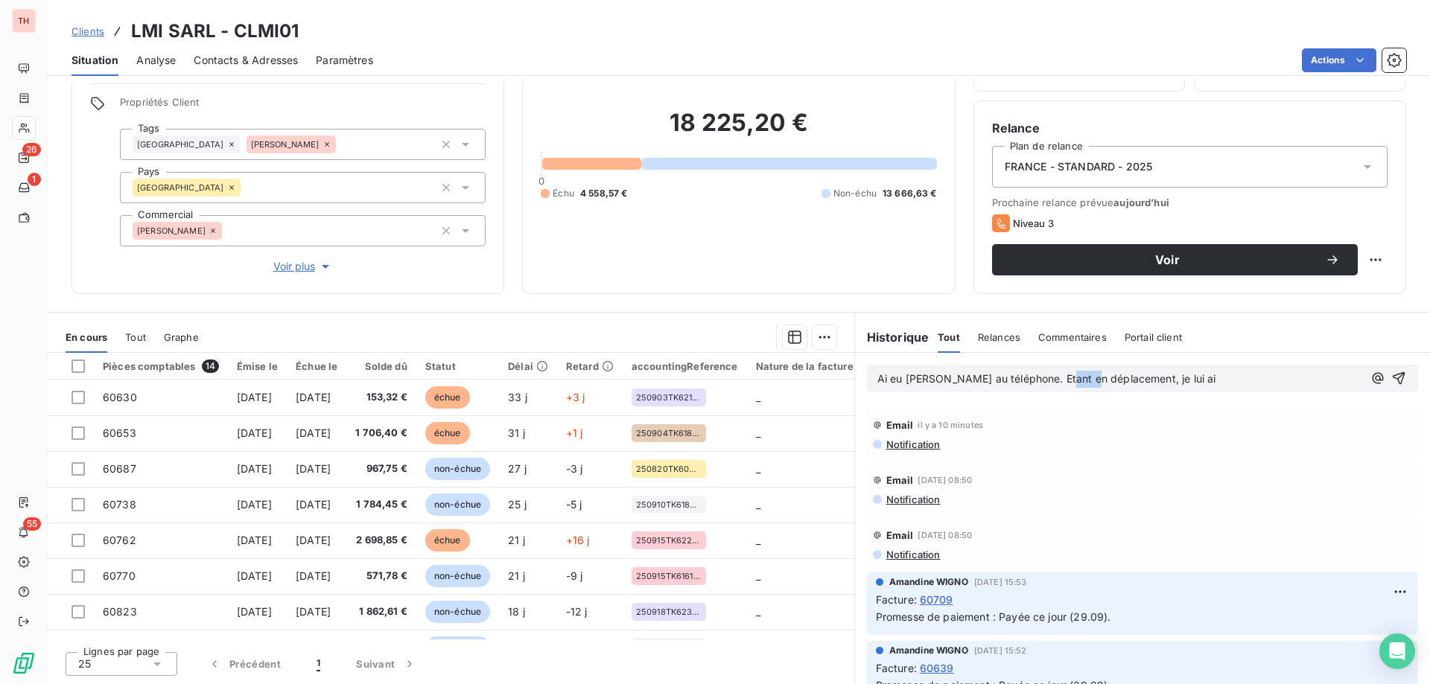
drag, startPoint x: 1092, startPoint y: 377, endPoint x: 1068, endPoint y: 377, distance: 23.8
click at [1067, 377] on span "Ai eu Jérôme Labeaume au téléphone. Etant en déplacement, je lui ai" at bounding box center [1046, 378] width 339 height 13
click at [1240, 377] on p "Ai eu Jérôme Labeaume au téléphone. Etant en déplacement, je lui ai" at bounding box center [1120, 379] width 486 height 17
click at [1391, 379] on icon "button" at bounding box center [1398, 378] width 15 height 15
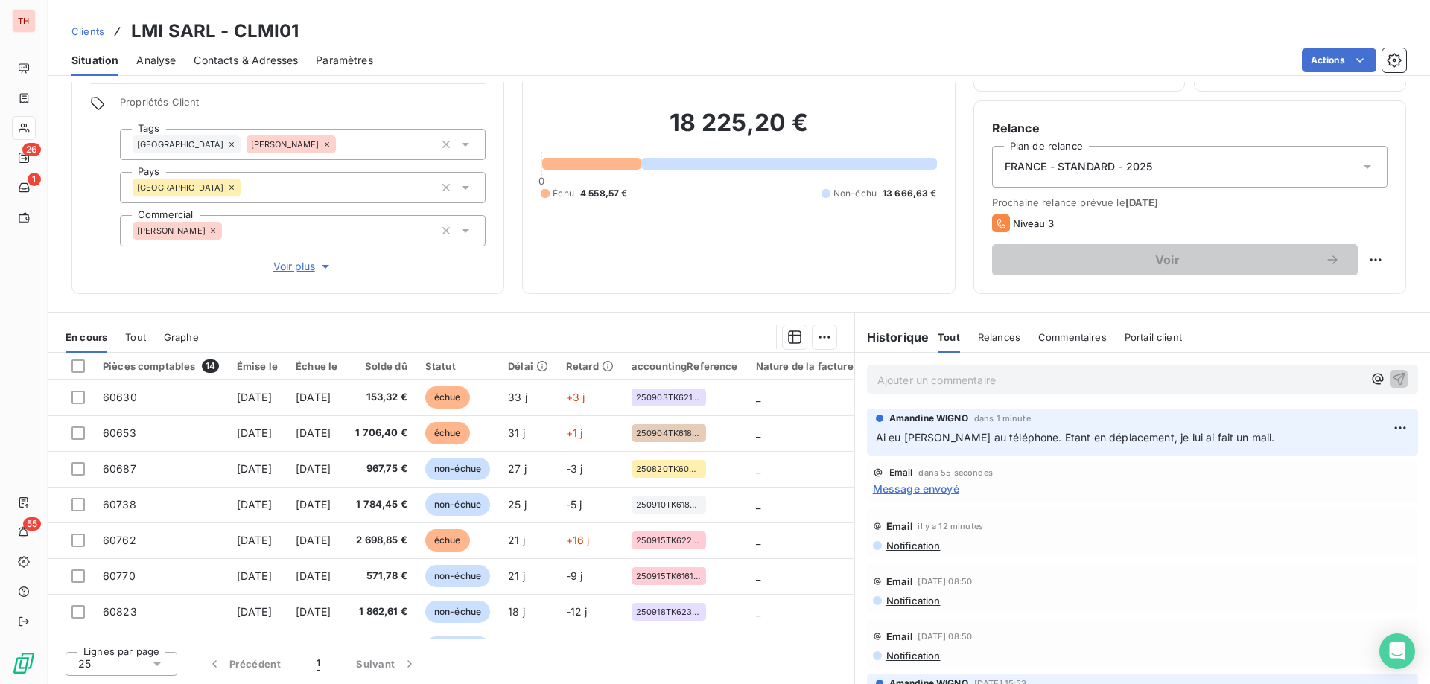
click at [91, 34] on span "Clients" at bounding box center [87, 31] width 33 height 12
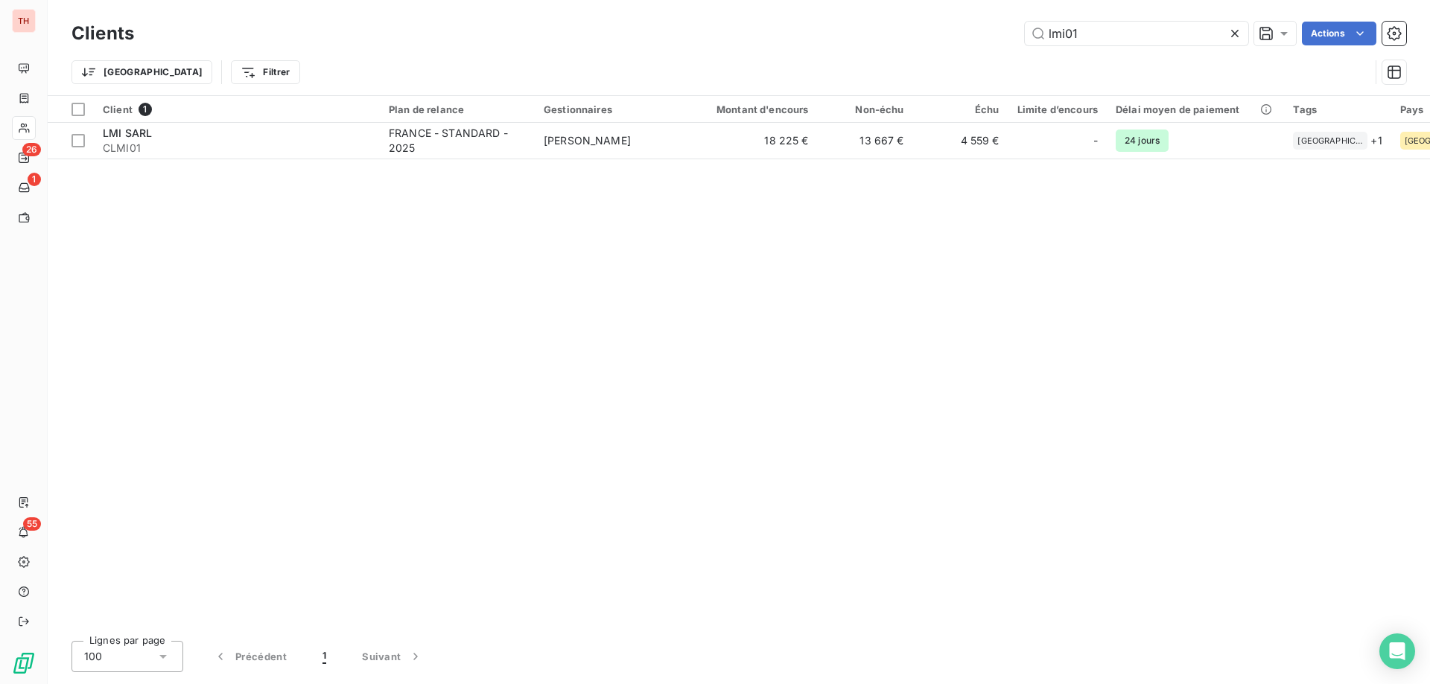
drag, startPoint x: 1062, startPoint y: 37, endPoint x: 1074, endPoint y: 47, distance: 15.4
click at [1062, 37] on input "lmi01" at bounding box center [1136, 34] width 223 height 24
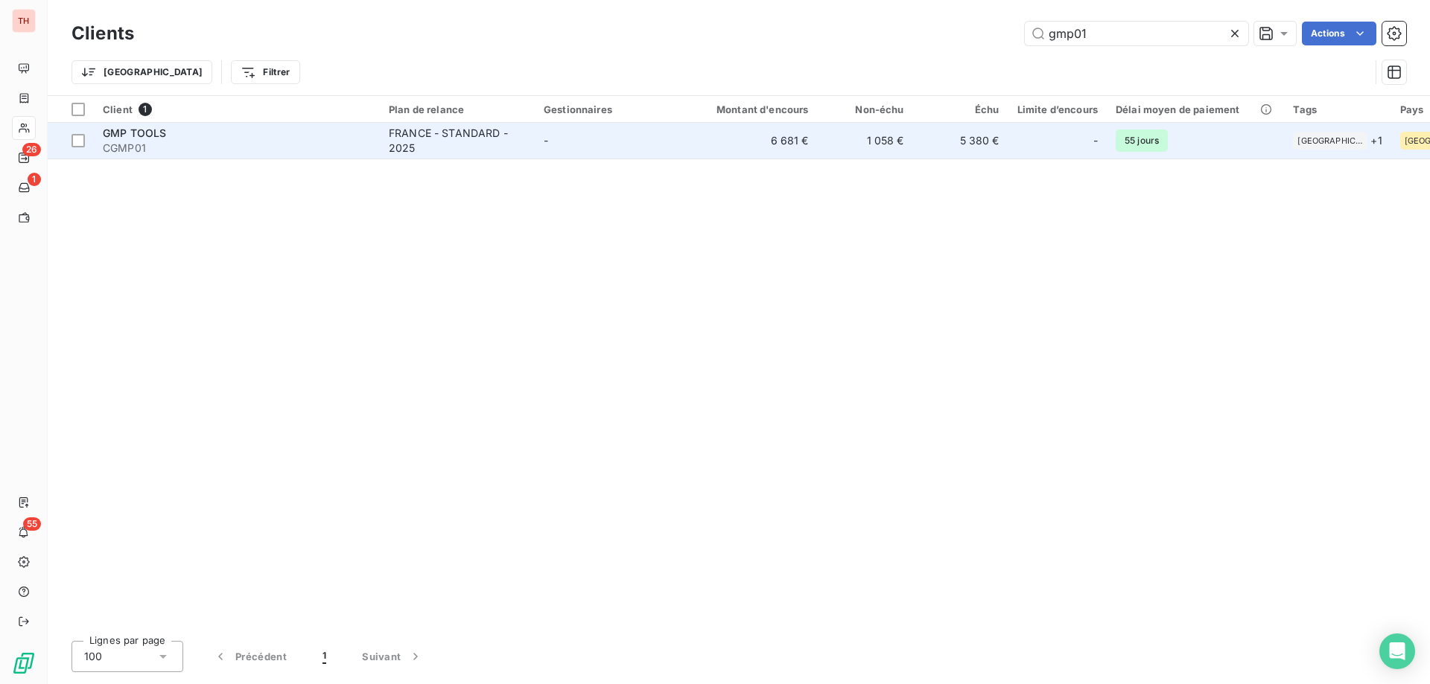
type input "gmp01"
click at [650, 144] on td "-" at bounding box center [612, 141] width 155 height 36
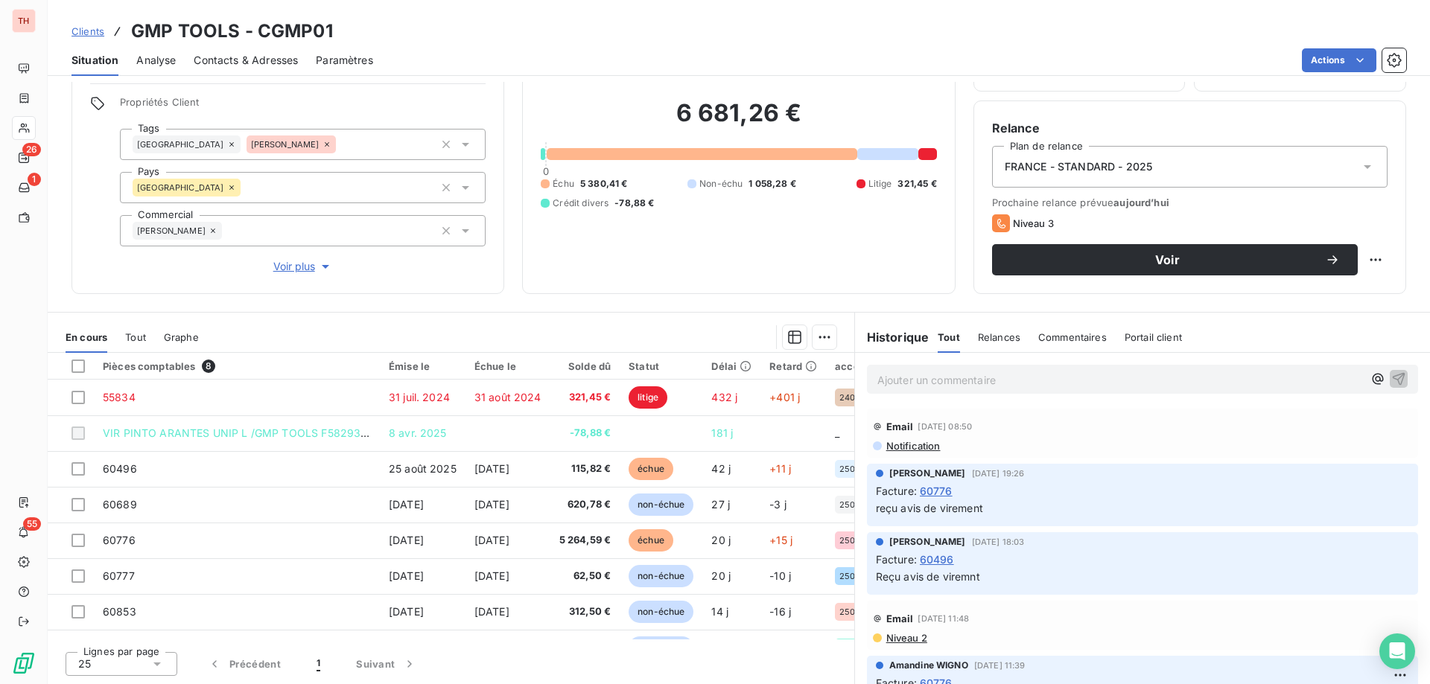
click at [1054, 383] on p "Ajouter un commentaire ﻿" at bounding box center [1120, 380] width 486 height 19
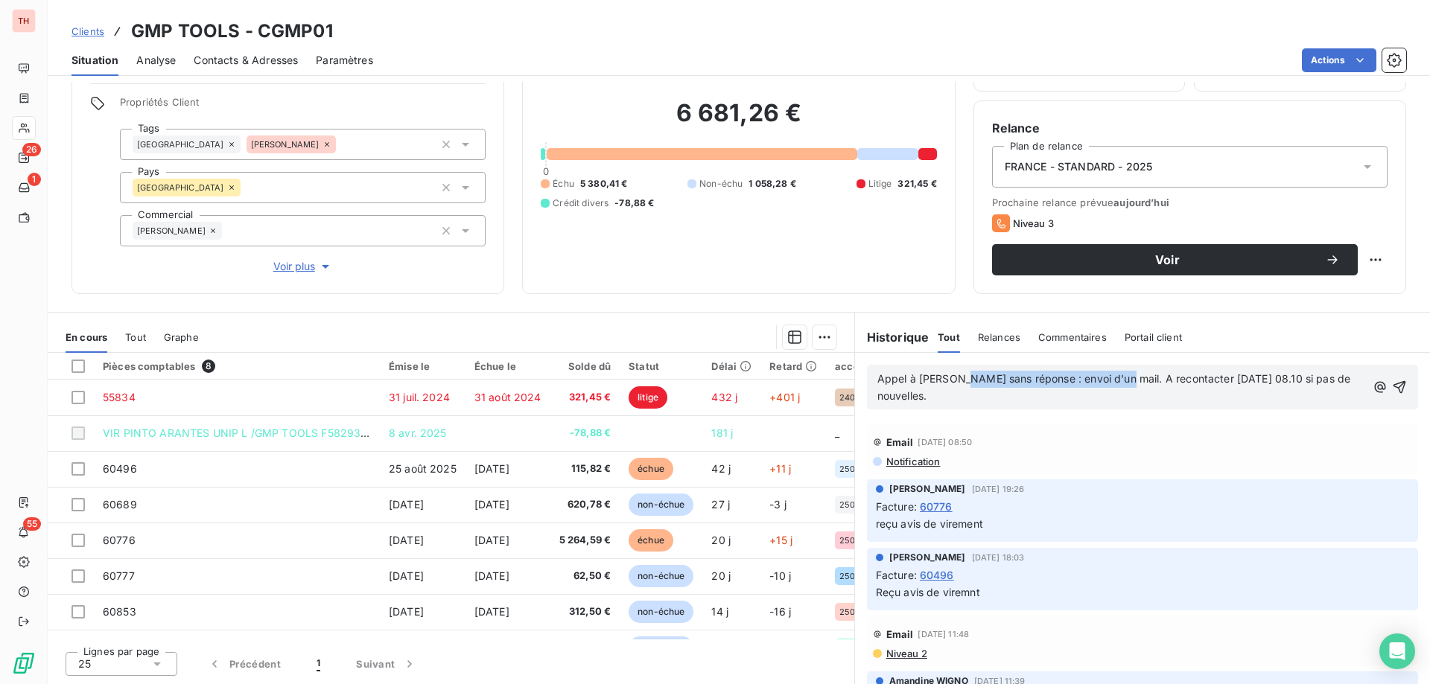
drag, startPoint x: 1110, startPoint y: 378, endPoint x: 955, endPoint y: 380, distance: 155.6
click at [954, 379] on span "Appel à Antonio sans réponse : envoi d'un mail. A recontacter mercredi 08.10 si…" at bounding box center [1115, 387] width 477 height 30
click at [961, 378] on span "Appel à Antonio : fait le point. Va relancer sa compta pour le paiement des fac…" at bounding box center [1111, 387] width 468 height 30
click at [1393, 387] on icon "button" at bounding box center [1400, 387] width 15 height 15
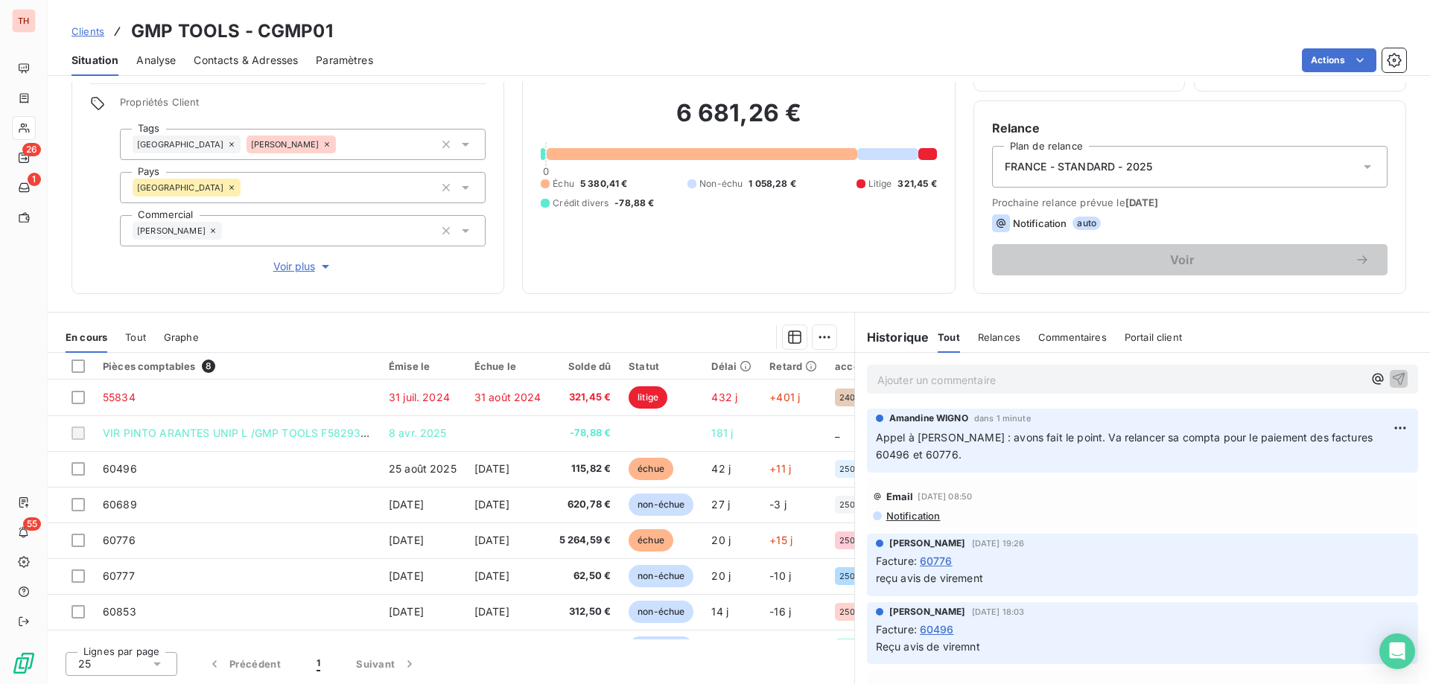
click at [74, 29] on span "Clients" at bounding box center [87, 31] width 33 height 12
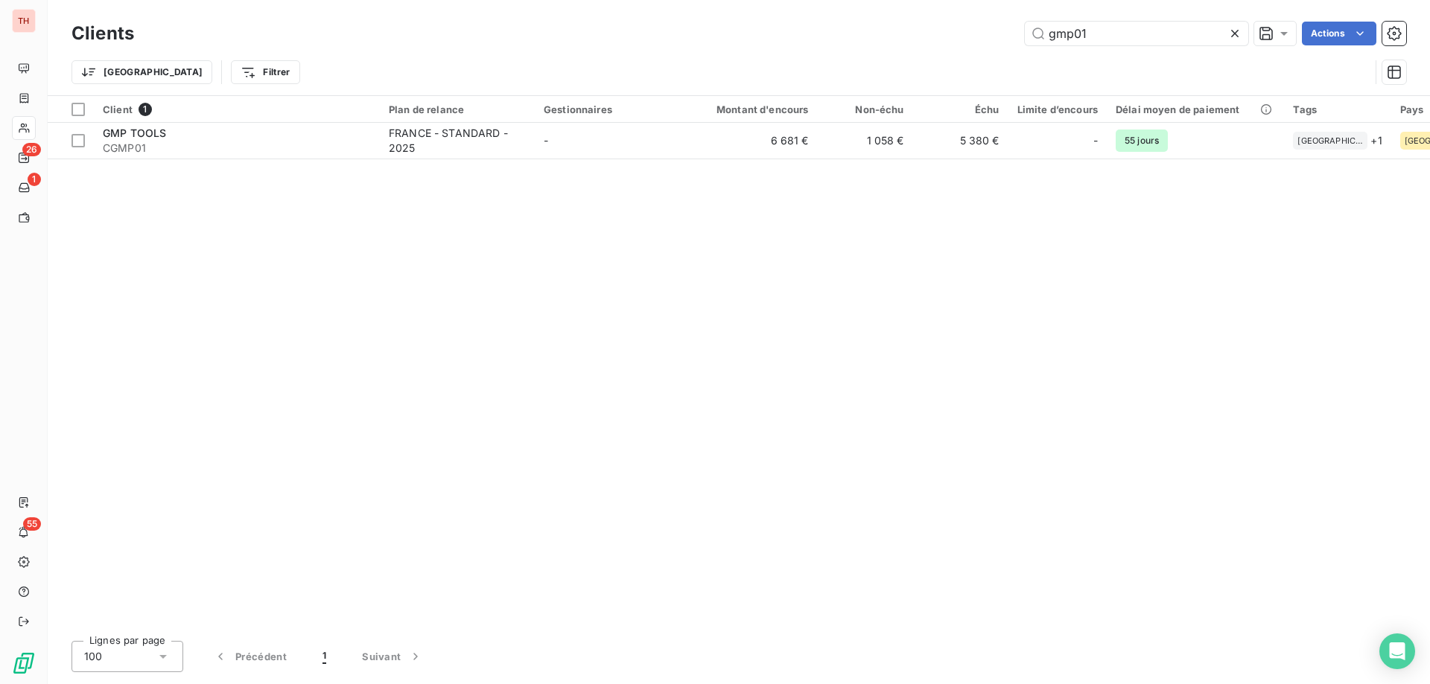
drag, startPoint x: 1095, startPoint y: 35, endPoint x: 1009, endPoint y: 30, distance: 85.8
click at [1009, 35] on div "gmp01 Actions" at bounding box center [779, 34] width 1254 height 24
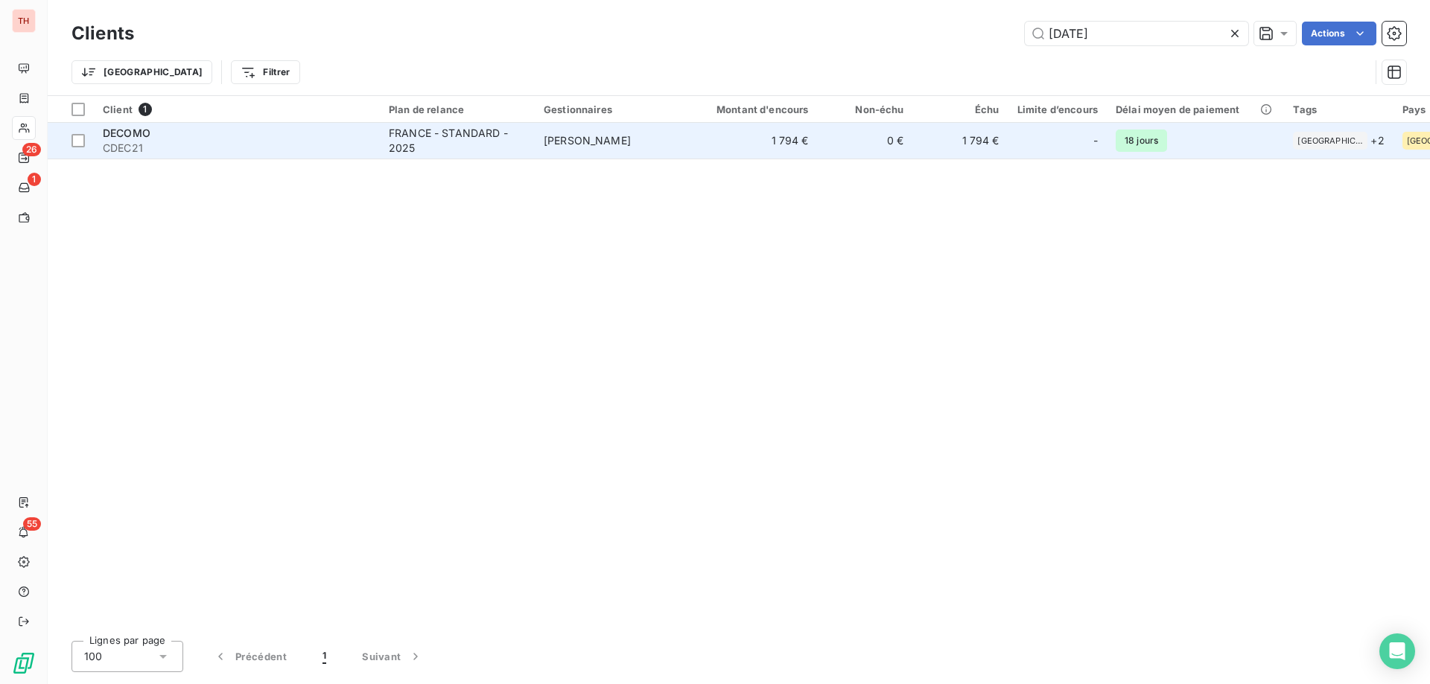
type input "dec21"
click at [651, 146] on td "steve derre" at bounding box center [612, 141] width 155 height 36
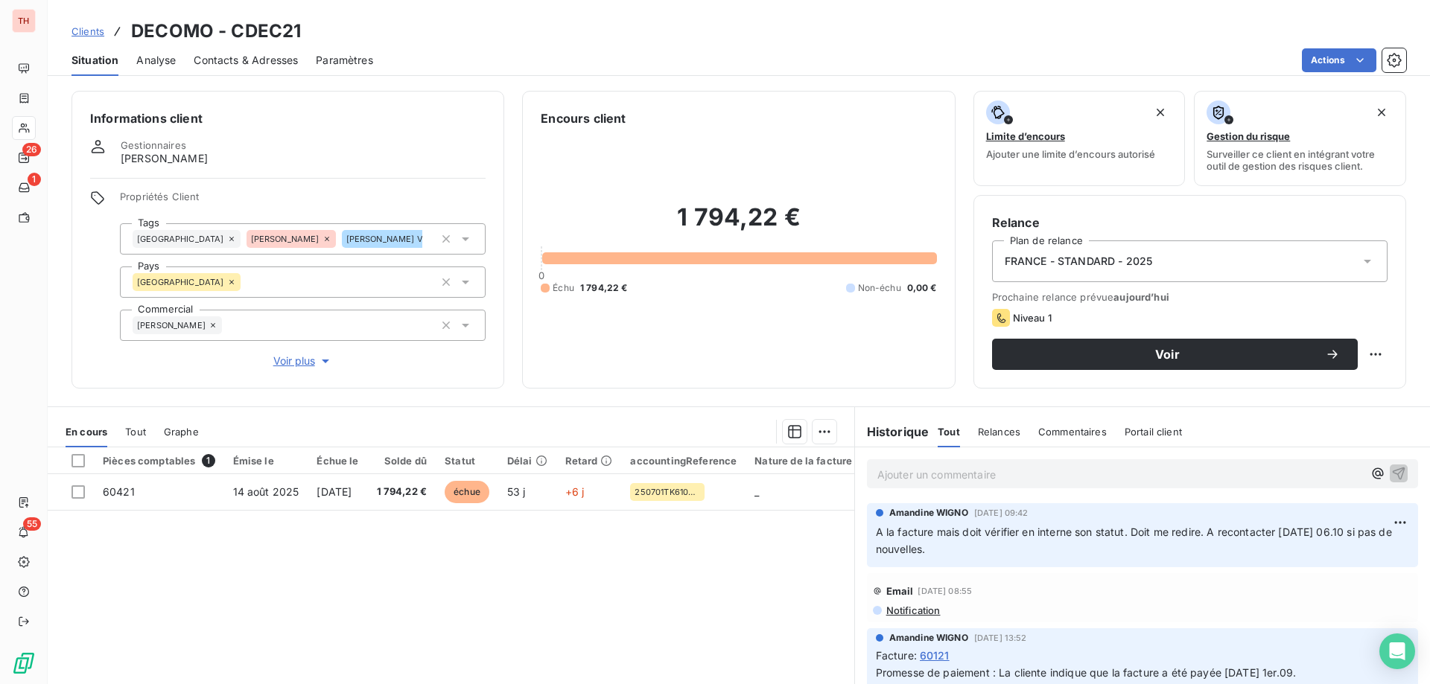
click at [952, 475] on p "Ajouter un commentaire ﻿" at bounding box center [1120, 474] width 486 height 19
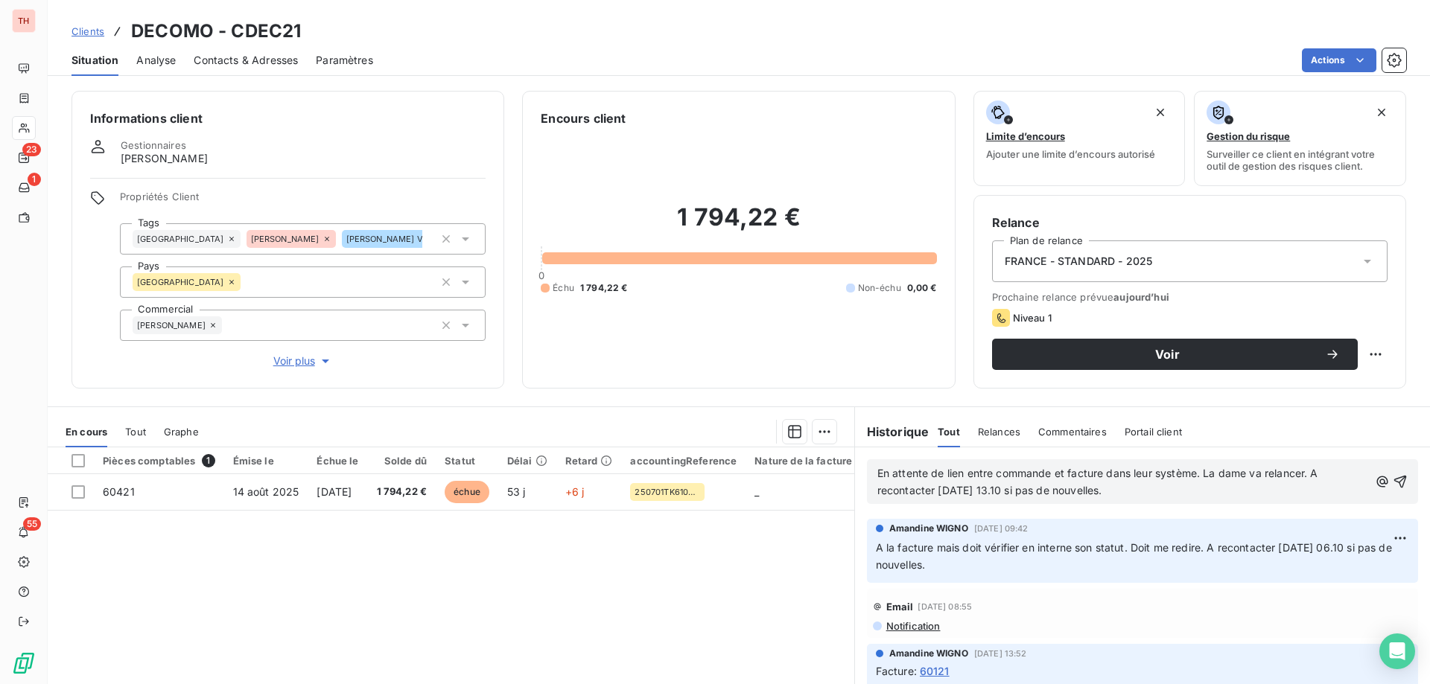
drag, startPoint x: 1377, startPoint y: 483, endPoint x: 1407, endPoint y: 445, distance: 48.7
click at [1394, 483] on icon "button" at bounding box center [1400, 482] width 13 height 13
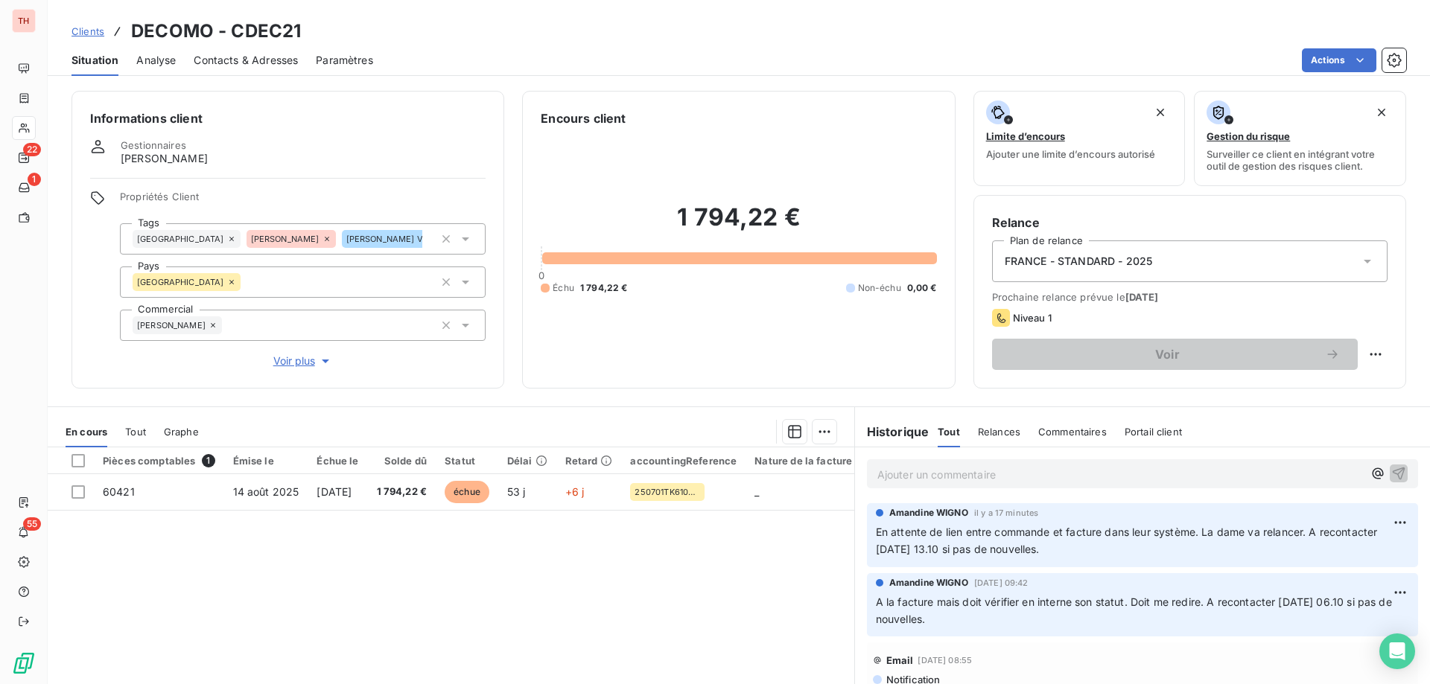
click at [98, 31] on span "Clients" at bounding box center [87, 31] width 33 height 12
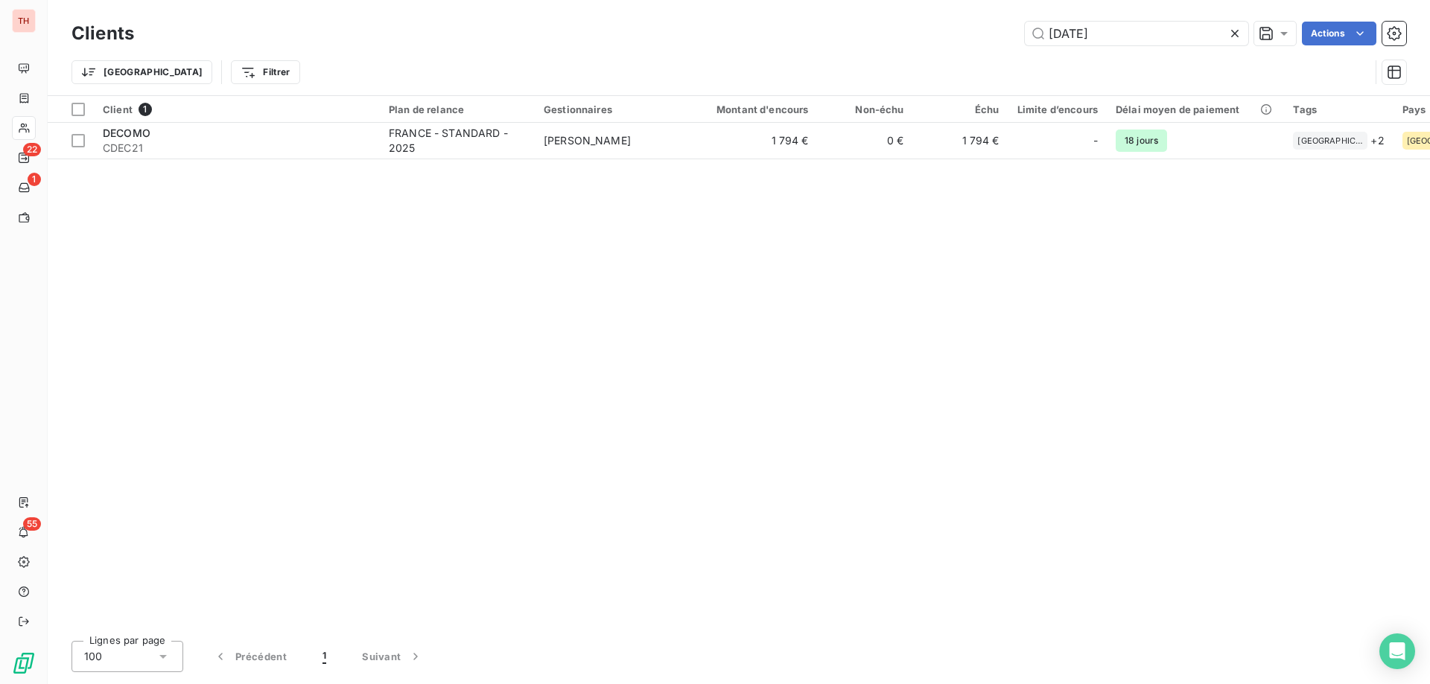
drag, startPoint x: 1073, startPoint y: 33, endPoint x: 1018, endPoint y: 37, distance: 55.3
click at [1018, 37] on div "dec21 Actions" at bounding box center [779, 34] width 1254 height 24
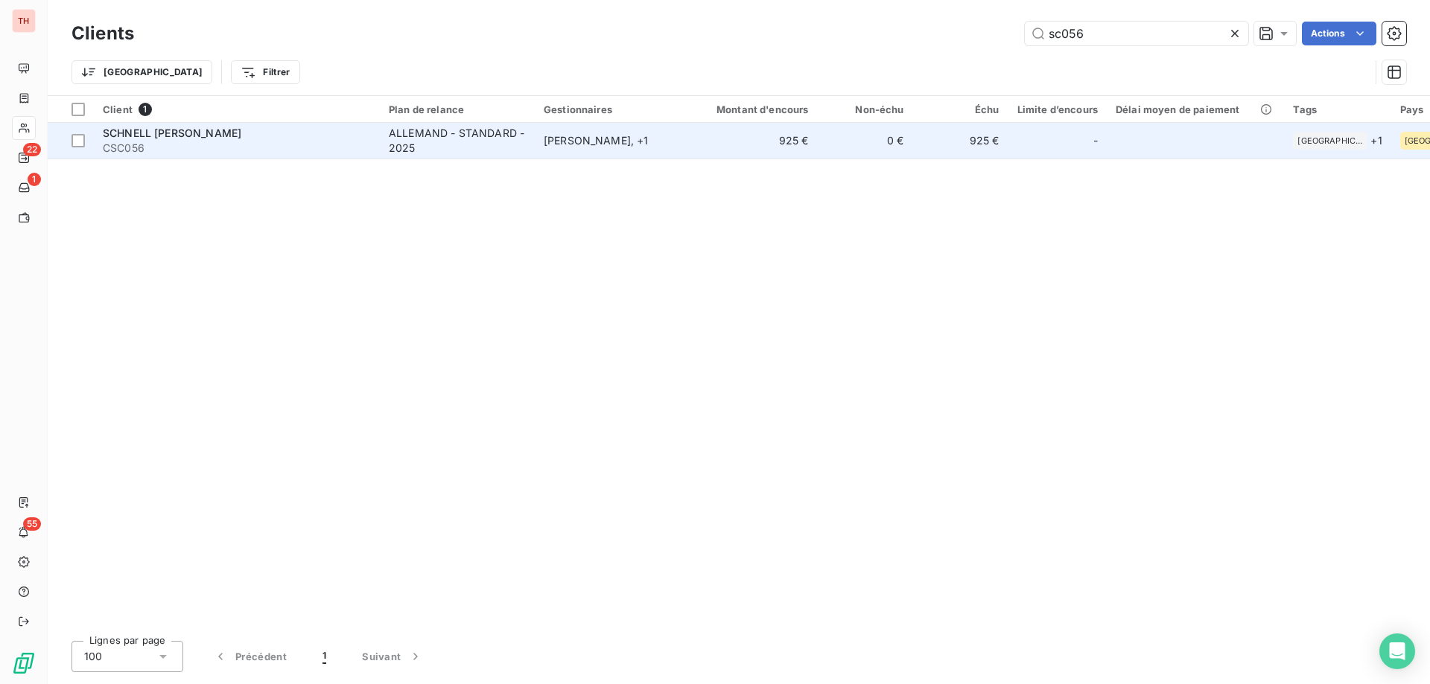
type input "sc056"
click at [716, 141] on td "925 €" at bounding box center [754, 141] width 128 height 36
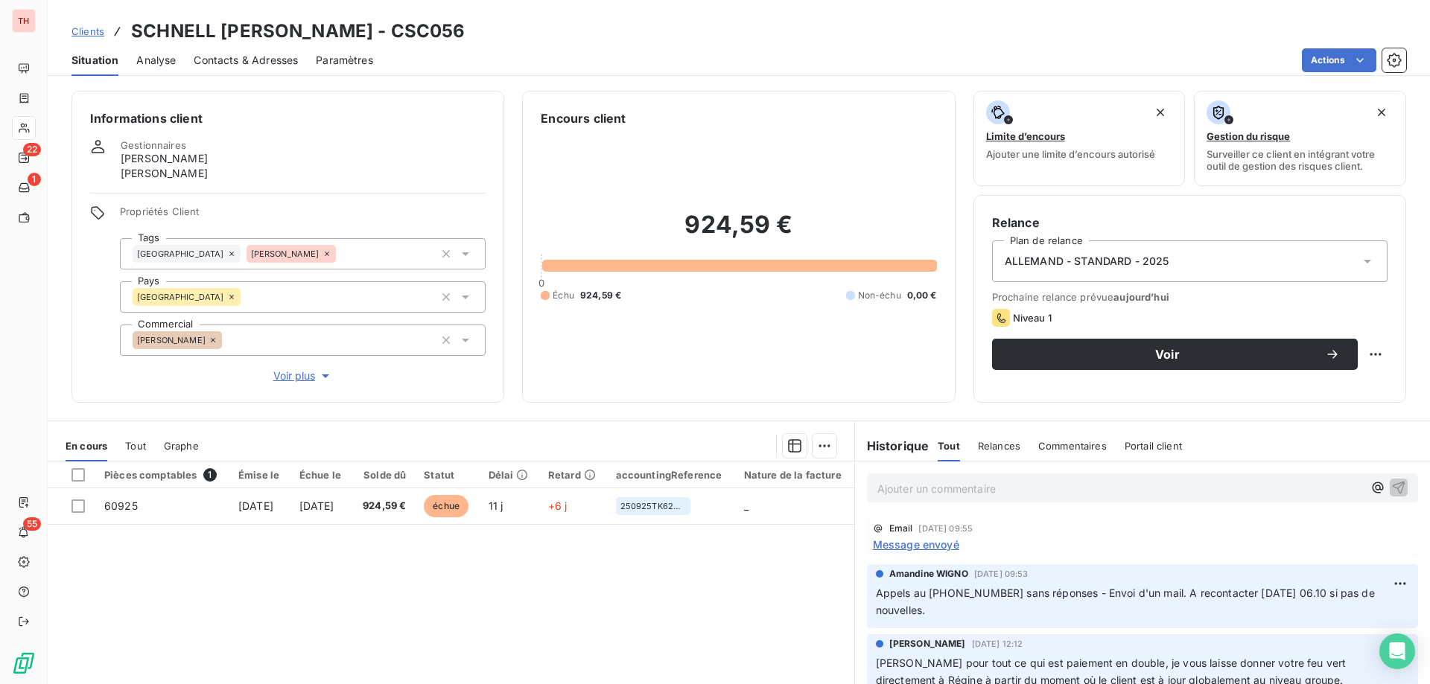
click at [929, 546] on span "Message envoyé" at bounding box center [916, 545] width 86 height 16
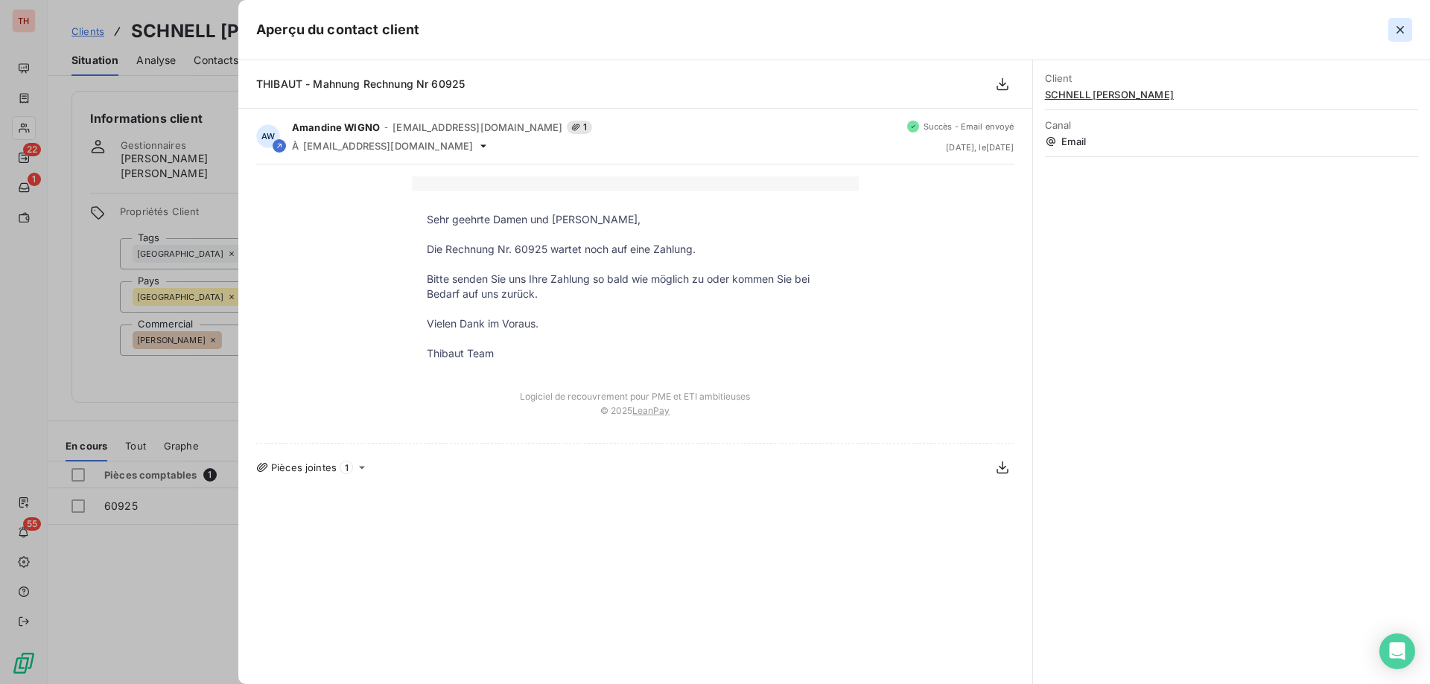
click at [1395, 31] on icon "button" at bounding box center [1400, 29] width 15 height 15
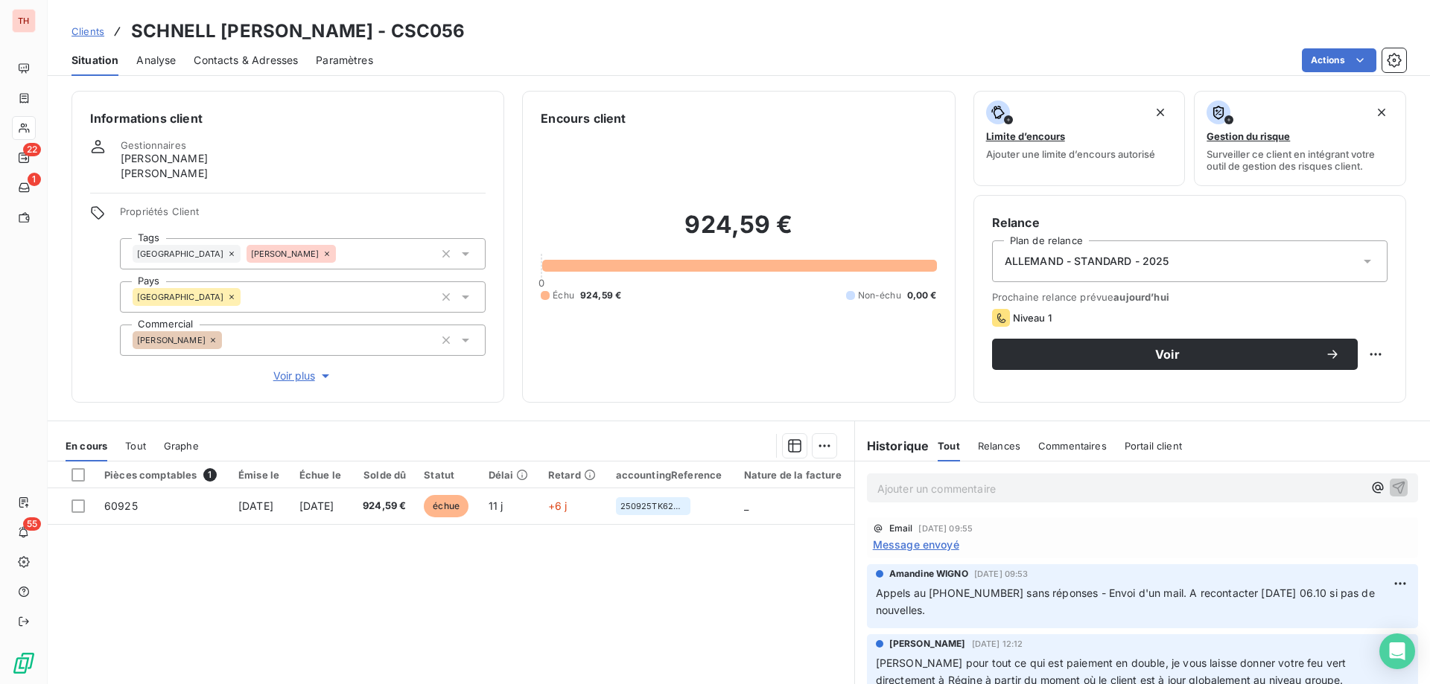
click at [86, 28] on span "Clients" at bounding box center [87, 31] width 33 height 12
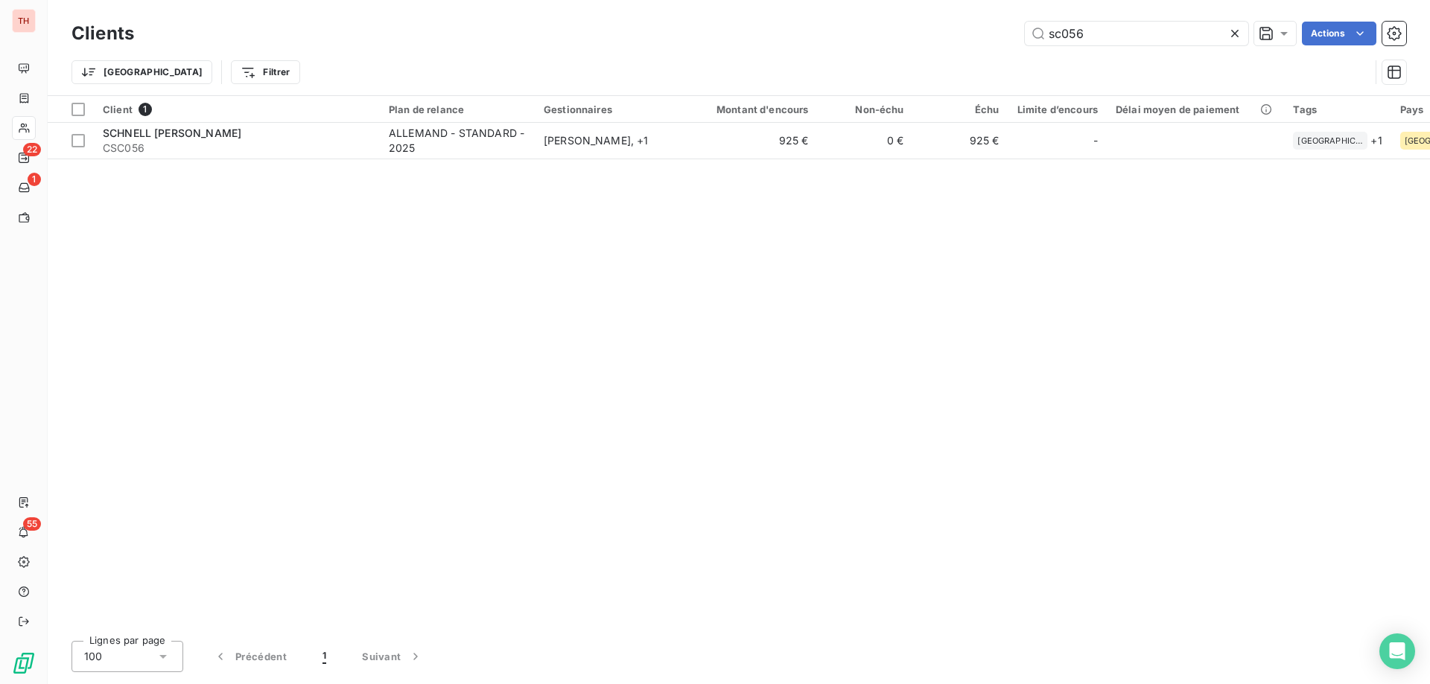
drag, startPoint x: 1106, startPoint y: 36, endPoint x: 1011, endPoint y: 40, distance: 94.7
click at [1011, 40] on div "sc056 Actions" at bounding box center [779, 34] width 1254 height 24
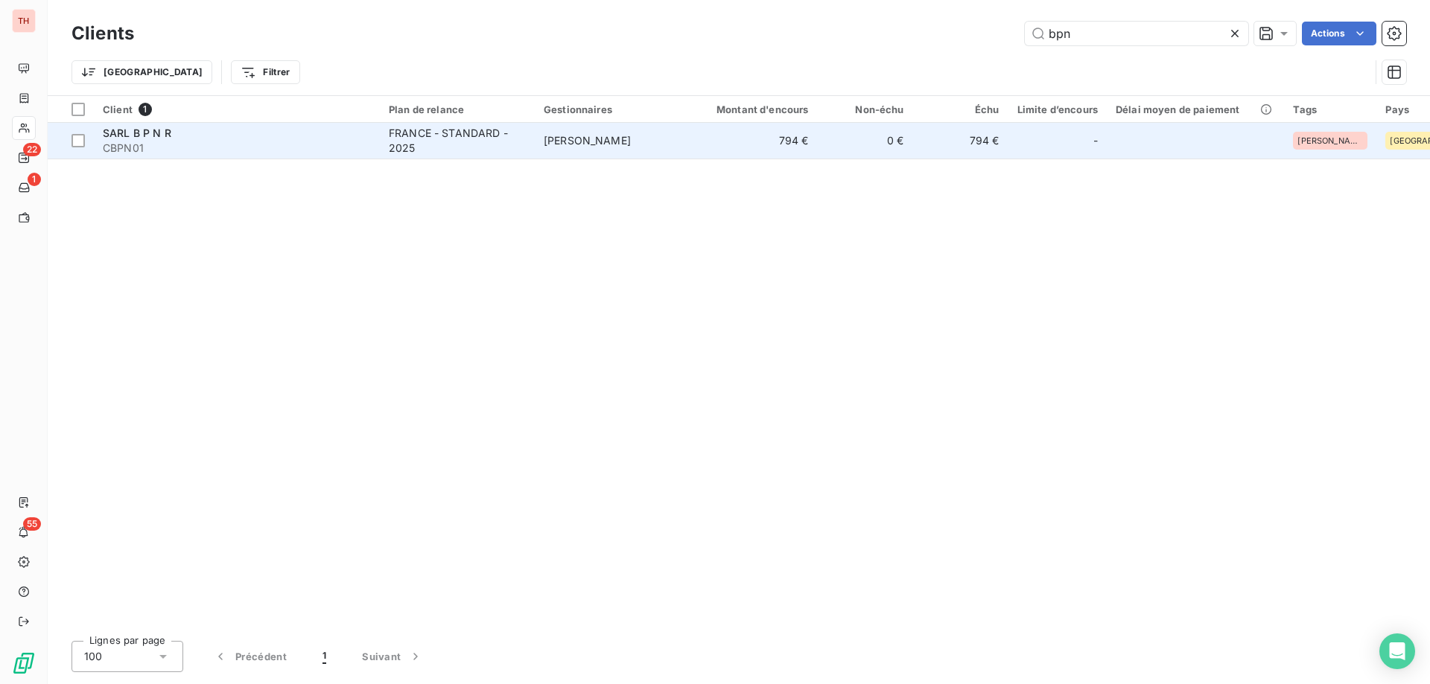
type input "bpn"
click at [687, 144] on td "PATRICK DELBREIL" at bounding box center [612, 141] width 155 height 36
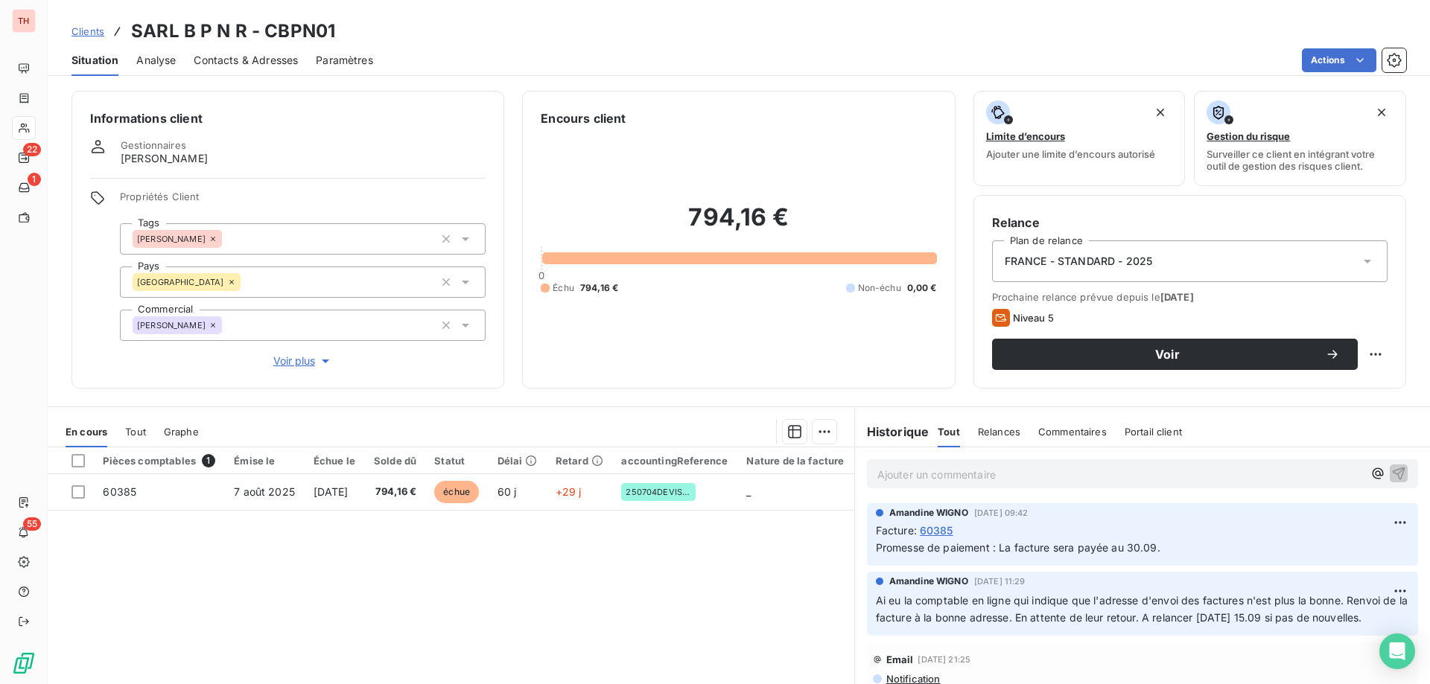
click at [264, 58] on span "Contacts & Adresses" at bounding box center [246, 60] width 104 height 15
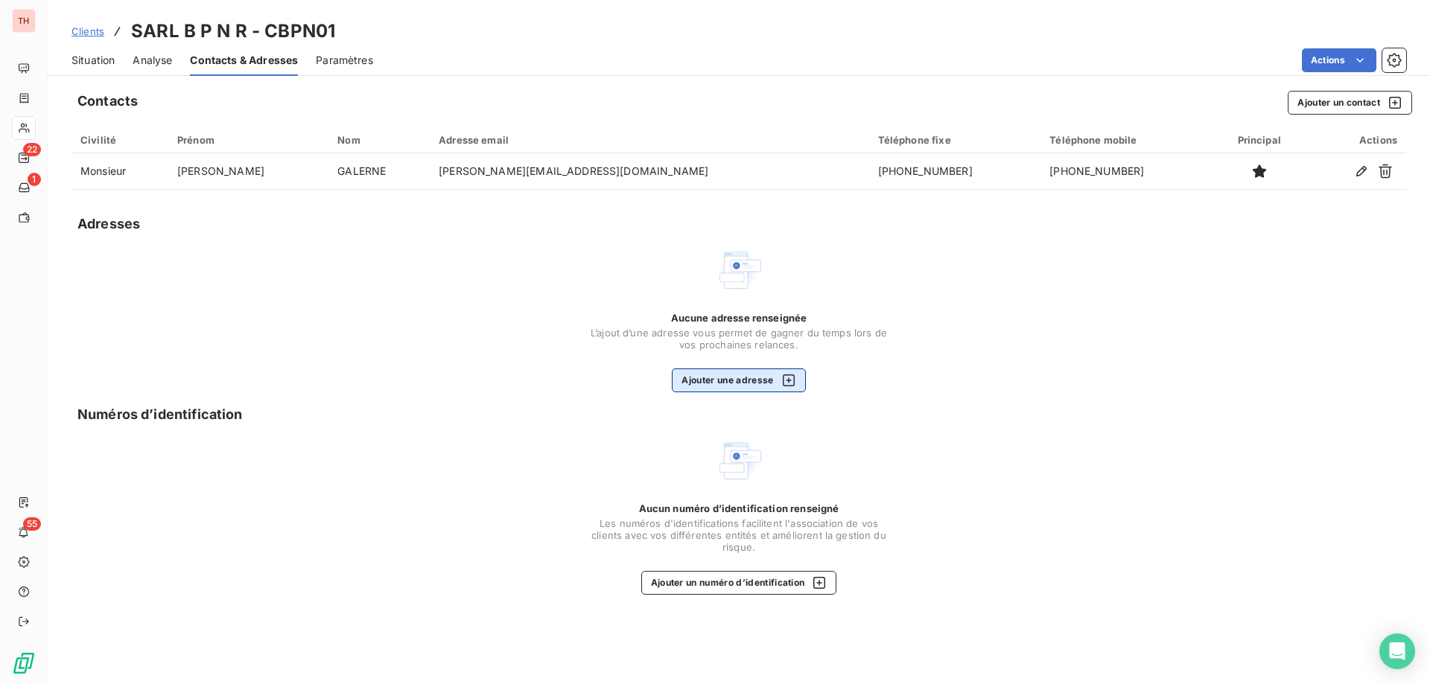
click at [780, 378] on div "button" at bounding box center [785, 380] width 22 height 15
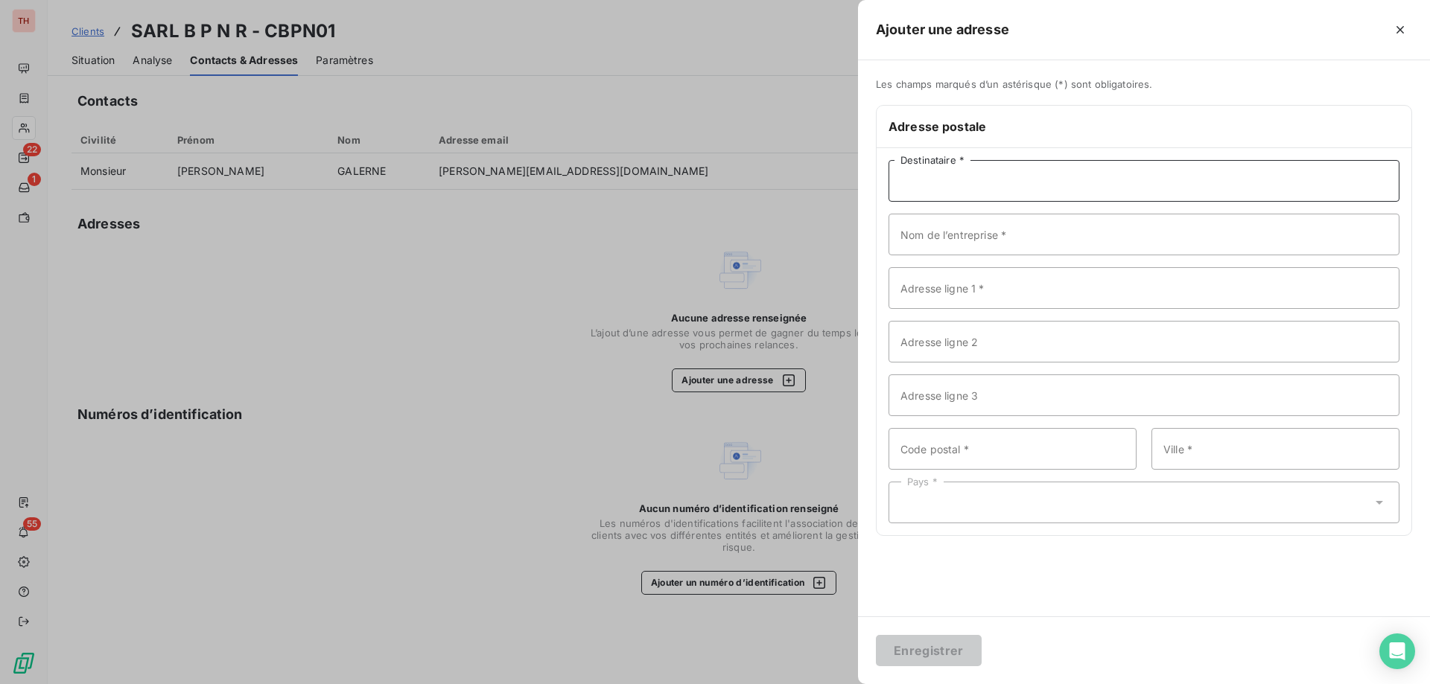
click at [977, 186] on input "Destinataire *" at bounding box center [1143, 181] width 511 height 42
type input "SARL B P N R"
drag, startPoint x: 920, startPoint y: 190, endPoint x: 850, endPoint y: 185, distance: 70.2
click at [851, 684] on div "Ajouter une adresse Les champs marqués d’un astérisque (*) sont obligatoires. A…" at bounding box center [715, 684] width 1430 height 0
click at [925, 236] on input "Nom de l’entreprise *" at bounding box center [1143, 235] width 511 height 42
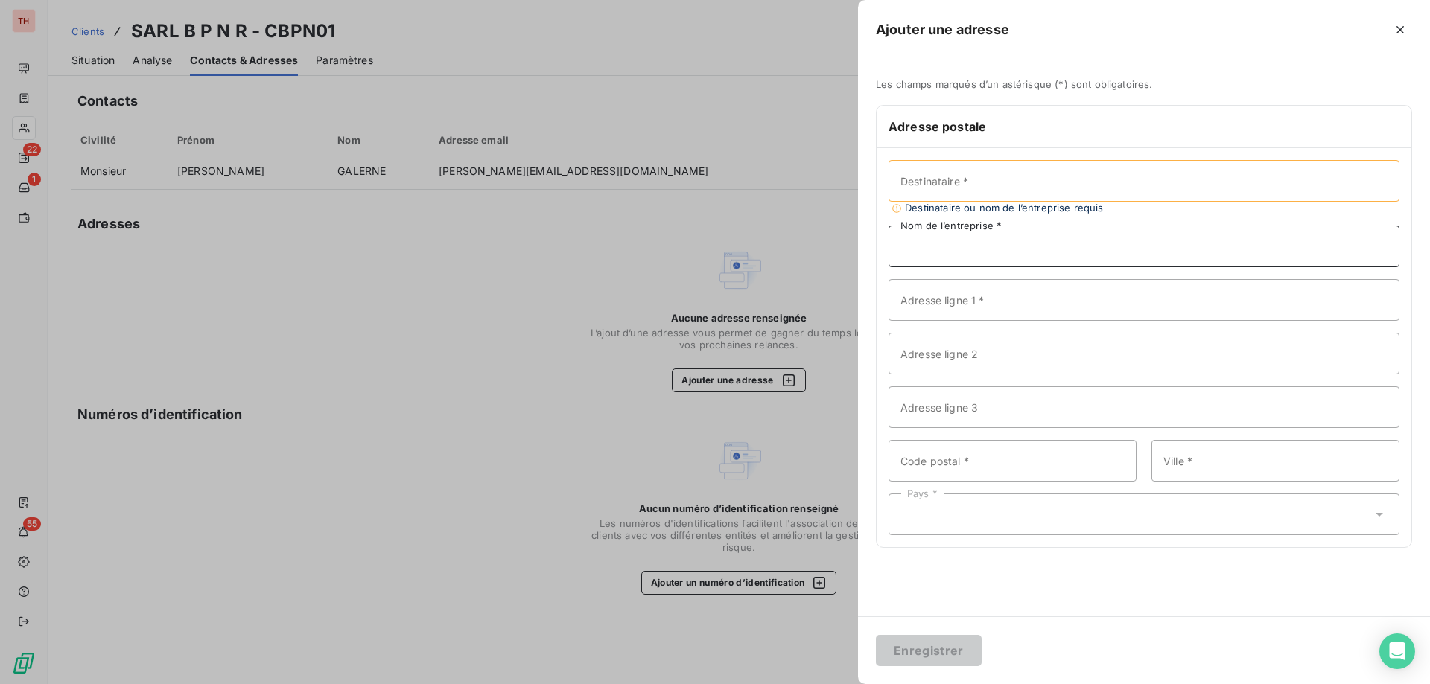
paste input "SARL B P N R"
type input "SARL B P N R"
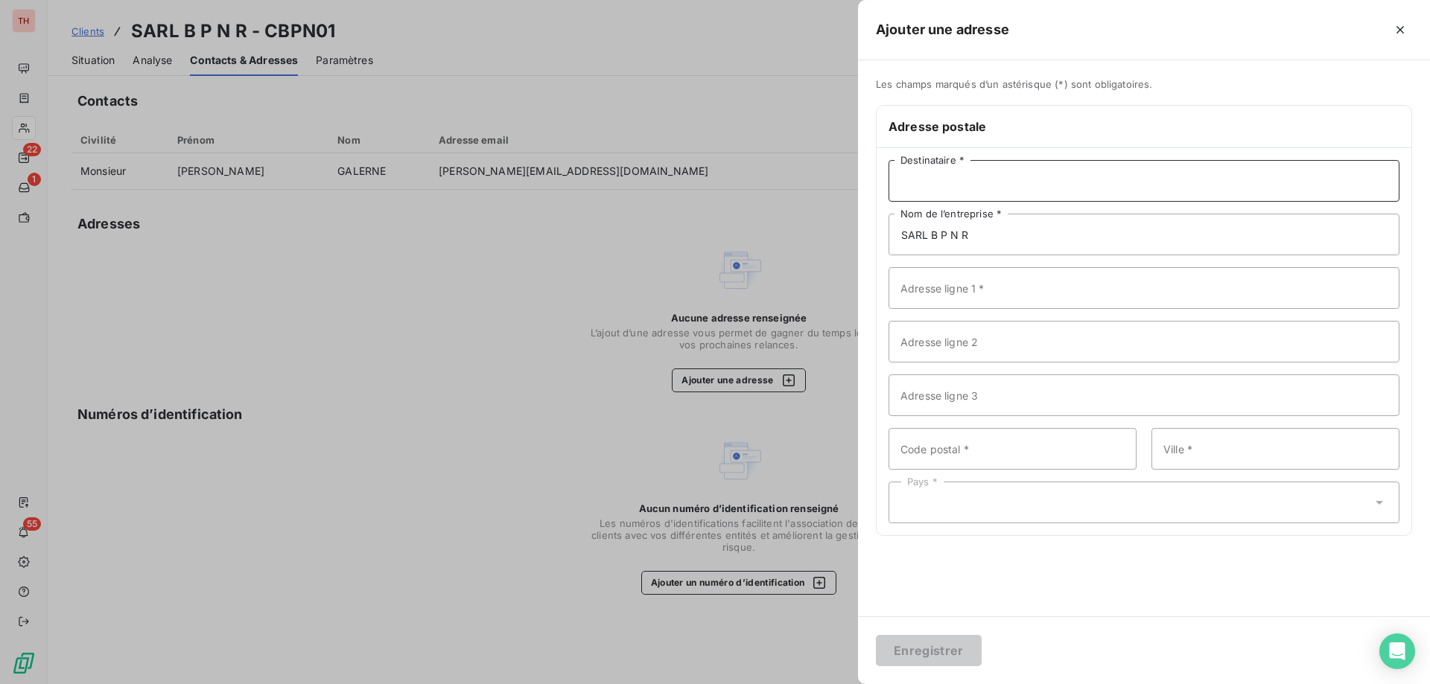
click at [1028, 186] on input "Destinataire *" at bounding box center [1143, 181] width 511 height 42
type input "M. Claude GALERNE"
click at [994, 287] on input "Adresse ligne 1 *" at bounding box center [1143, 288] width 511 height 42
click at [1123, 296] on input "Adresse ligne 1 *" at bounding box center [1143, 288] width 511 height 42
paste input "4 avenue Elie Montier"
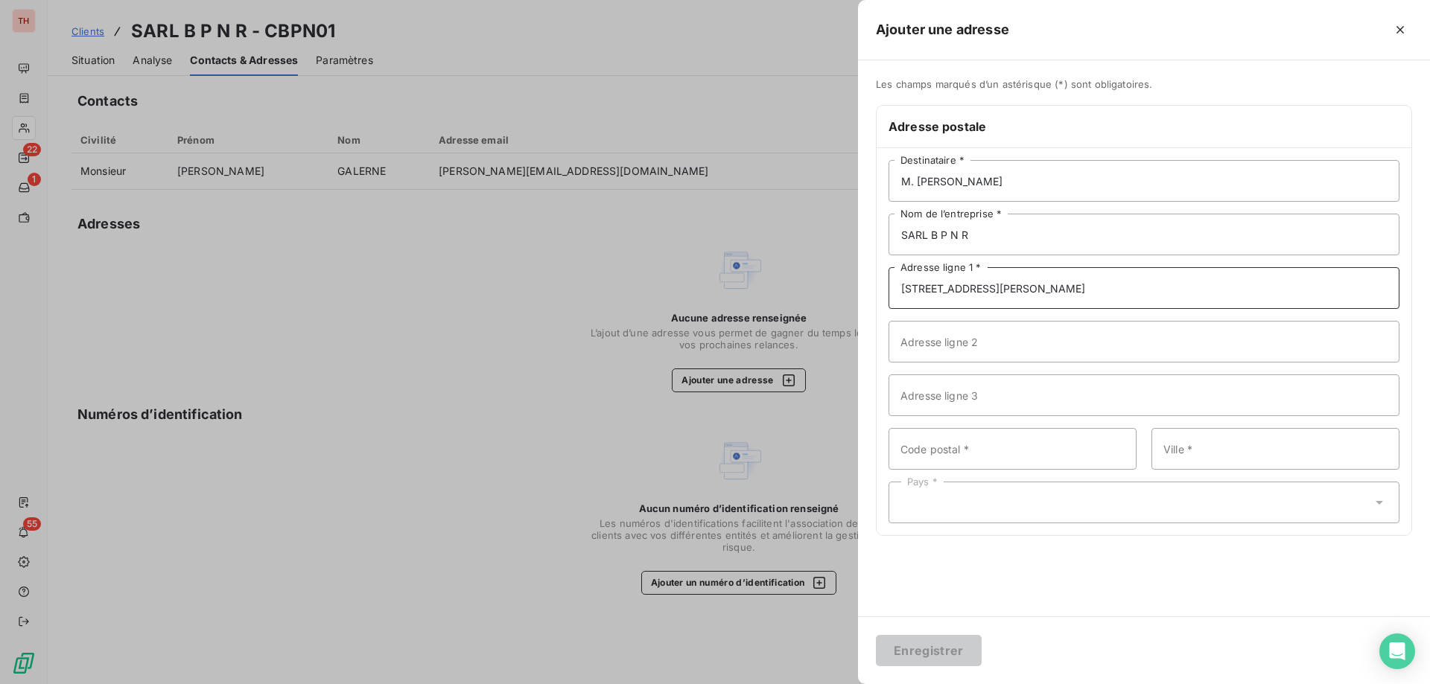
type input "4 avenue Elie Montier"
click at [1081, 337] on input "Adresse ligne 2" at bounding box center [1143, 342] width 511 height 42
paste input "ZI Richelieu"
type input "ZI Richelieu"
click at [965, 446] on input "Code postal *" at bounding box center [1012, 449] width 248 height 42
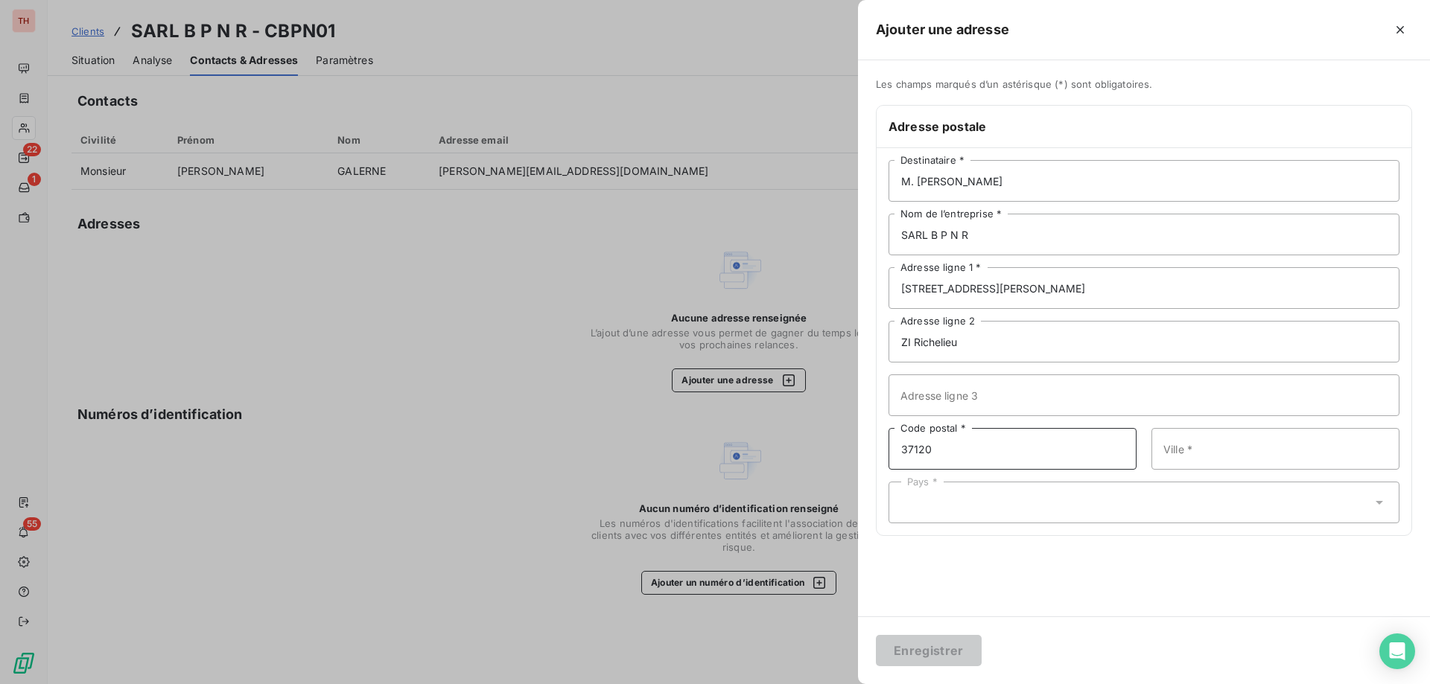
type input "37120"
drag, startPoint x: 1164, startPoint y: 448, endPoint x: 1186, endPoint y: 447, distance: 22.4
click at [1166, 448] on input "Ville *" at bounding box center [1275, 449] width 248 height 42
paste input "RICHELIEU"
type input "RICHELIEU"
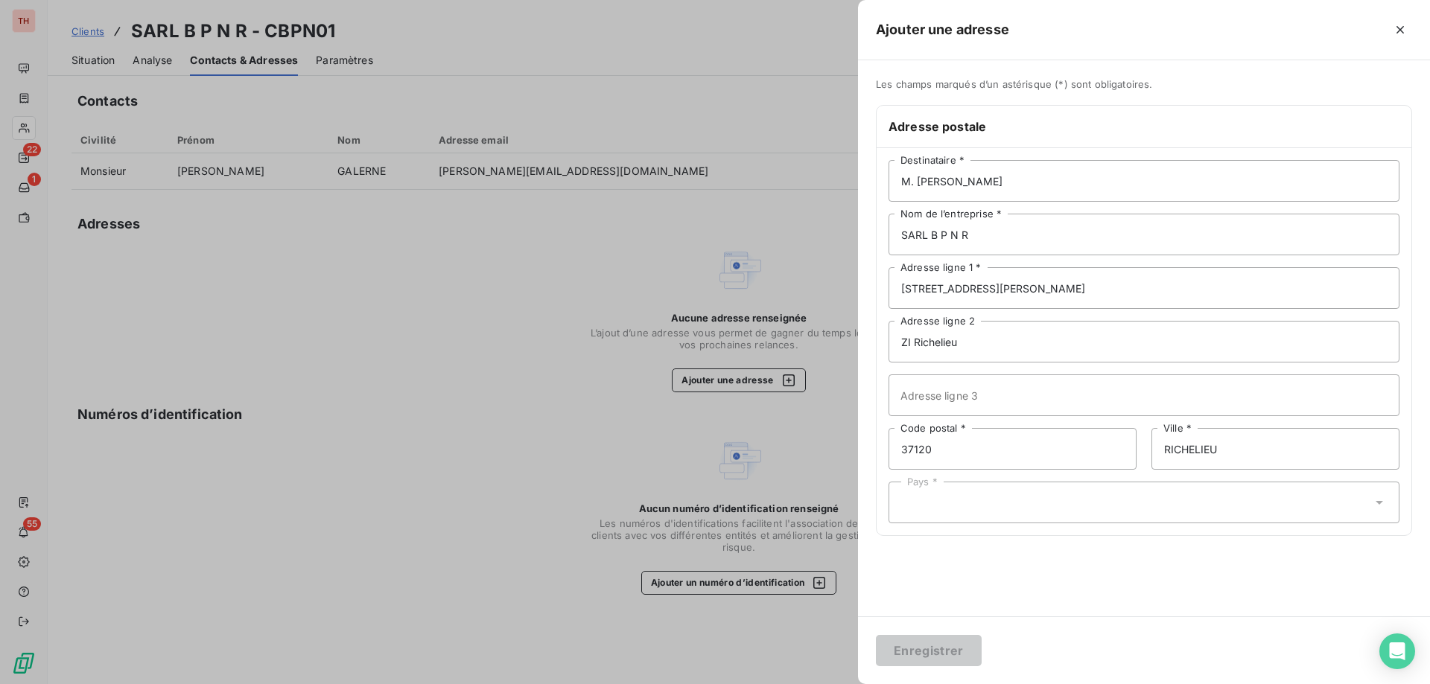
click at [930, 500] on div "Pays *" at bounding box center [1143, 503] width 511 height 42
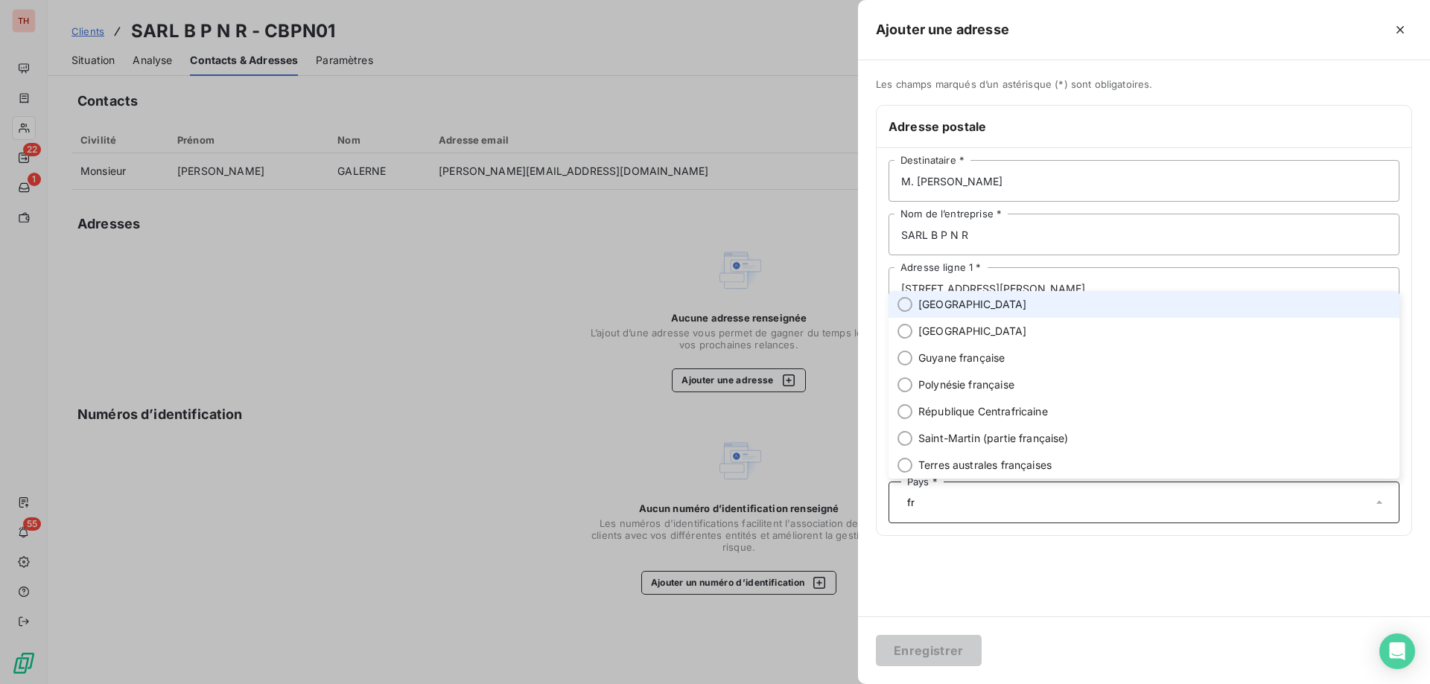
click at [967, 305] on li "France" at bounding box center [1143, 304] width 511 height 27
type input "fr"
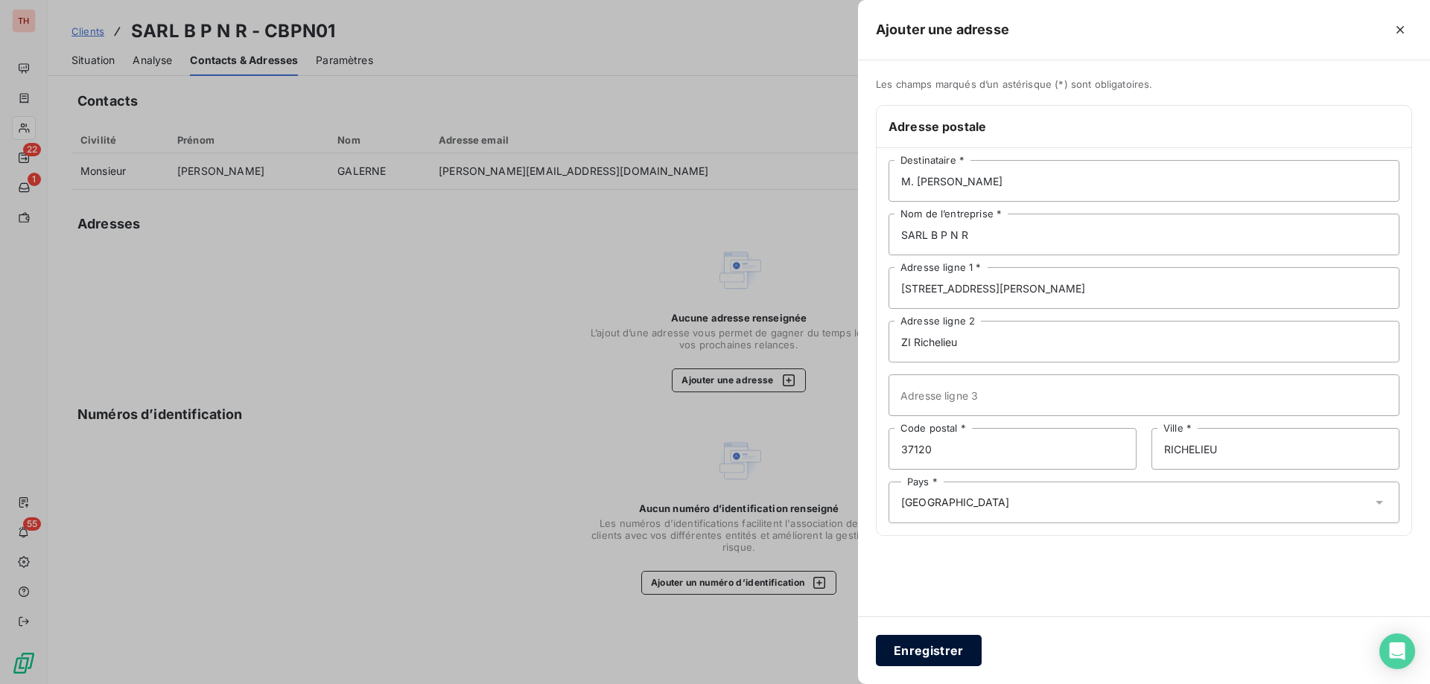
click at [952, 649] on button "Enregistrer" at bounding box center [929, 650] width 106 height 31
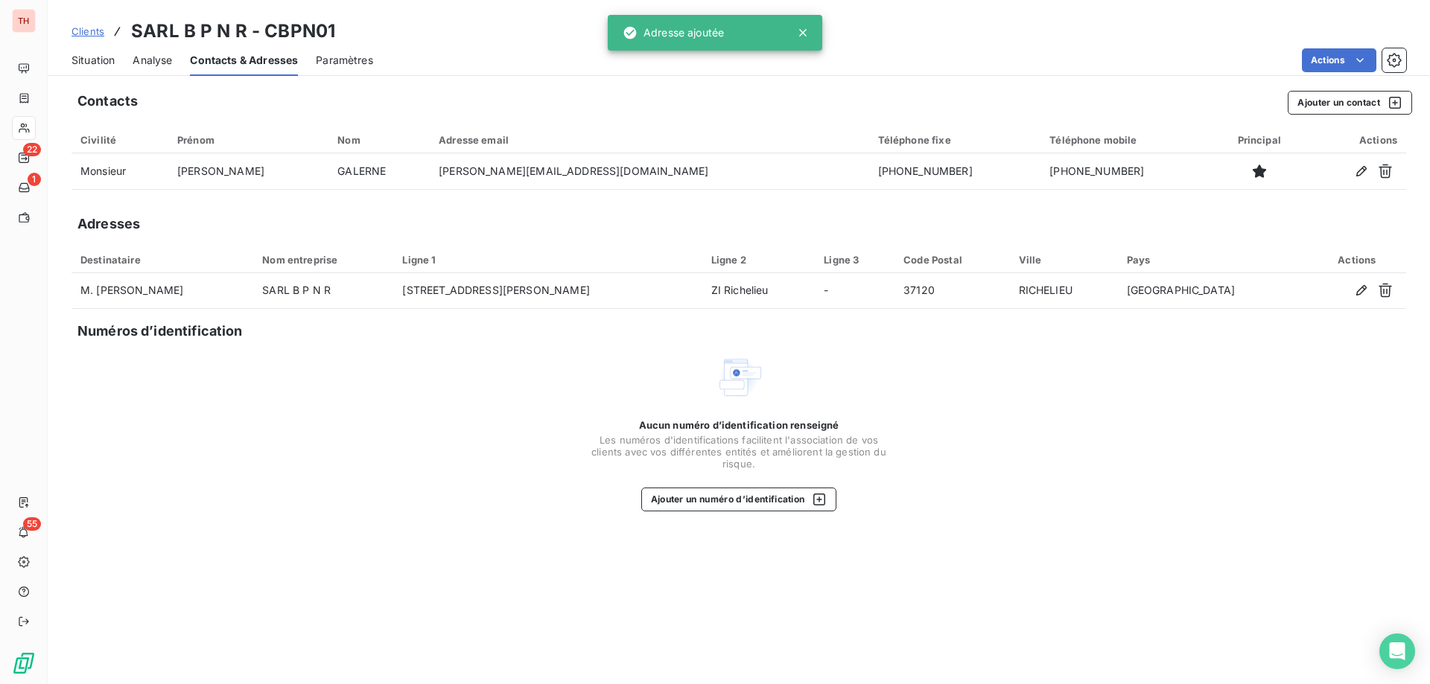
click at [93, 32] on span "Clients" at bounding box center [87, 31] width 33 height 12
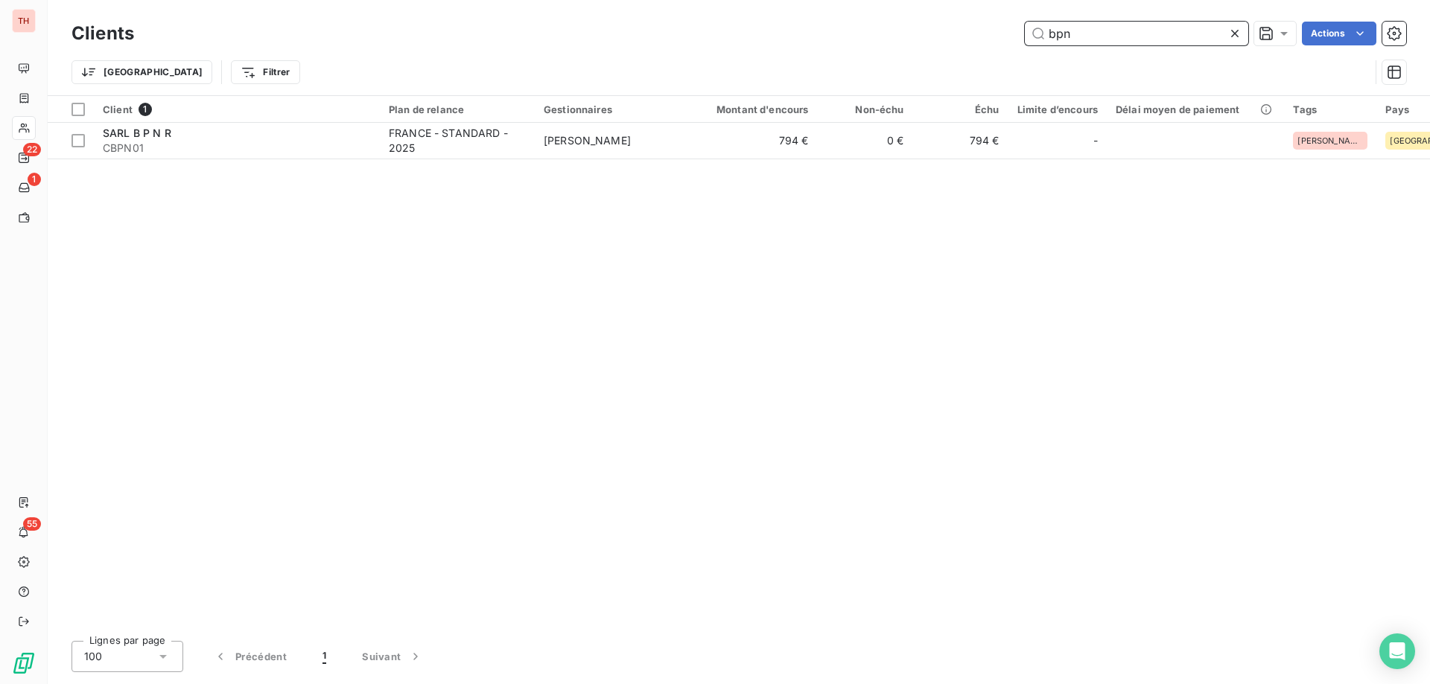
drag, startPoint x: 1111, startPoint y: 39, endPoint x: 1018, endPoint y: 28, distance: 93.8
click at [1018, 28] on div "bpn Actions" at bounding box center [779, 34] width 1254 height 24
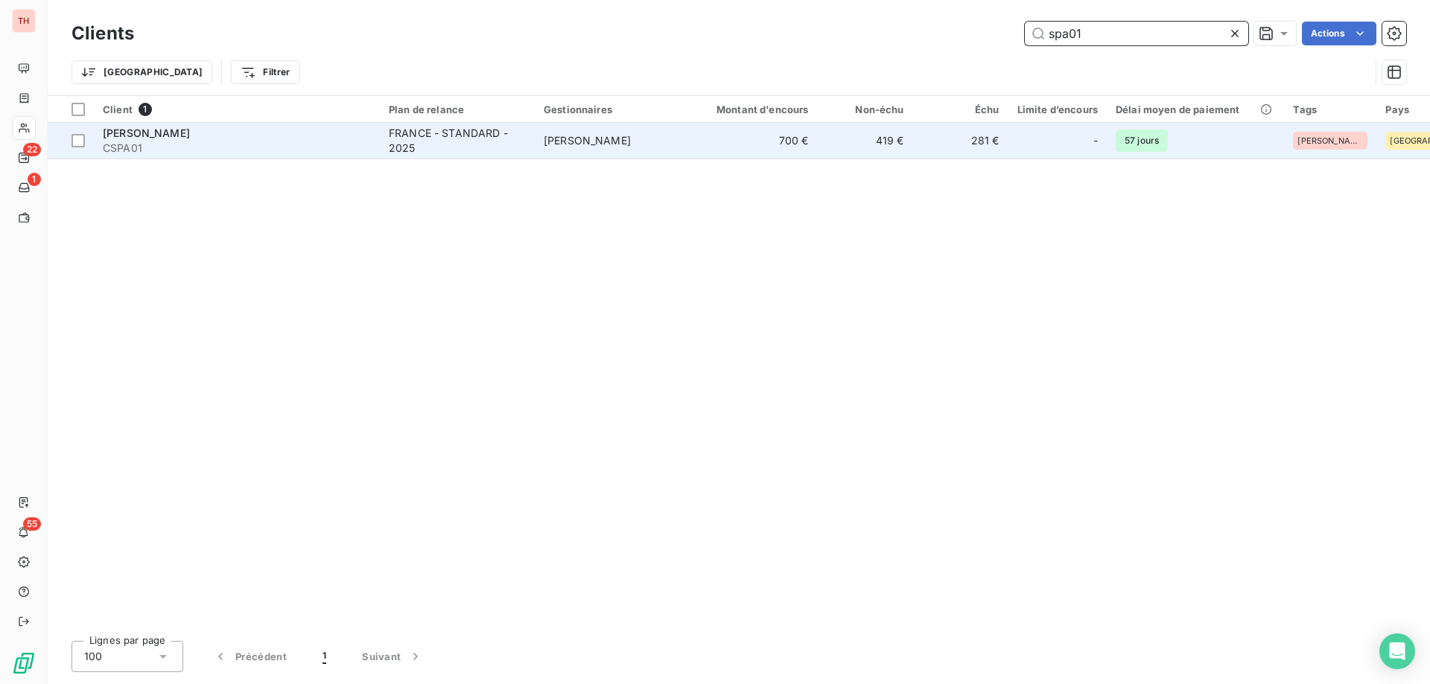
type input "spa01"
click at [489, 148] on div "FRANCE - STANDARD - 2025" at bounding box center [457, 141] width 137 height 30
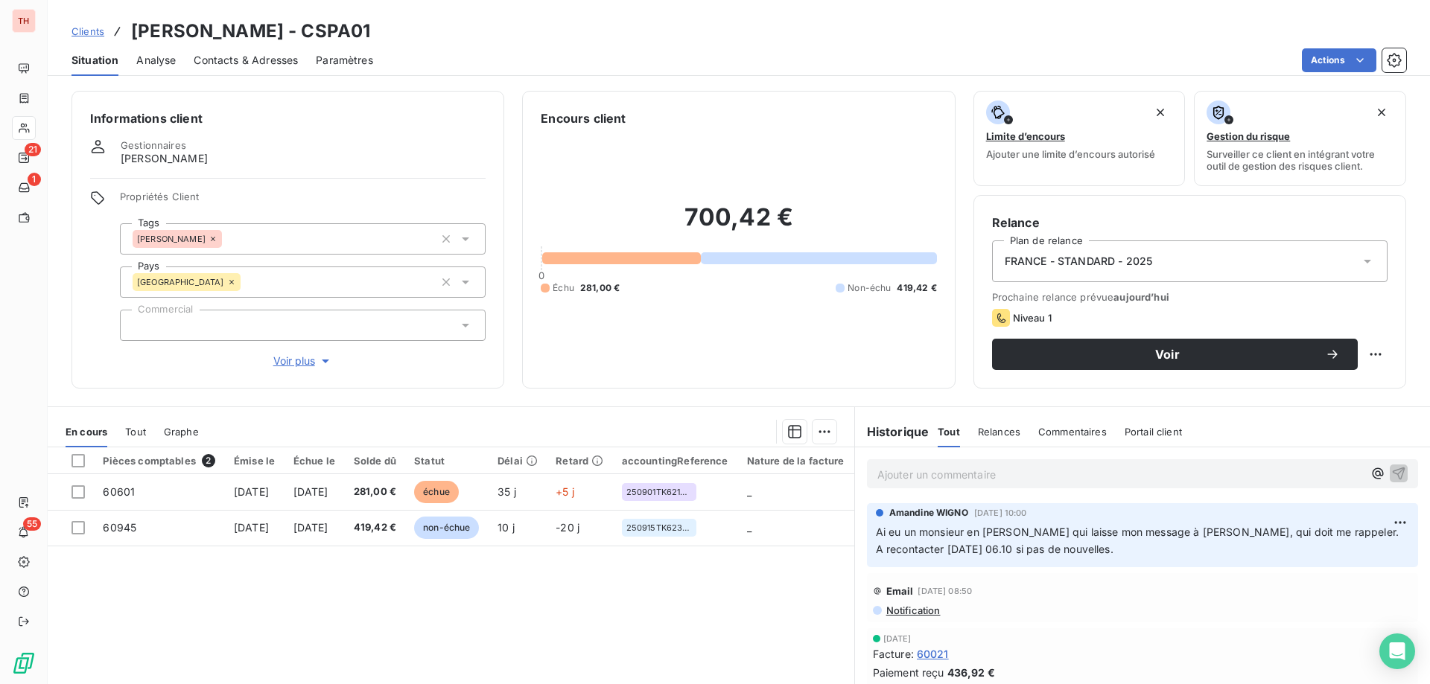
click at [1203, 473] on p "Ajouter un commentaire ﻿" at bounding box center [1120, 474] width 486 height 19
click at [1391, 469] on icon "button" at bounding box center [1398, 472] width 15 height 15
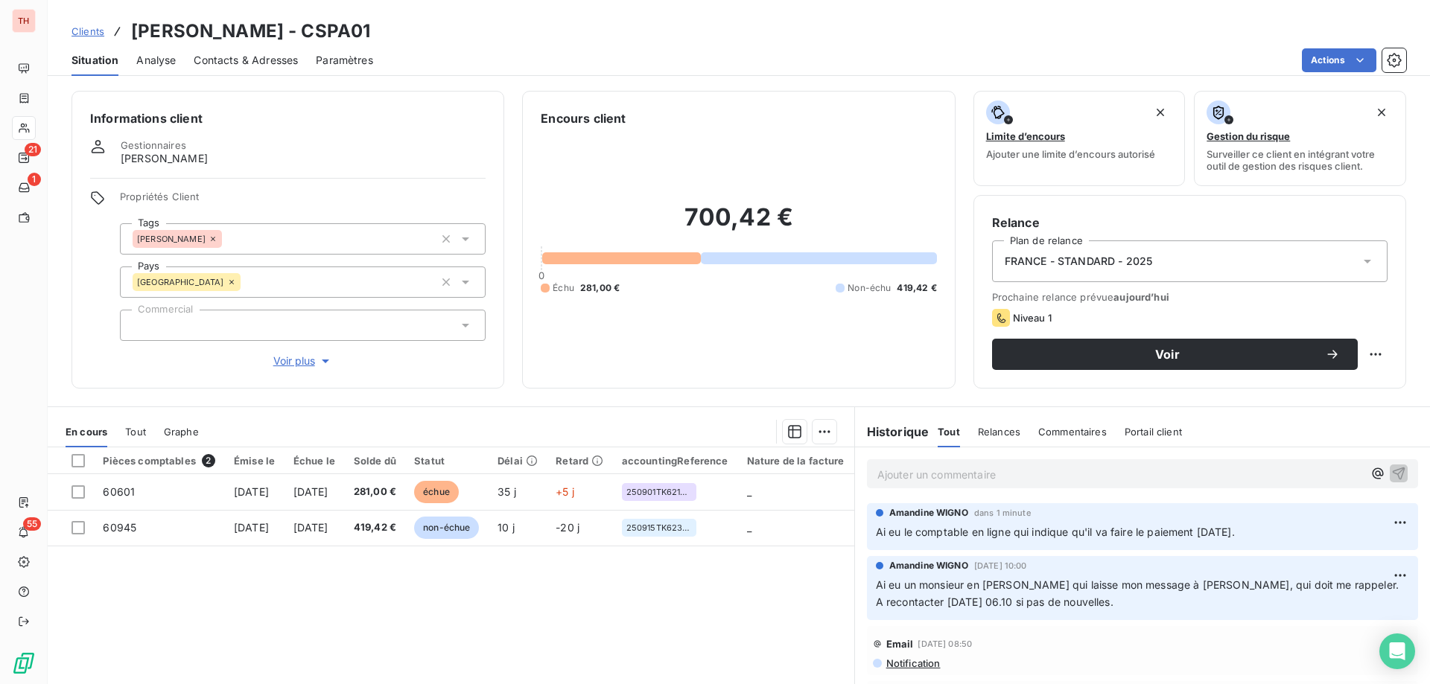
click at [1343, 65] on html "TH 21 1 55 Clients SPADACCINI - CSPA01 Situation Analyse Contacts & Adresses Pa…" at bounding box center [715, 342] width 1430 height 684
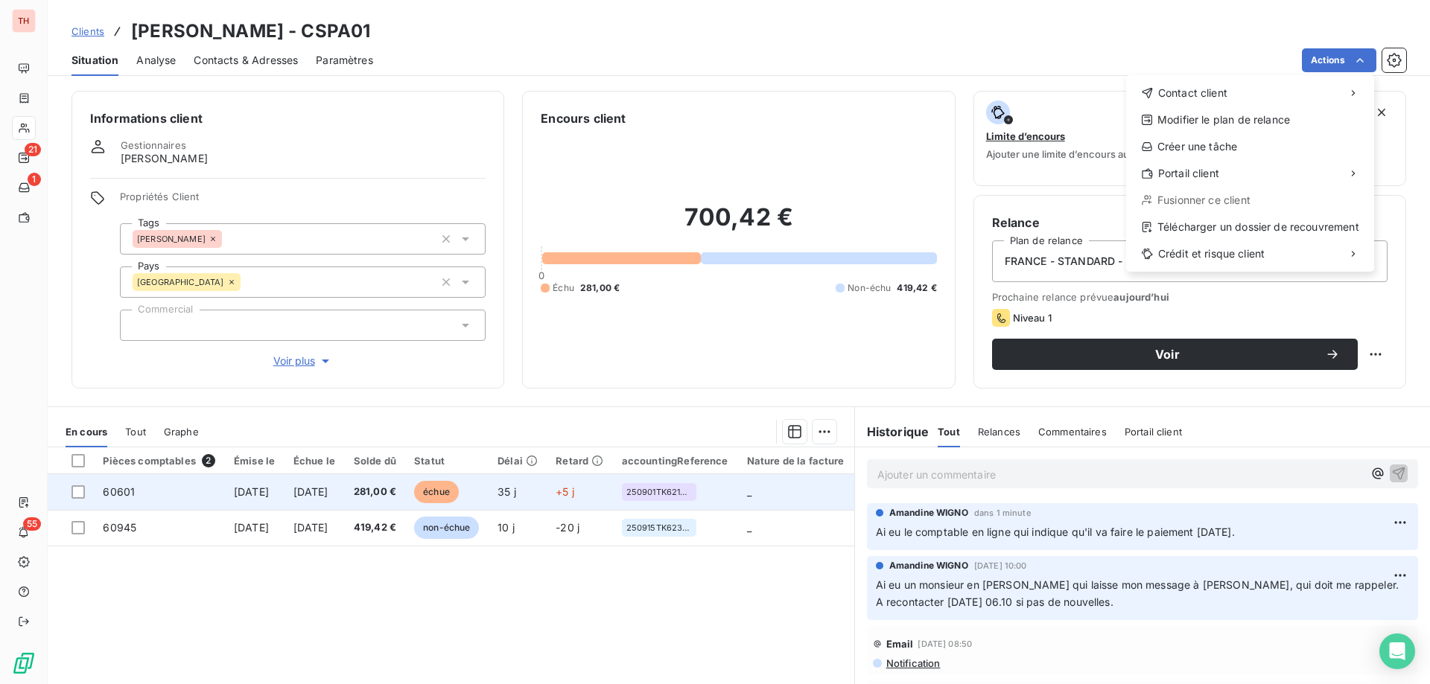
click at [474, 497] on html "TH 21 1 55 Clients SPADACCINI - CSPA01 Situation Analyse Contacts & Adresses Pa…" at bounding box center [715, 342] width 1430 height 684
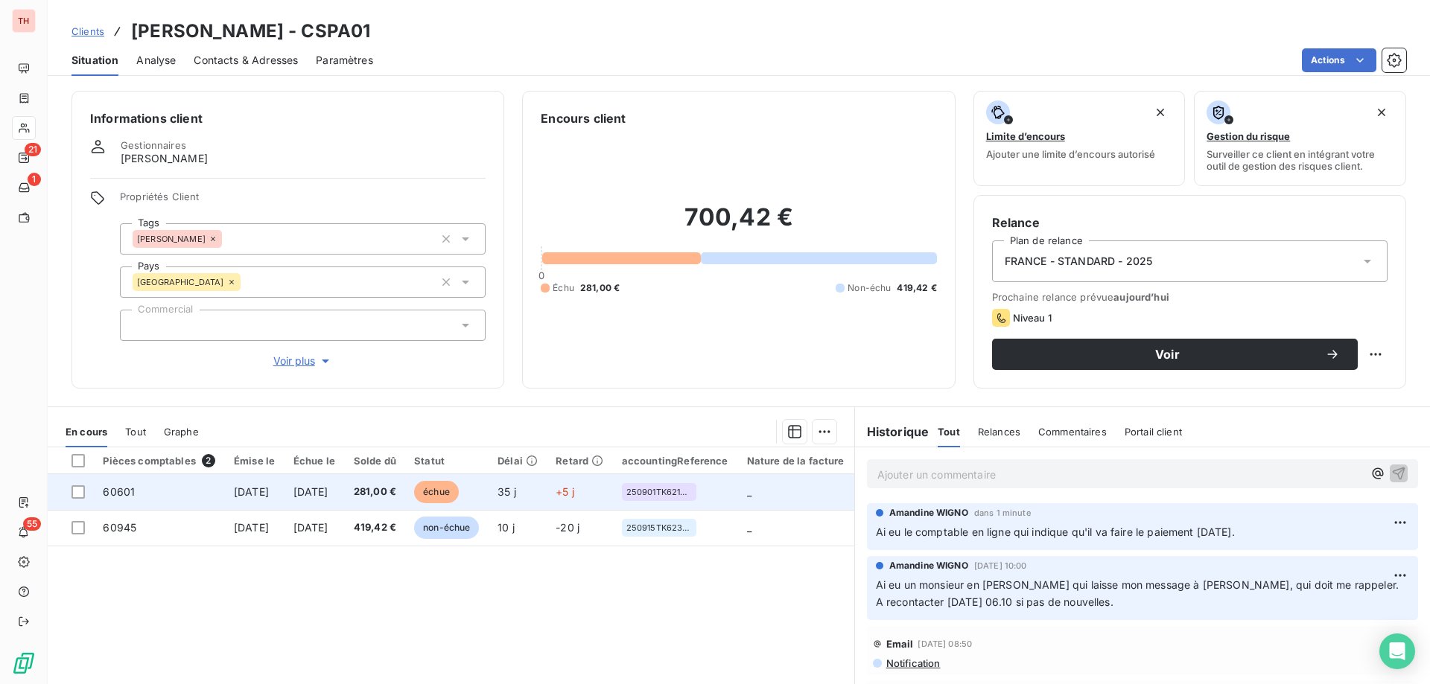
click at [405, 484] on td "281,00 €" at bounding box center [374, 492] width 61 height 36
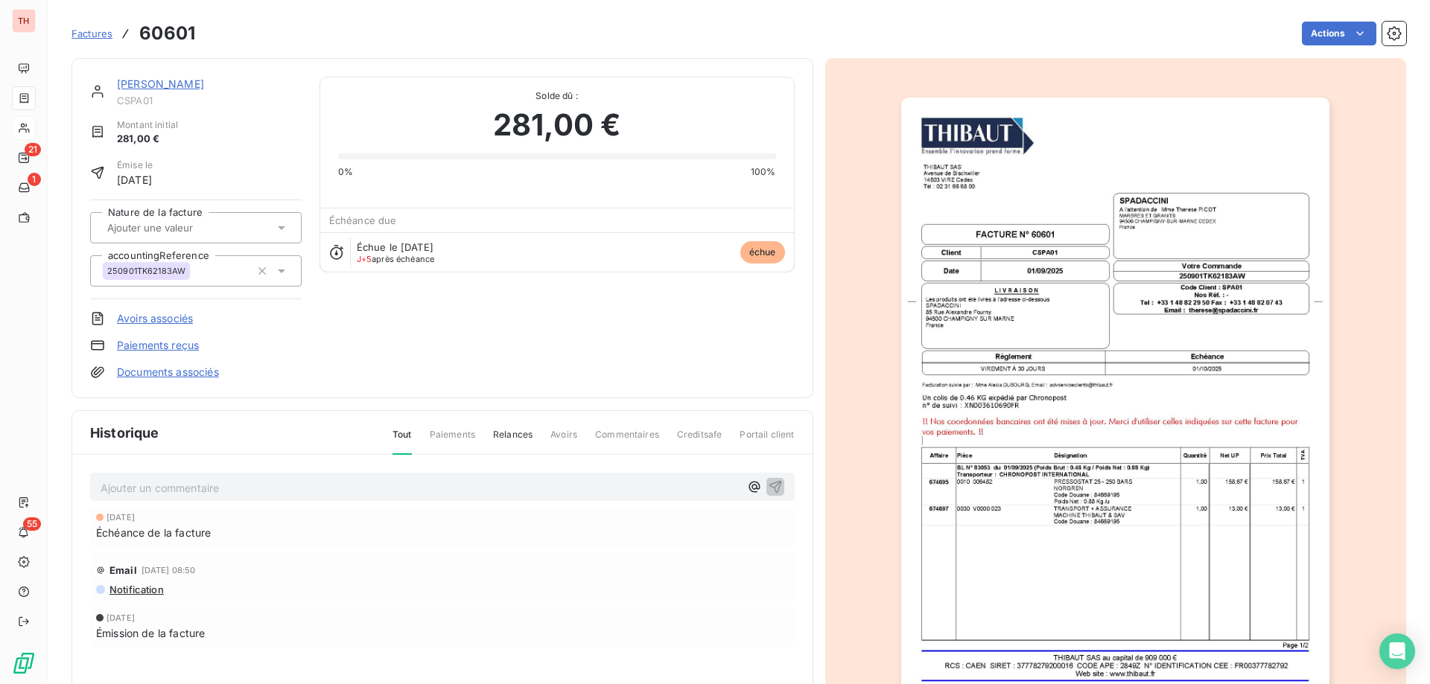
click at [1315, 36] on html "TH 21 1 55 Factures 60601 Actions SPADACCINI CSPA01 Montant initial 281,00 € Ém…" at bounding box center [715, 342] width 1430 height 684
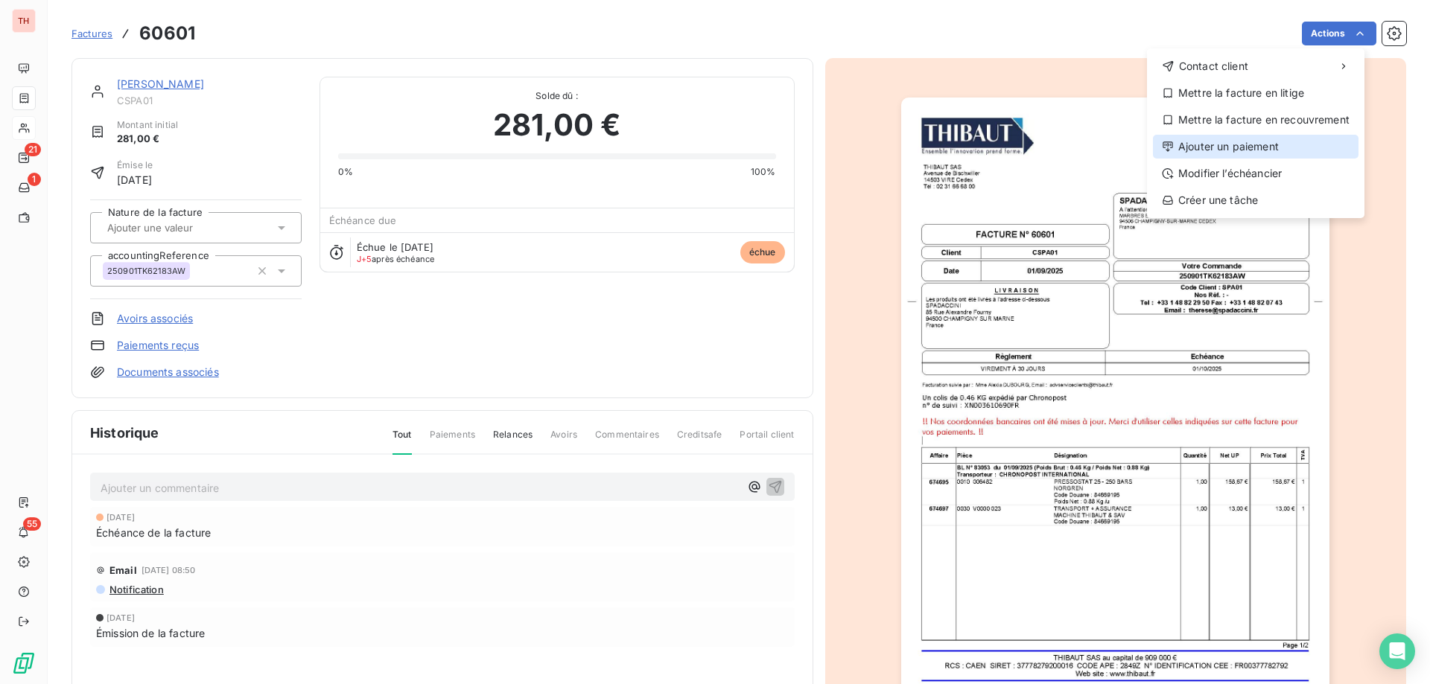
click at [1266, 144] on div "Ajouter un paiement" at bounding box center [1256, 147] width 206 height 24
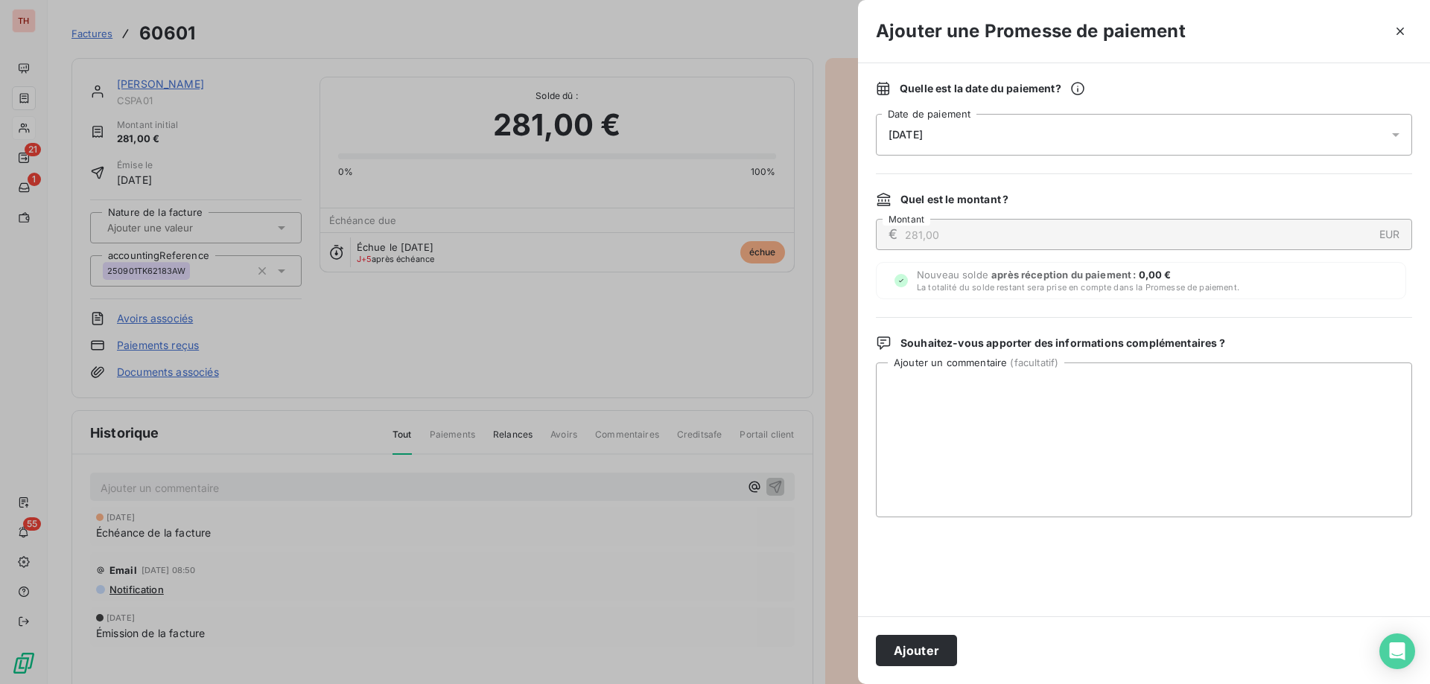
click at [990, 143] on div "07/10/2025" at bounding box center [1144, 135] width 536 height 42
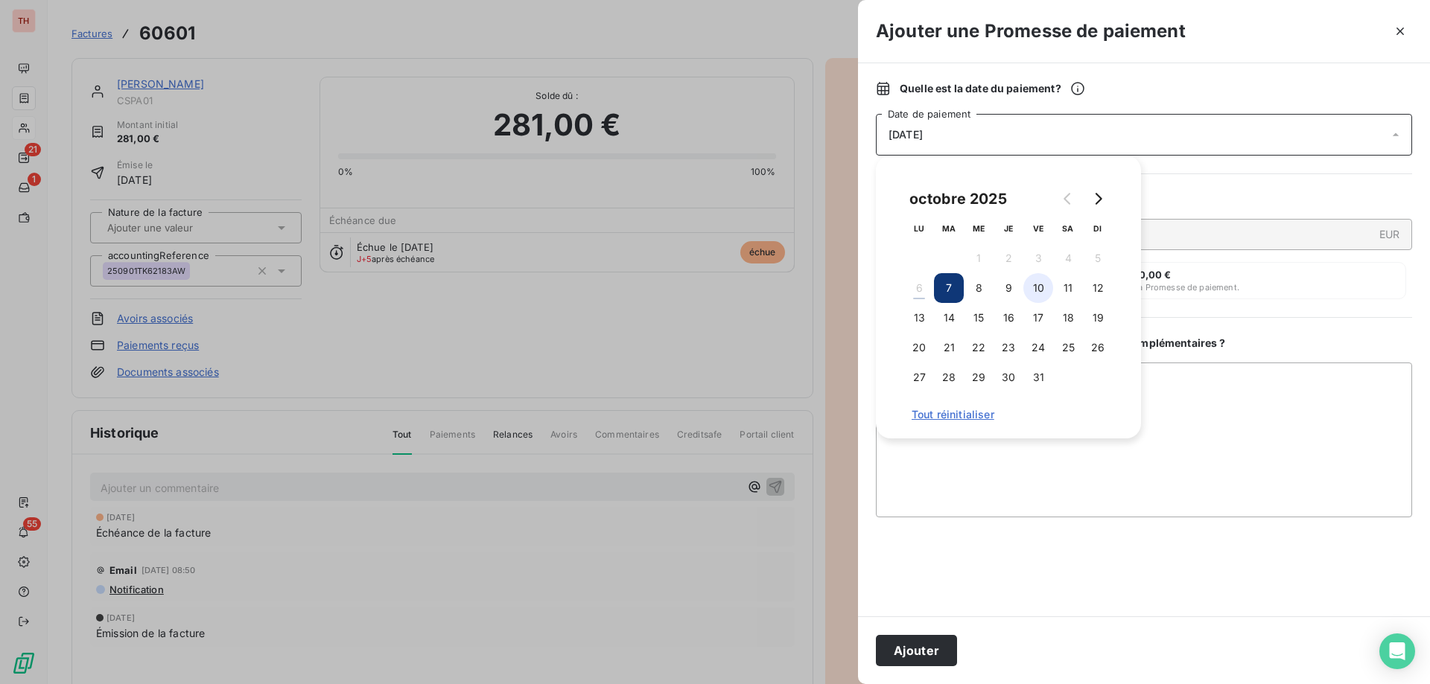
click at [1040, 287] on button "10" at bounding box center [1038, 288] width 30 height 30
click at [1212, 433] on textarea "Ajouter un commentaire ( facultatif )" at bounding box center [1144, 440] width 536 height 155
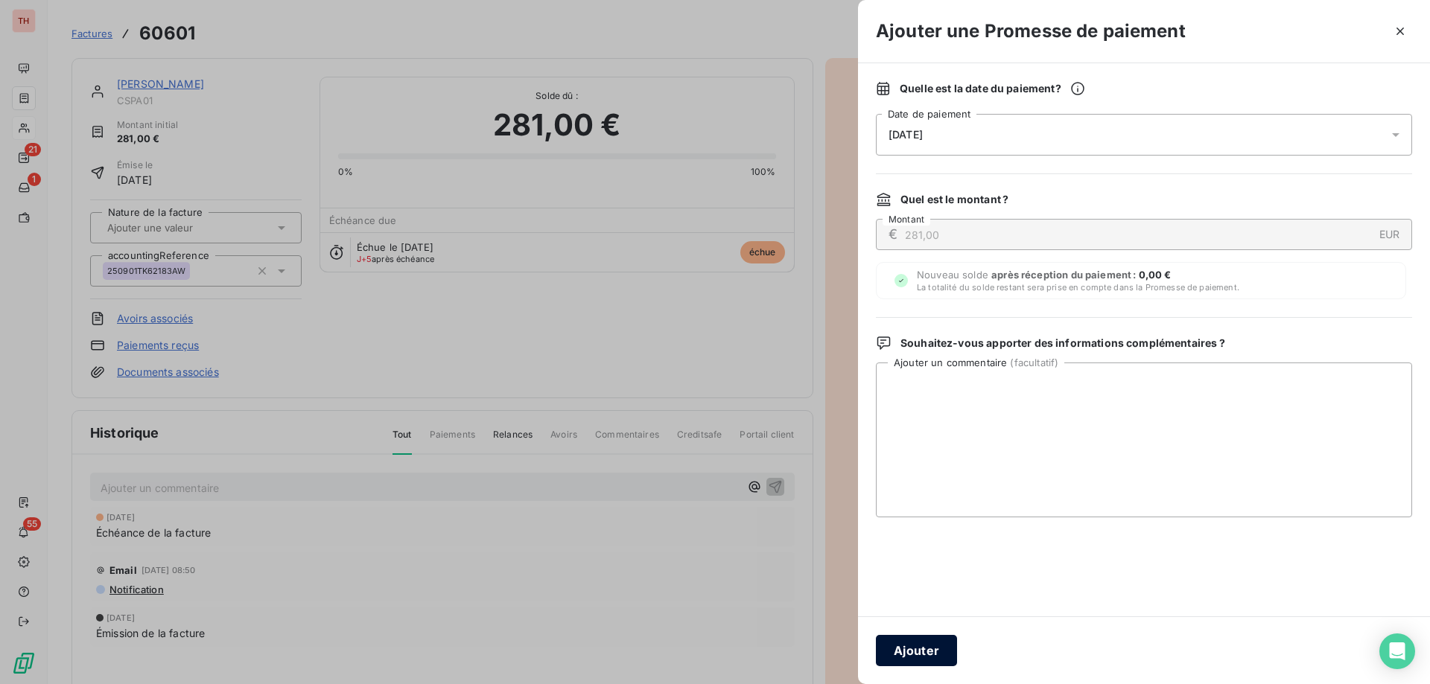
click at [909, 648] on button "Ajouter" at bounding box center [916, 650] width 81 height 31
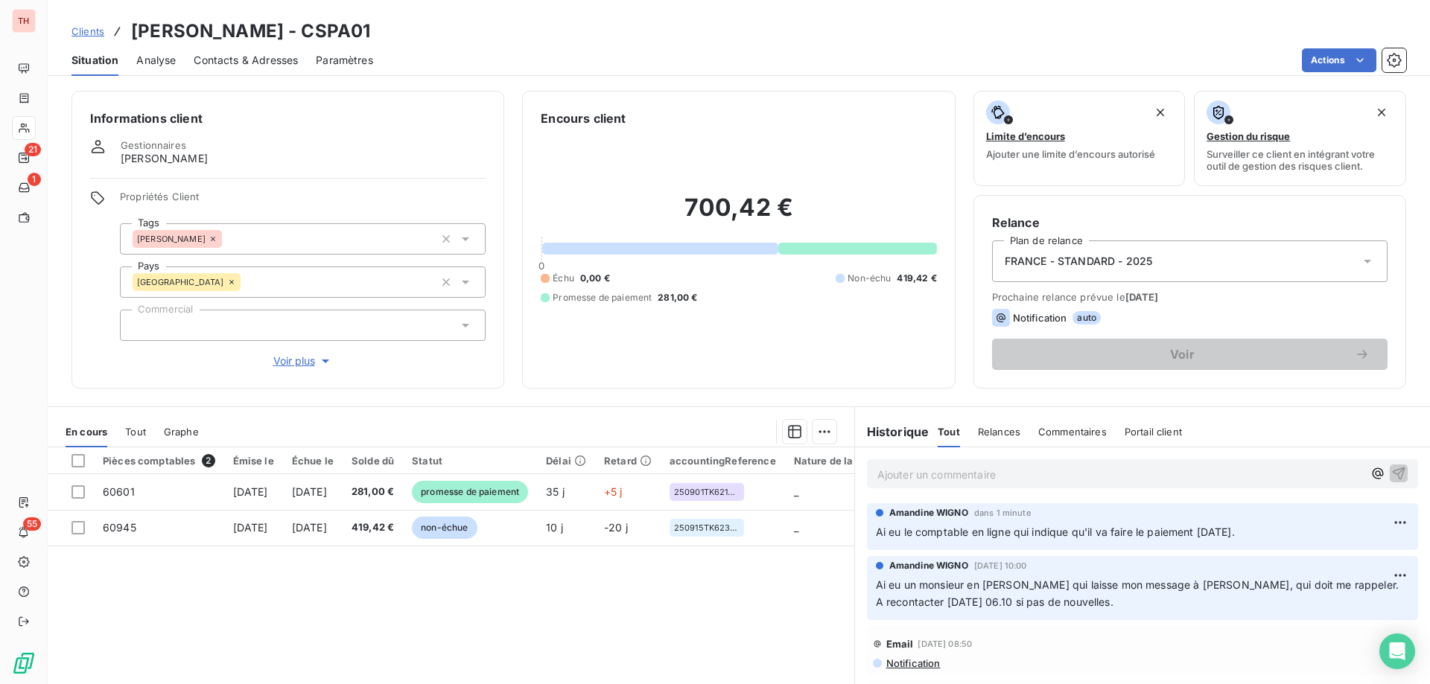
click at [94, 29] on span "Clients" at bounding box center [87, 31] width 33 height 12
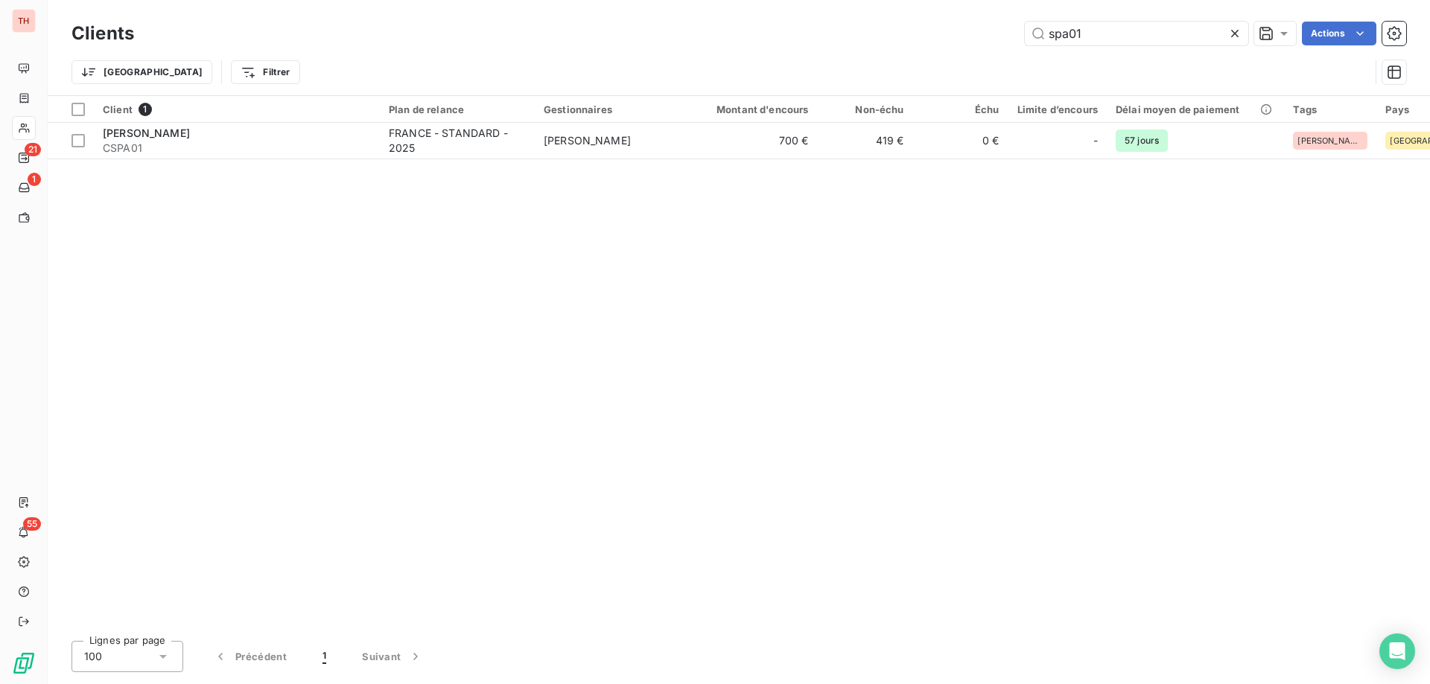
drag, startPoint x: 1089, startPoint y: 34, endPoint x: 1001, endPoint y: 31, distance: 88.7
click at [1003, 31] on div "spa01 Actions" at bounding box center [779, 34] width 1254 height 24
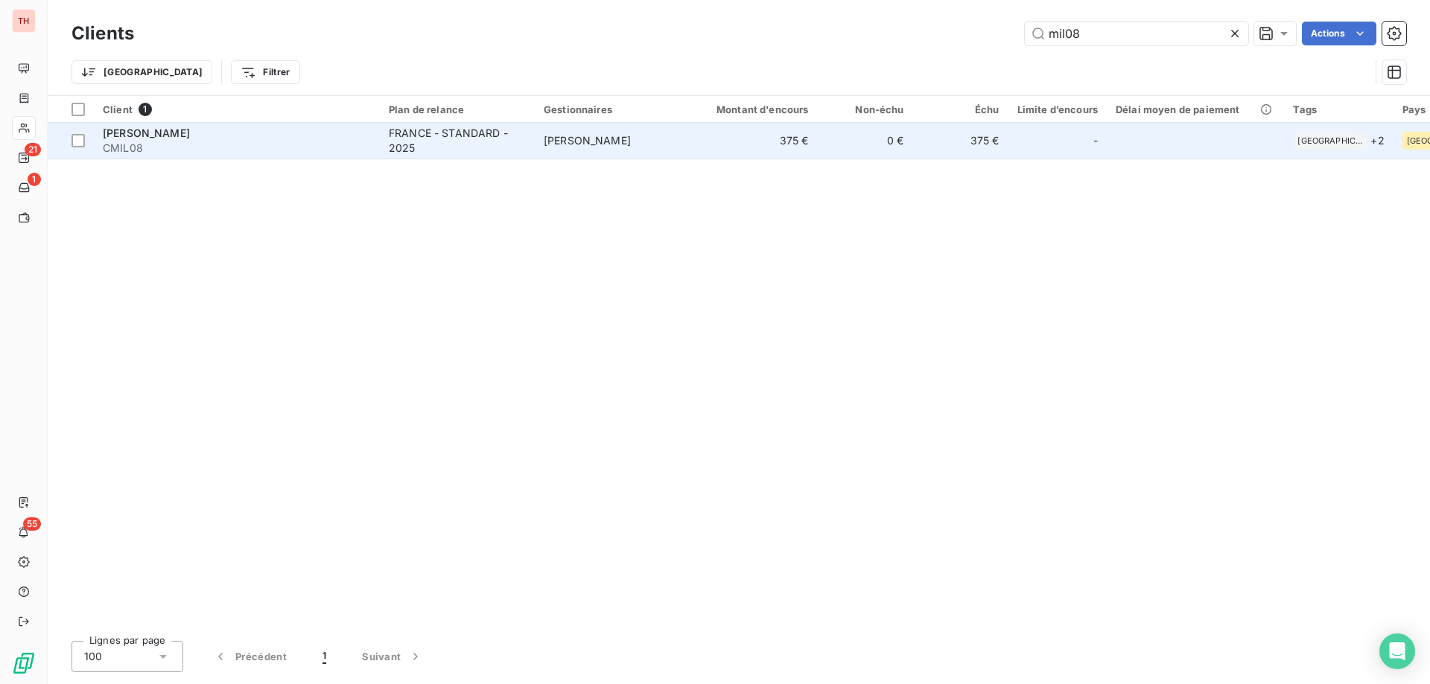
type input "mil08"
click at [725, 130] on td "375 €" at bounding box center [754, 141] width 128 height 36
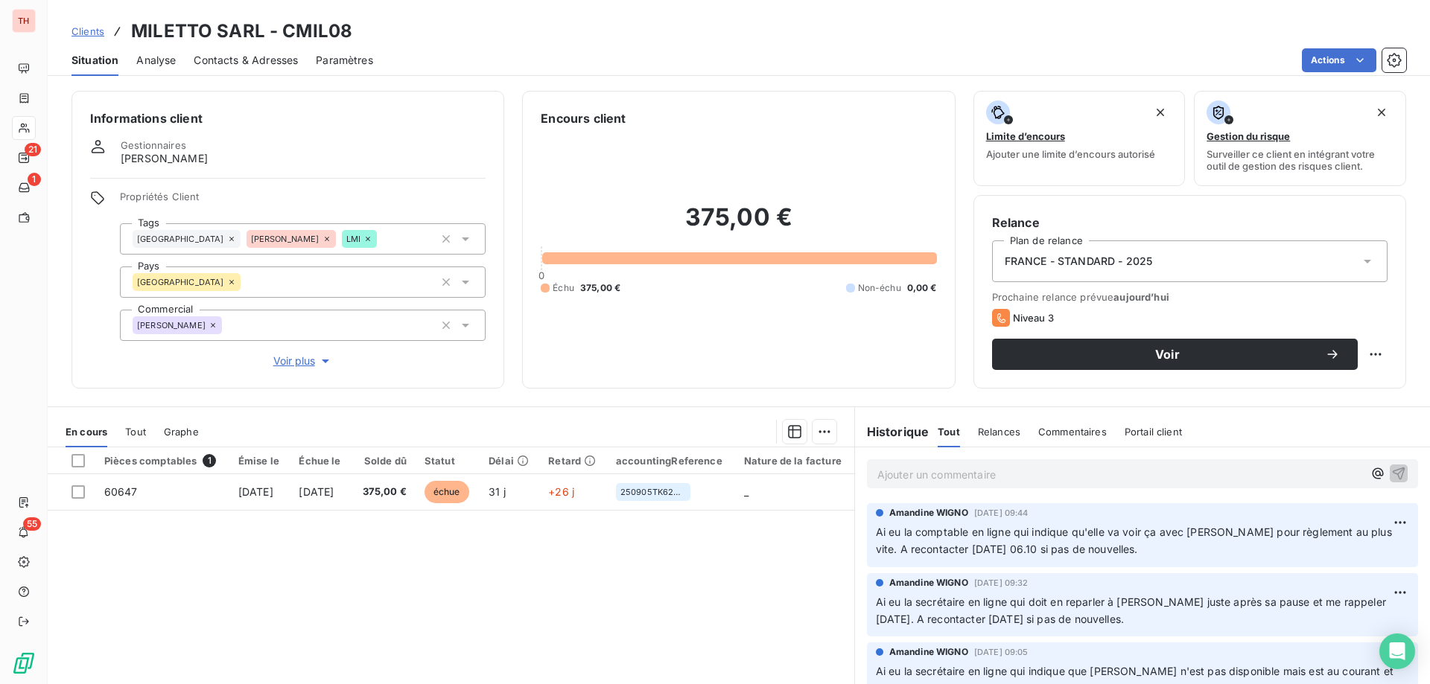
click at [93, 33] on span "Clients" at bounding box center [87, 31] width 33 height 12
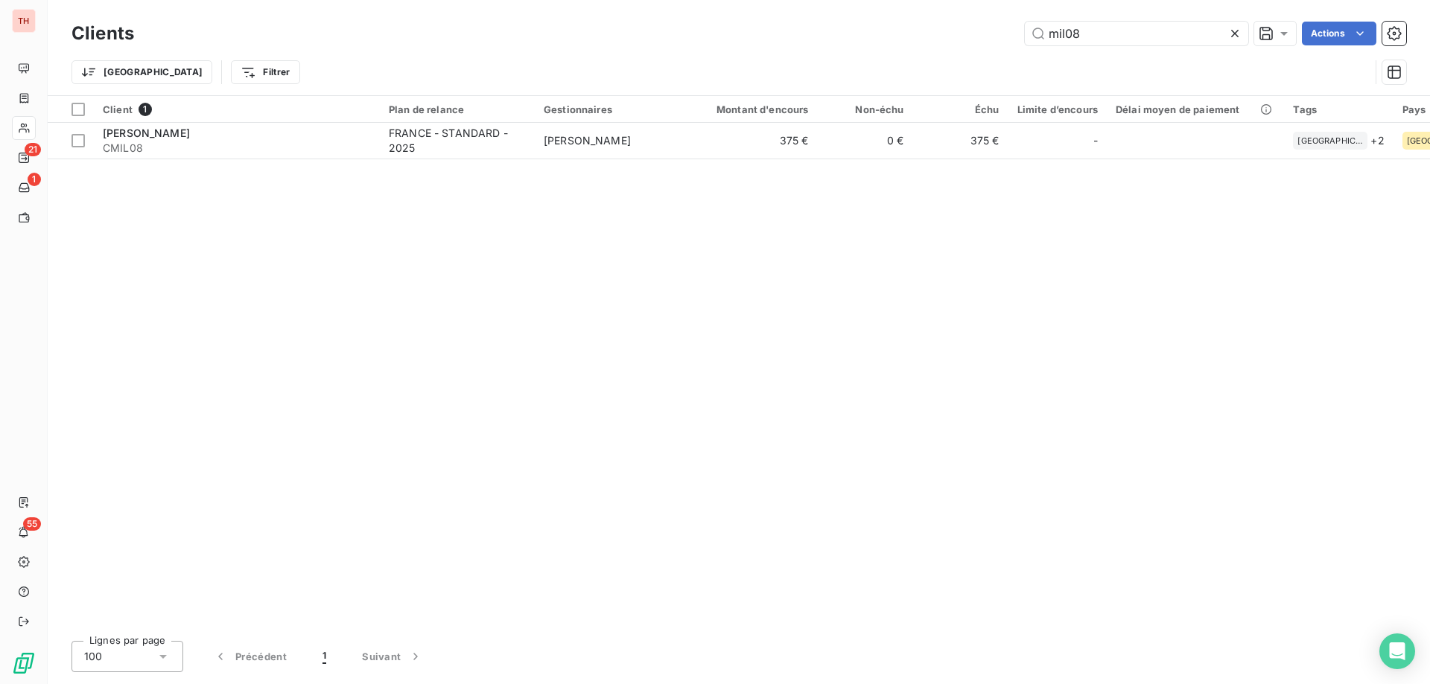
drag, startPoint x: 1009, startPoint y: 31, endPoint x: 986, endPoint y: 30, distance: 23.1
click at [998, 31] on div "mil08 Actions" at bounding box center [779, 34] width 1254 height 24
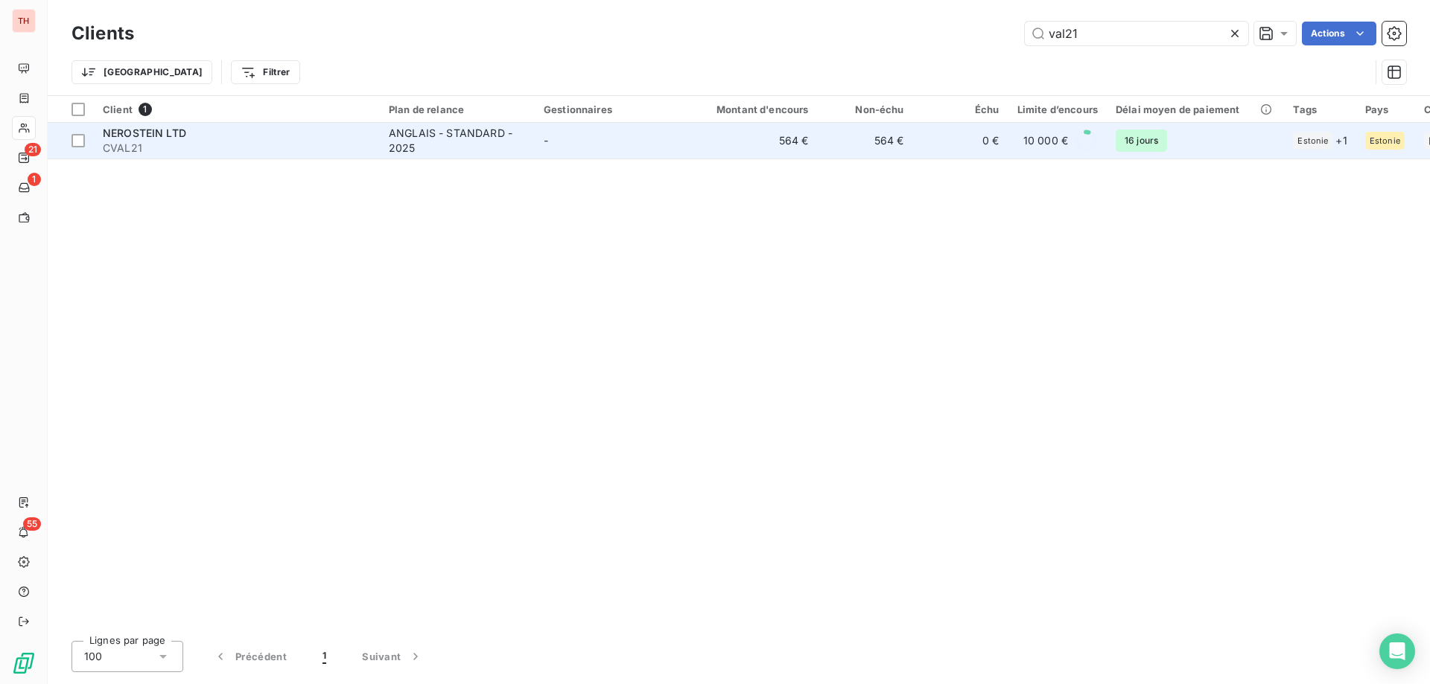
type input "val21"
click at [656, 143] on td "-" at bounding box center [612, 141] width 155 height 36
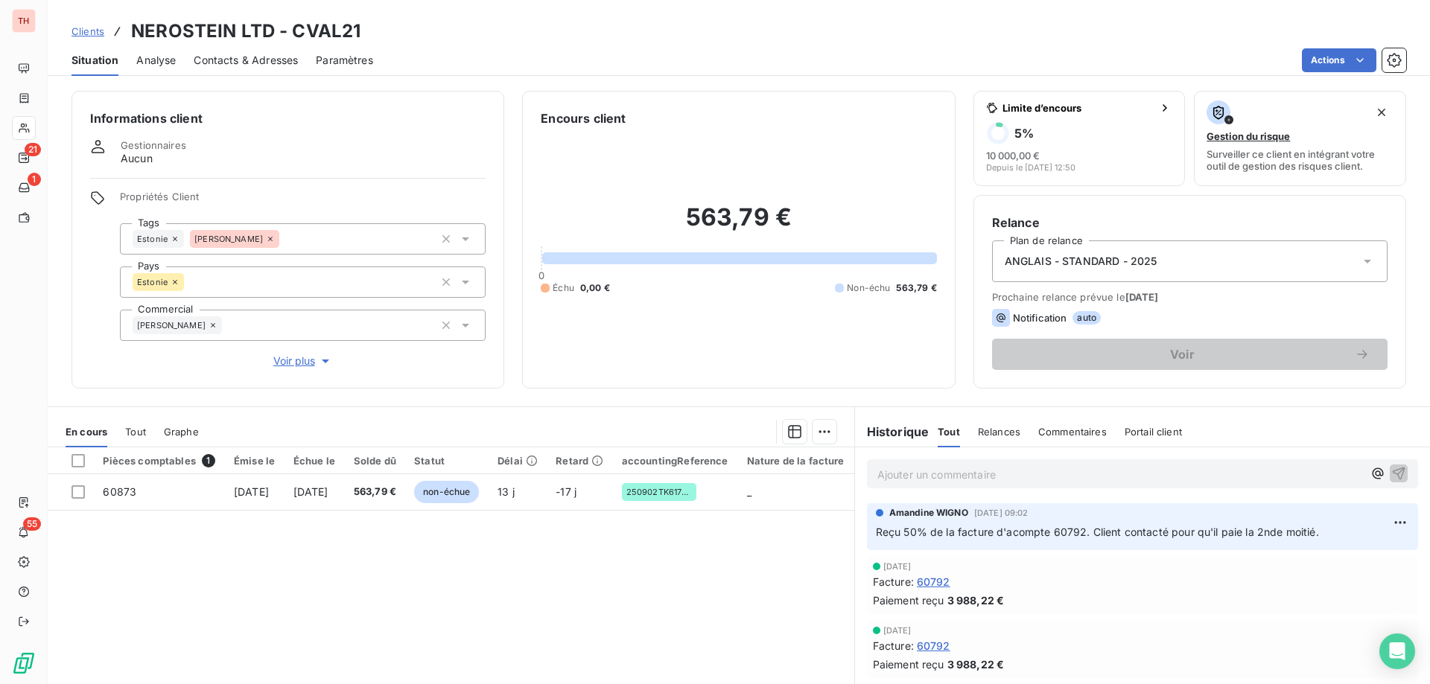
click at [232, 64] on span "Contacts & Adresses" at bounding box center [246, 60] width 104 height 15
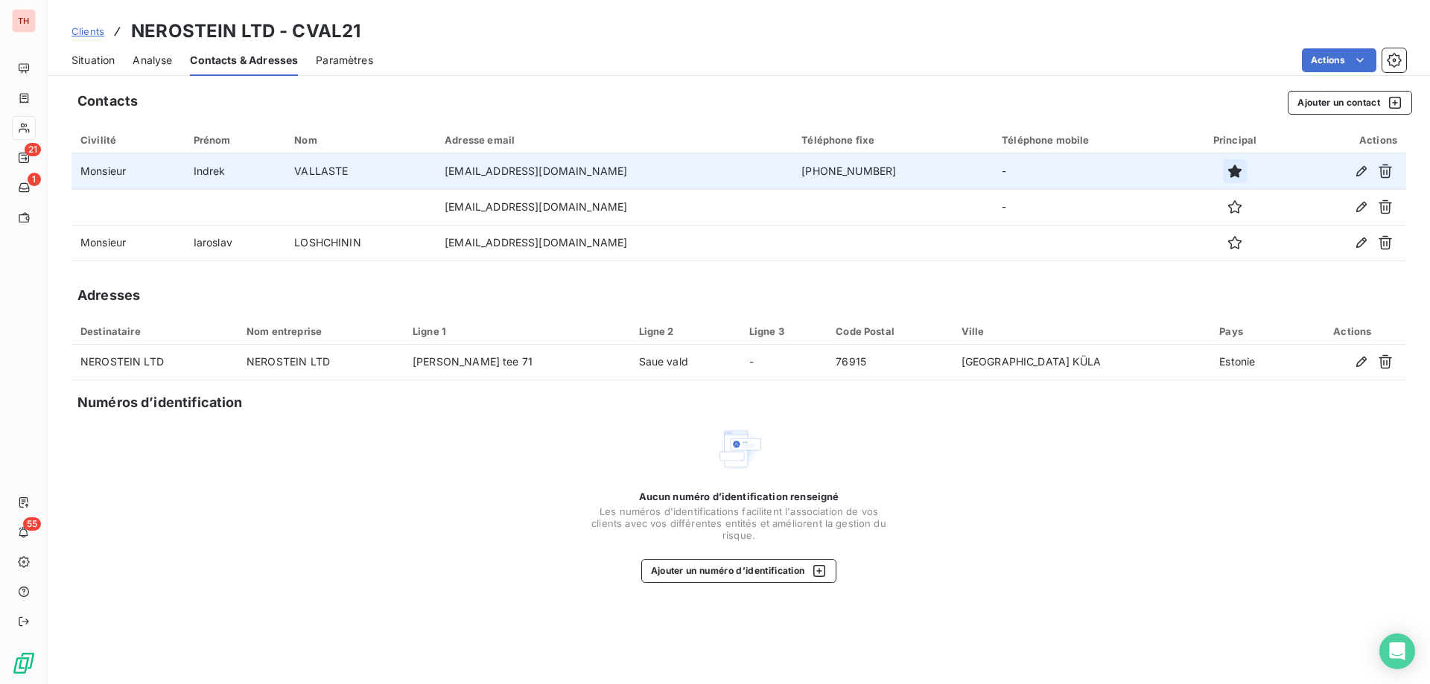
click at [1228, 171] on icon "button" at bounding box center [1234, 171] width 13 height 13
click at [1384, 170] on icon "button" at bounding box center [1385, 171] width 15 height 15
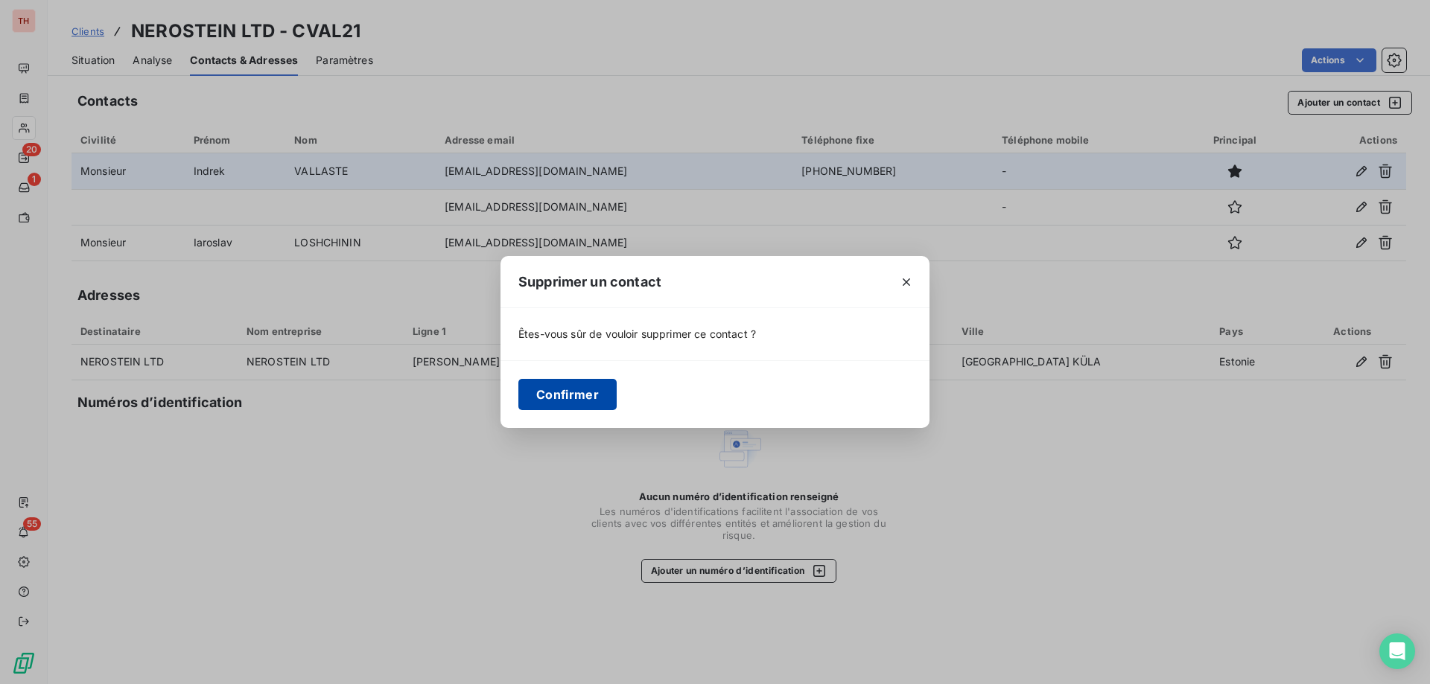
click at [556, 394] on button "Confirmer" at bounding box center [567, 394] width 98 height 31
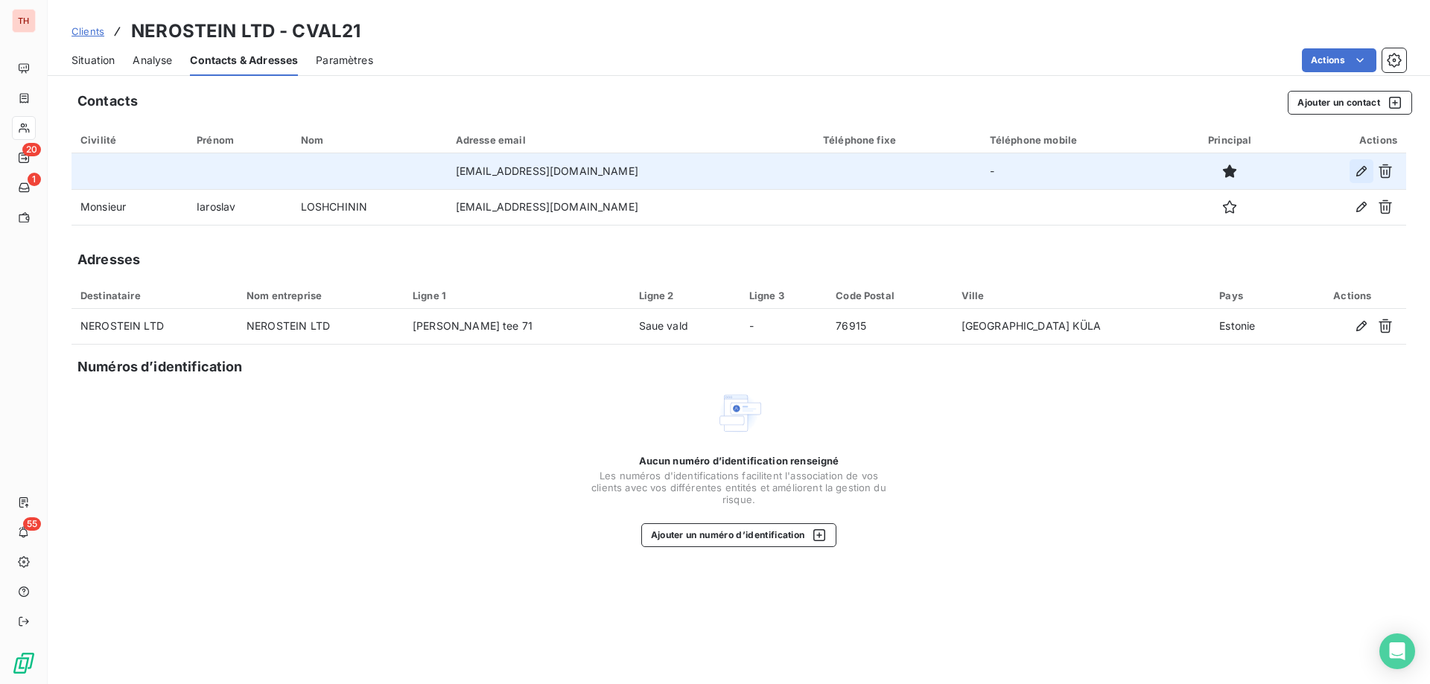
click at [1362, 171] on icon "button" at bounding box center [1361, 171] width 15 height 15
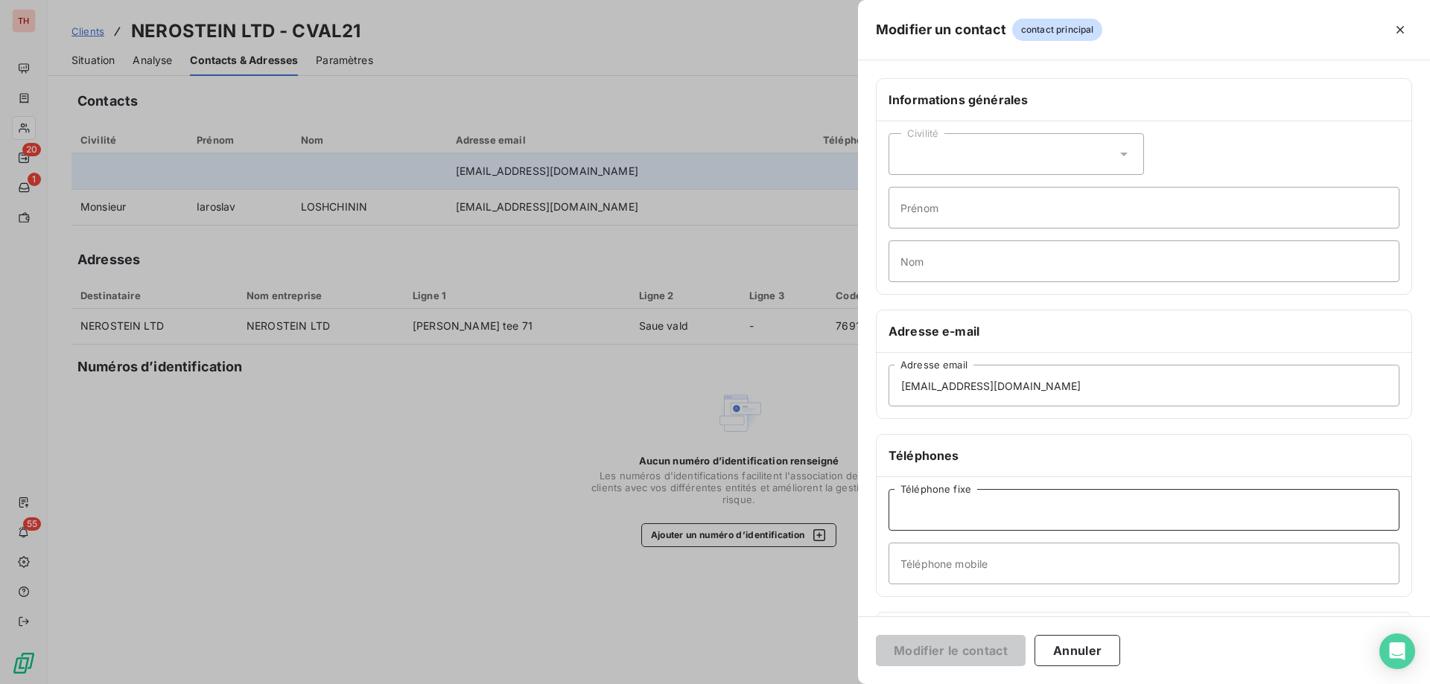
click at [992, 516] on input "Téléphone fixe" at bounding box center [1143, 510] width 511 height 42
paste input "+372 602 7016"
type input "+372 602 7016"
click at [996, 656] on button "Modifier le contact" at bounding box center [951, 650] width 150 height 31
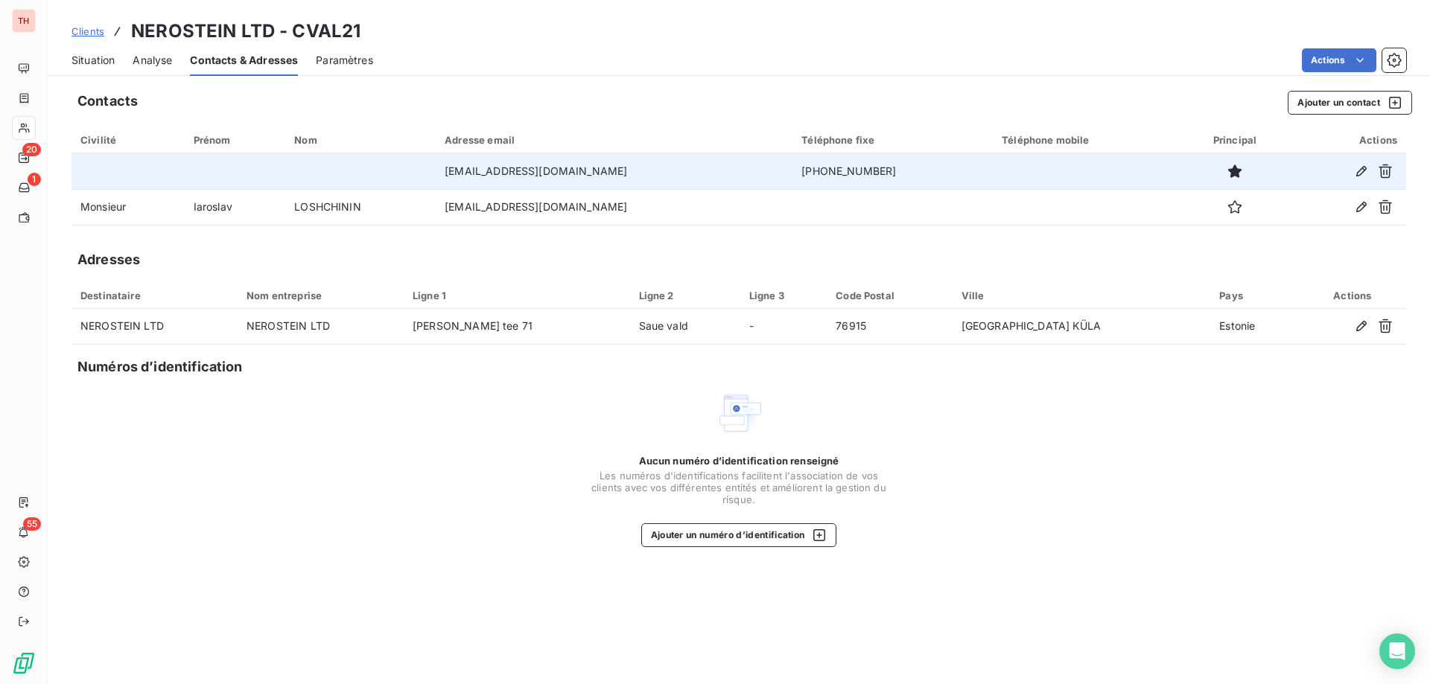
click at [95, 33] on span "Clients" at bounding box center [87, 31] width 33 height 12
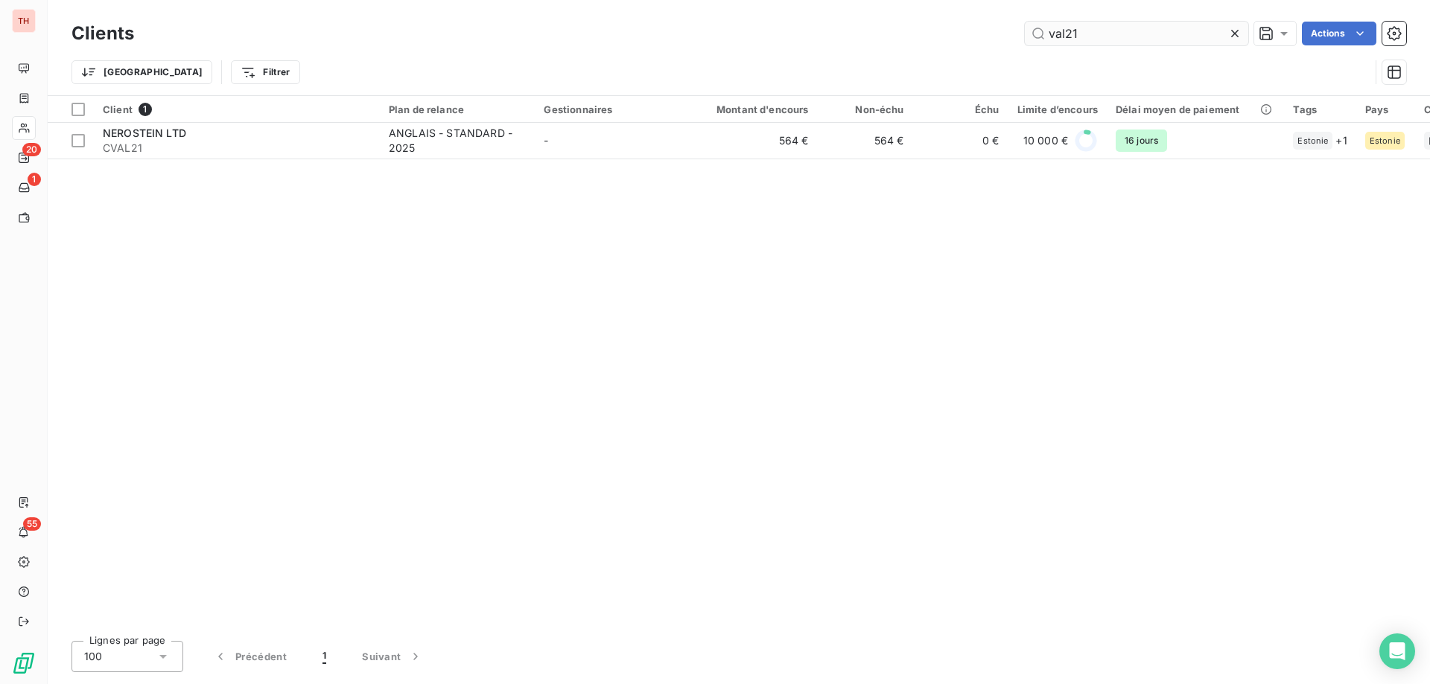
drag, startPoint x: 1092, startPoint y: 32, endPoint x: 1035, endPoint y: 28, distance: 56.7
click at [1035, 28] on input "val21" at bounding box center [1136, 34] width 223 height 24
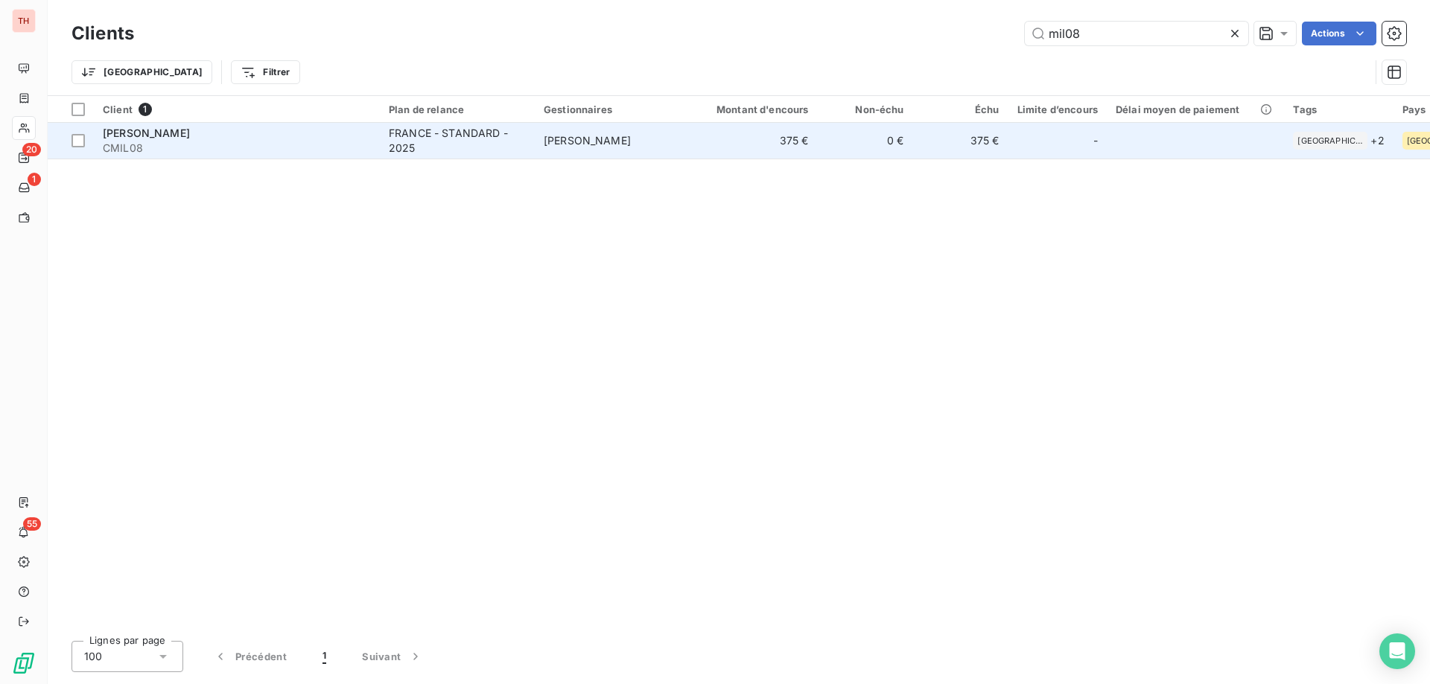
type input "mil08"
click at [754, 147] on td "375 €" at bounding box center [754, 141] width 128 height 36
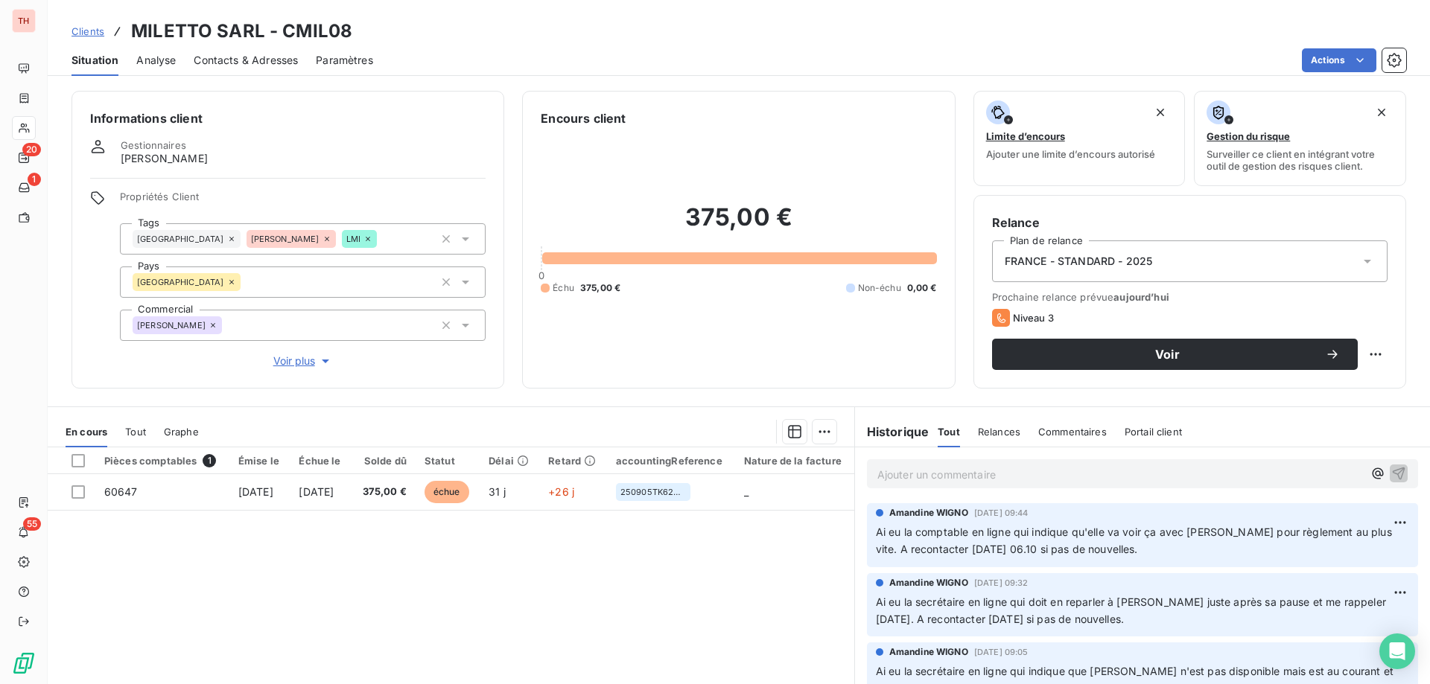
click at [104, 34] on span "Clients" at bounding box center [87, 31] width 33 height 12
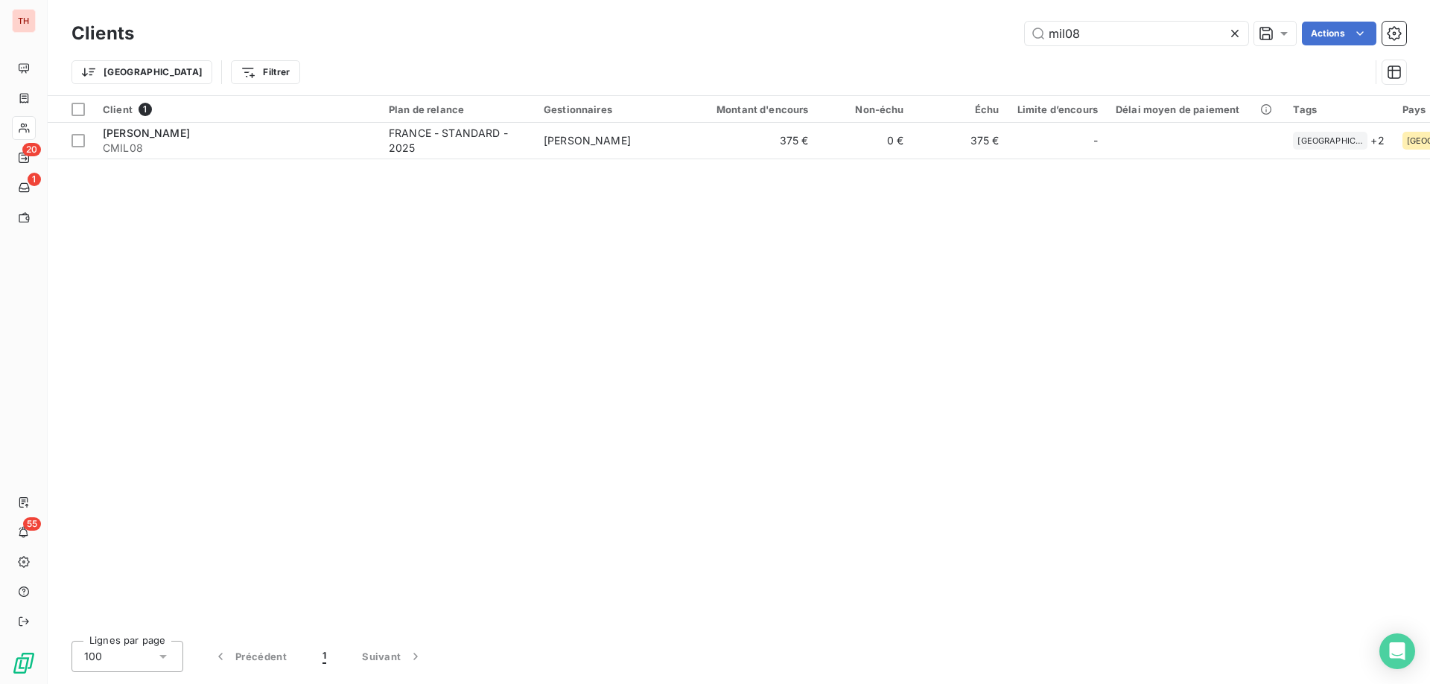
drag, startPoint x: 1092, startPoint y: 33, endPoint x: 1016, endPoint y: 35, distance: 76.0
click at [1016, 35] on div "mil08 Actions" at bounding box center [779, 34] width 1254 height 24
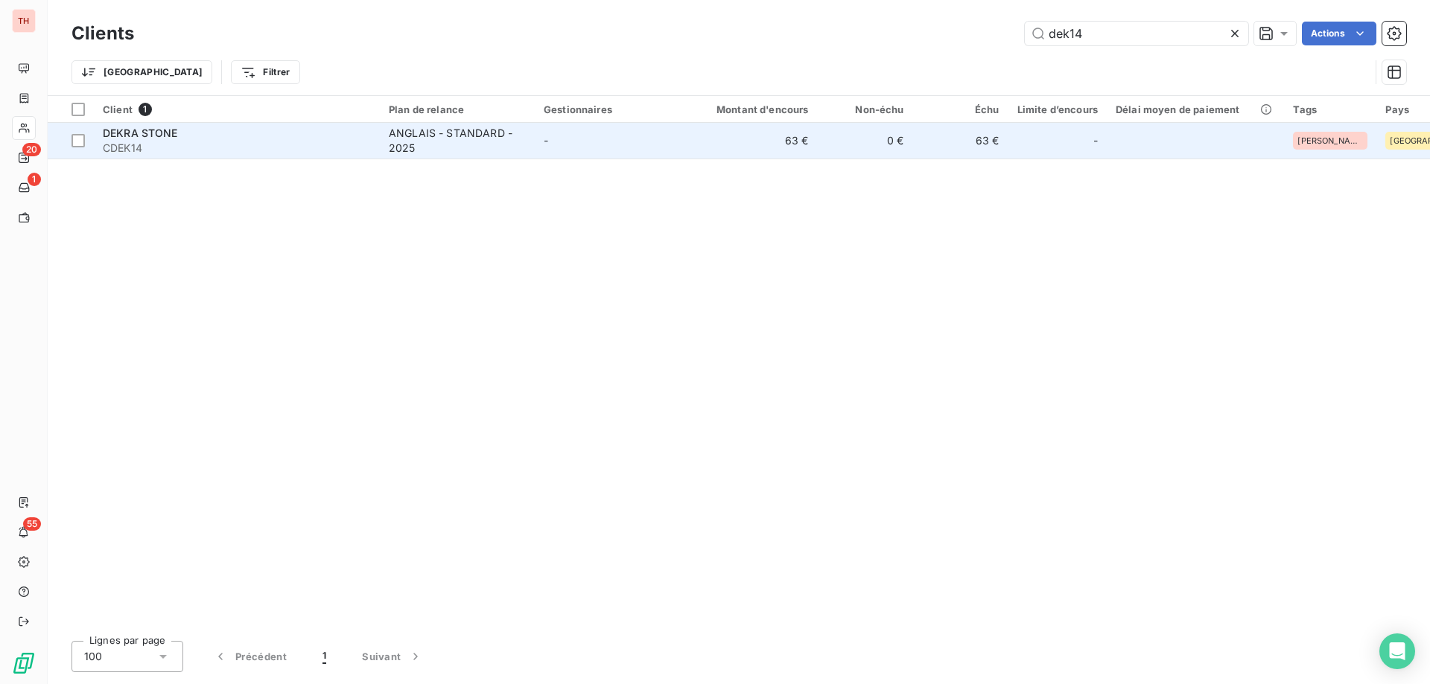
type input "dek14"
click at [647, 135] on td "-" at bounding box center [612, 141] width 155 height 36
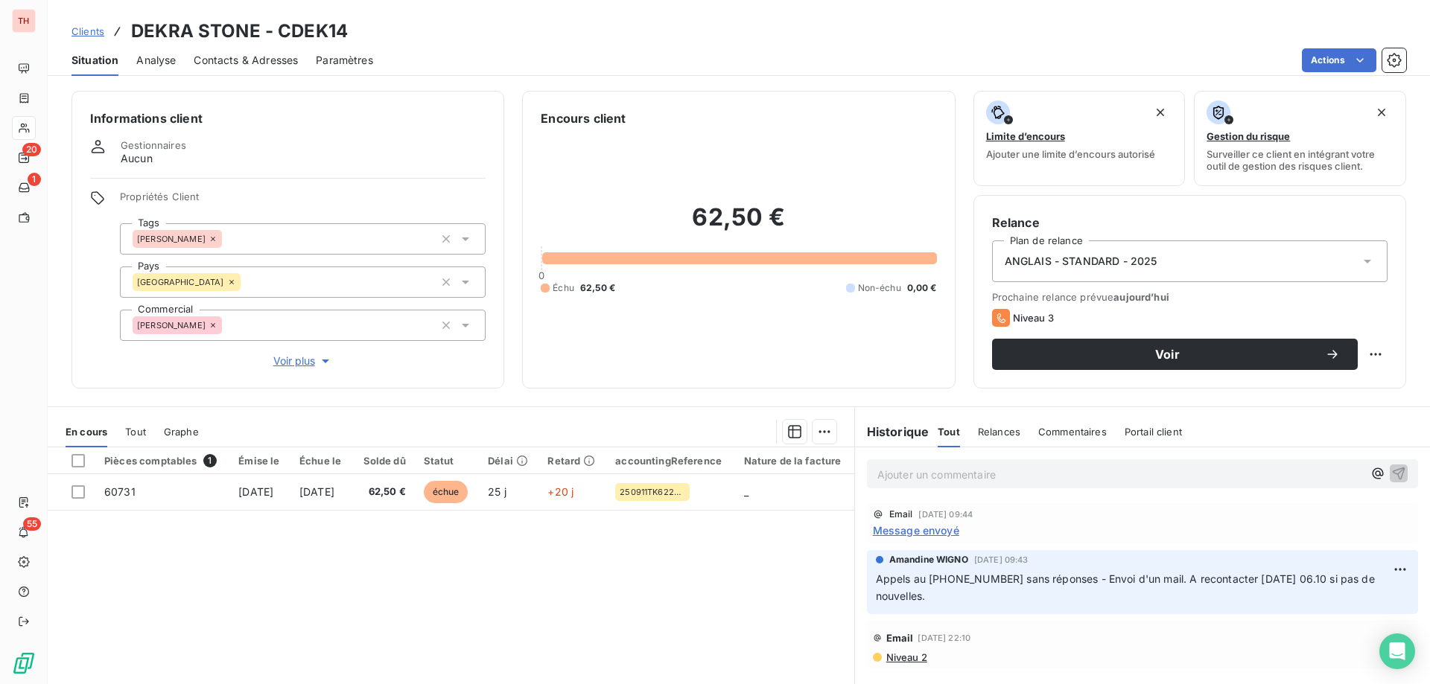
click at [1011, 484] on div "Ajouter un commentaire ﻿" at bounding box center [1142, 473] width 551 height 29
click at [1011, 477] on p "Ajouter un commentaire ﻿" at bounding box center [1120, 474] width 486 height 19
click at [973, 473] on p "Ajouter un commentaire ﻿" at bounding box center [1120, 474] width 486 height 19
drag, startPoint x: 220, startPoint y: 60, endPoint x: 252, endPoint y: 66, distance: 32.4
click at [220, 60] on span "Contacts & Adresses" at bounding box center [246, 60] width 104 height 15
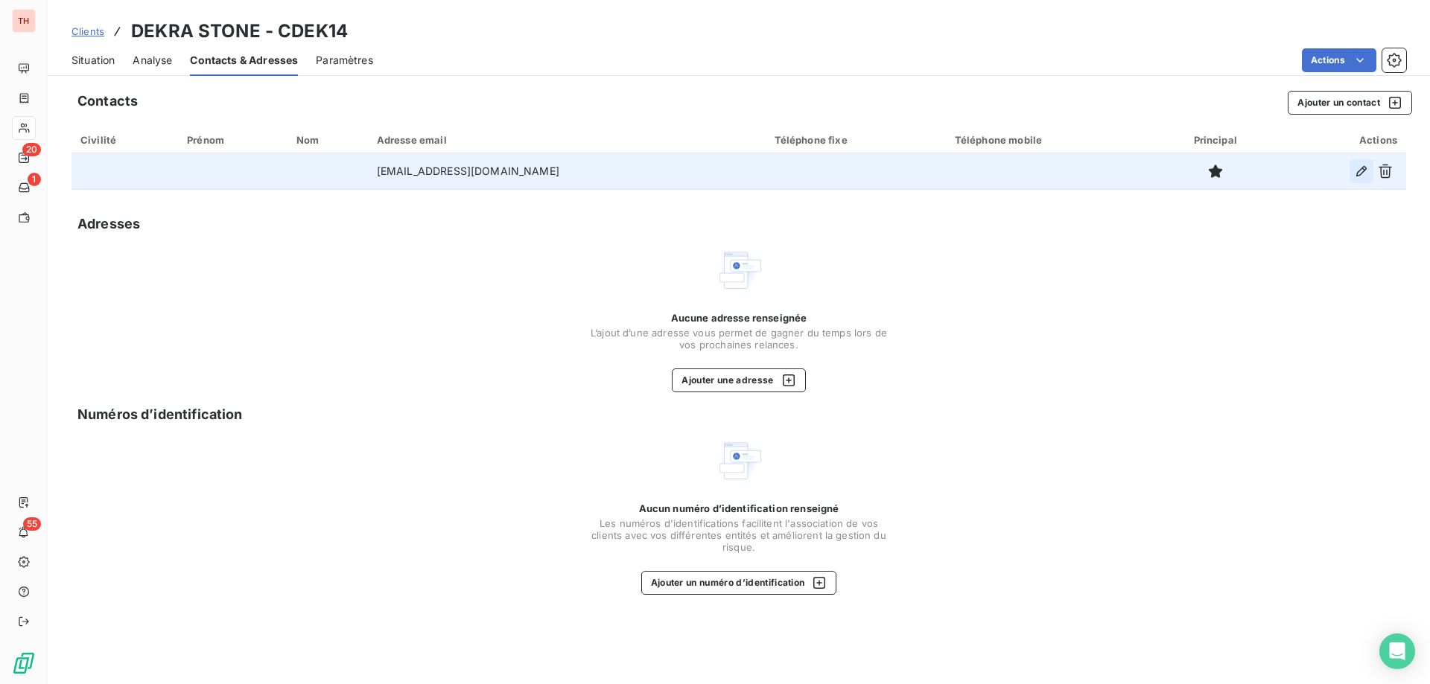
click at [1363, 172] on icon "button" at bounding box center [1361, 171] width 10 height 10
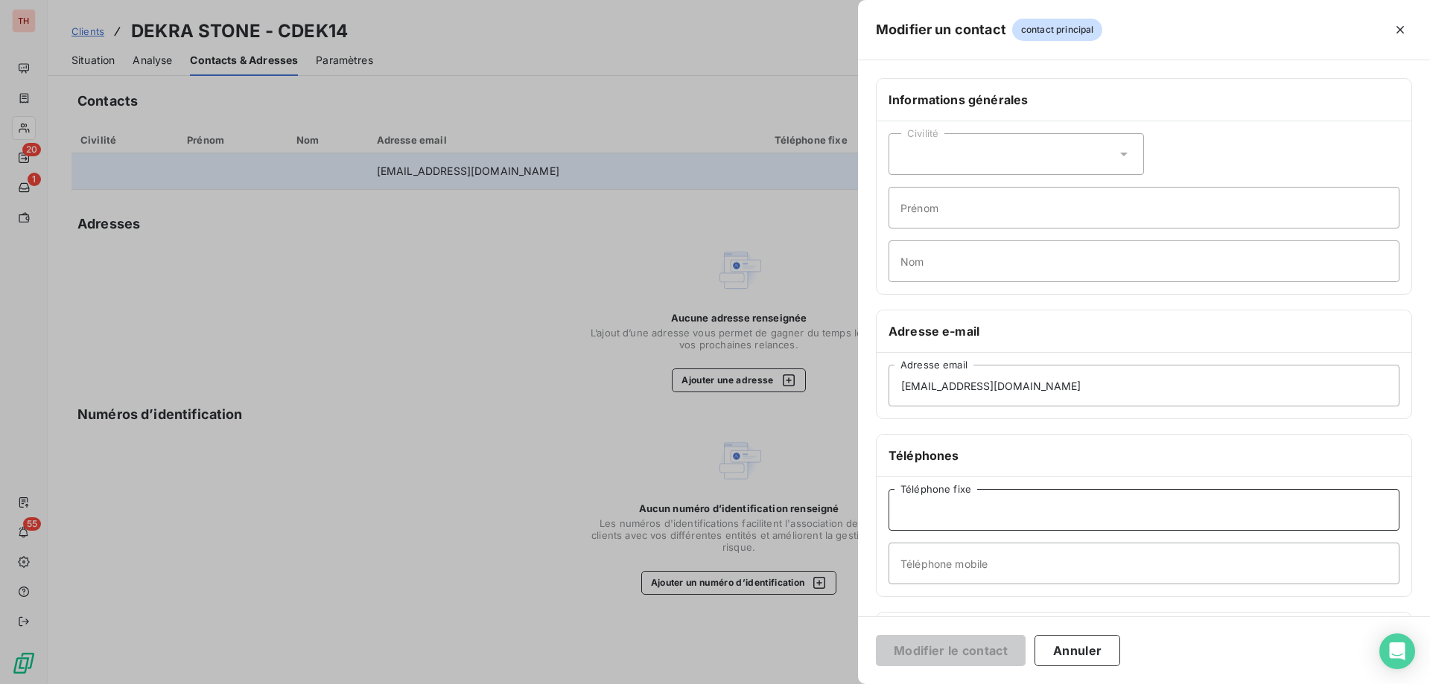
click at [975, 513] on input "Téléphone fixe" at bounding box center [1143, 510] width 511 height 42
click at [984, 579] on input "Téléphone mobile" at bounding box center [1143, 564] width 511 height 42
paste input "+447830127974"
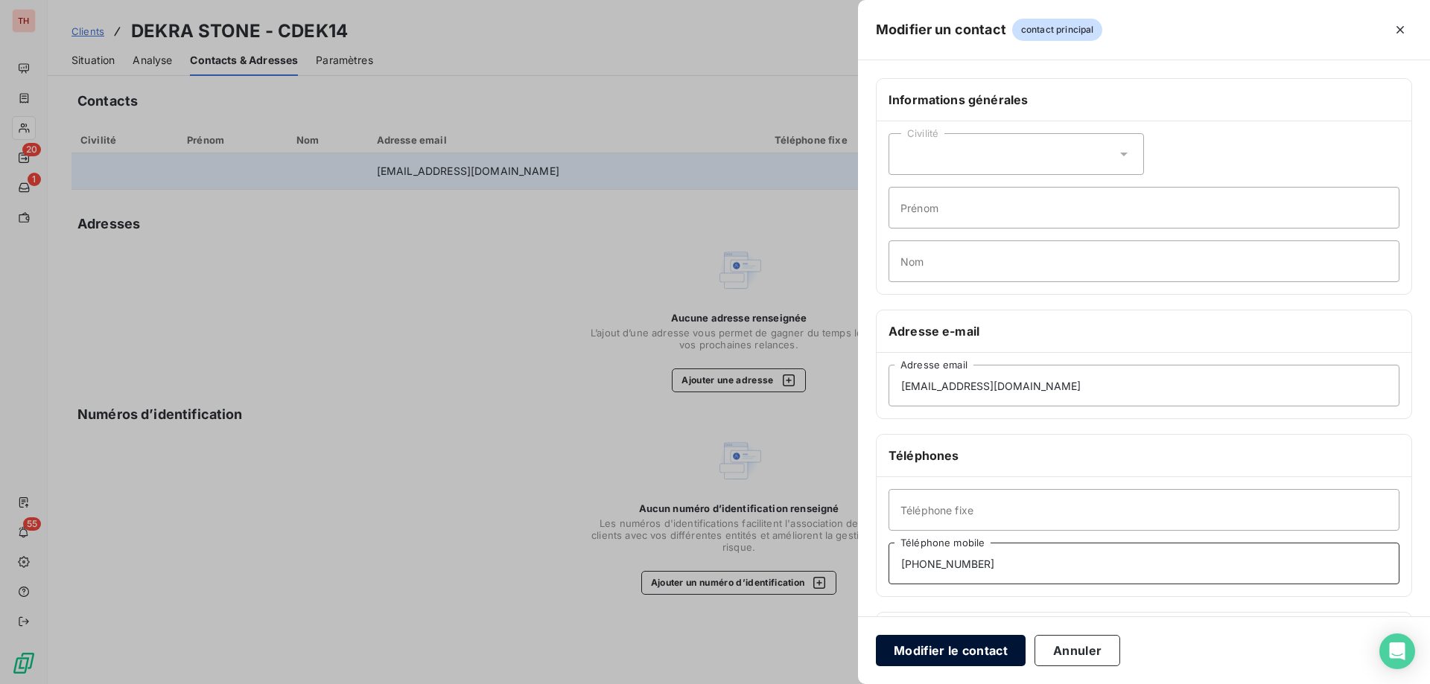
type input "+447830127974"
click at [1005, 658] on button "Modifier le contact" at bounding box center [951, 650] width 150 height 31
click at [998, 165] on div "Civilité" at bounding box center [1015, 154] width 255 height 42
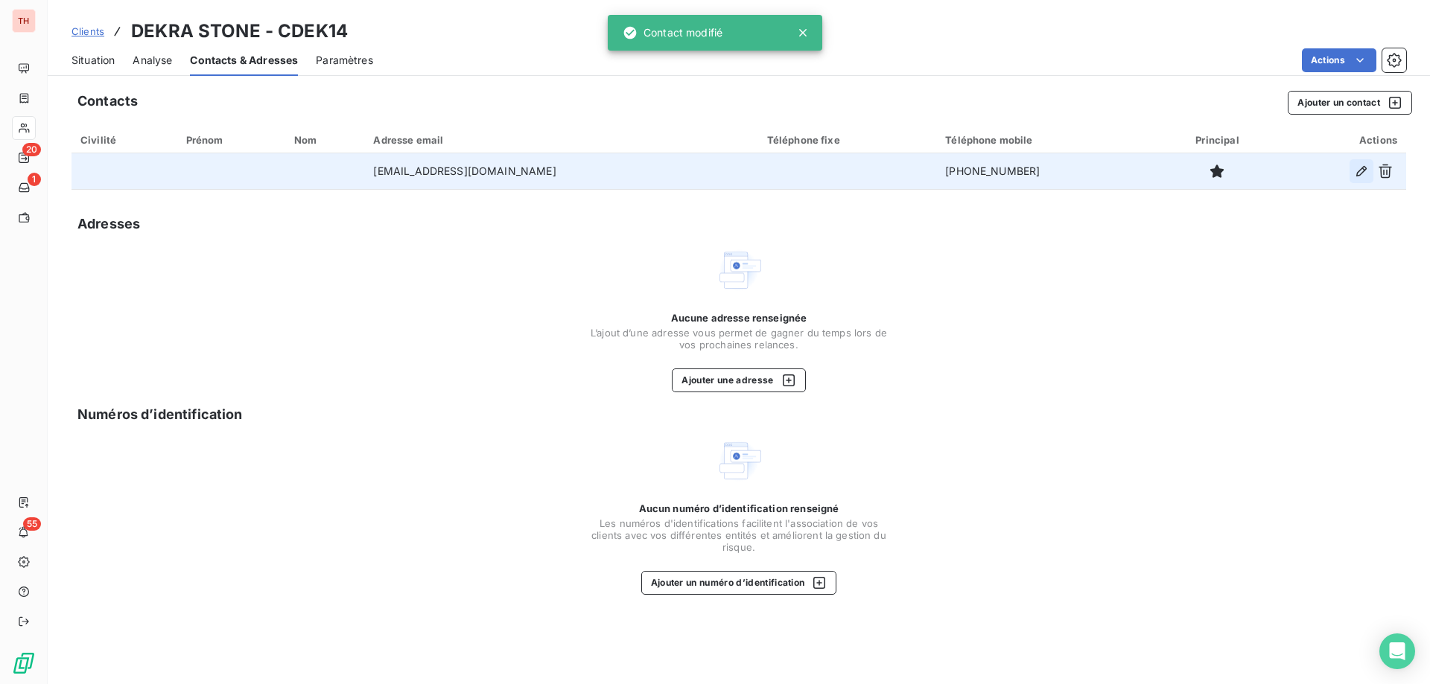
click at [1361, 171] on icon "button" at bounding box center [1361, 171] width 15 height 15
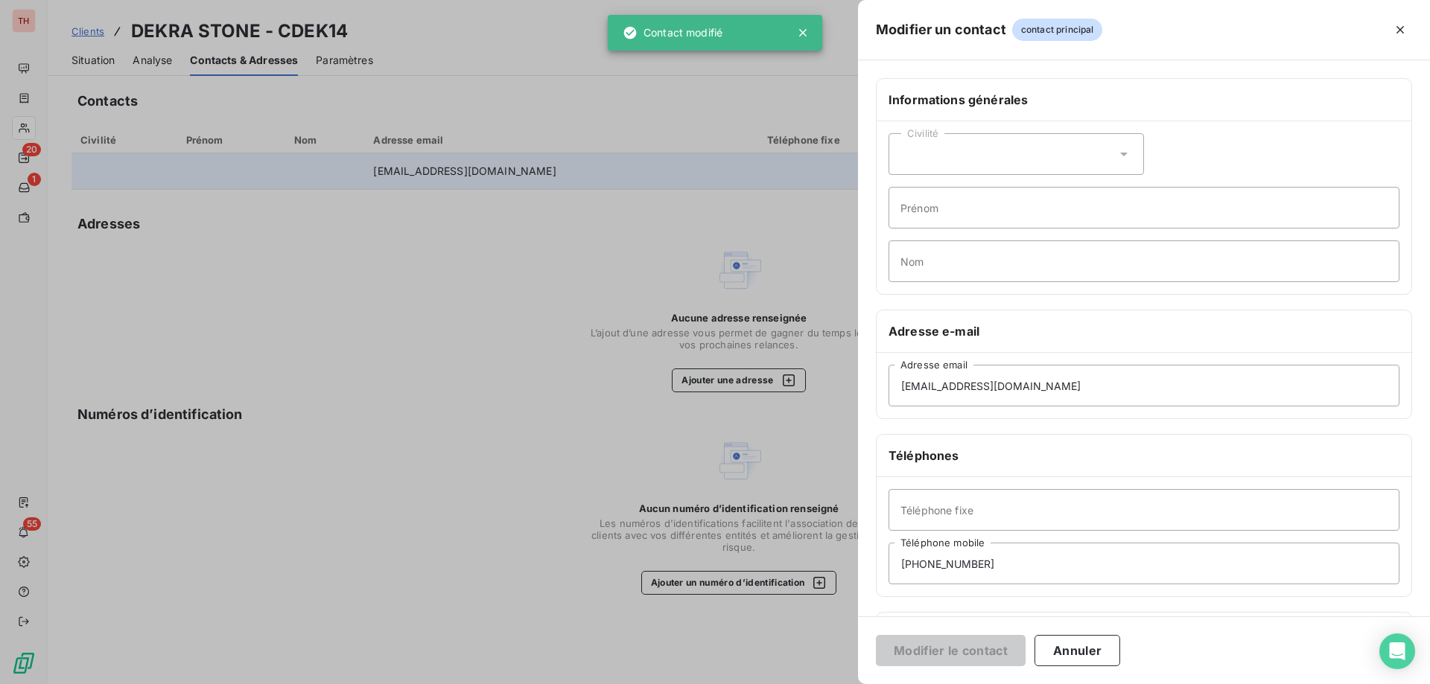
click at [1017, 162] on div "Civilité" at bounding box center [1015, 154] width 255 height 42
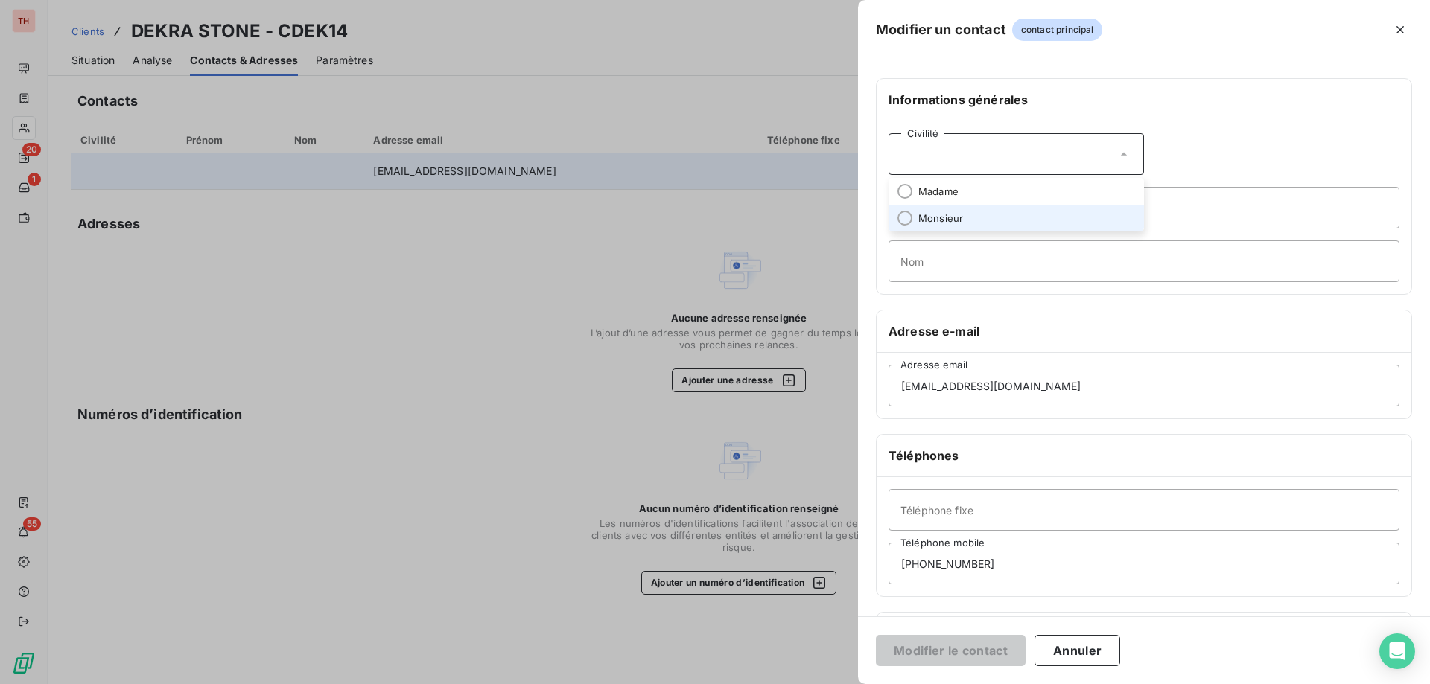
click at [987, 209] on li "Monsieur" at bounding box center [1015, 218] width 255 height 27
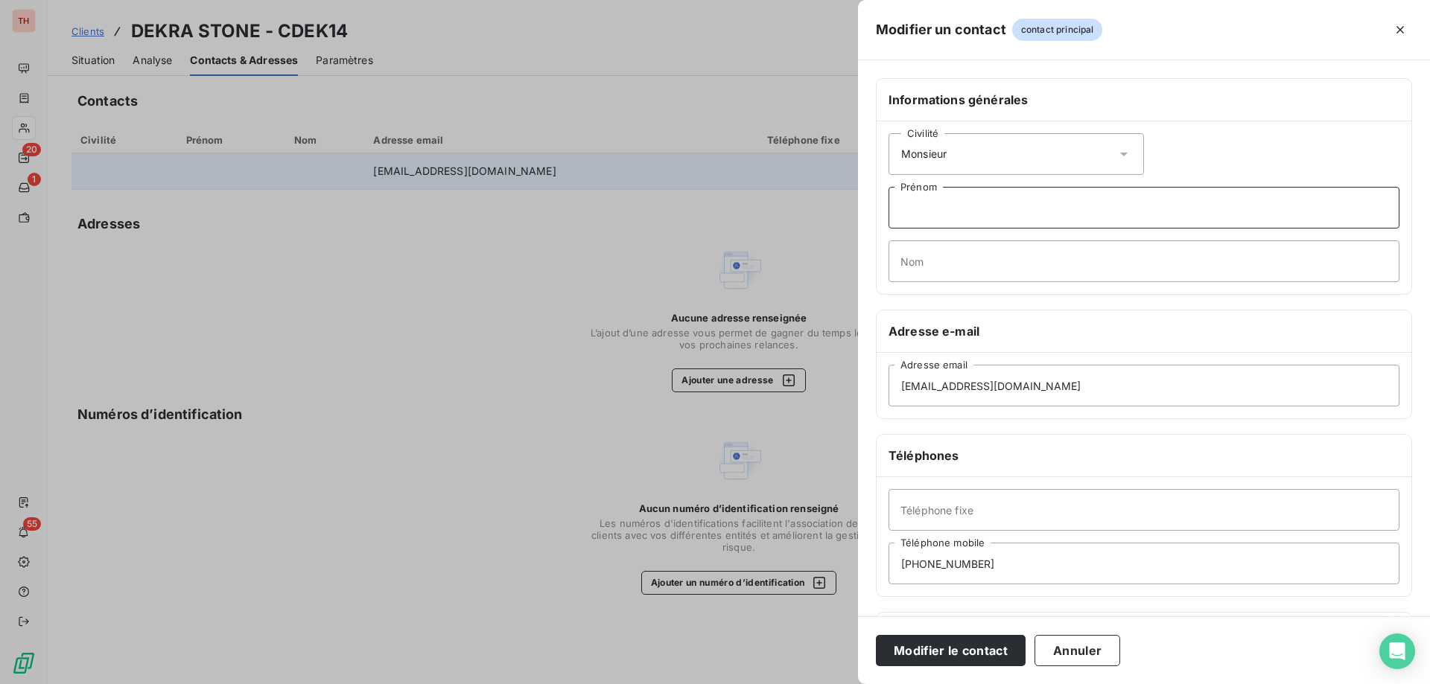
click at [1023, 203] on input "Prénom" at bounding box center [1143, 208] width 511 height 42
type input "Guy"
click at [996, 255] on input "Nom" at bounding box center [1143, 262] width 511 height 42
type input "STEWART"
click at [956, 643] on button "Modifier le contact" at bounding box center [951, 650] width 150 height 31
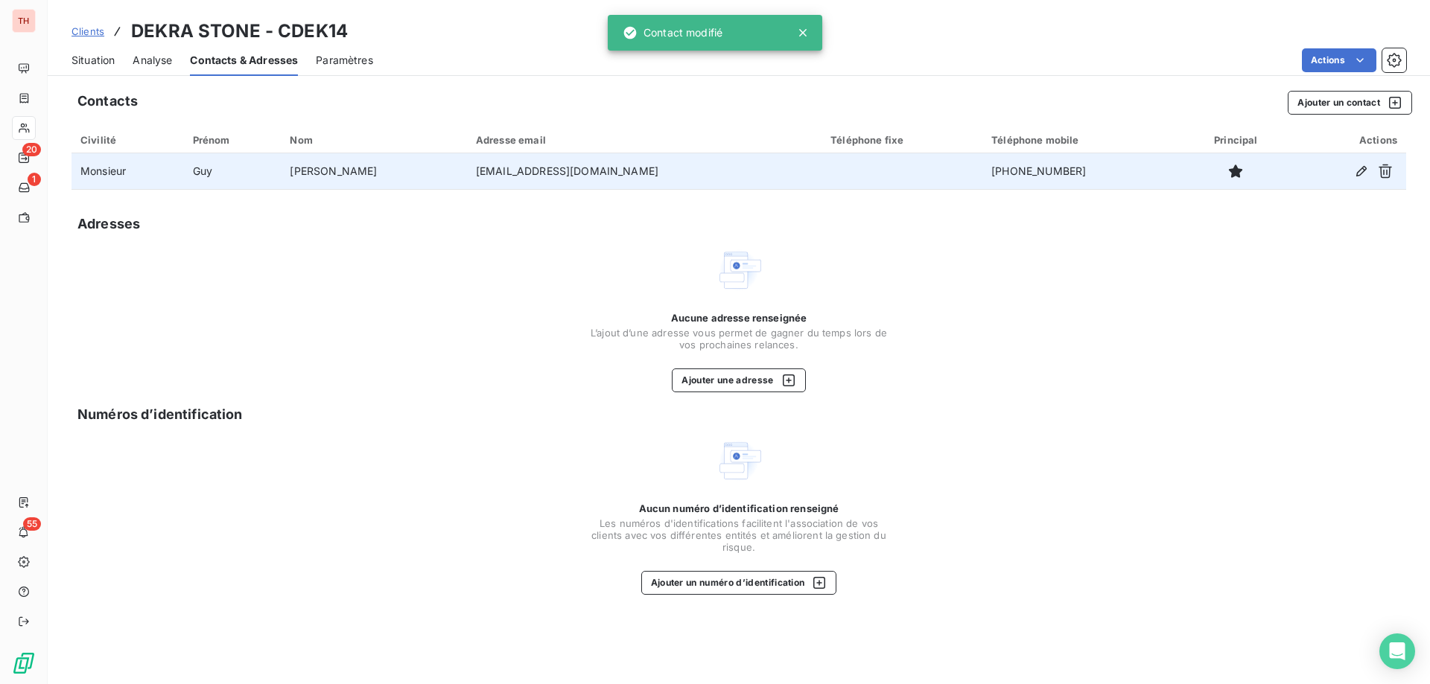
click at [94, 31] on span "Clients" at bounding box center [87, 31] width 33 height 12
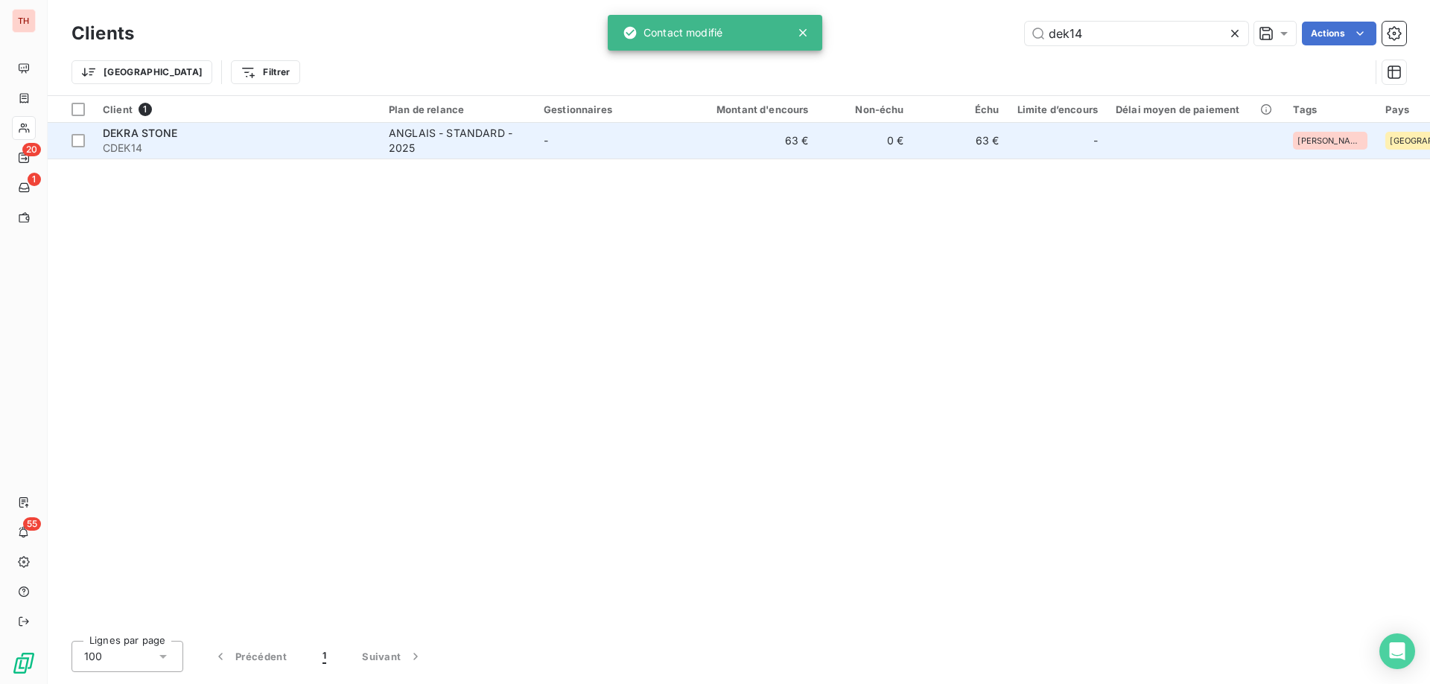
click at [662, 134] on td "-" at bounding box center [612, 141] width 155 height 36
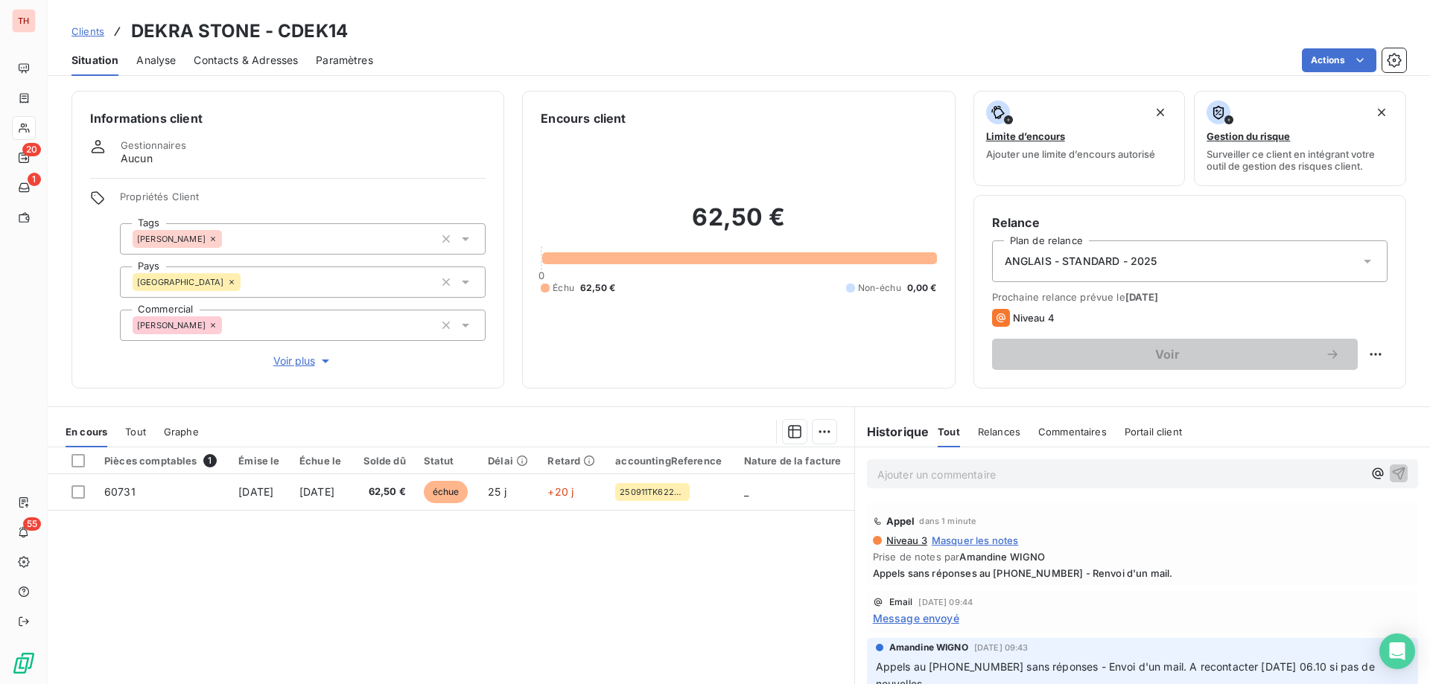
click at [1332, 54] on html "TH 20 1 55 Clients DEKRA STONE - CDEK14 Situation Analyse Contacts & Adresses P…" at bounding box center [715, 342] width 1430 height 684
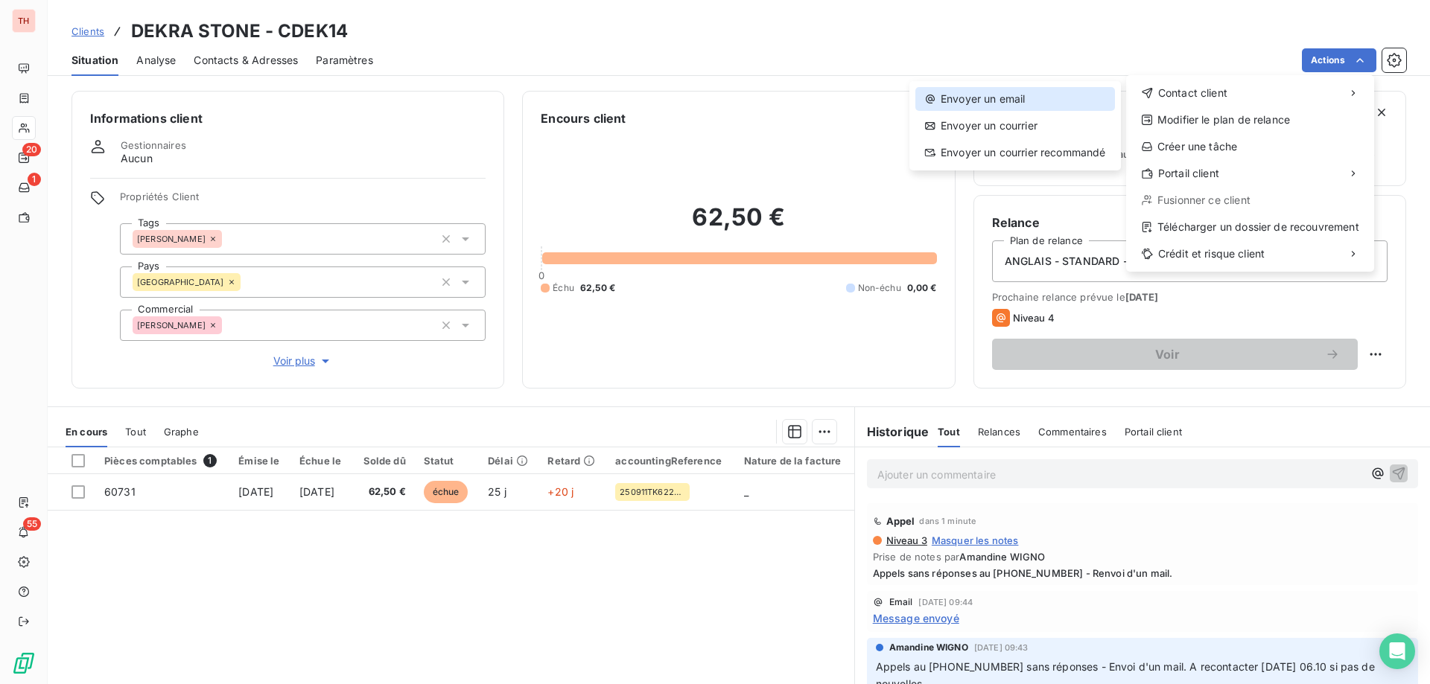
click at [1069, 97] on div "Envoyer un email" at bounding box center [1015, 99] width 200 height 24
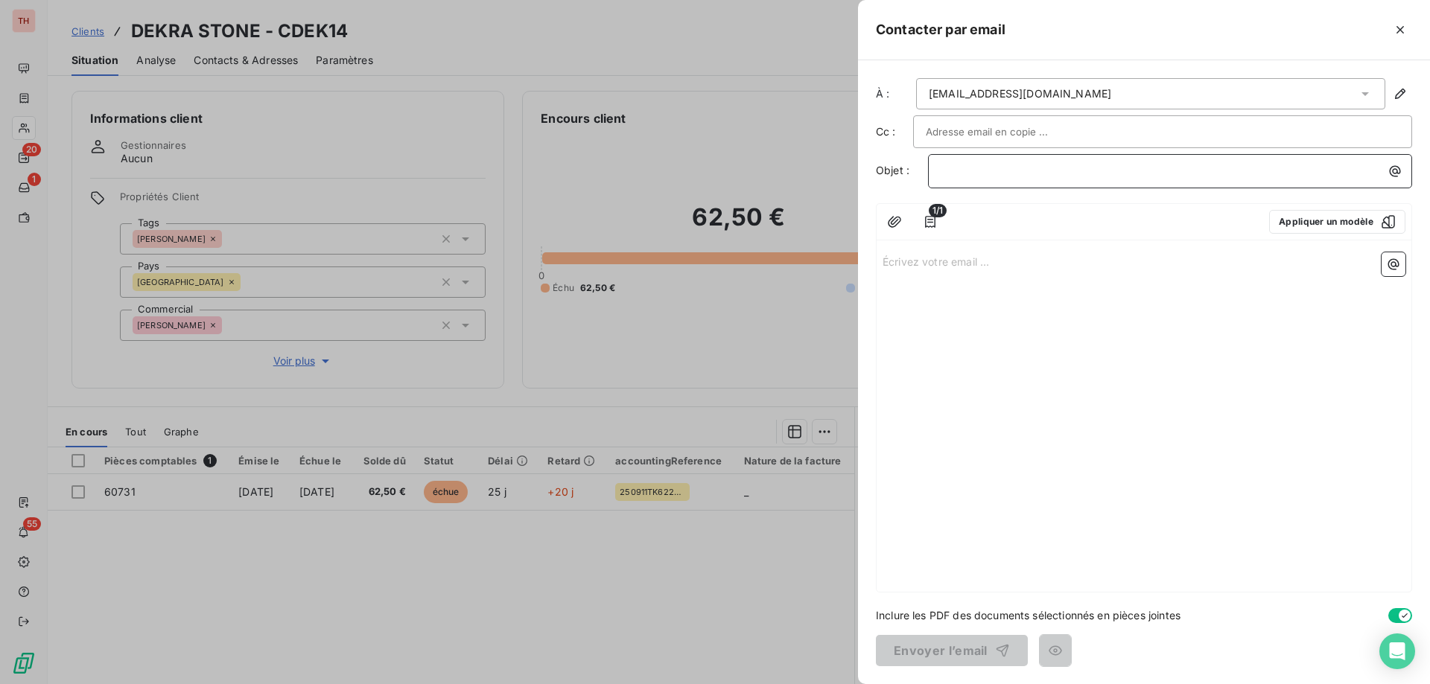
click at [976, 167] on p "﻿" at bounding box center [1174, 170] width 466 height 17
click at [914, 261] on p "Écrivez votre email ... ﻿" at bounding box center [1143, 260] width 523 height 17
drag, startPoint x: 920, startPoint y: 255, endPoint x: 947, endPoint y: 270, distance: 31.3
click at [920, 255] on p "Écrivez votre email ... ﻿" at bounding box center [1143, 260] width 523 height 17
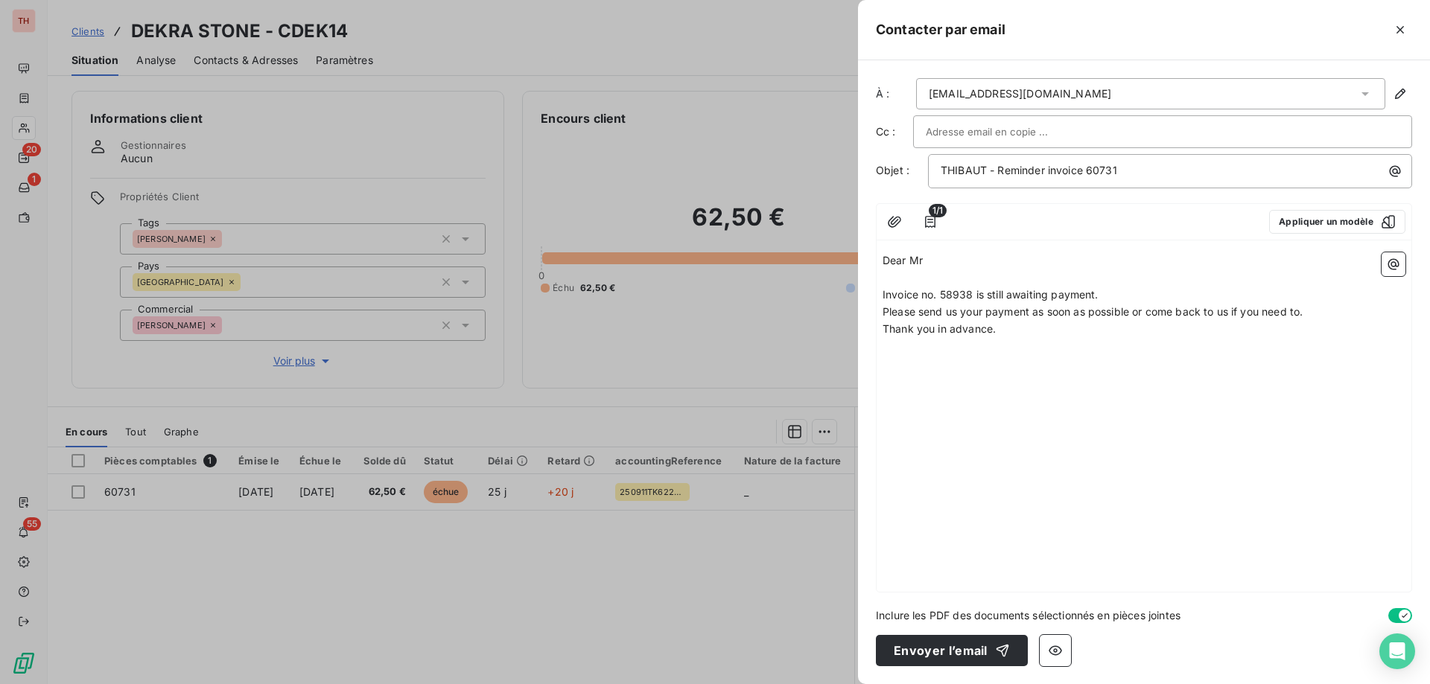
click at [959, 260] on p "Dear Mr" at bounding box center [1143, 260] width 523 height 17
click at [1175, 295] on p "Invoice no. 58938 is still awaiting payment." at bounding box center [1143, 295] width 523 height 17
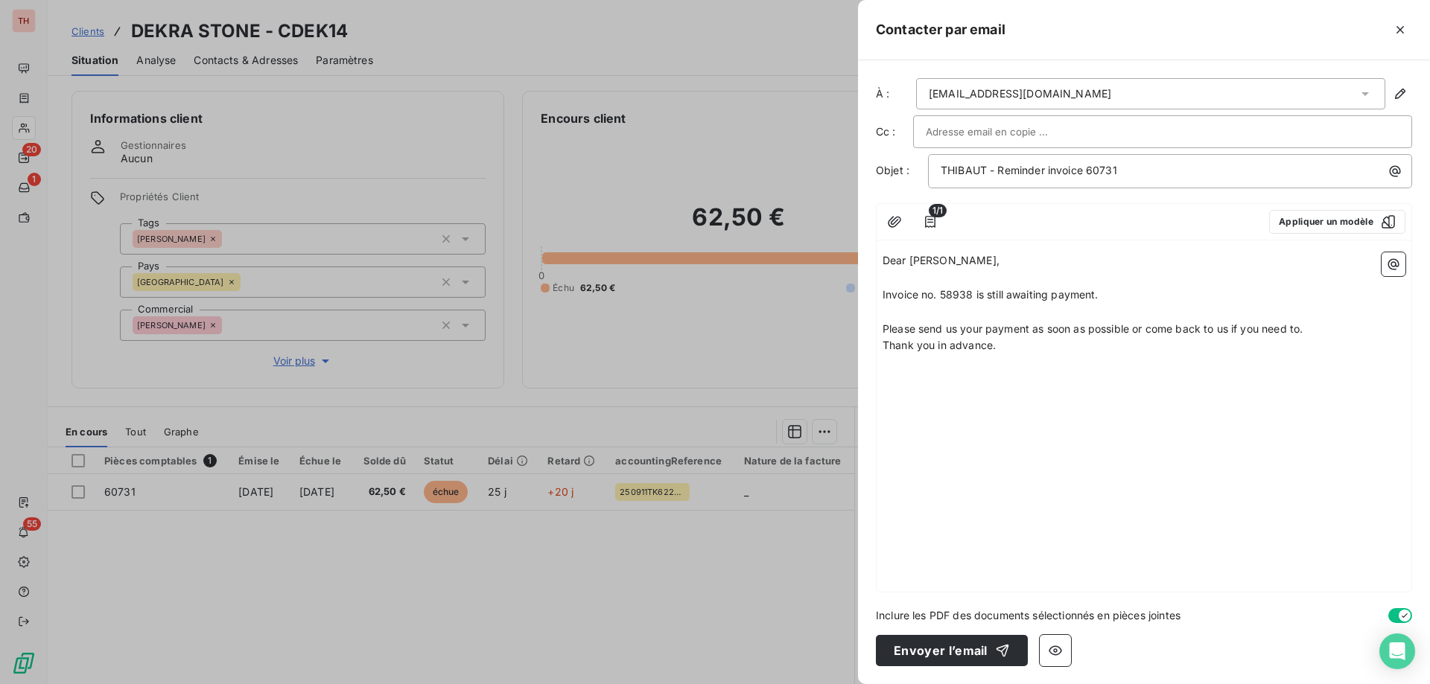
drag, startPoint x: 948, startPoint y: 292, endPoint x: 962, endPoint y: 314, distance: 25.8
click at [948, 292] on span "Invoice no. 58938 is still awaiting payment." at bounding box center [990, 294] width 216 height 13
click at [1332, 325] on p "Please send us your payment as soon as possible or come back to us if you need …" at bounding box center [1143, 329] width 523 height 17
click at [936, 649] on button "Envoyer l’email" at bounding box center [952, 650] width 152 height 31
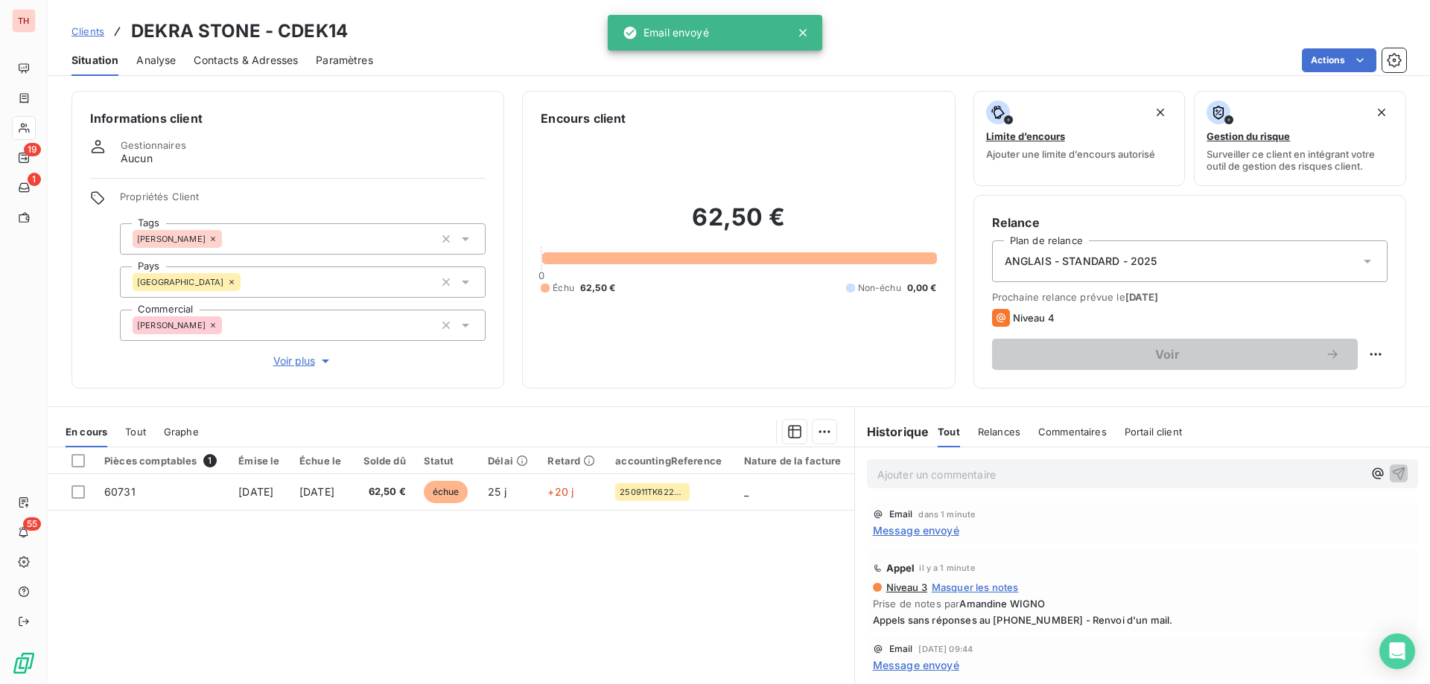
drag, startPoint x: 90, startPoint y: 32, endPoint x: 147, endPoint y: 23, distance: 58.0
click at [90, 32] on span "Clients" at bounding box center [87, 31] width 33 height 12
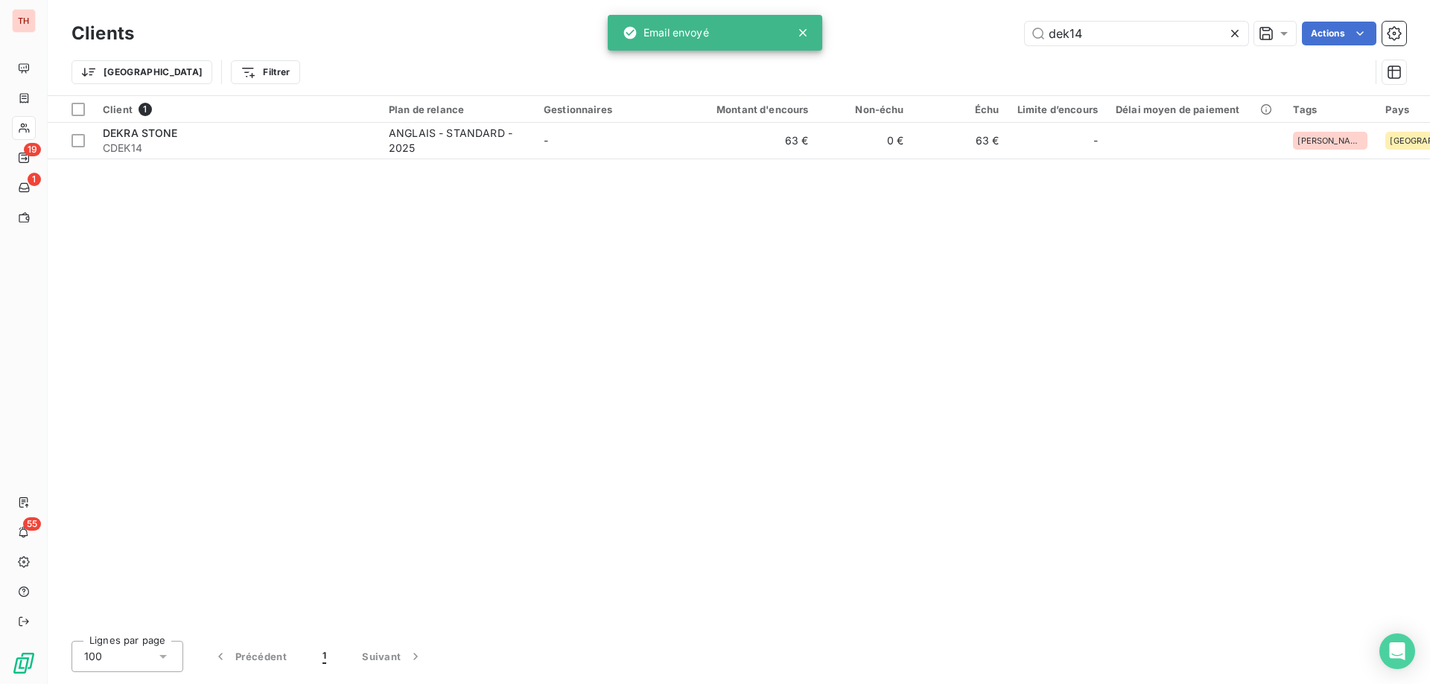
drag, startPoint x: 1040, startPoint y: 33, endPoint x: 1019, endPoint y: 33, distance: 20.9
click at [1019, 33] on div "dek14 Actions" at bounding box center [779, 34] width 1254 height 24
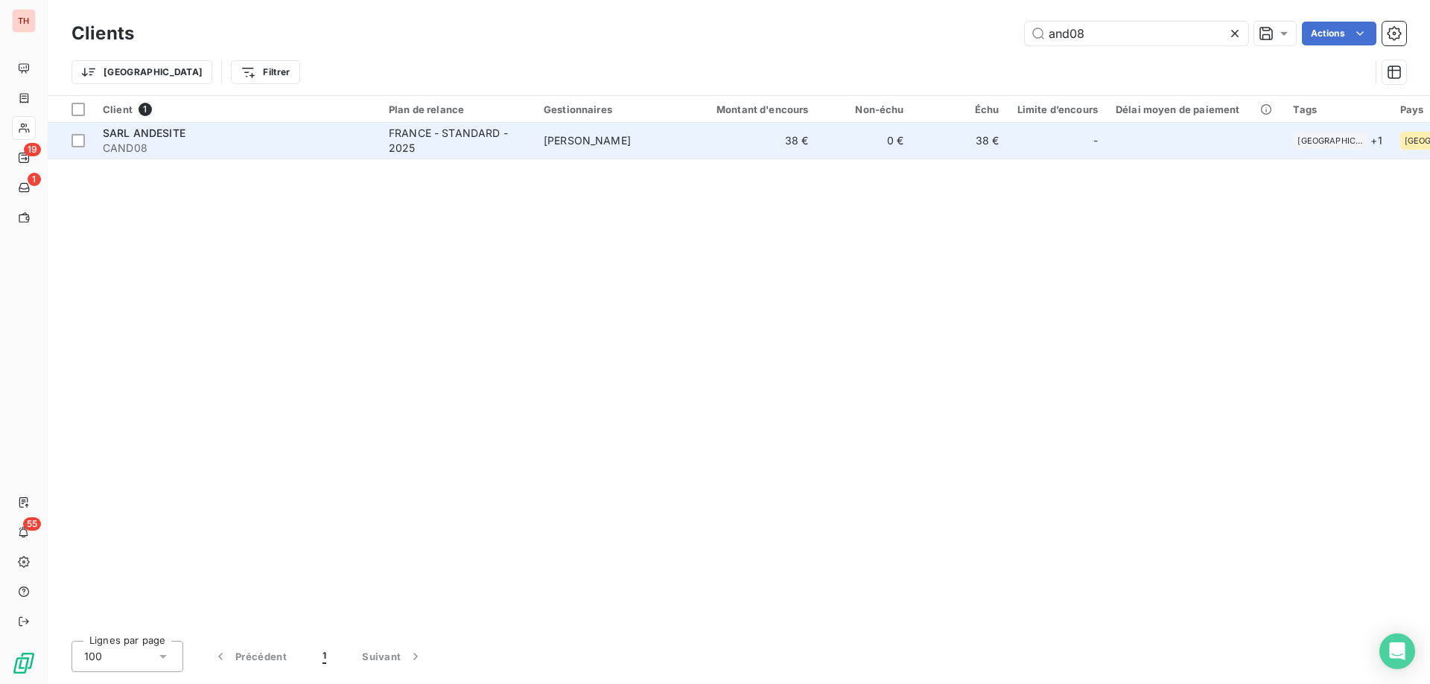
type input "and08"
click at [488, 136] on div "FRANCE - STANDARD - 2025" at bounding box center [457, 141] width 137 height 30
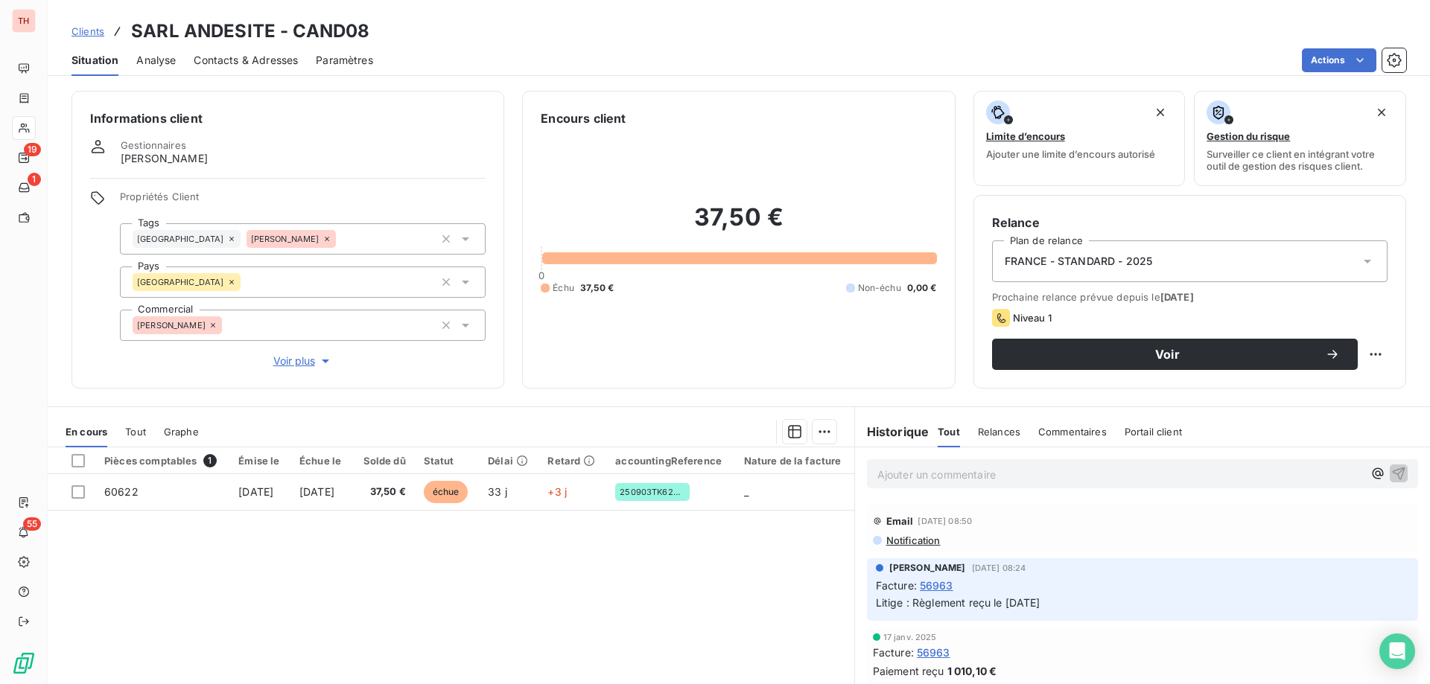
click at [920, 543] on span "Notification" at bounding box center [913, 541] width 56 height 12
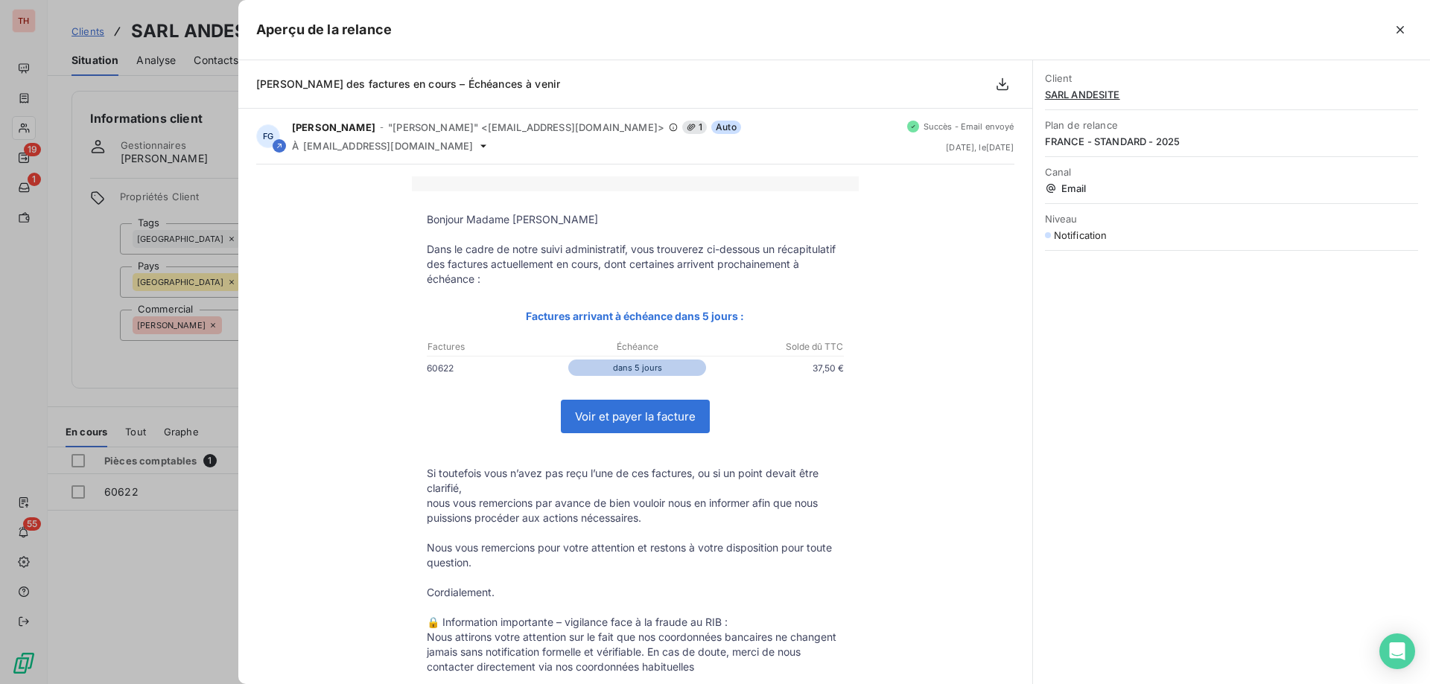
click at [1396, 28] on icon "button" at bounding box center [1400, 29] width 15 height 15
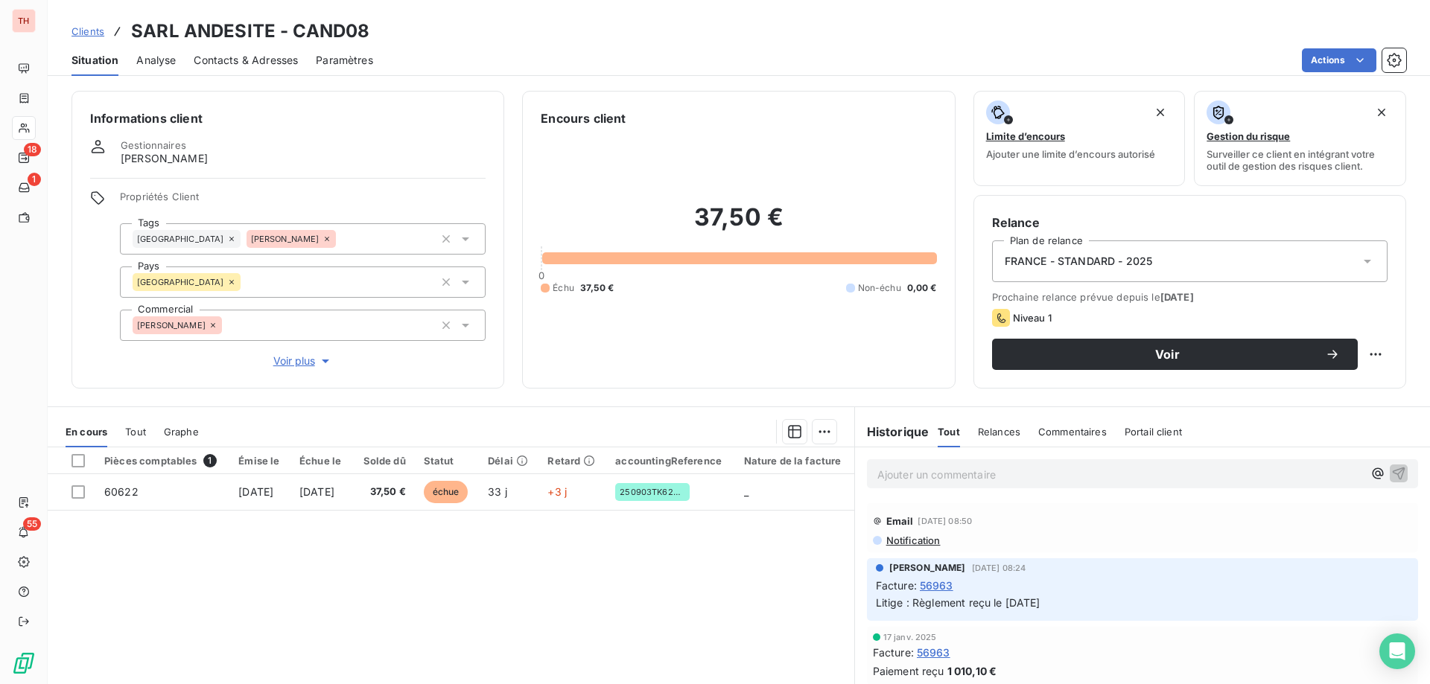
click at [92, 30] on span "Clients" at bounding box center [87, 31] width 33 height 12
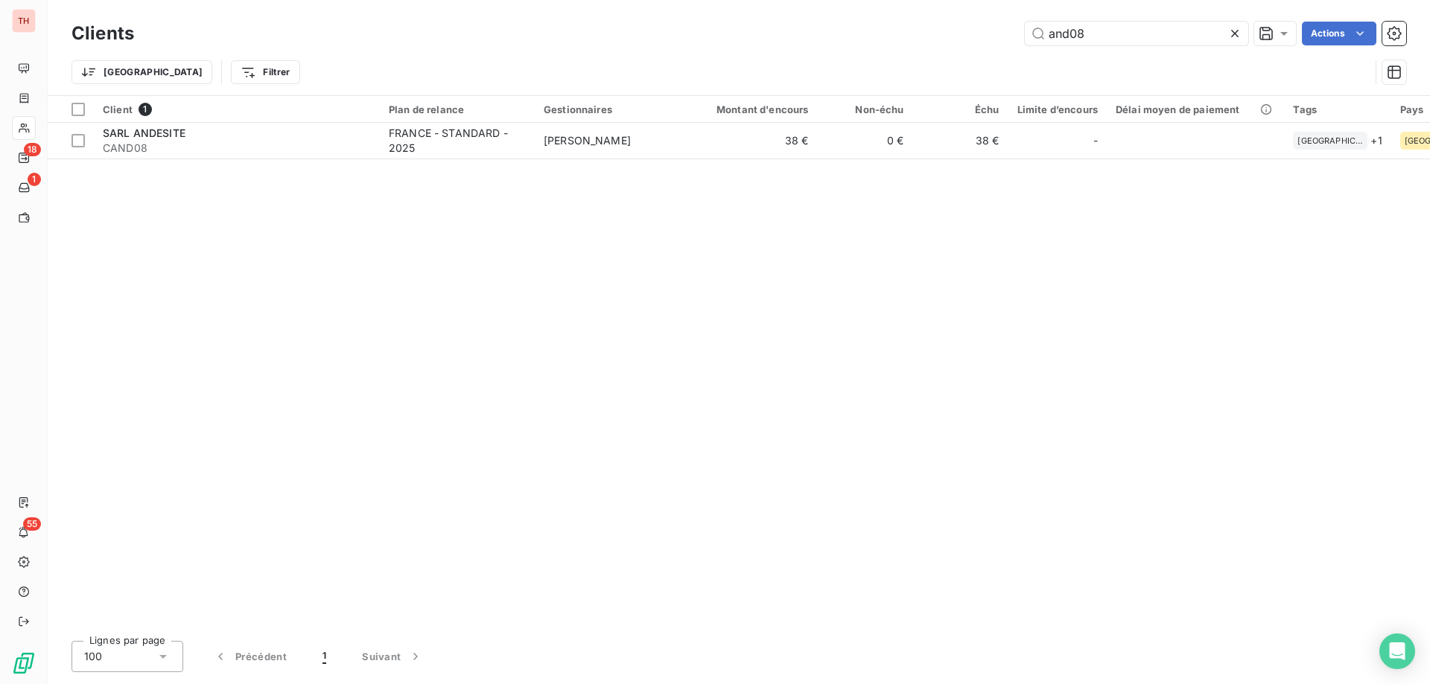
drag, startPoint x: 1098, startPoint y: 28, endPoint x: 1007, endPoint y: 29, distance: 91.6
click at [1007, 29] on div "and08 Actions" at bounding box center [779, 34] width 1254 height 24
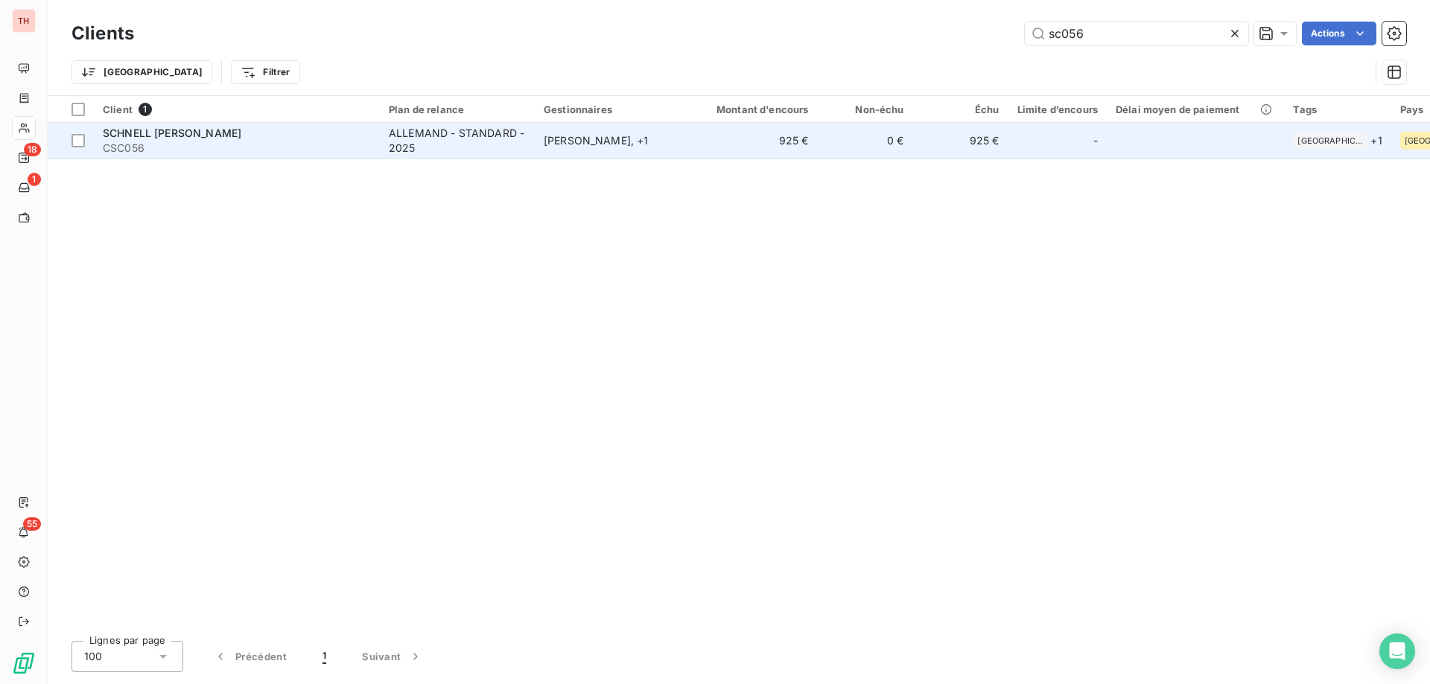
type input "sc056"
click at [665, 131] on td "Frank Szillat , + 1" at bounding box center [612, 141] width 155 height 36
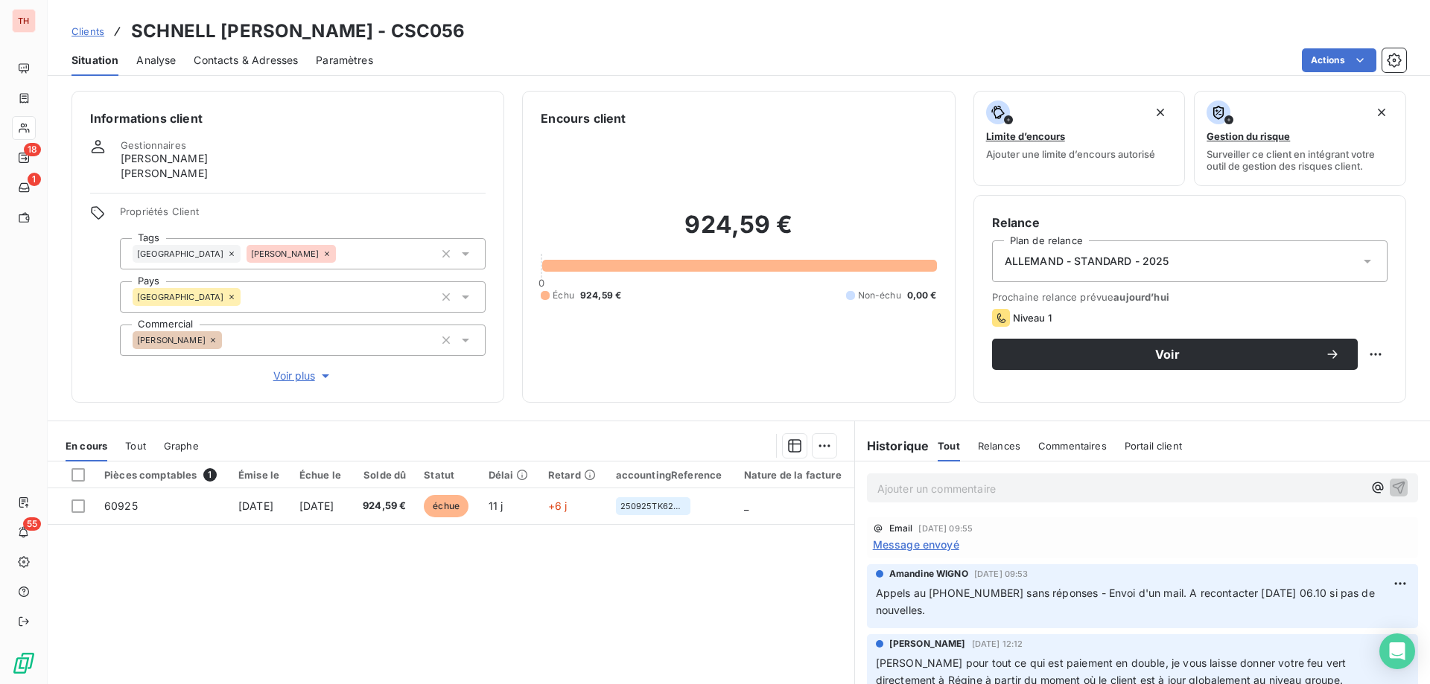
click at [999, 489] on p "Ajouter un commentaire ﻿" at bounding box center [1120, 489] width 486 height 19
drag, startPoint x: 952, startPoint y: 484, endPoint x: 971, endPoint y: 507, distance: 29.7
click at [952, 484] on span "Appels au +49 7 46 34 51" at bounding box center [951, 487] width 148 height 13
click at [1037, 486] on p "Appels au +49 7 46 34 51" at bounding box center [1120, 488] width 486 height 17
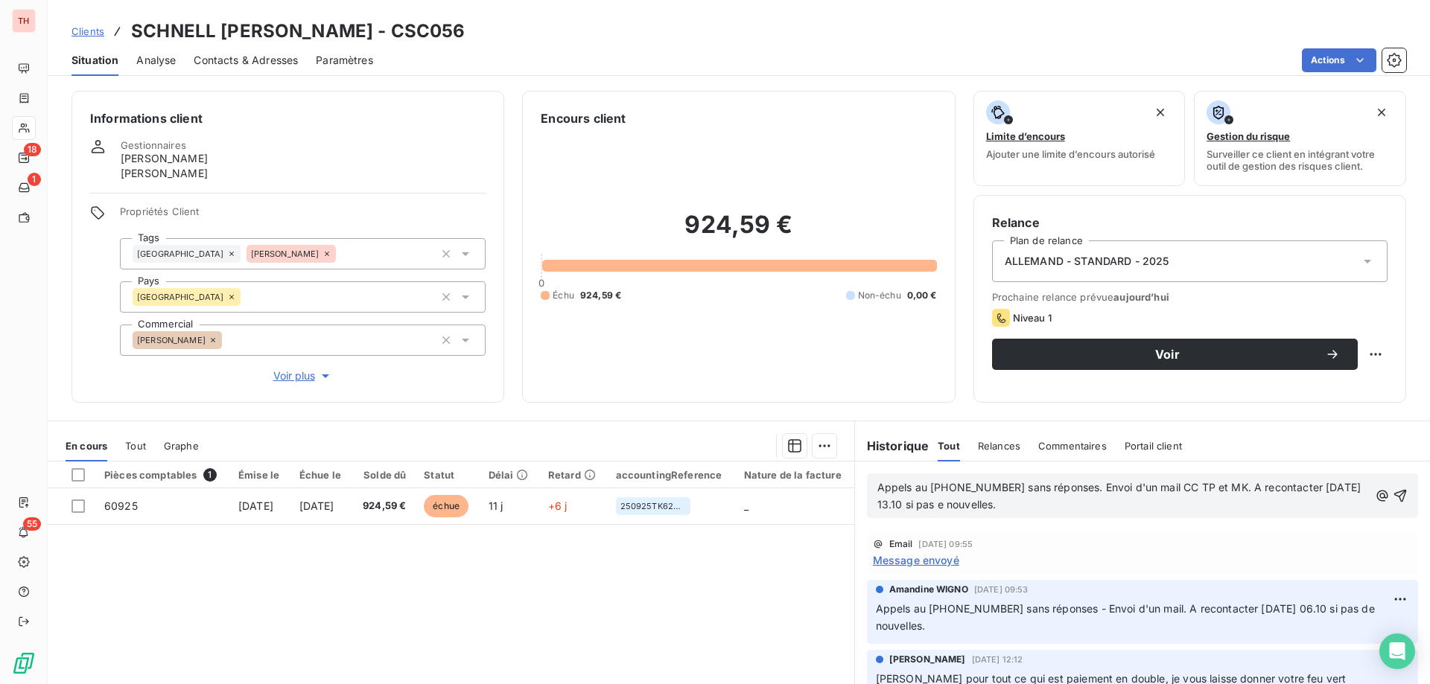
click at [930, 503] on span "Appels au +49 7 46 34 51 sans réponses. Envoi d'un mail CC TP et MK. A recontac…" at bounding box center [1120, 496] width 487 height 30
click at [1394, 494] on icon "button" at bounding box center [1400, 496] width 13 height 13
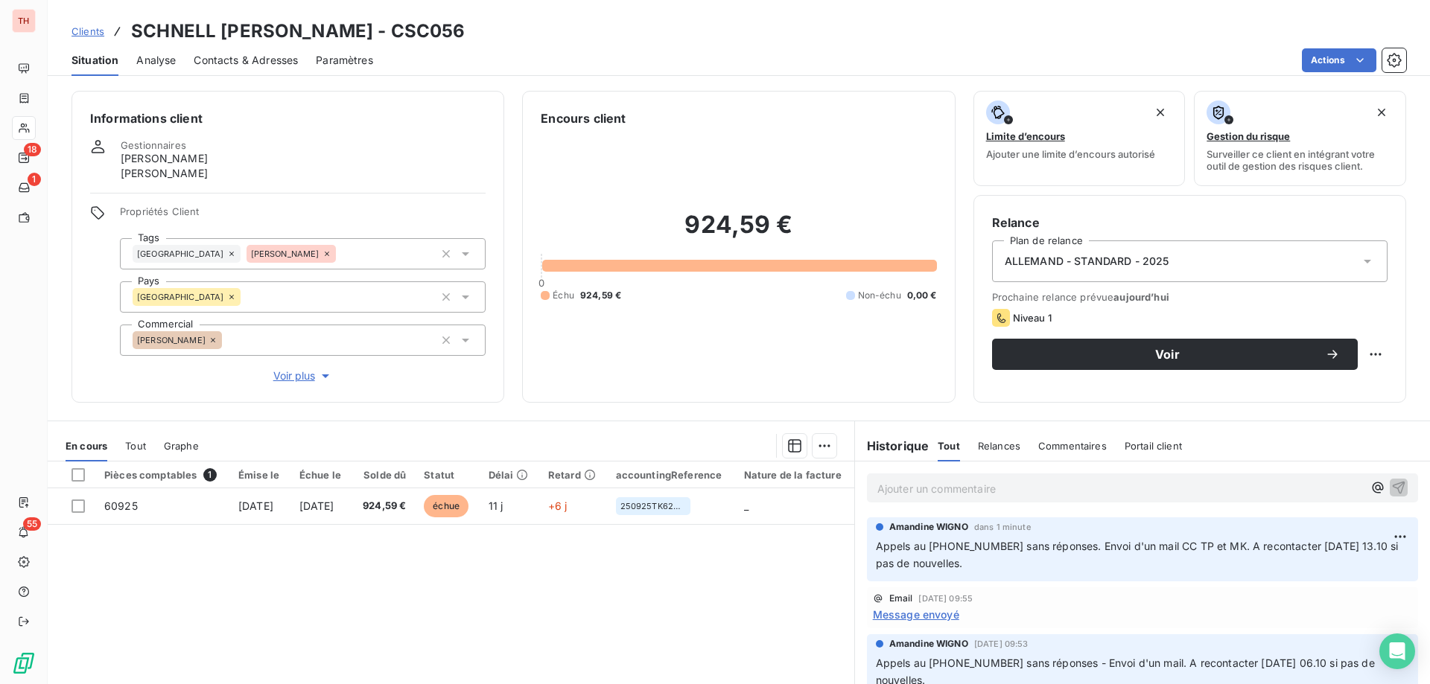
click at [1324, 62] on html "TH 18 1 55 Clients SCHNELL EDUARD FRIDINGEN - CSC056 Situation Analyse Contacts…" at bounding box center [715, 342] width 1430 height 684
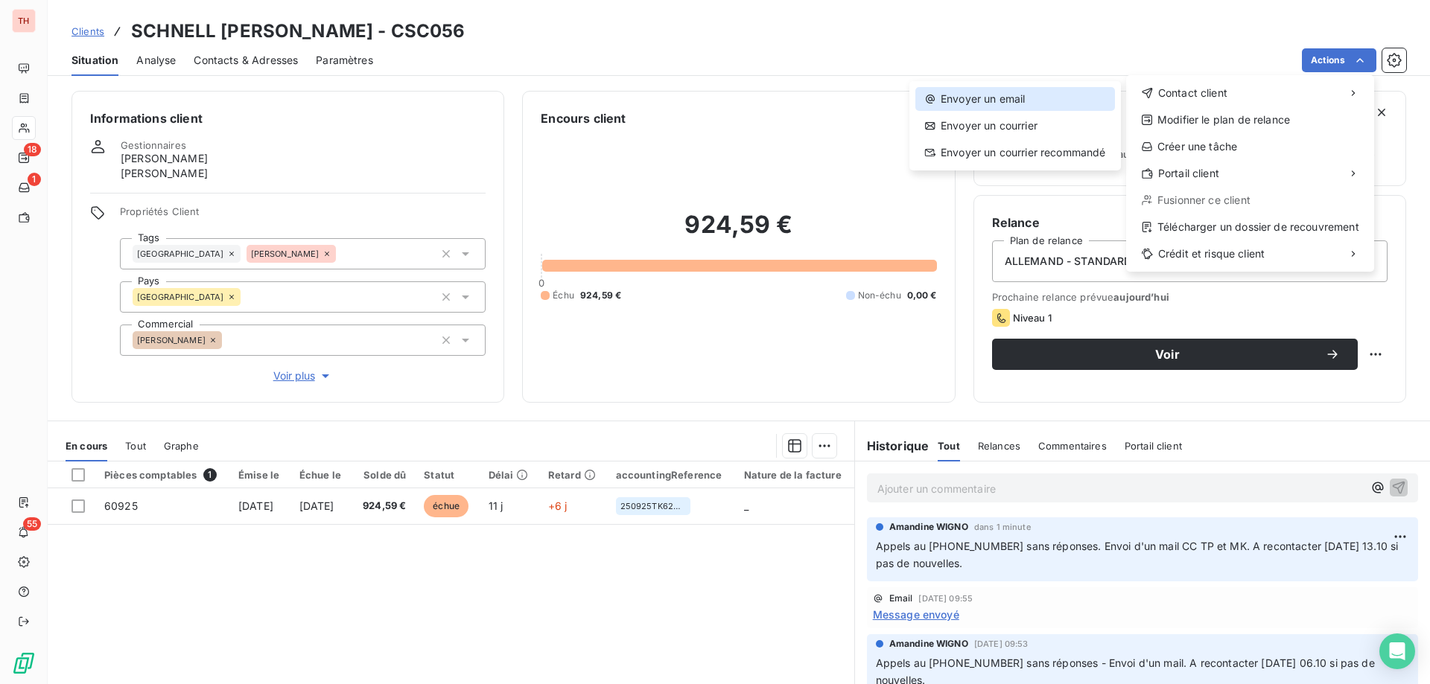
click at [1081, 94] on div "Envoyer un email" at bounding box center [1015, 99] width 200 height 24
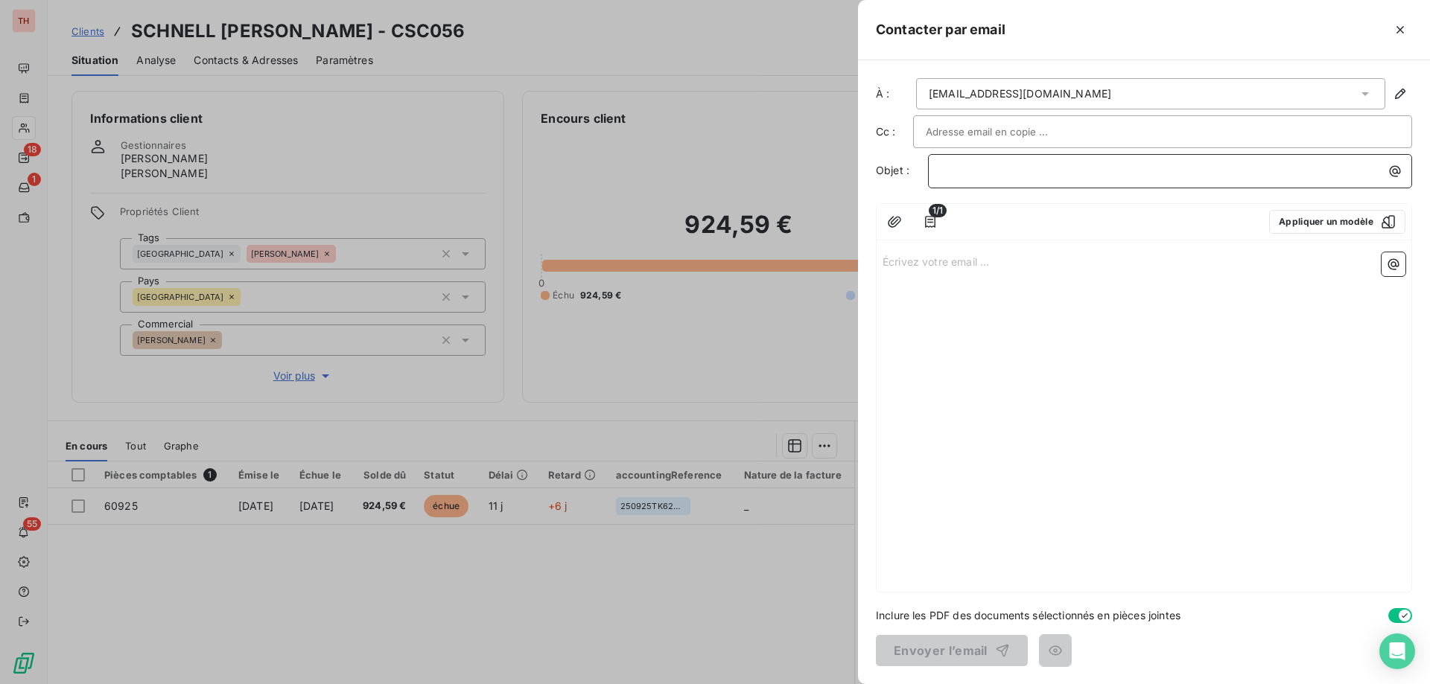
click at [969, 169] on p "﻿" at bounding box center [1174, 170] width 466 height 17
click at [990, 139] on input "text" at bounding box center [1006, 132] width 160 height 22
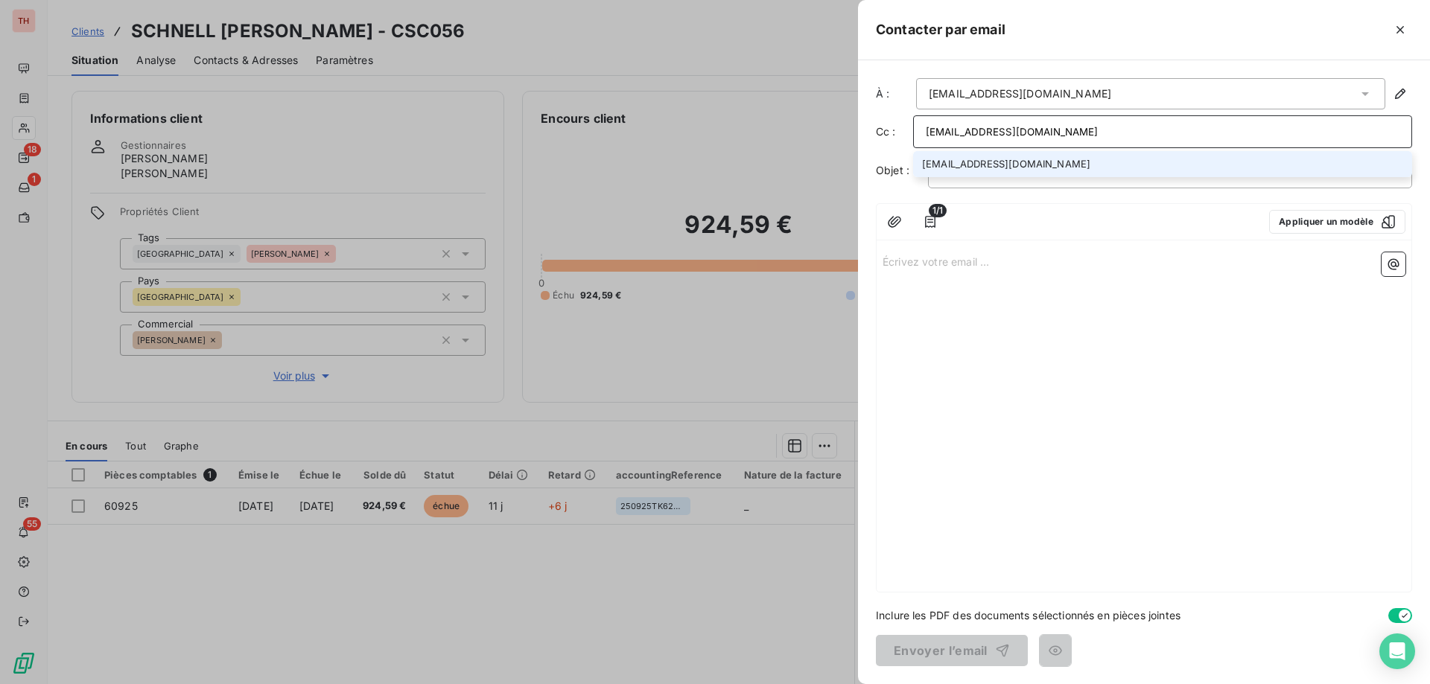
type input "tpusch@thibautdeutschland.de"
click at [1004, 164] on li "tpusch@thibautdeutschland.de" at bounding box center [1162, 164] width 499 height 26
type input "mkrieger@thibautdeutschland.de"
click at [1162, 160] on li "mkrieger@thibautdeutschland.de" at bounding box center [1162, 166] width 499 height 26
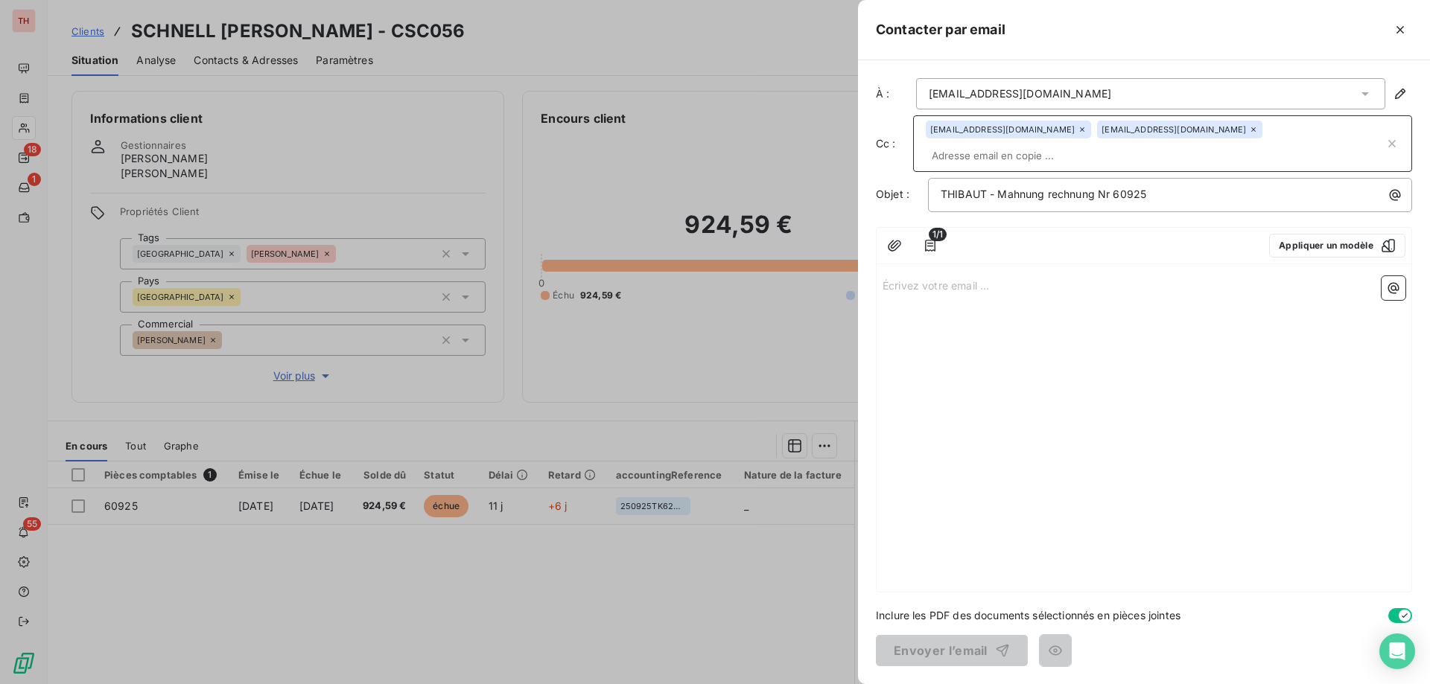
click at [1029, 276] on p "Écrivez votre email ... ﻿" at bounding box center [1143, 284] width 523 height 17
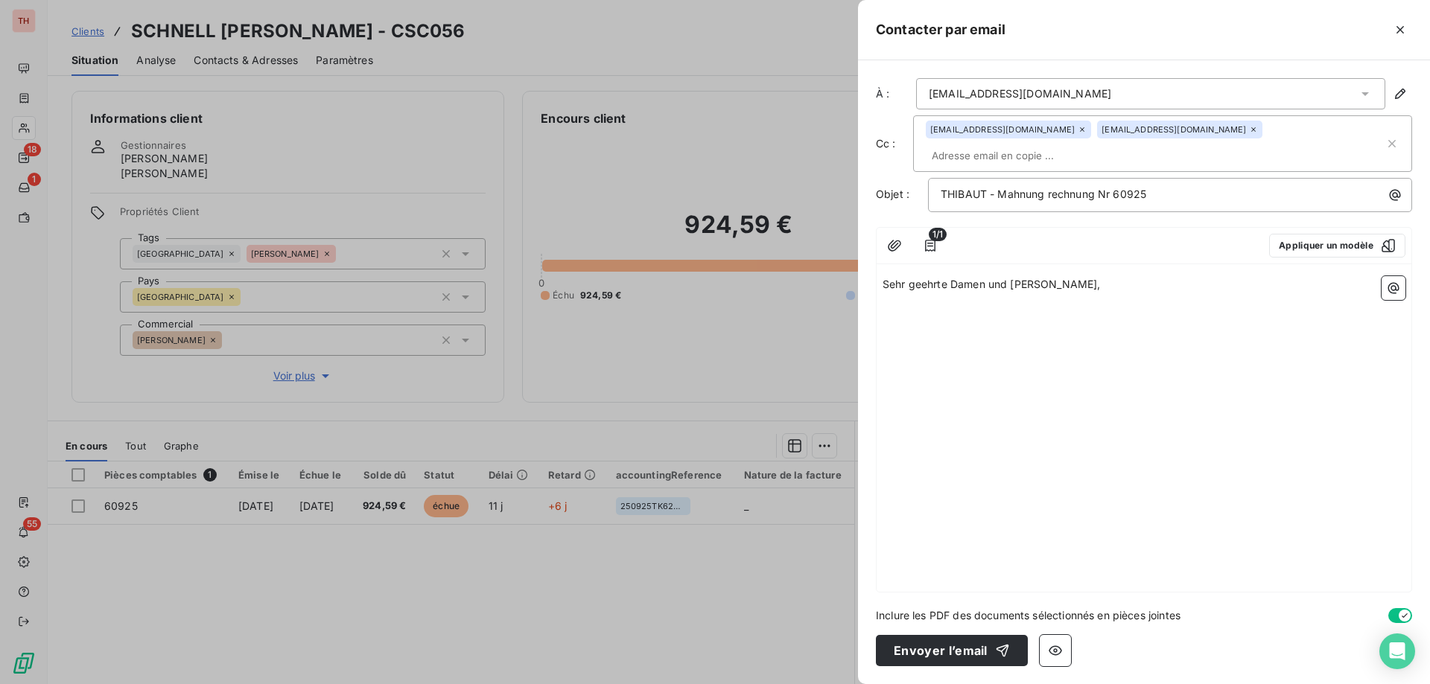
click at [936, 311] on p "﻿" at bounding box center [1143, 319] width 523 height 17
drag, startPoint x: 987, startPoint y: 294, endPoint x: 1002, endPoint y: 304, distance: 17.8
click at [987, 312] on span "Die Rechnung Nr. 58938 wartet noch auf eine Zahlung." at bounding box center [1019, 318] width 275 height 13
click at [1184, 311] on p "Die Rechnung Nr. 60925 wartet noch auf eine Zahlung." at bounding box center [1143, 319] width 523 height 17
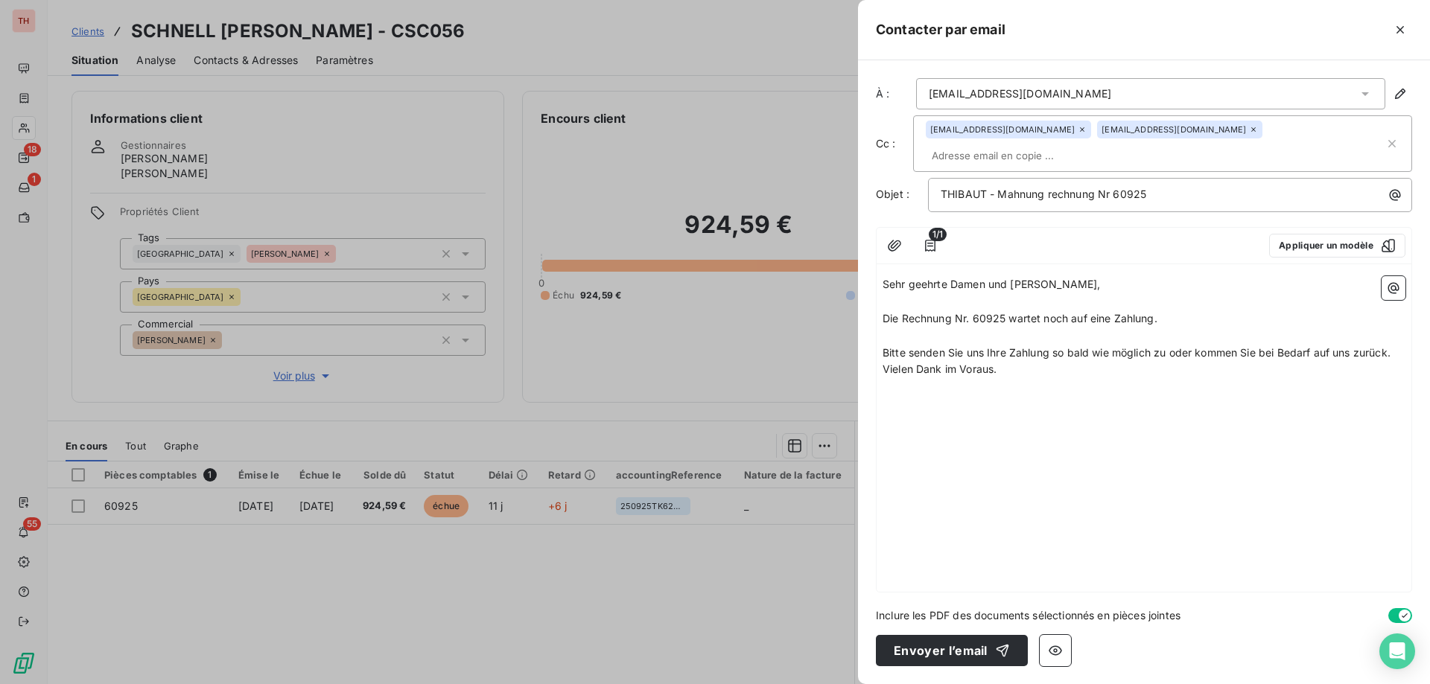
click at [1397, 345] on p "Bitte senden Sie uns Ihre Zahlung so bald wie möglich zu oder kommen Sie bei Be…" at bounding box center [1143, 353] width 523 height 17
click at [1023, 378] on p "Vielen Dank im Voraus." at bounding box center [1143, 386] width 523 height 17
click at [940, 655] on button "Envoyer l’email" at bounding box center [952, 650] width 152 height 31
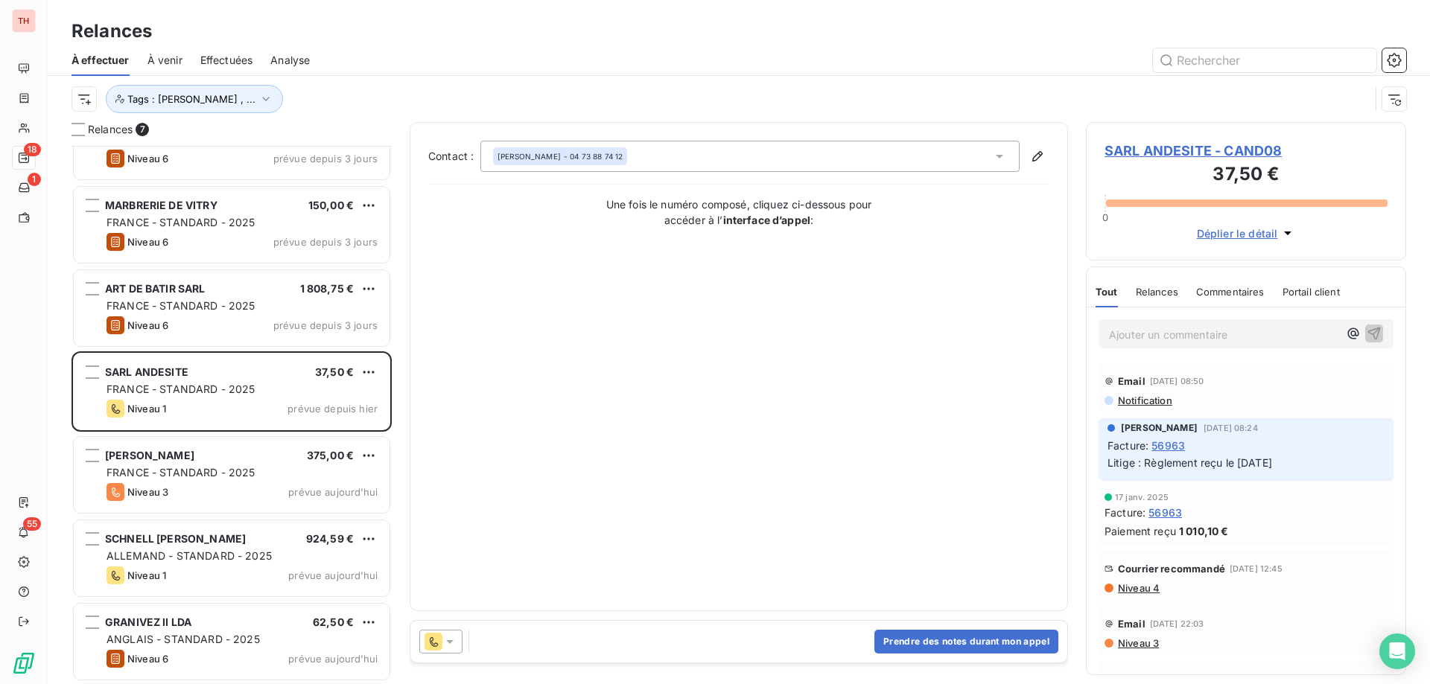
scroll to position [527, 309]
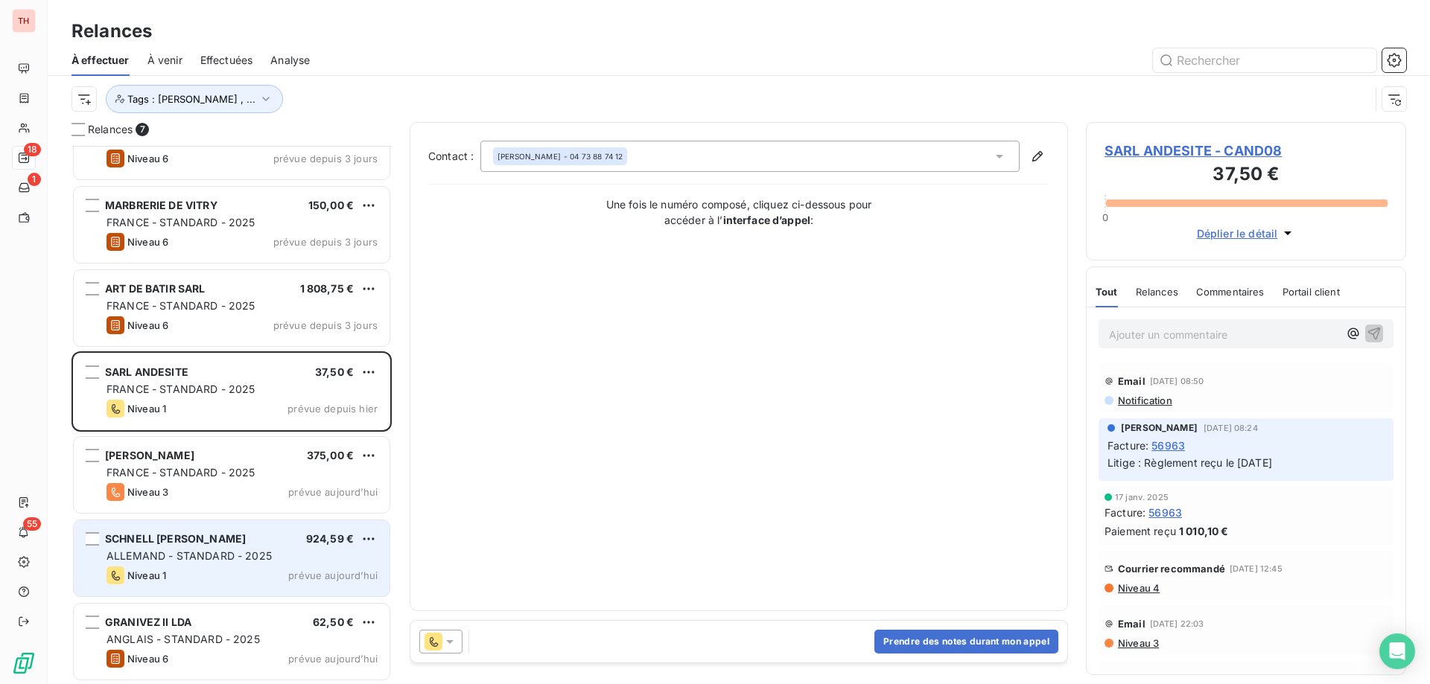
click at [279, 543] on div "SCHNELL [PERSON_NAME] 924,59 €" at bounding box center [241, 538] width 271 height 13
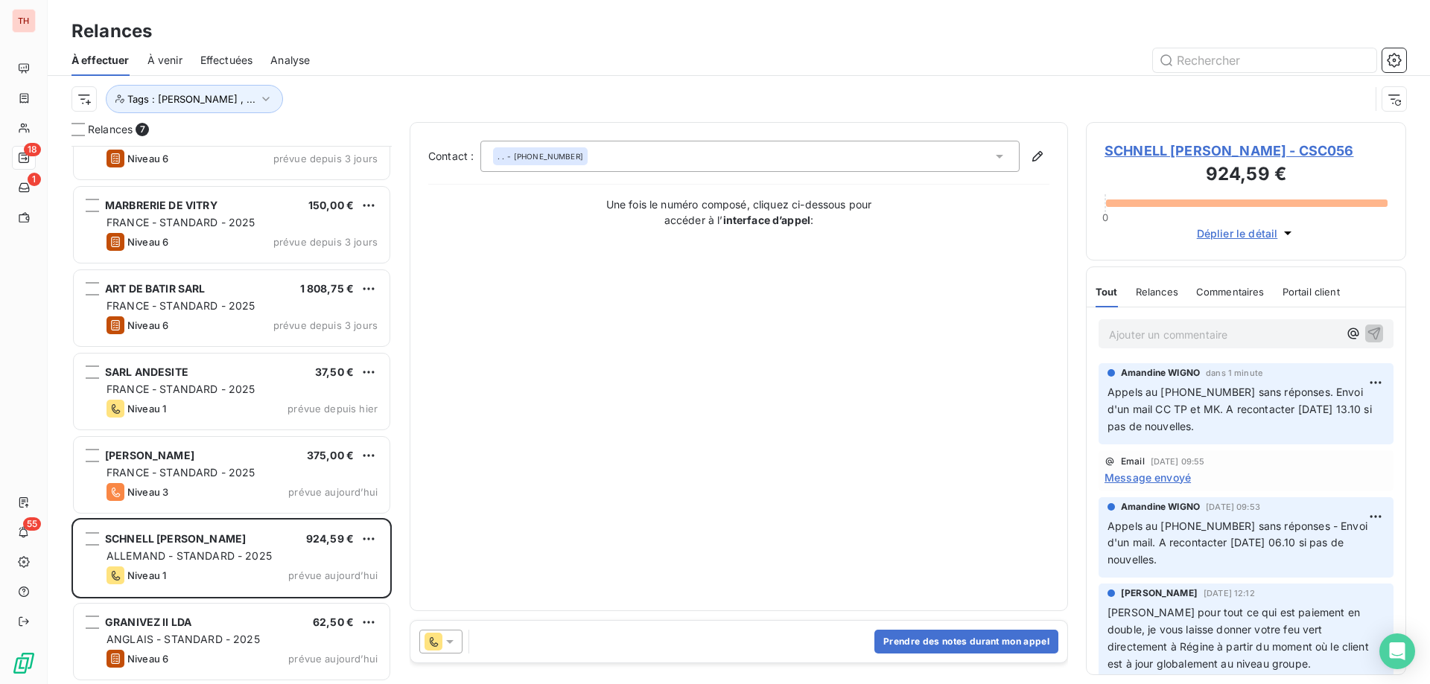
click at [363, 541] on html "TH 18 1 55 Relances À effectuer À venir Effectuées Analyse Tags : [PERSON_NAME]…" at bounding box center [715, 342] width 1430 height 684
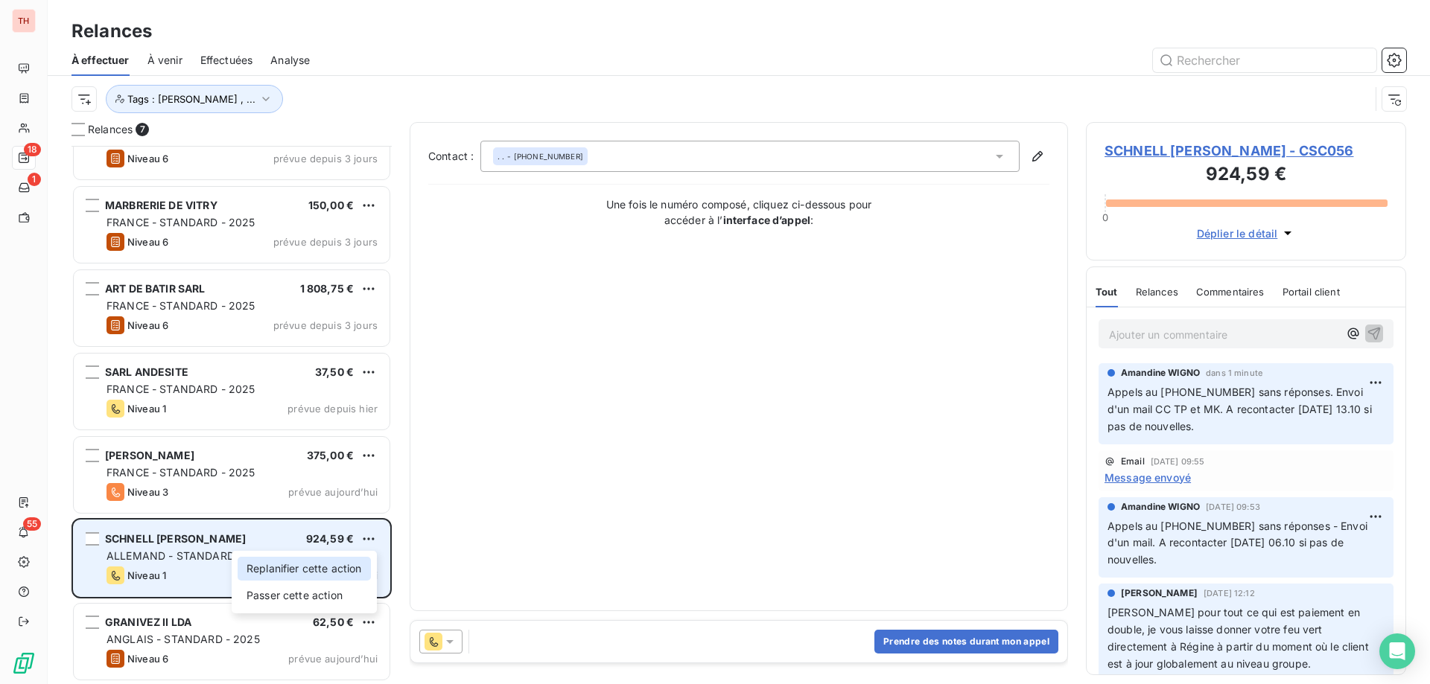
click at [328, 571] on div "Replanifier cette action" at bounding box center [304, 569] width 133 height 24
select select "9"
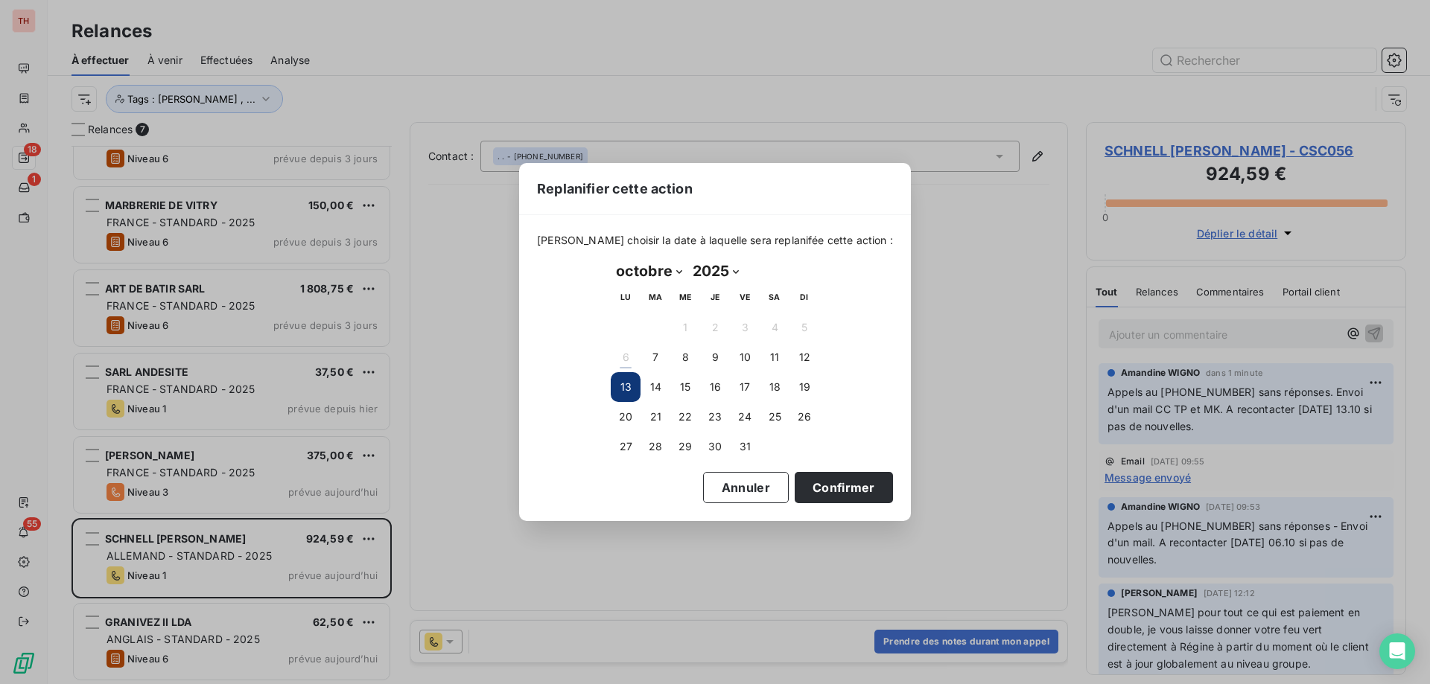
drag, startPoint x: 842, startPoint y: 489, endPoint x: 168, endPoint y: 233, distance: 720.7
click at [842, 489] on button "Confirmer" at bounding box center [844, 487] width 98 height 31
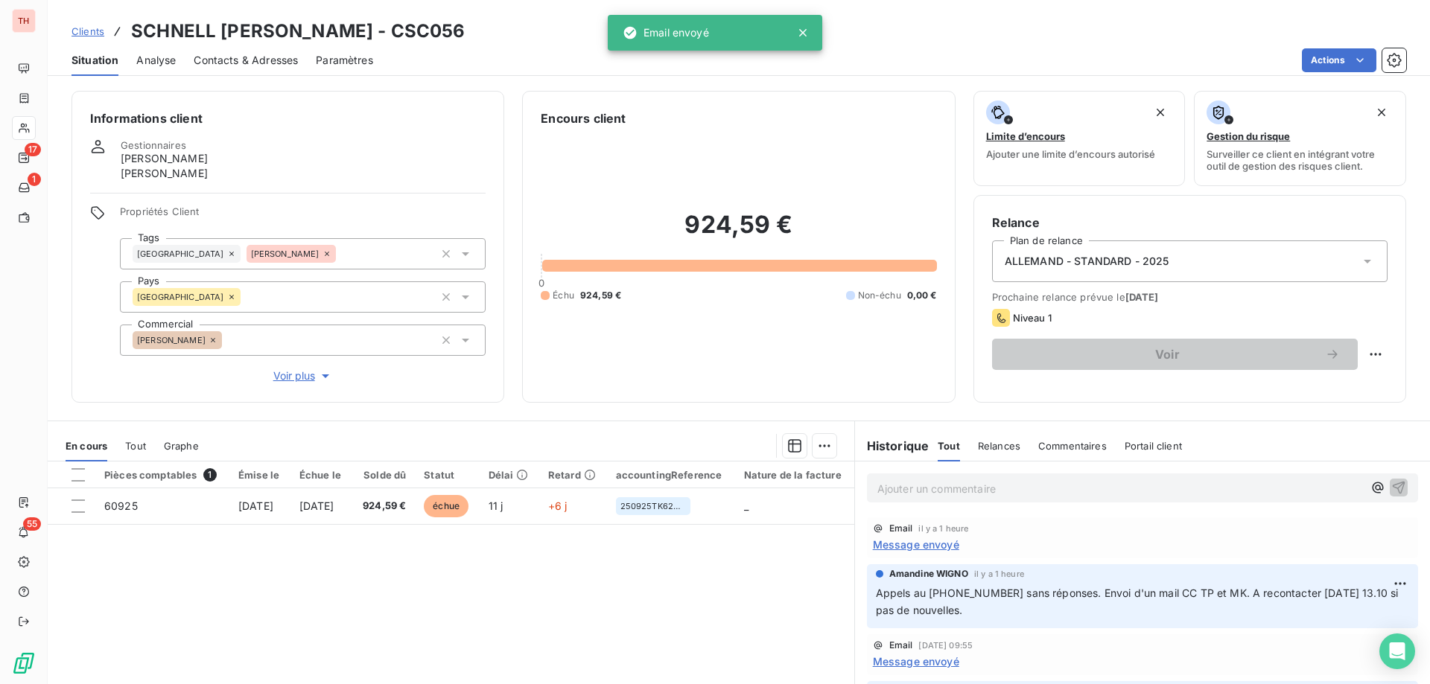
click at [92, 31] on span "Clients" at bounding box center [87, 31] width 33 height 12
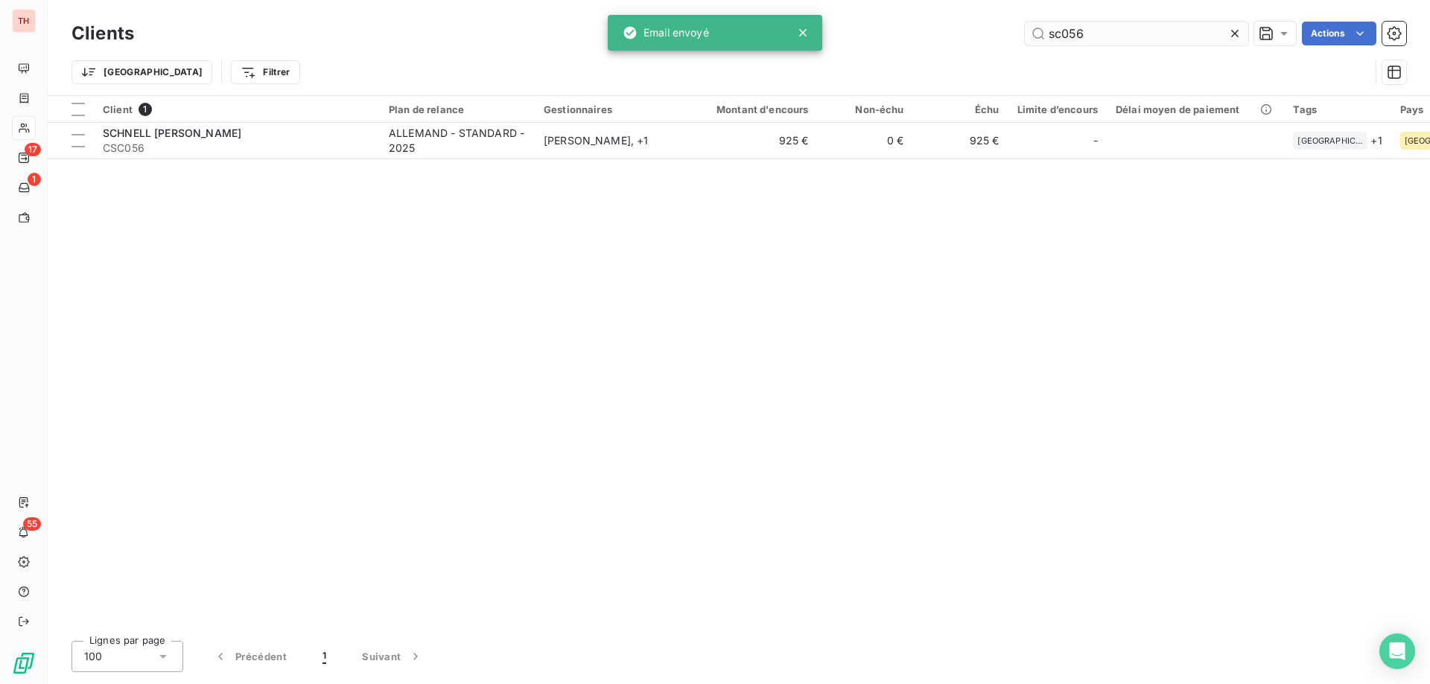
drag, startPoint x: 1072, startPoint y: 35, endPoint x: 1043, endPoint y: 35, distance: 29.0
click at [1043, 35] on input "sc056" at bounding box center [1136, 34] width 223 height 24
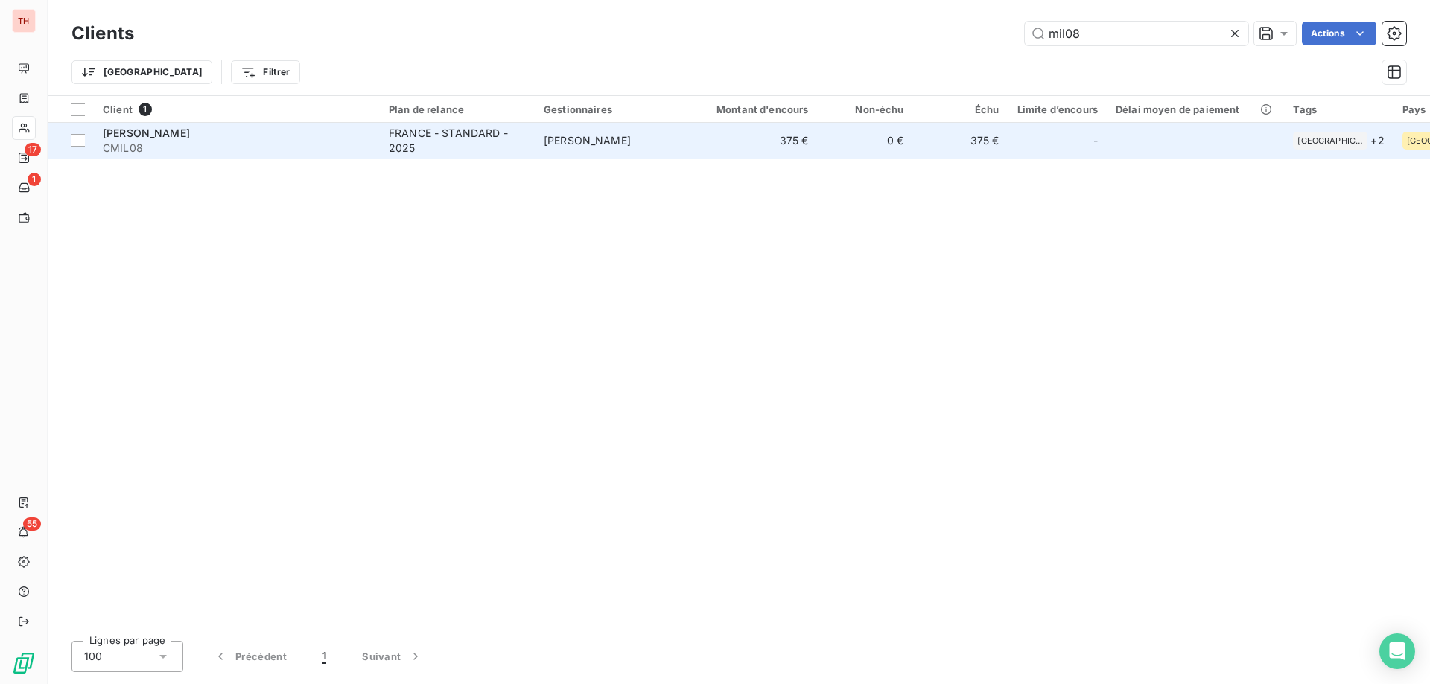
type input "mil08"
click at [707, 145] on td "375 €" at bounding box center [754, 141] width 128 height 36
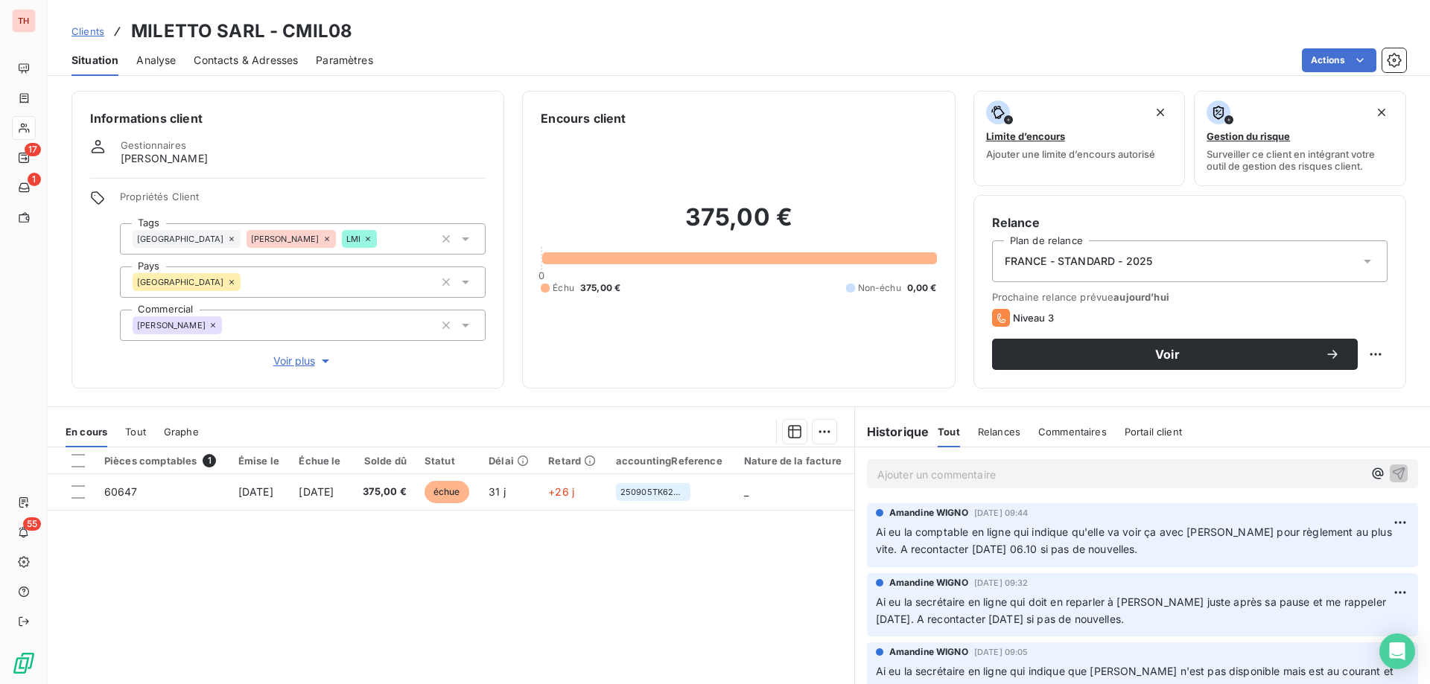
click at [987, 474] on p "Ajouter un commentaire ﻿" at bounding box center [1120, 474] width 486 height 19
drag, startPoint x: 957, startPoint y: 474, endPoint x: 963, endPoint y: 490, distance: 16.7
click at [957, 474] on span "Rappeler la dama mardi matin car absente ce jour." at bounding box center [1006, 473] width 258 height 13
click at [1391, 472] on icon "button" at bounding box center [1398, 472] width 15 height 15
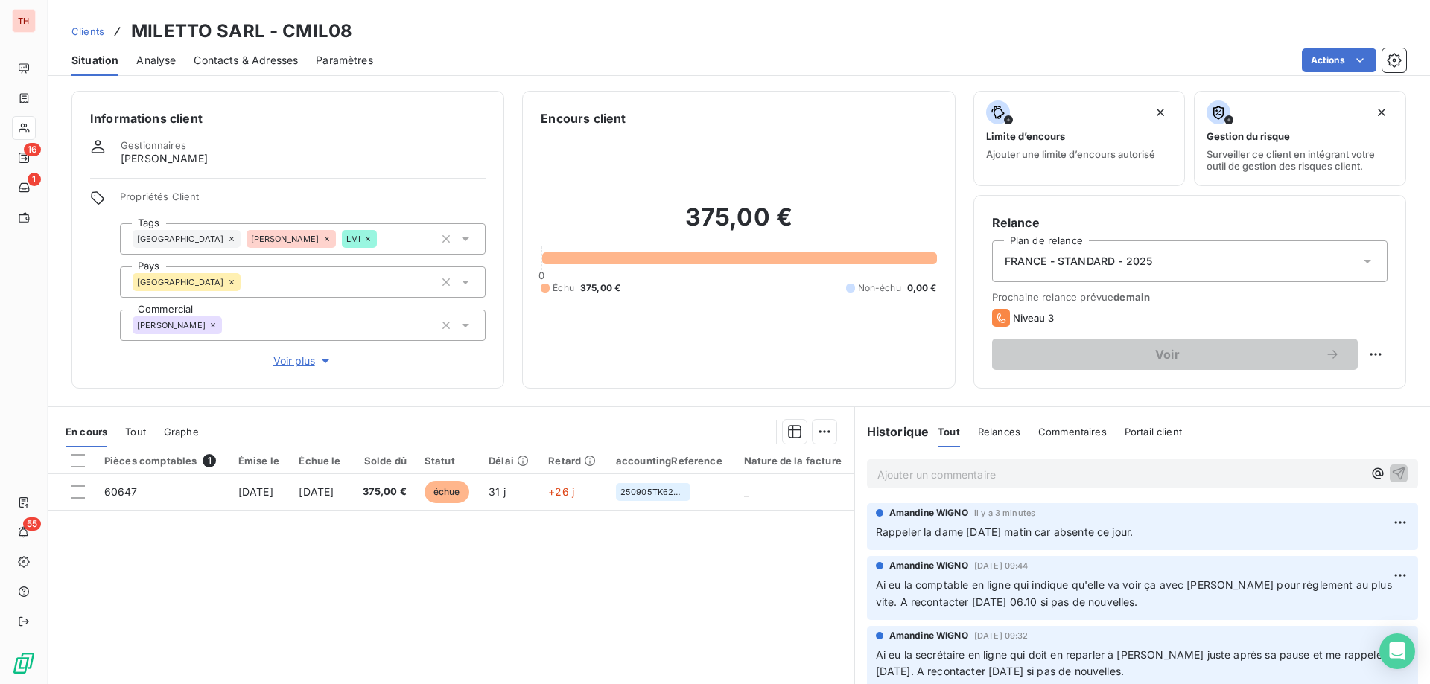
drag, startPoint x: 81, startPoint y: 30, endPoint x: 156, endPoint y: 30, distance: 75.2
click at [81, 30] on span "Clients" at bounding box center [87, 31] width 33 height 12
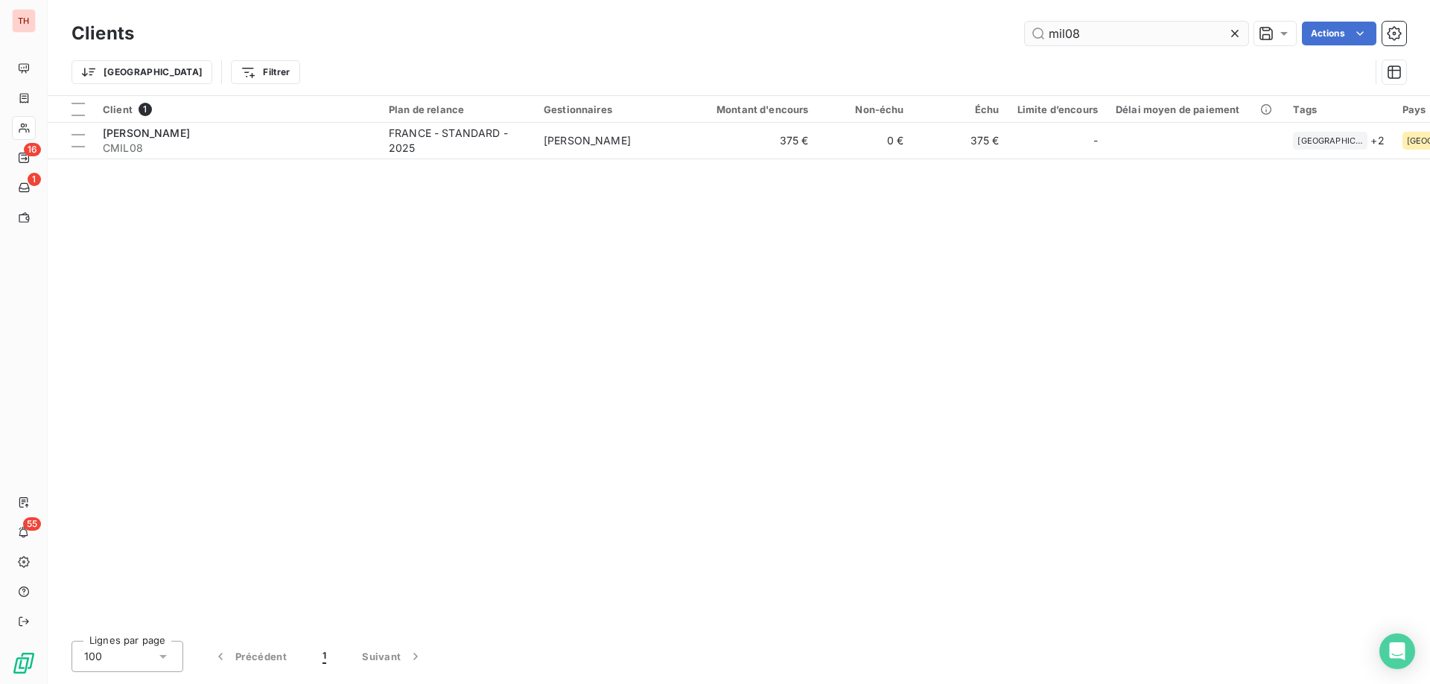
drag, startPoint x: 1032, startPoint y: 34, endPoint x: 1042, endPoint y: 31, distance: 10.1
click at [1025, 34] on input "mil08" at bounding box center [1136, 34] width 223 height 24
click at [1065, 30] on input "mil08" at bounding box center [1136, 34] width 223 height 24
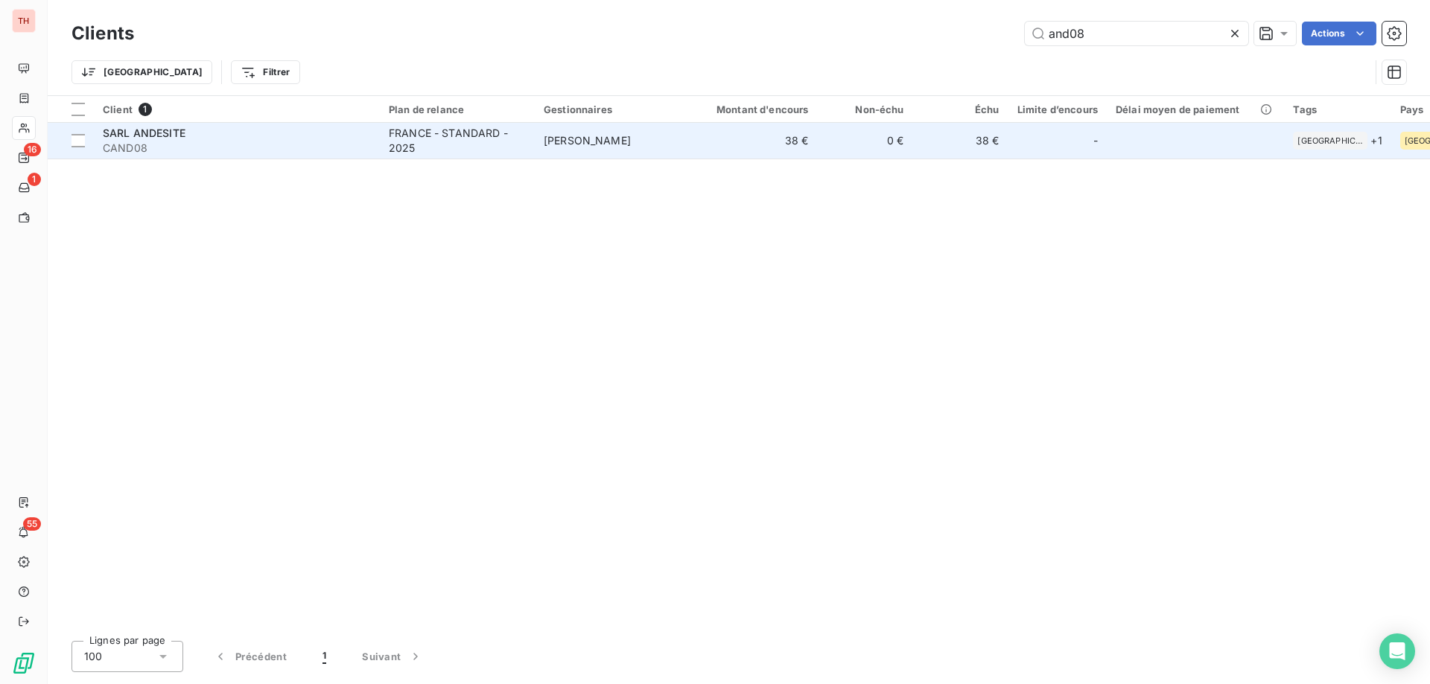
type input "and08"
click at [663, 128] on td "Tony MERLIN" at bounding box center [612, 141] width 155 height 36
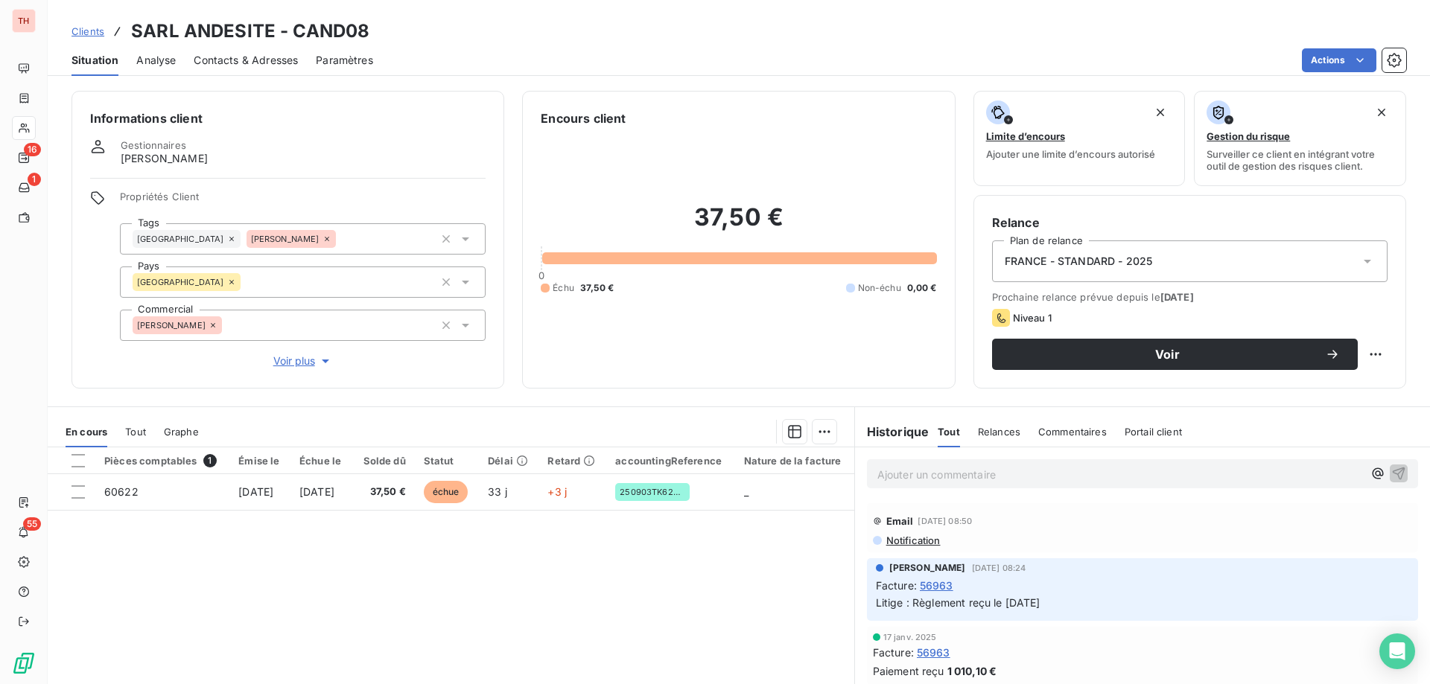
click at [970, 475] on p "Ajouter un commentaire ﻿" at bounding box center [1120, 474] width 486 height 19
click at [967, 477] on span "La personne en cahreg" at bounding box center [934, 473] width 115 height 13
click at [999, 477] on p "La personne en chareg" at bounding box center [1120, 473] width 486 height 17
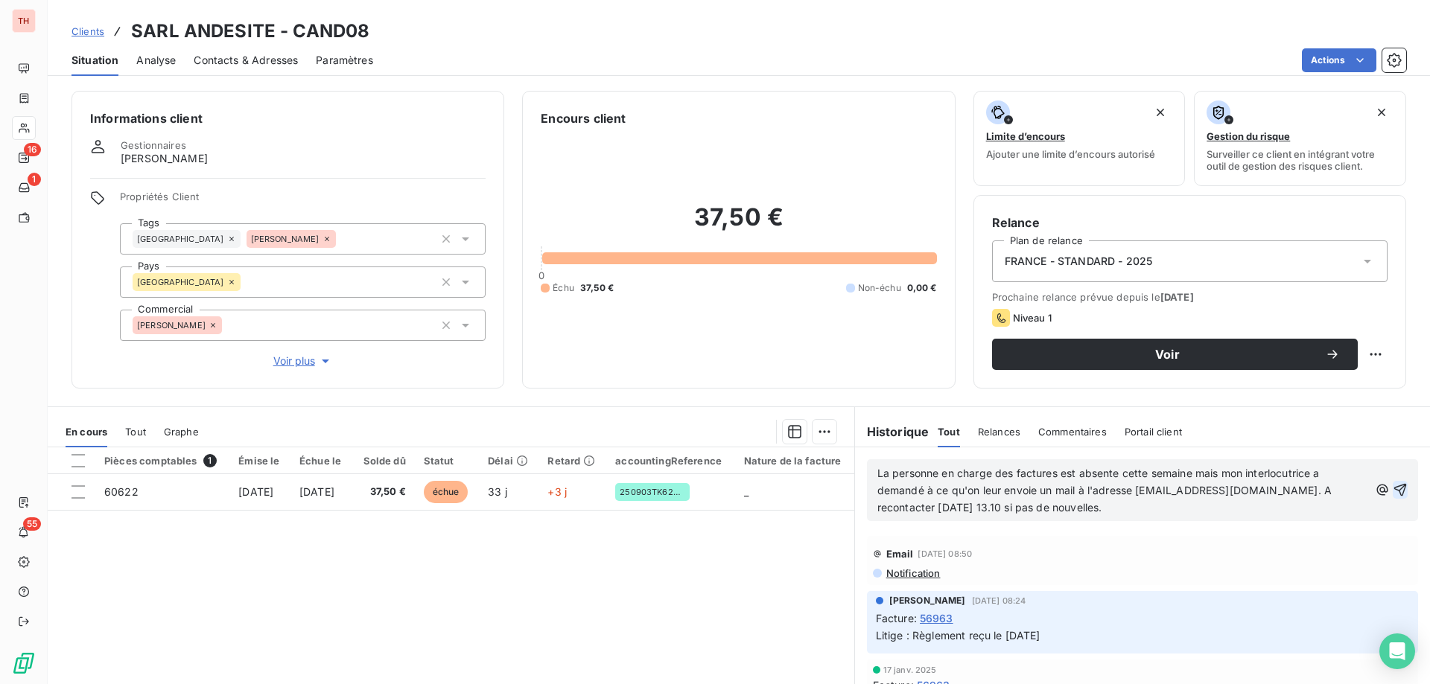
click at [1394, 491] on icon "button" at bounding box center [1400, 490] width 13 height 13
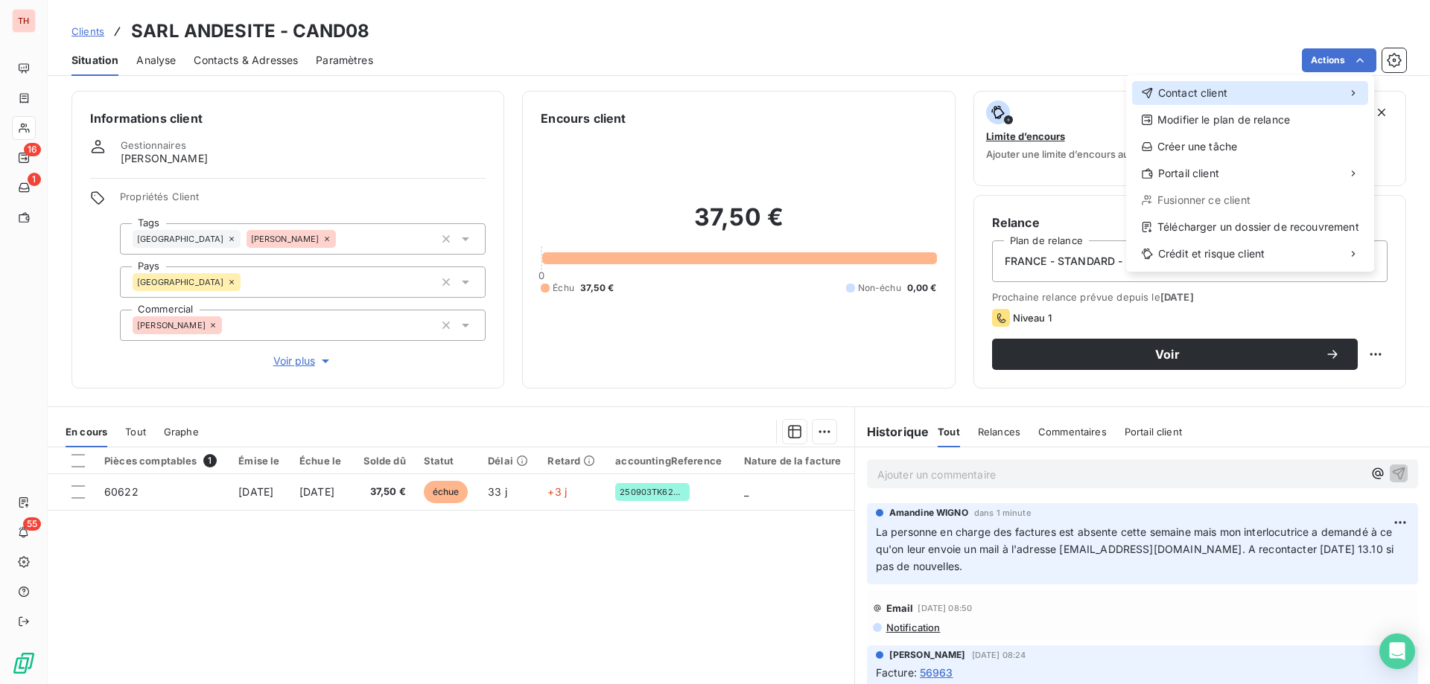
click at [1224, 85] on div "Contact client" at bounding box center [1250, 93] width 236 height 24
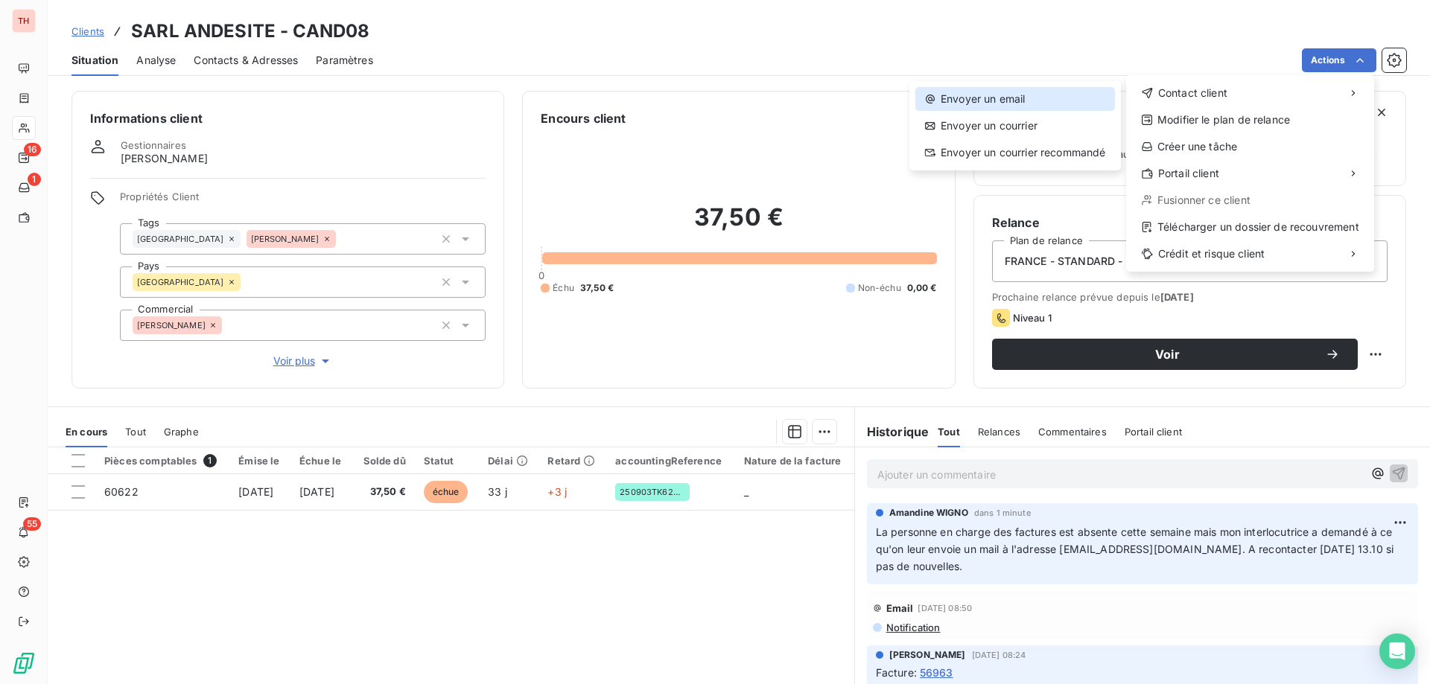
click at [1050, 97] on div "Envoyer un email" at bounding box center [1015, 99] width 200 height 24
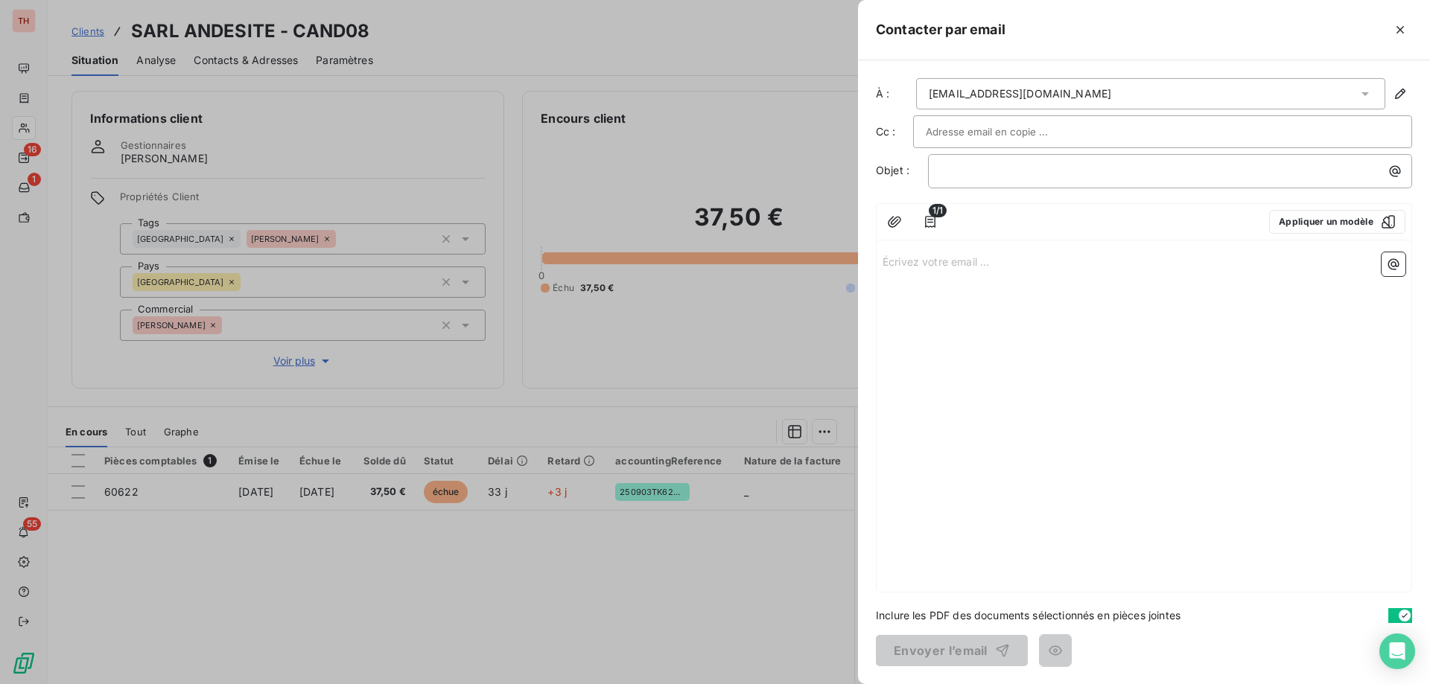
click at [1069, 98] on div "compta@andesite.eu" at bounding box center [1150, 93] width 469 height 31
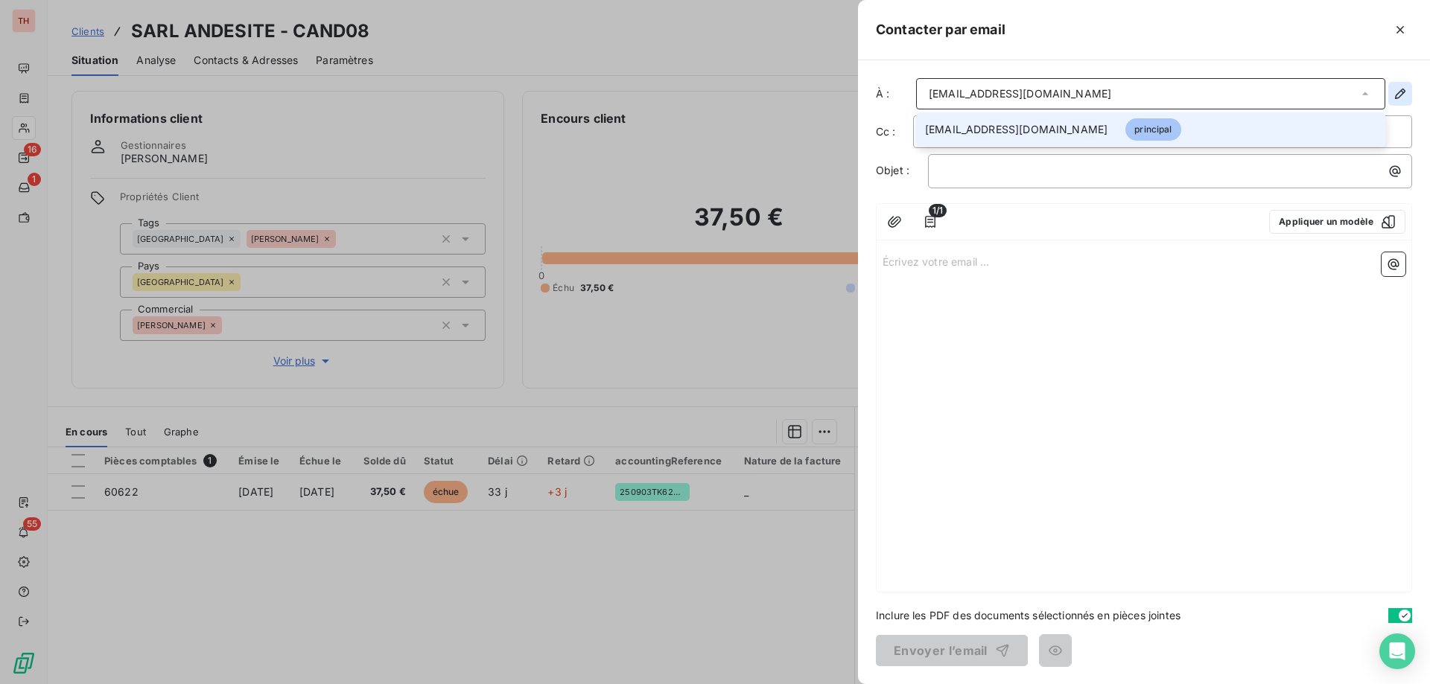
click at [1401, 91] on icon "button" at bounding box center [1400, 94] width 10 height 10
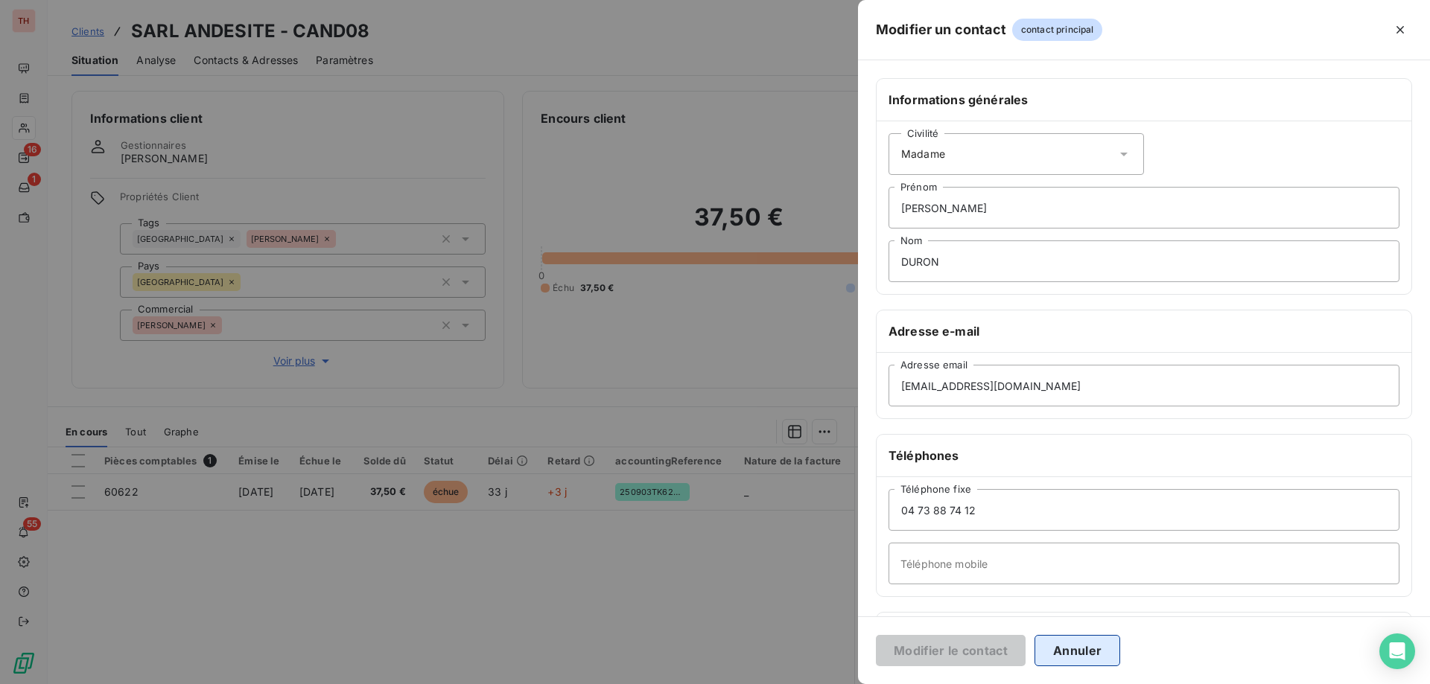
click at [1075, 647] on button "Annuler" at bounding box center [1077, 650] width 86 height 31
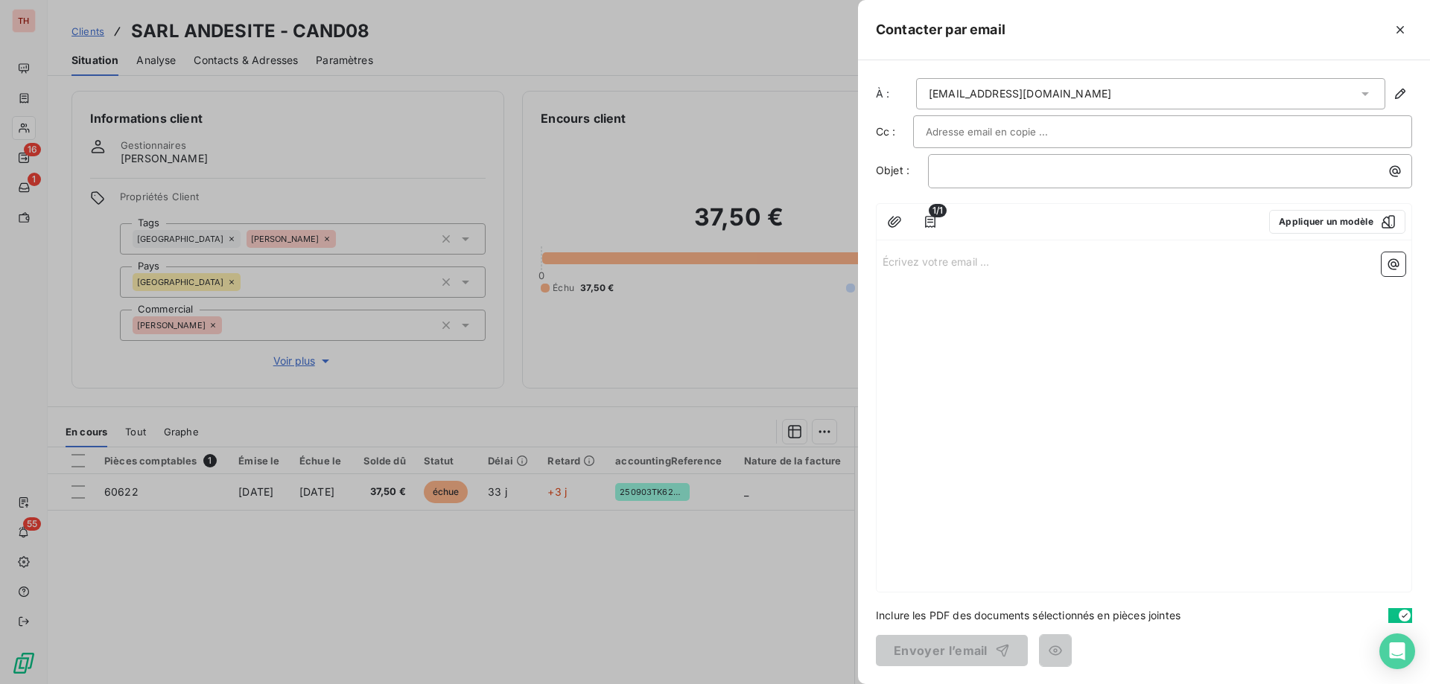
click at [490, 51] on div at bounding box center [715, 342] width 1430 height 684
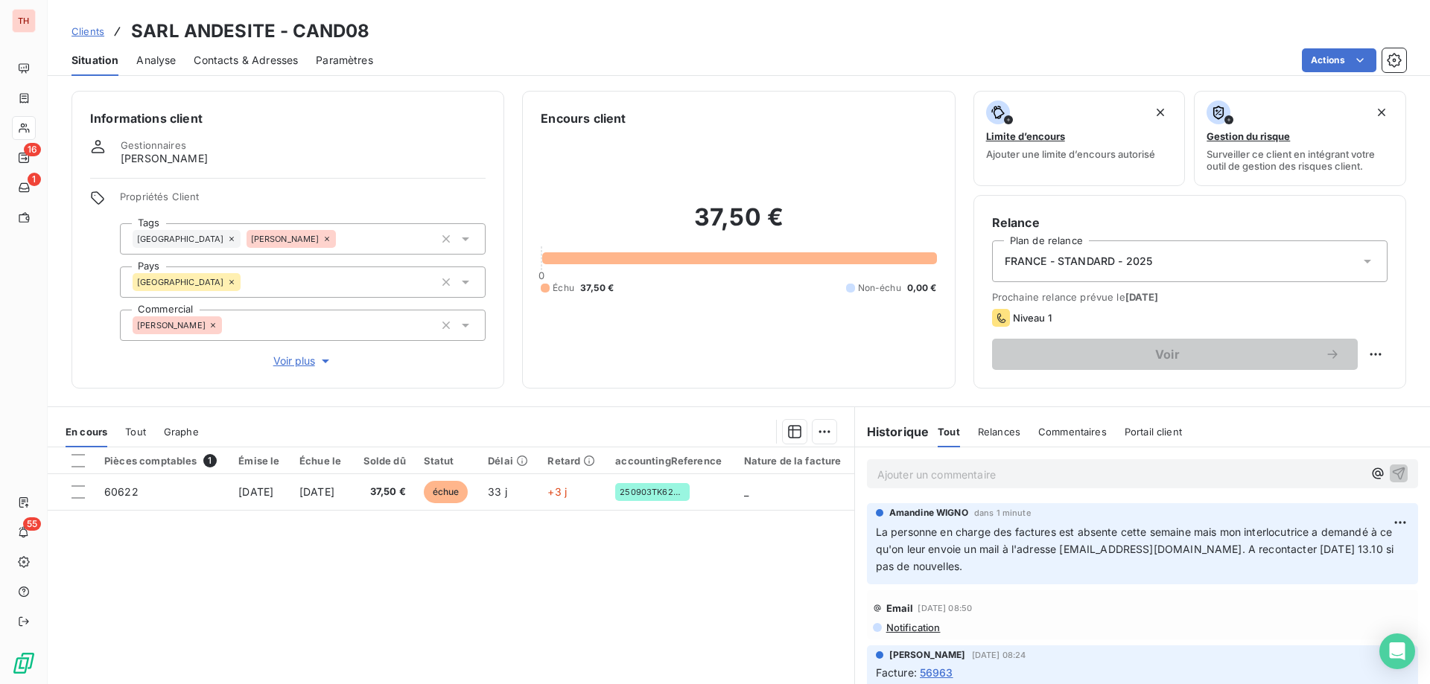
drag, startPoint x: 234, startPoint y: 57, endPoint x: 308, endPoint y: 61, distance: 73.8
click at [234, 57] on span "Contacts & Adresses" at bounding box center [246, 60] width 104 height 15
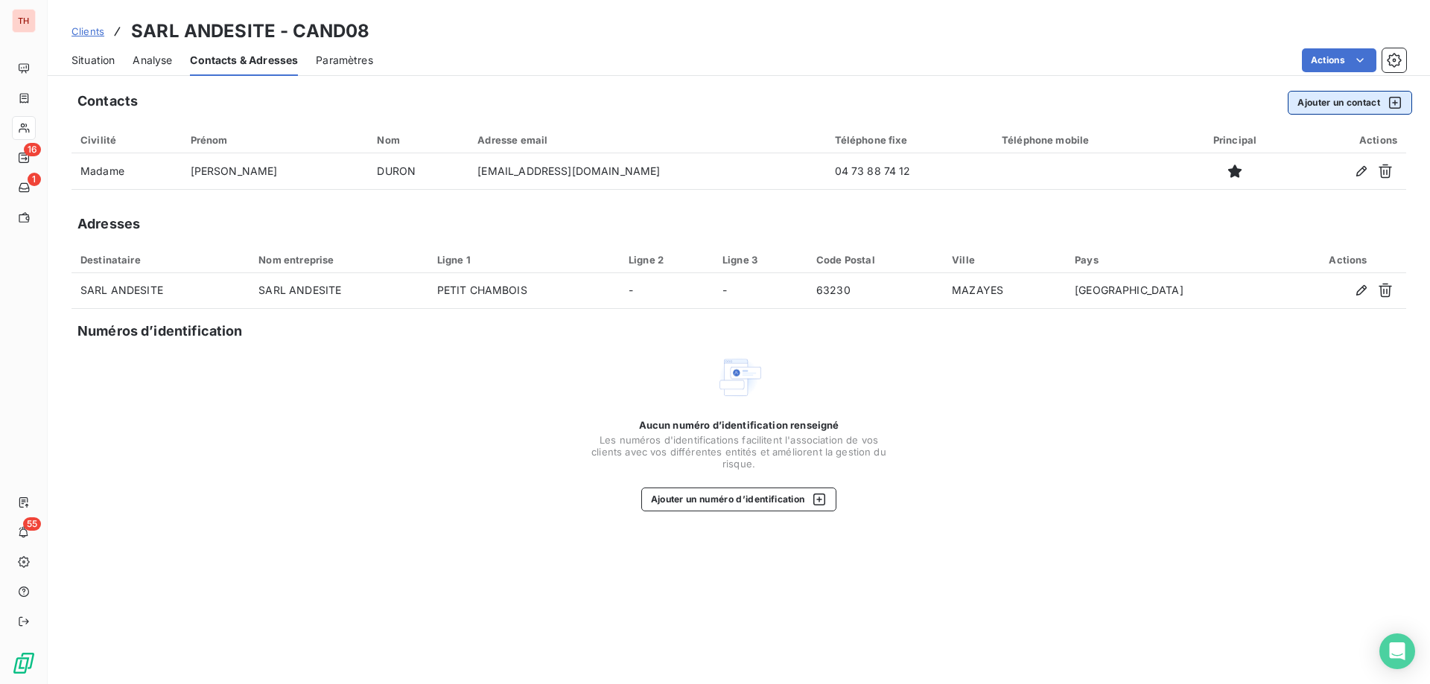
click at [1349, 108] on button "Ajouter un contact" at bounding box center [1350, 103] width 124 height 24
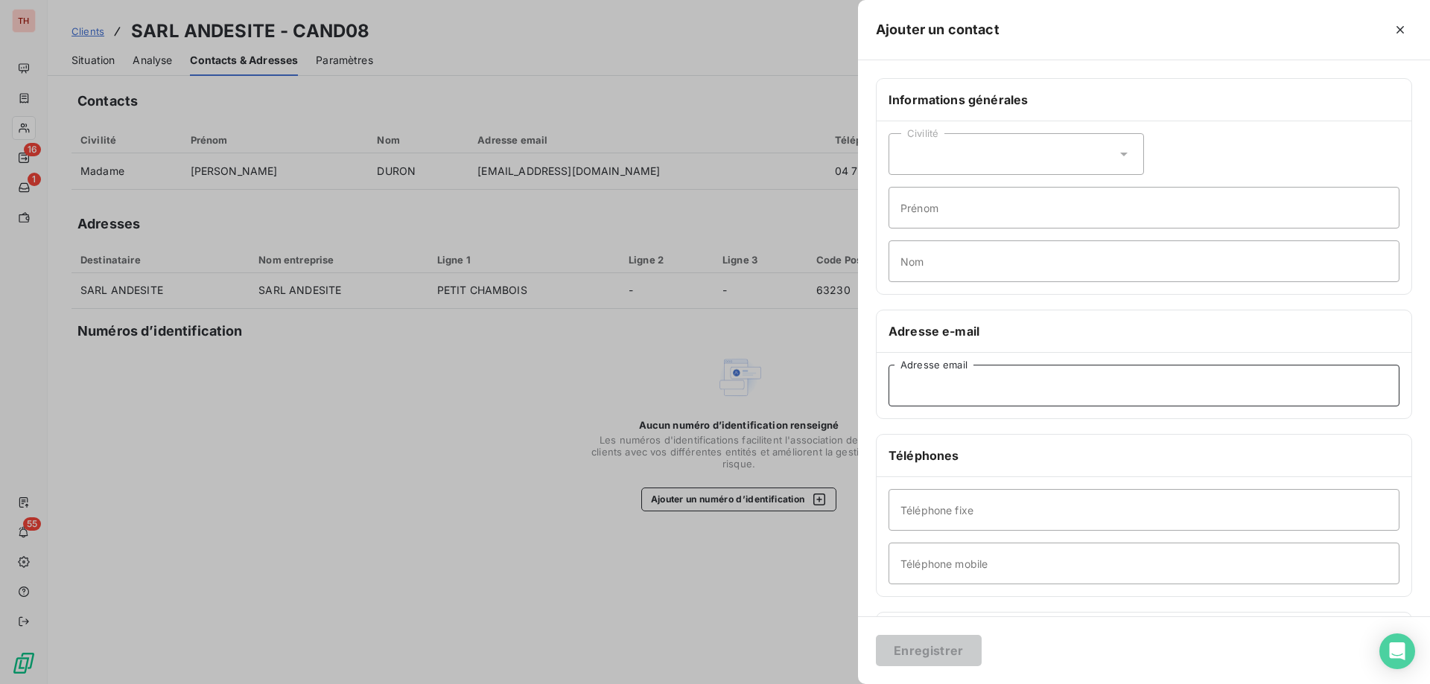
drag, startPoint x: 1031, startPoint y: 391, endPoint x: 1051, endPoint y: 391, distance: 20.1
click at [1031, 391] on input "Adresse email" at bounding box center [1143, 386] width 511 height 42
paste input "andesite@andesite.eu"
type input "andesite@andesite.eu"
click at [1011, 160] on div "Civilité" at bounding box center [1015, 154] width 255 height 42
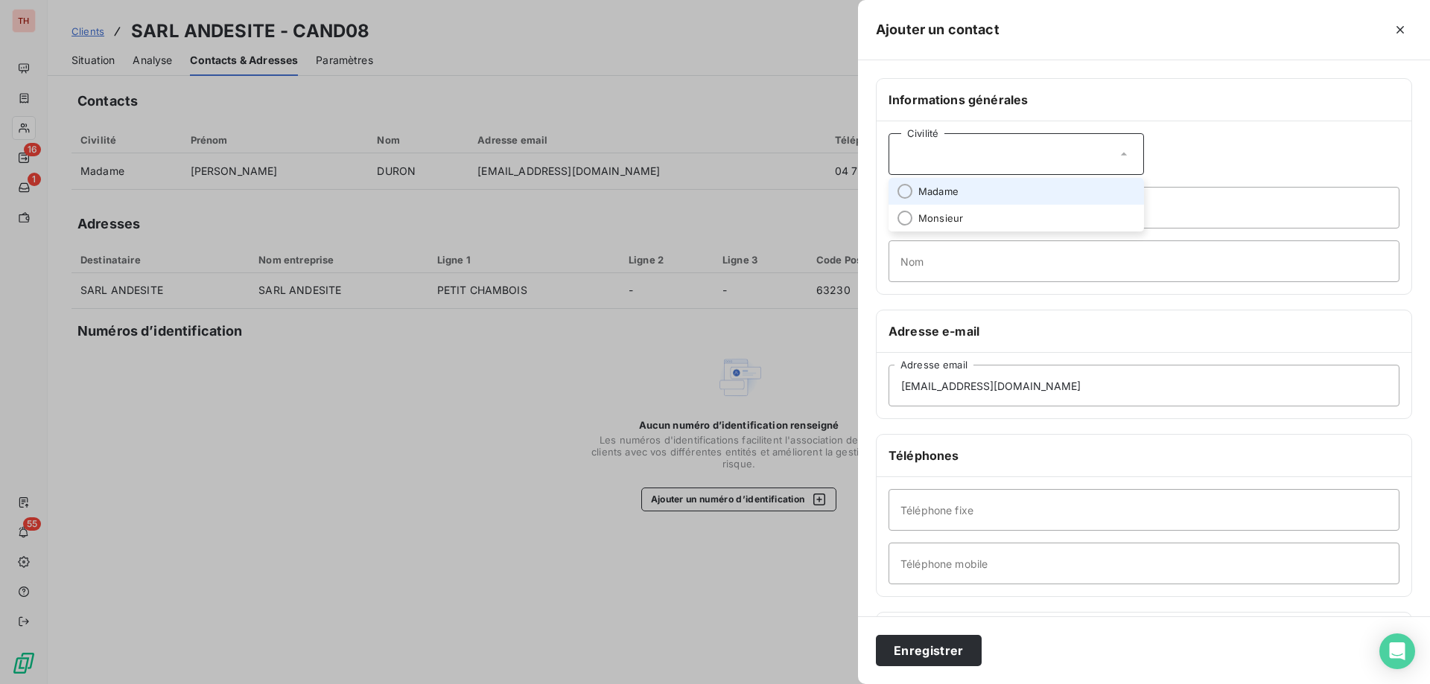
click at [1011, 160] on div "Civilité" at bounding box center [1015, 154] width 255 height 42
drag, startPoint x: 1152, startPoint y: 190, endPoint x: 1153, endPoint y: 200, distance: 9.7
click at [1153, 190] on input "Prénom" at bounding box center [1143, 208] width 511 height 42
click at [924, 258] on input "Nom" at bounding box center [1143, 262] width 511 height 42
type input "."
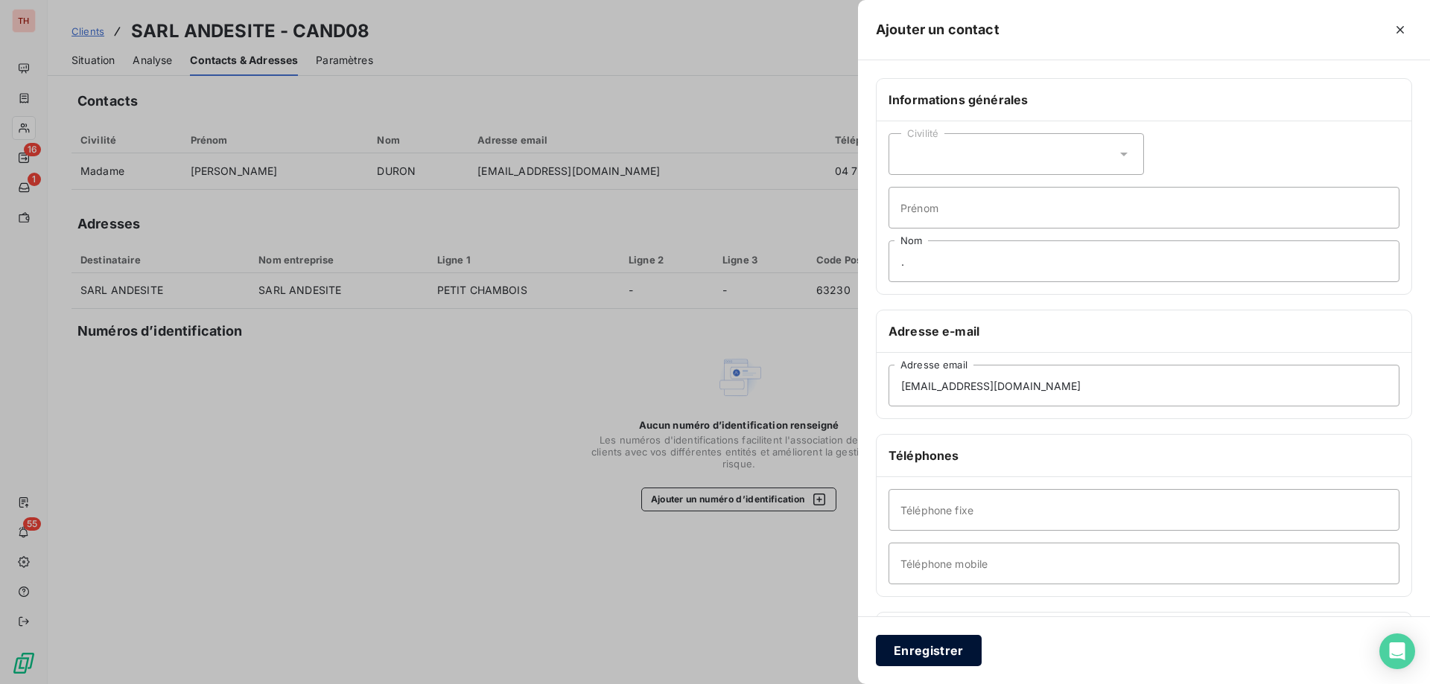
click at [908, 644] on button "Enregistrer" at bounding box center [929, 650] width 106 height 31
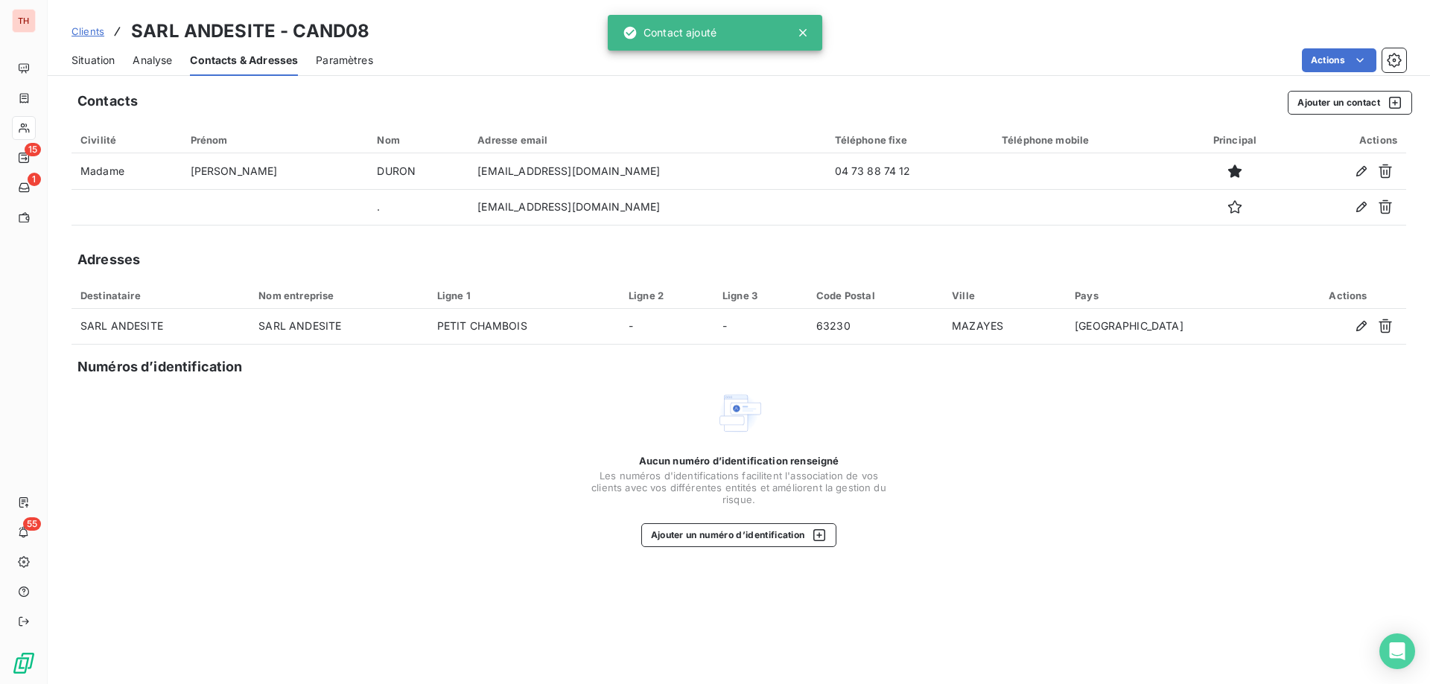
click at [105, 55] on span "Situation" at bounding box center [92, 60] width 43 height 15
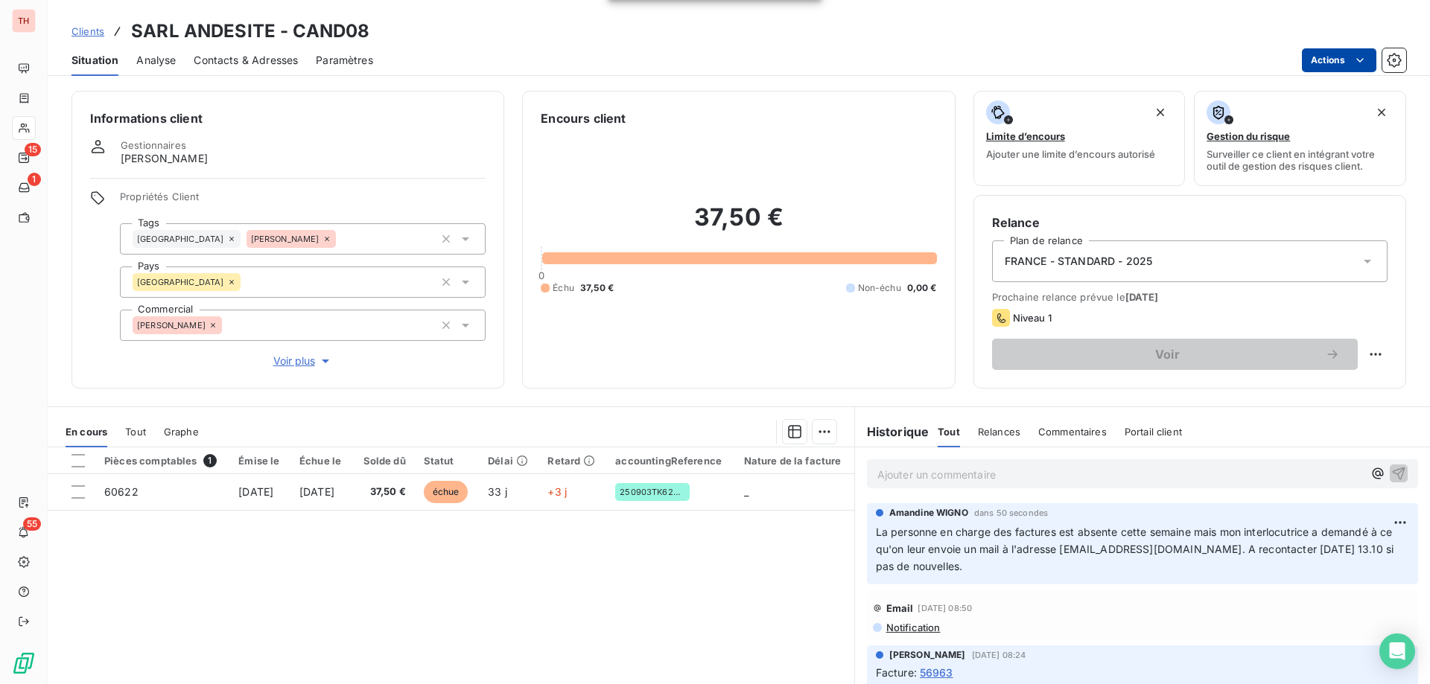
click at [1335, 64] on html "TH 15 1 55 Clients SARL ANDESITE - CAND08 Situation Analyse Contacts & Adresses…" at bounding box center [715, 342] width 1430 height 684
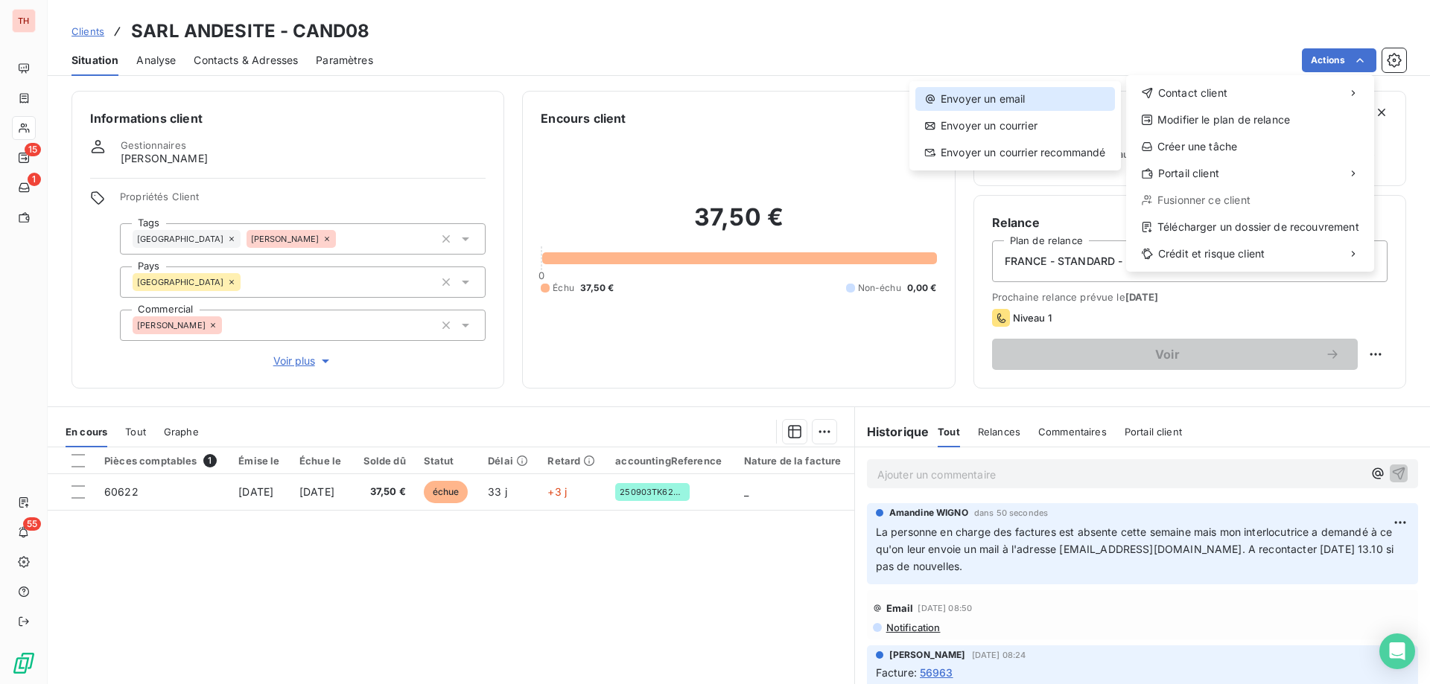
click at [1075, 94] on div "Envoyer un email" at bounding box center [1015, 99] width 200 height 24
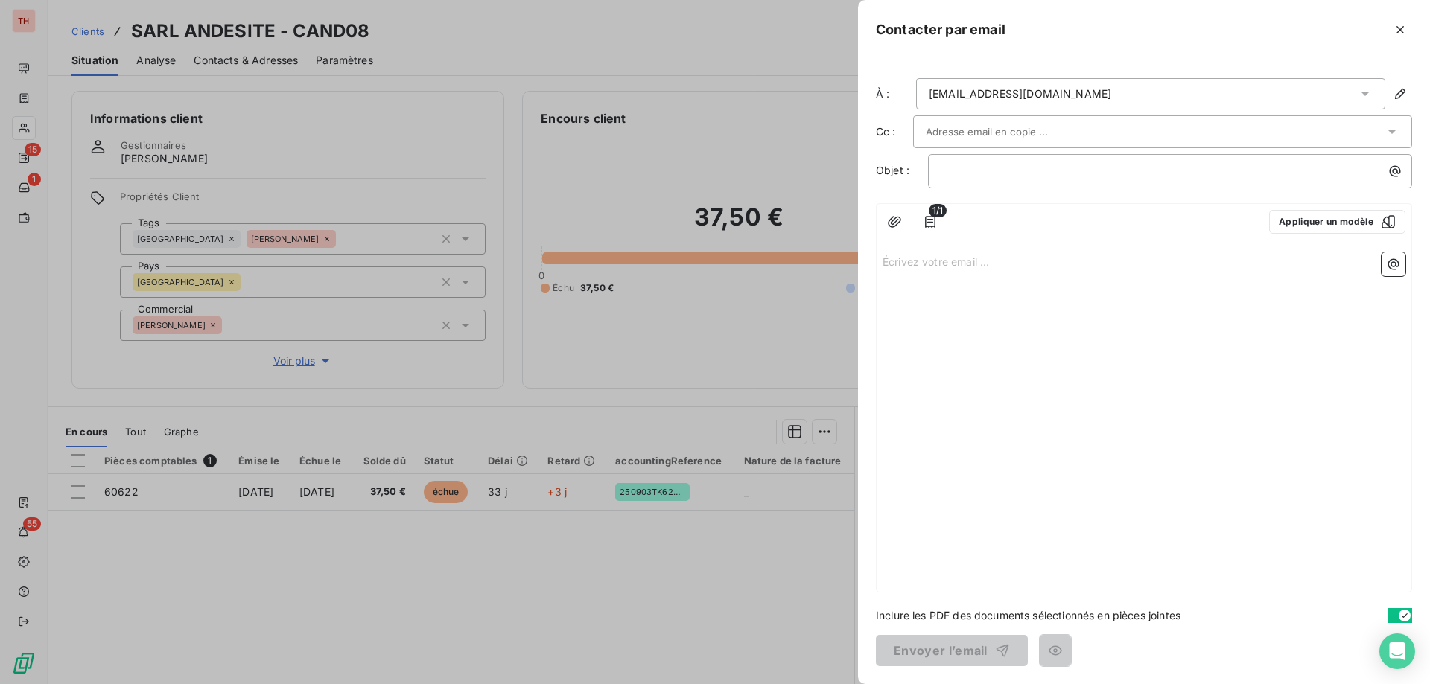
click at [1200, 99] on div "compta@andesite.eu" at bounding box center [1150, 93] width 469 height 31
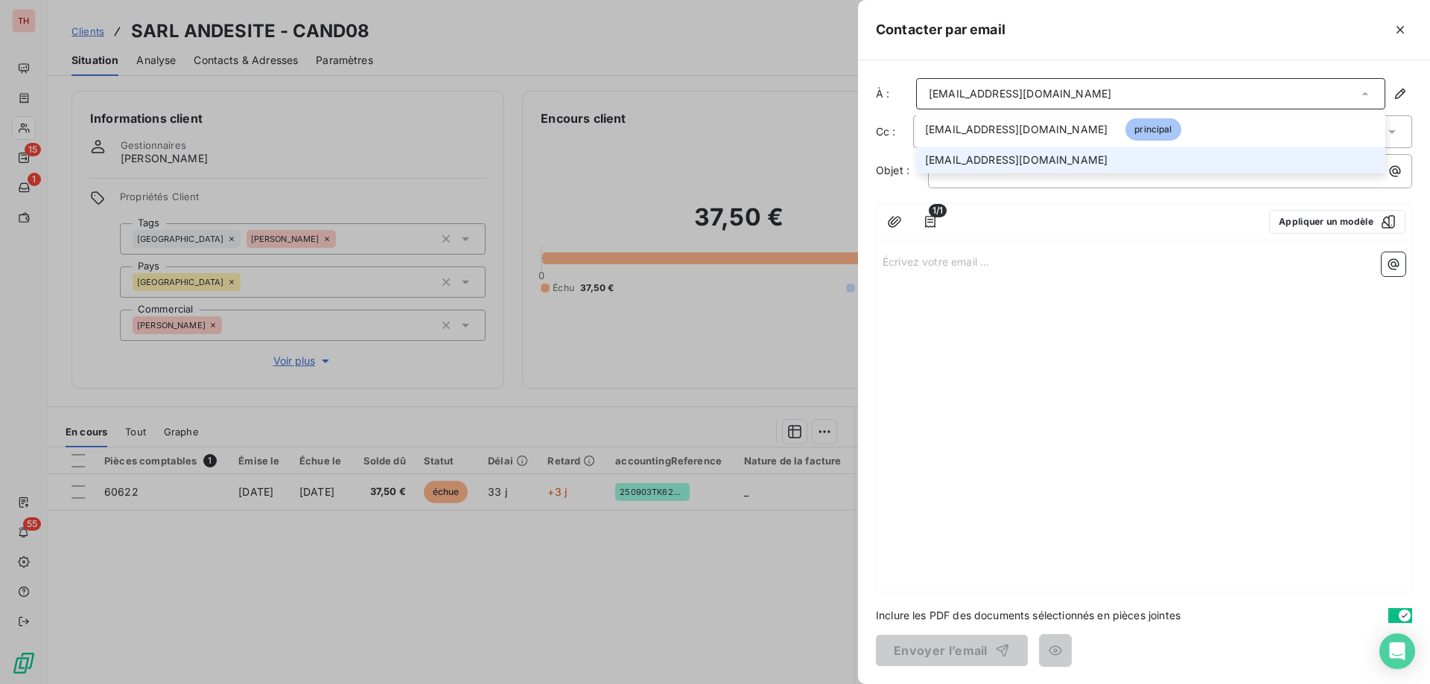
click at [1049, 167] on li "andesite@andesite.eu" at bounding box center [1150, 160] width 469 height 27
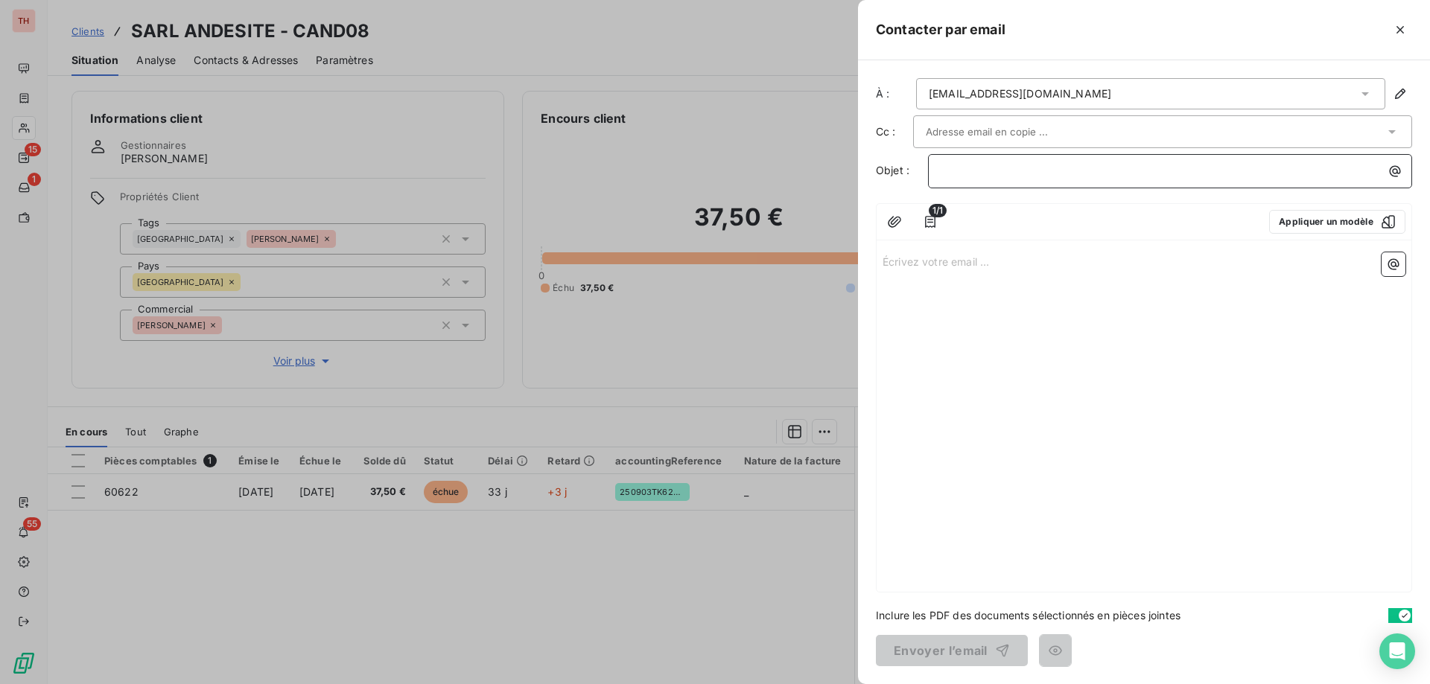
click at [1006, 167] on p "﻿" at bounding box center [1174, 170] width 466 height 17
click at [943, 260] on p "Écrivez votre email ... ﻿" at bounding box center [1143, 260] width 523 height 17
click at [948, 256] on p "Écrivez votre email ... ﻿" at bounding box center [1143, 260] width 523 height 17
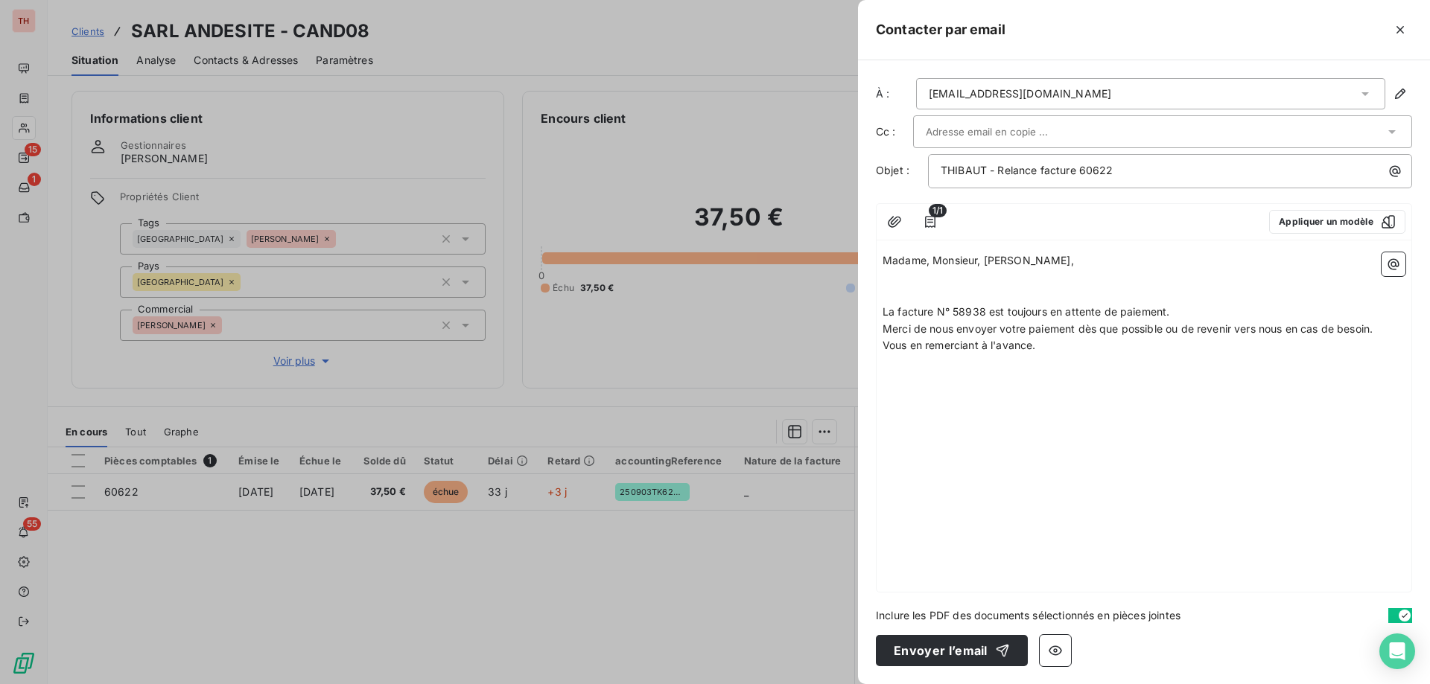
click at [1022, 259] on span "Madame, Monsieur, bonjoru," at bounding box center [977, 260] width 191 height 13
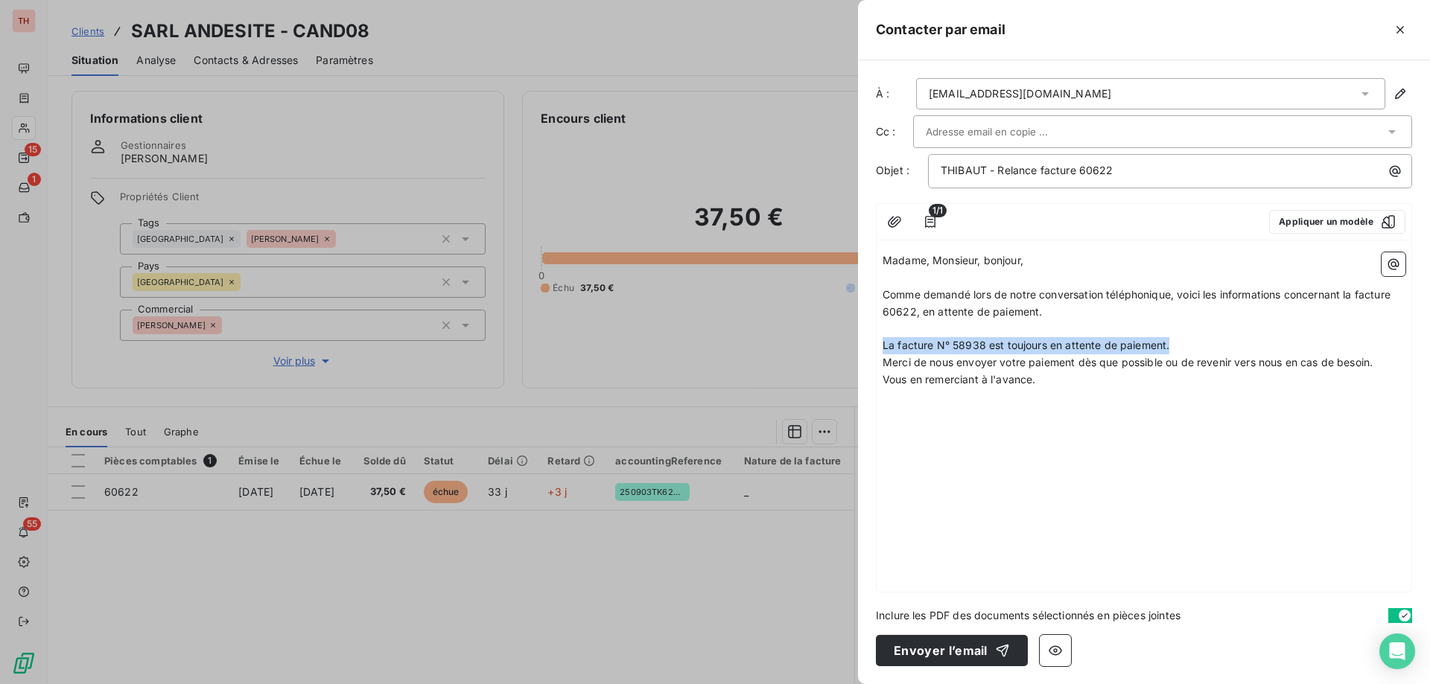
drag, startPoint x: 1174, startPoint y: 347, endPoint x: 891, endPoint y: 331, distance: 282.7
click at [873, 340] on div "À : andesite@andesite.eu Cc : Objet : THIBAUT - Relance facture 60622 1/1 Appli…" at bounding box center [1144, 372] width 572 height 624
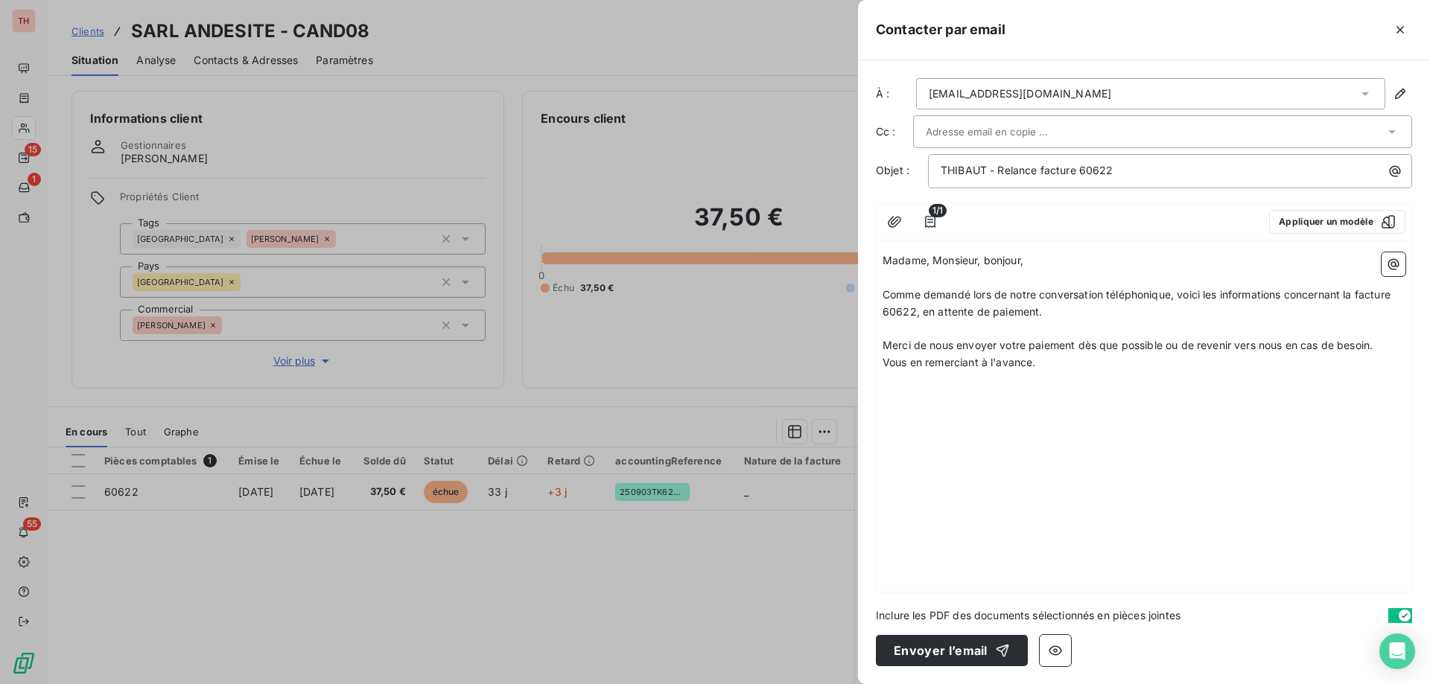
click at [1386, 346] on p "Merci de nous envoyer votre paiement dès que possible ou de revenir vers nous e…" at bounding box center [1143, 345] width 523 height 17
click at [1067, 380] on p "Vous en remerciant à l'avance." at bounding box center [1143, 380] width 523 height 17
click at [958, 649] on button "Envoyer l’email" at bounding box center [952, 650] width 152 height 31
